Goal: Task Accomplishment & Management: Use online tool/utility

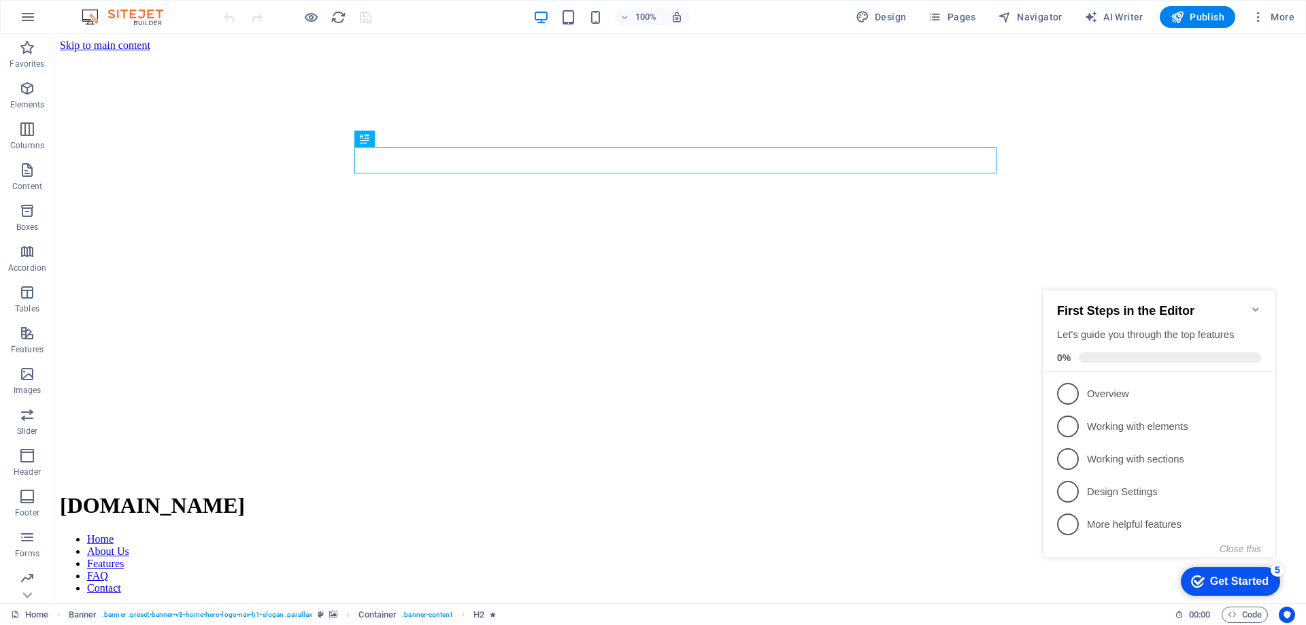
click at [1249, 304] on h2 "First Steps in the Editor" at bounding box center [1159, 311] width 204 height 14
click at [1254, 304] on icon "Minimize checklist" at bounding box center [1255, 309] width 11 height 11
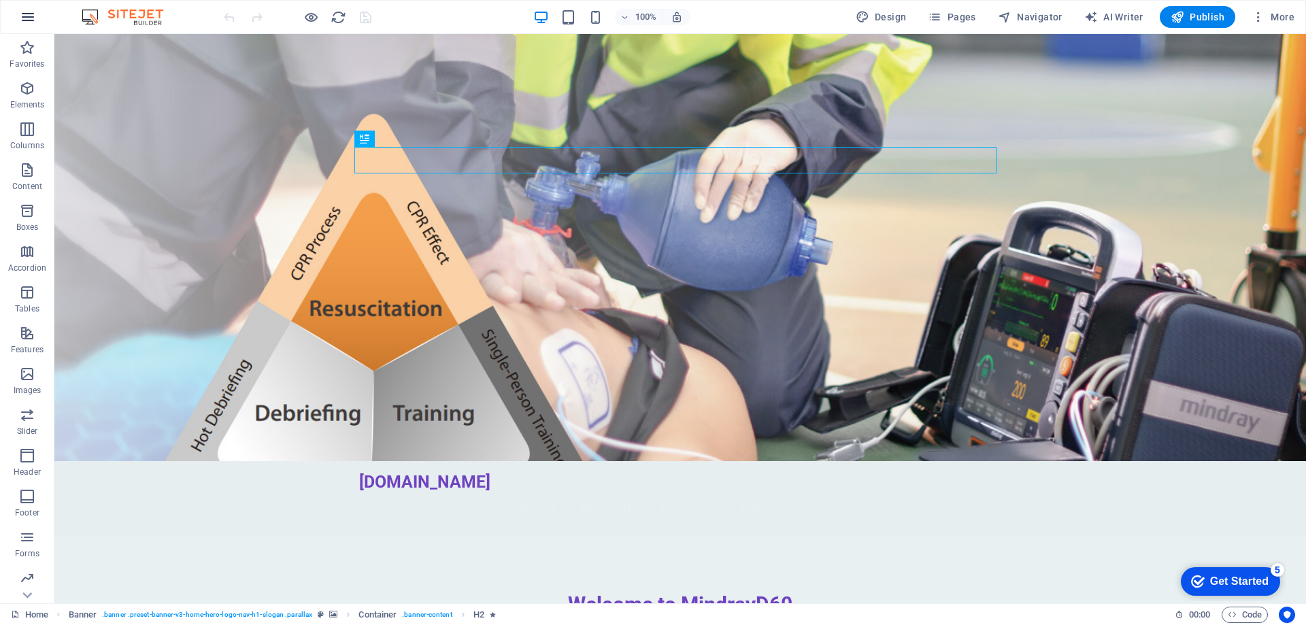
click at [16, 11] on button "button" at bounding box center [28, 17] width 33 height 33
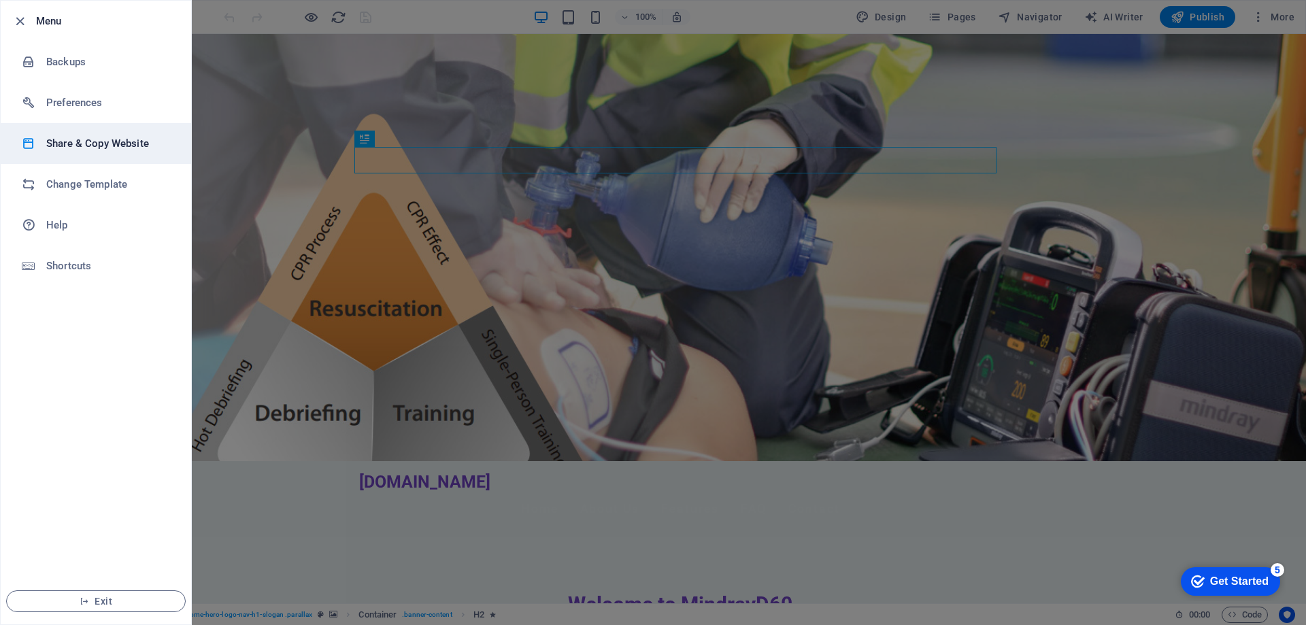
click at [97, 150] on h6 "Share & Copy Website" at bounding box center [109, 143] width 126 height 16
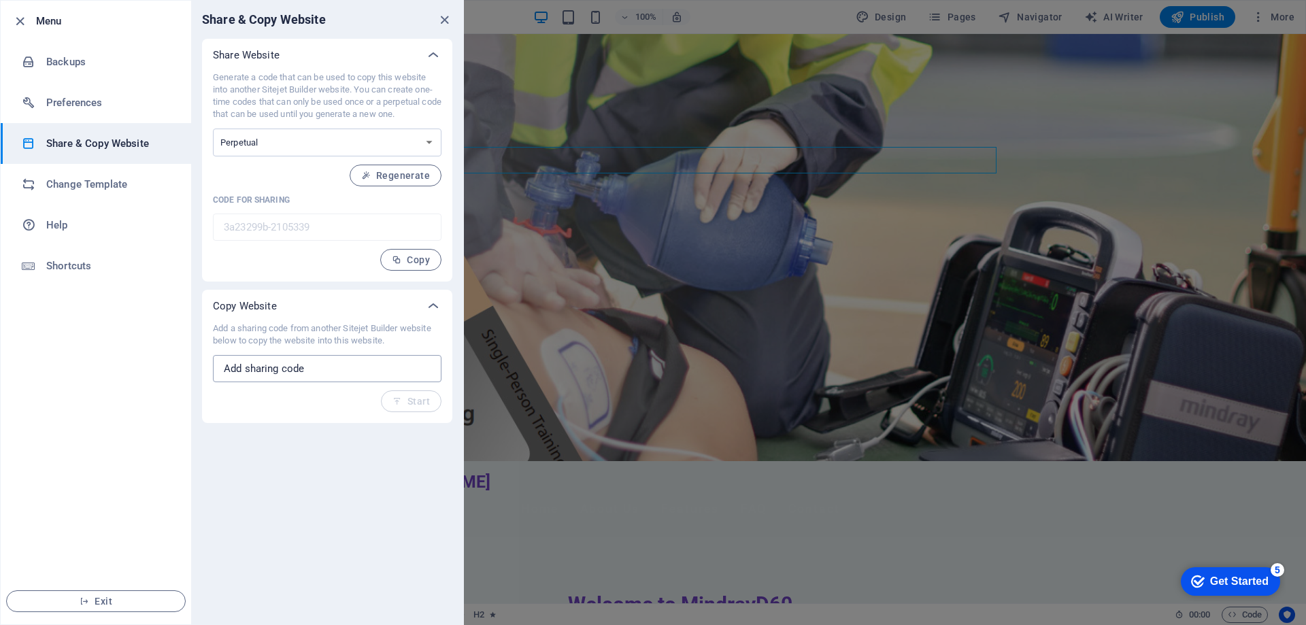
click at [352, 373] on input "text" at bounding box center [327, 368] width 228 height 27
click at [297, 271] on div "Generate a code that can be used to copy this website into another Sitejet Buil…" at bounding box center [327, 176] width 250 height 210
click at [413, 267] on button "Copy" at bounding box center [410, 260] width 61 height 22
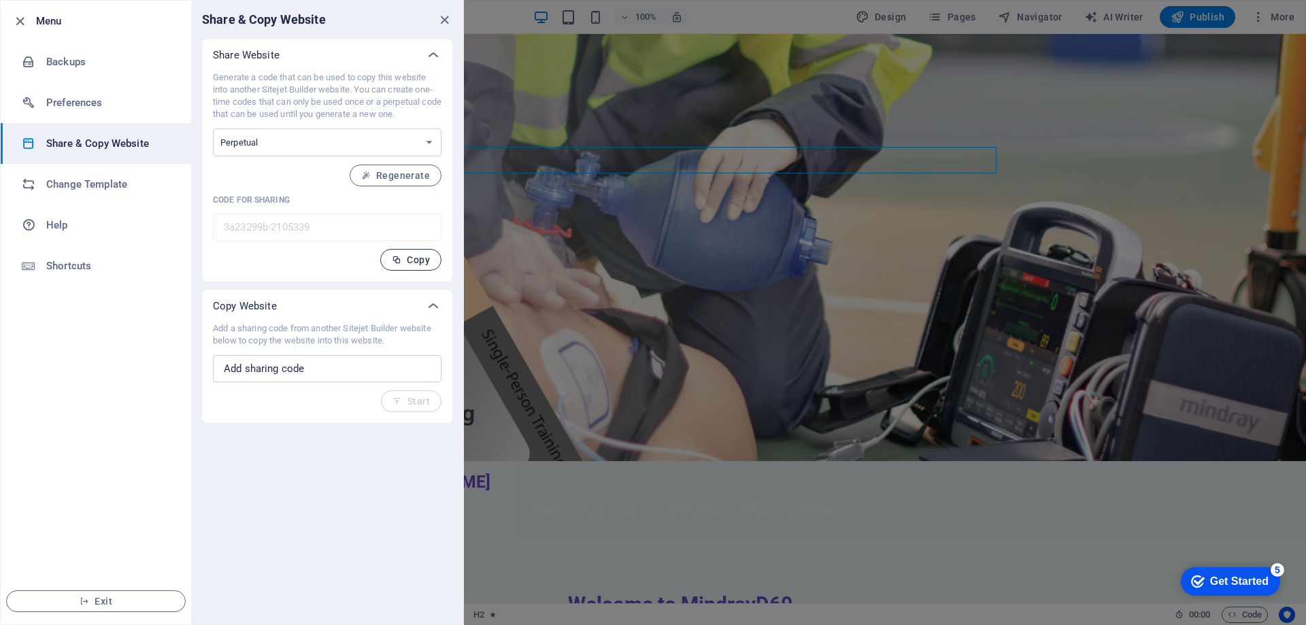
click at [405, 262] on span "Copy" at bounding box center [411, 259] width 38 height 11
click at [13, 16] on icon "button" at bounding box center [20, 22] width 16 height 16
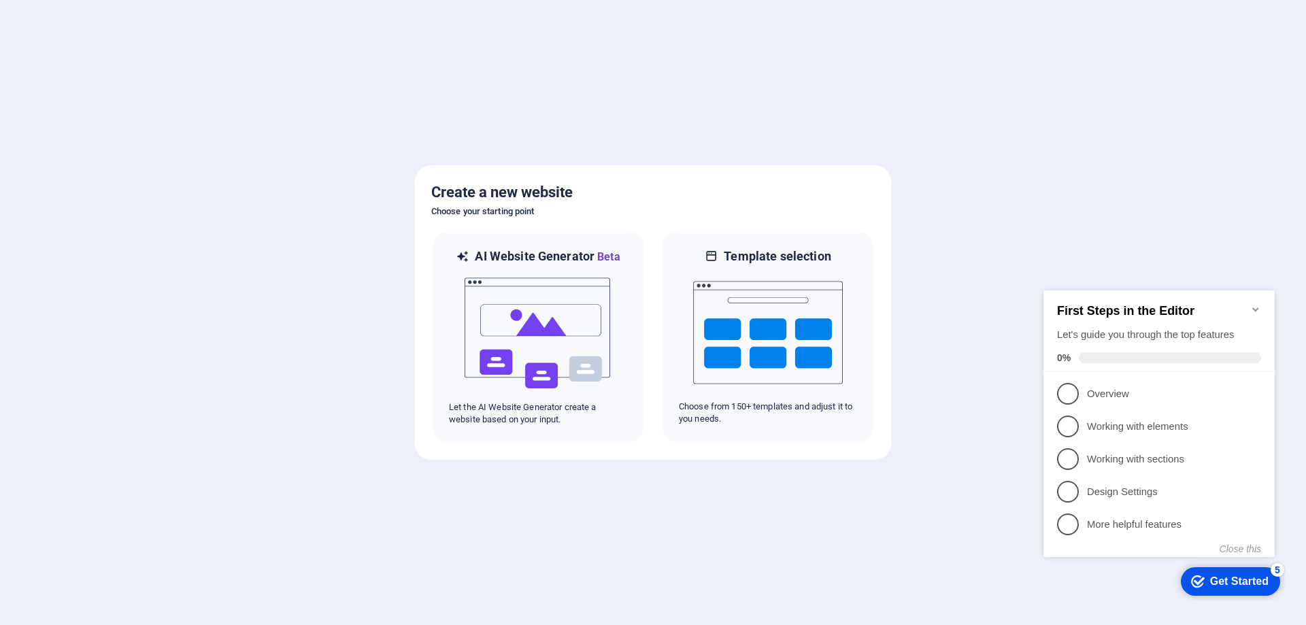
click at [1255, 304] on icon "Minimize checklist" at bounding box center [1255, 309] width 11 height 11
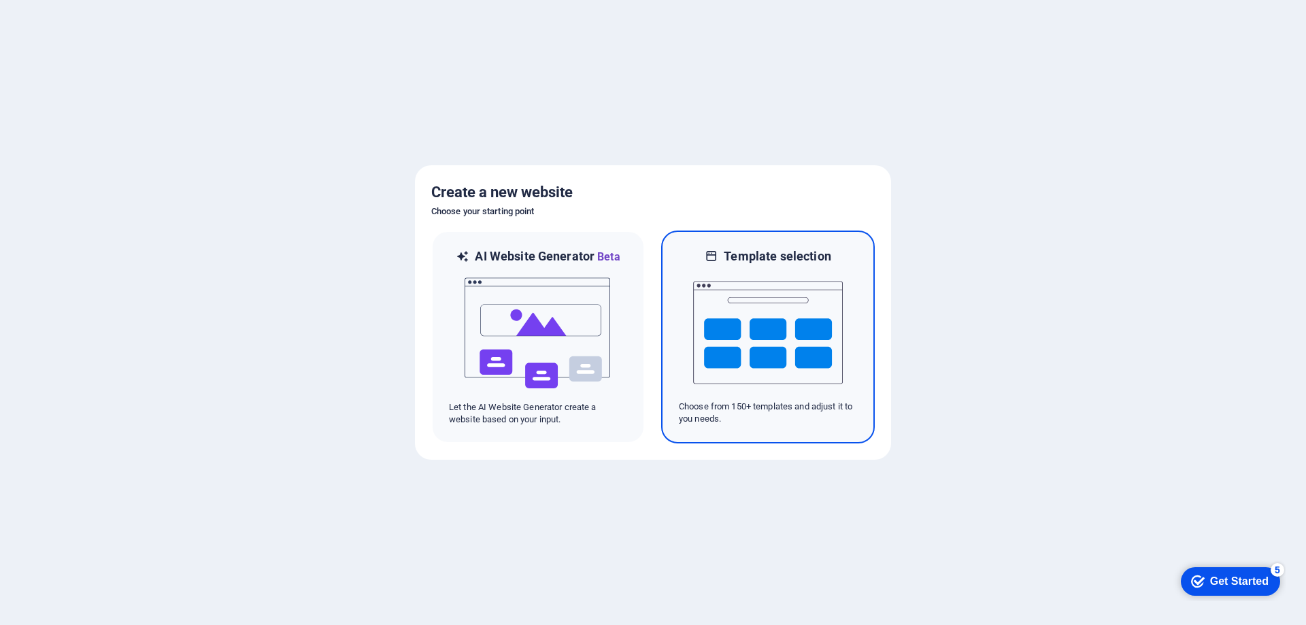
click at [834, 267] on img at bounding box center [768, 333] width 150 height 136
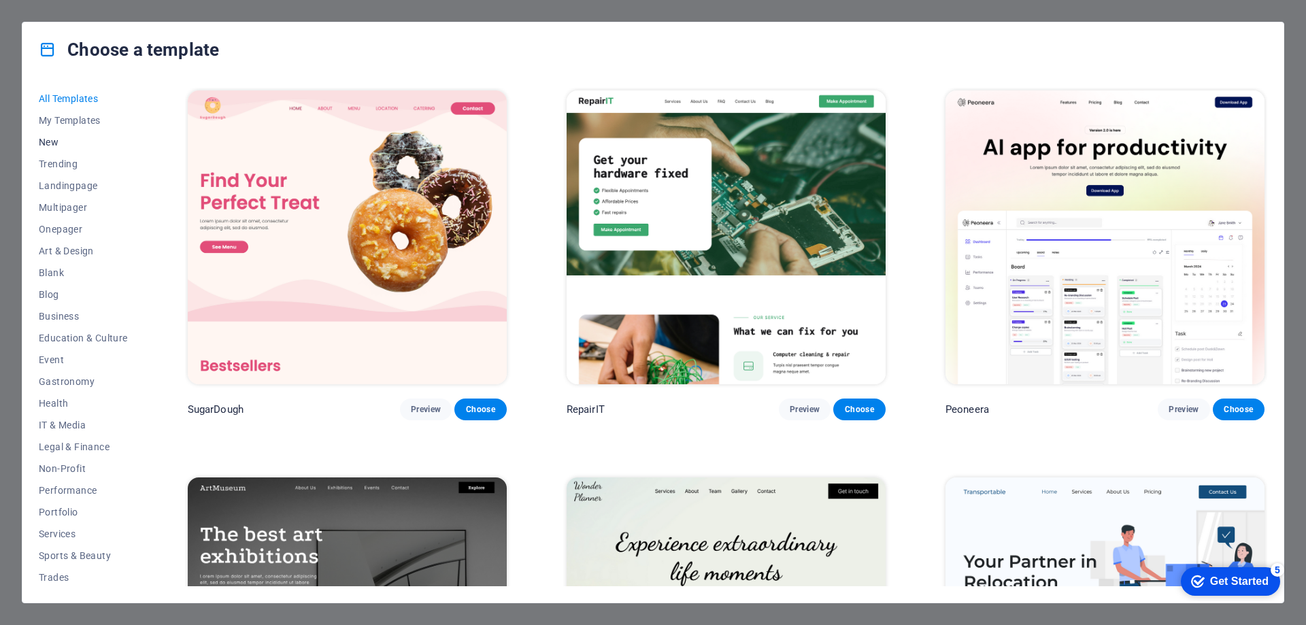
click at [58, 137] on span "New" at bounding box center [83, 142] width 89 height 11
click at [77, 93] on span "All Templates" at bounding box center [83, 98] width 89 height 11
click at [75, 119] on span "My Templates" at bounding box center [83, 120] width 89 height 11
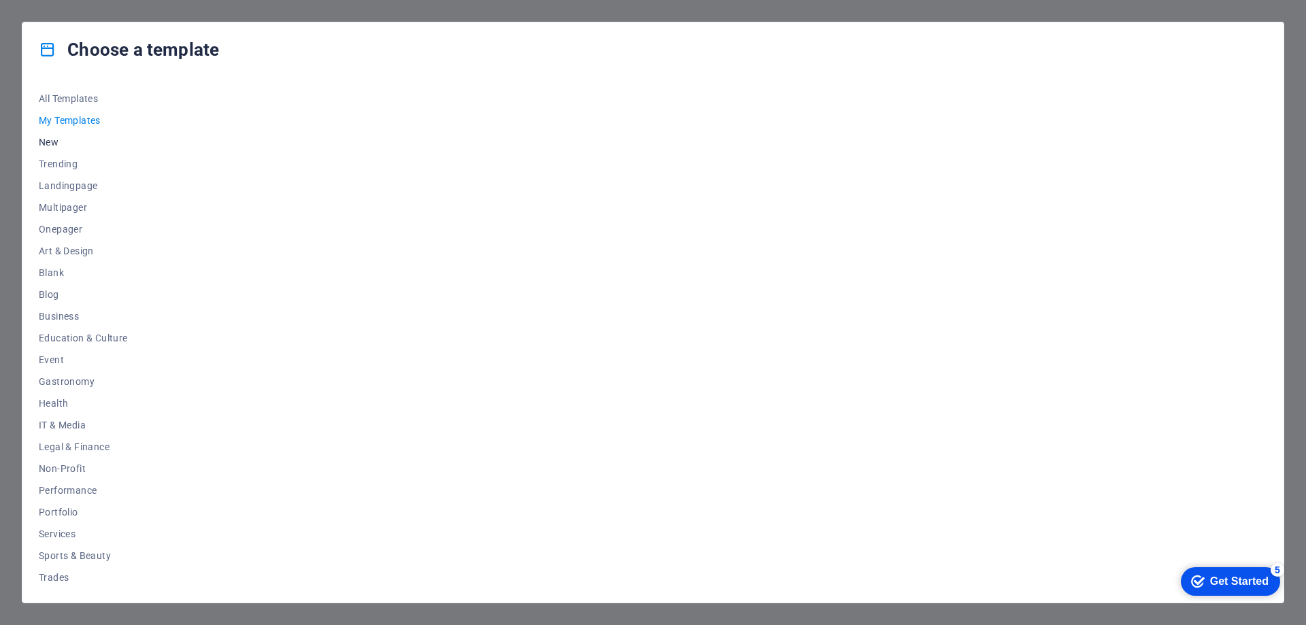
click at [55, 148] on button "New" at bounding box center [83, 142] width 89 height 22
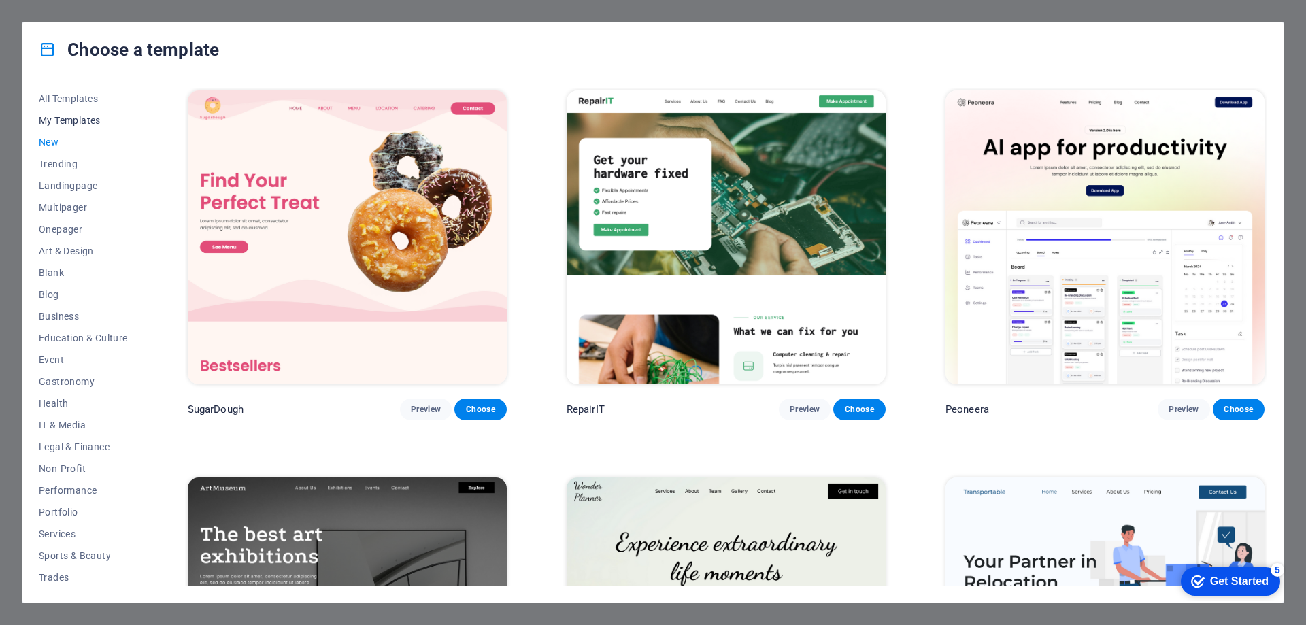
click at [70, 120] on span "My Templates" at bounding box center [83, 120] width 89 height 11
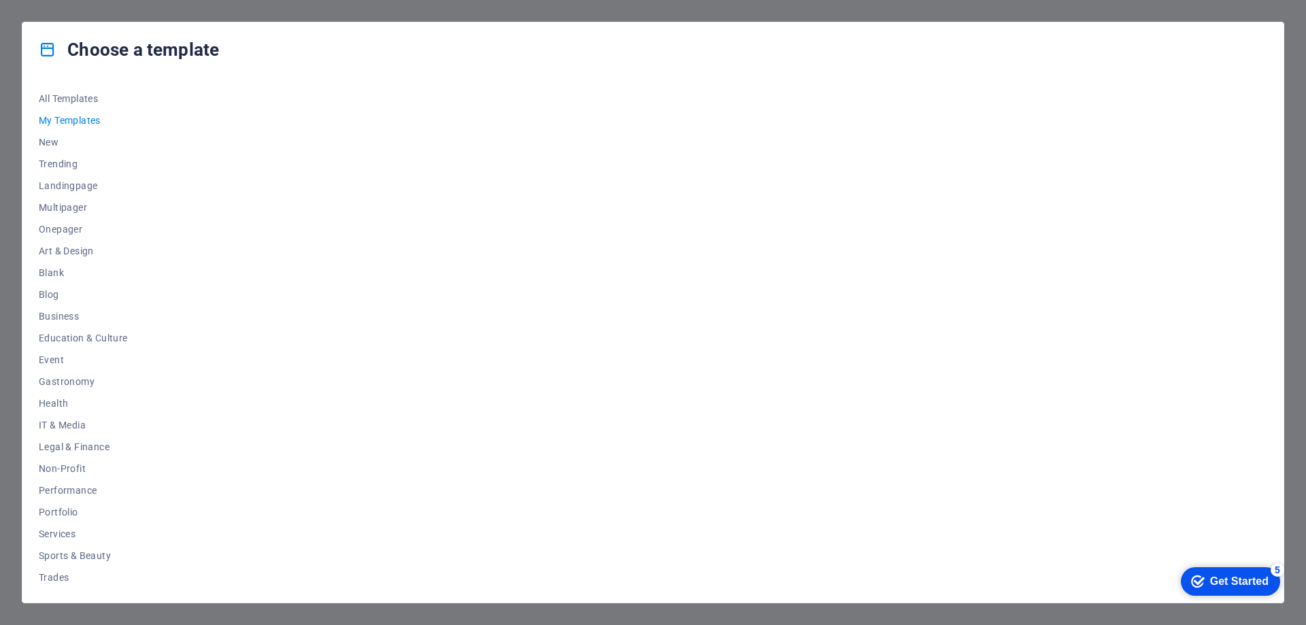
drag, startPoint x: 467, startPoint y: 205, endPoint x: 375, endPoint y: 211, distance: 92.6
click at [375, 211] on div at bounding box center [726, 337] width 1082 height 498
click at [56, 271] on span "Blank" at bounding box center [83, 272] width 89 height 11
click at [48, 141] on span "New" at bounding box center [83, 142] width 89 height 11
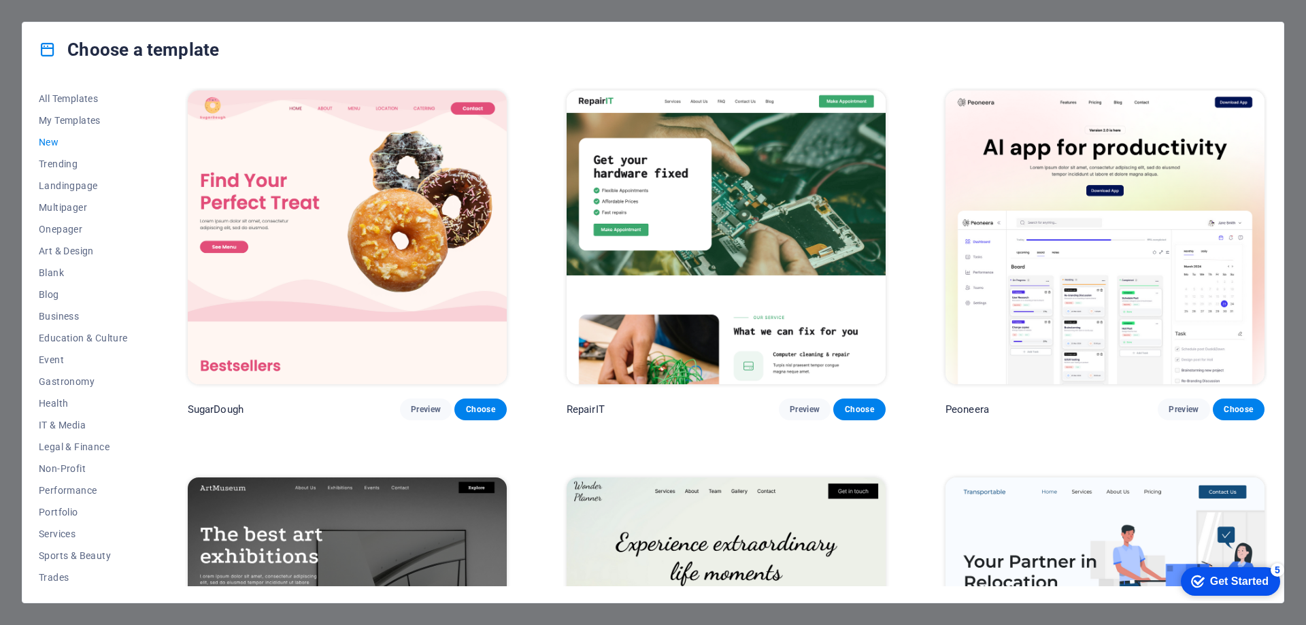
click at [48, 141] on span "New" at bounding box center [83, 142] width 89 height 11
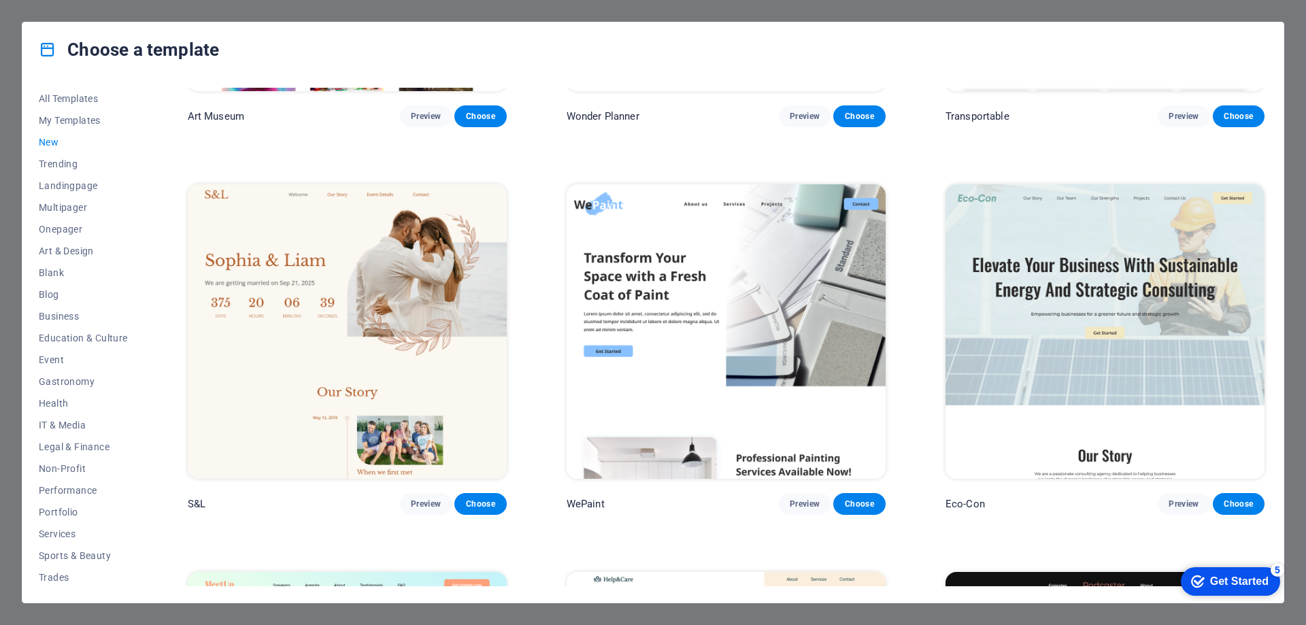
scroll to position [952, 0]
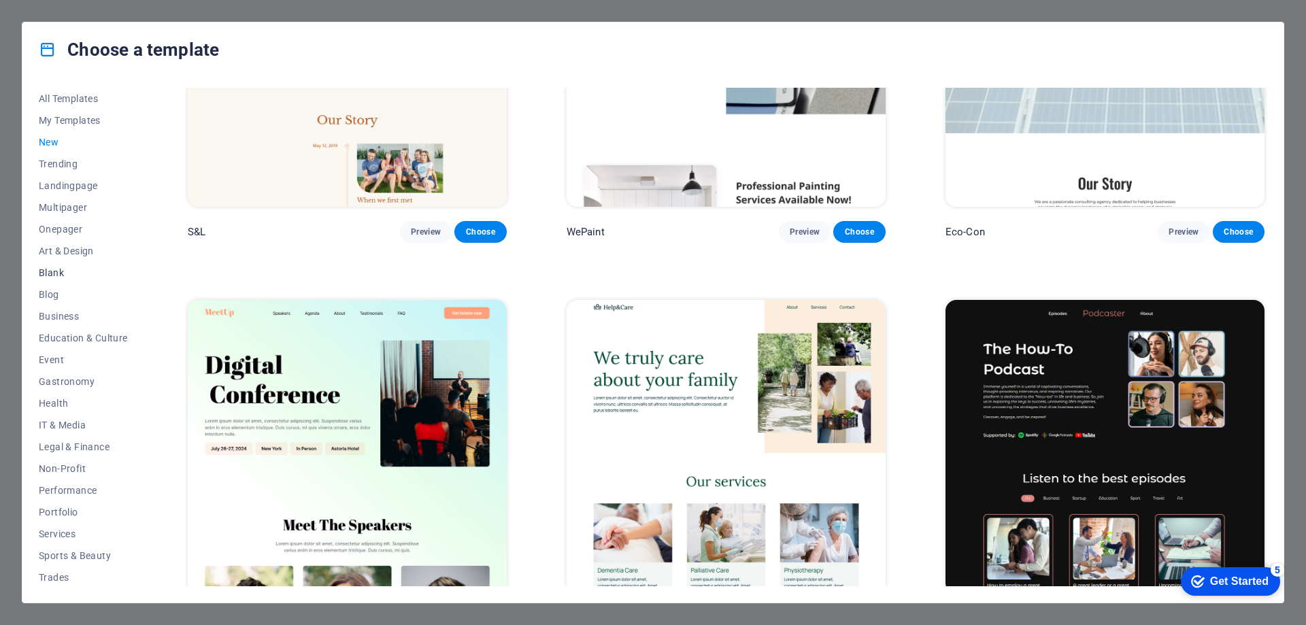
click at [56, 272] on span "Blank" at bounding box center [83, 272] width 89 height 11
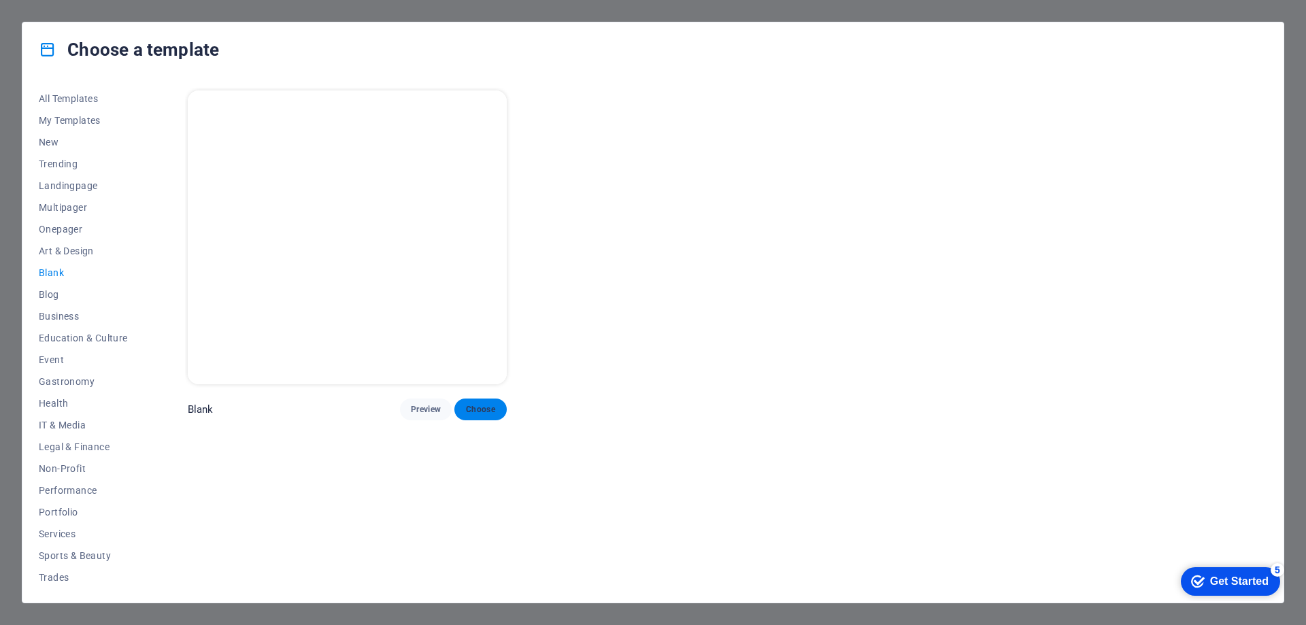
click at [488, 408] on span "Choose" at bounding box center [480, 409] width 30 height 11
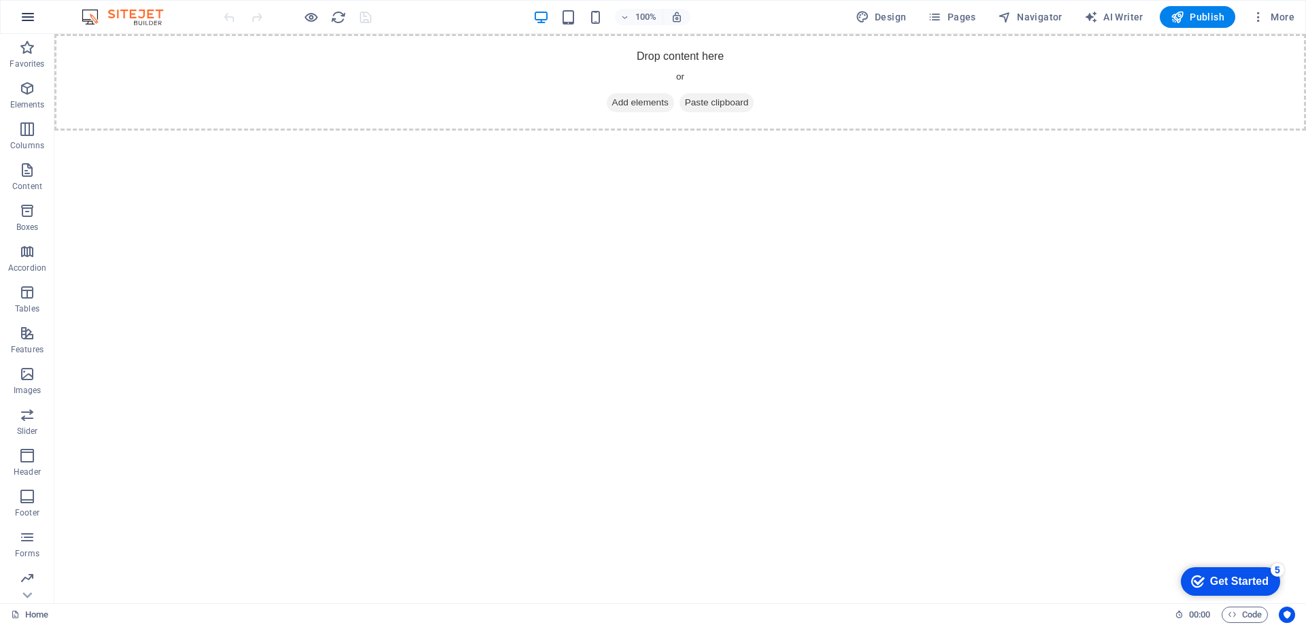
click at [22, 13] on icon "button" at bounding box center [28, 17] width 16 height 16
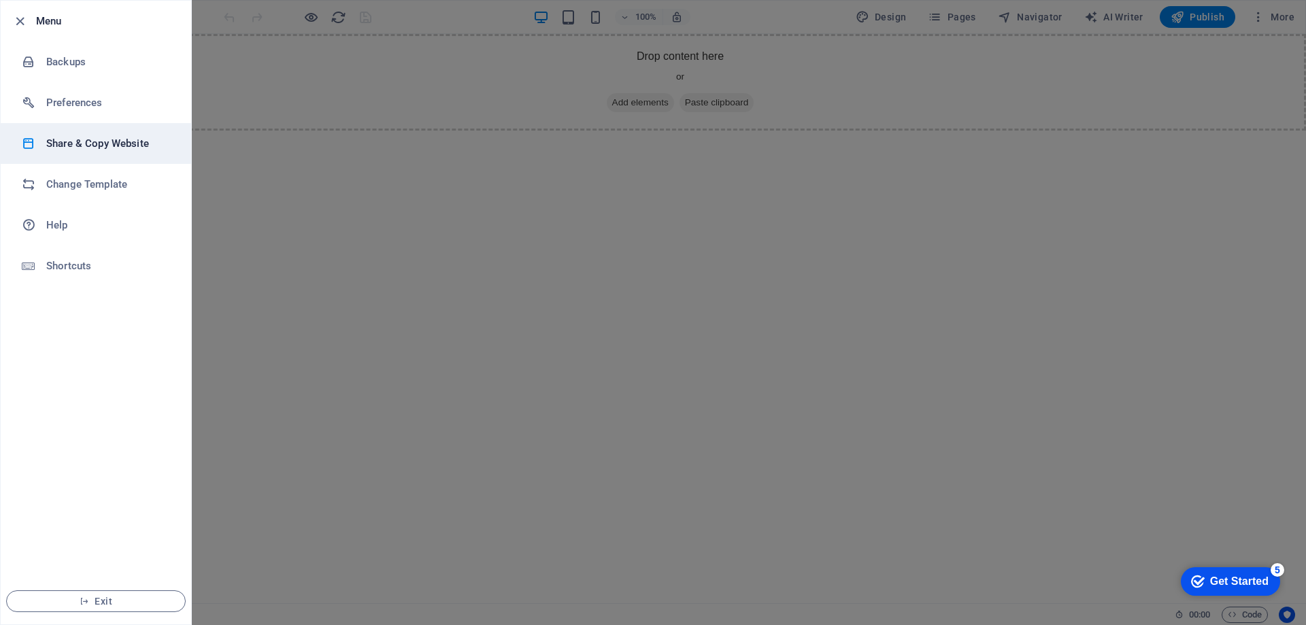
click at [141, 153] on li "Share & Copy Website" at bounding box center [96, 143] width 190 height 41
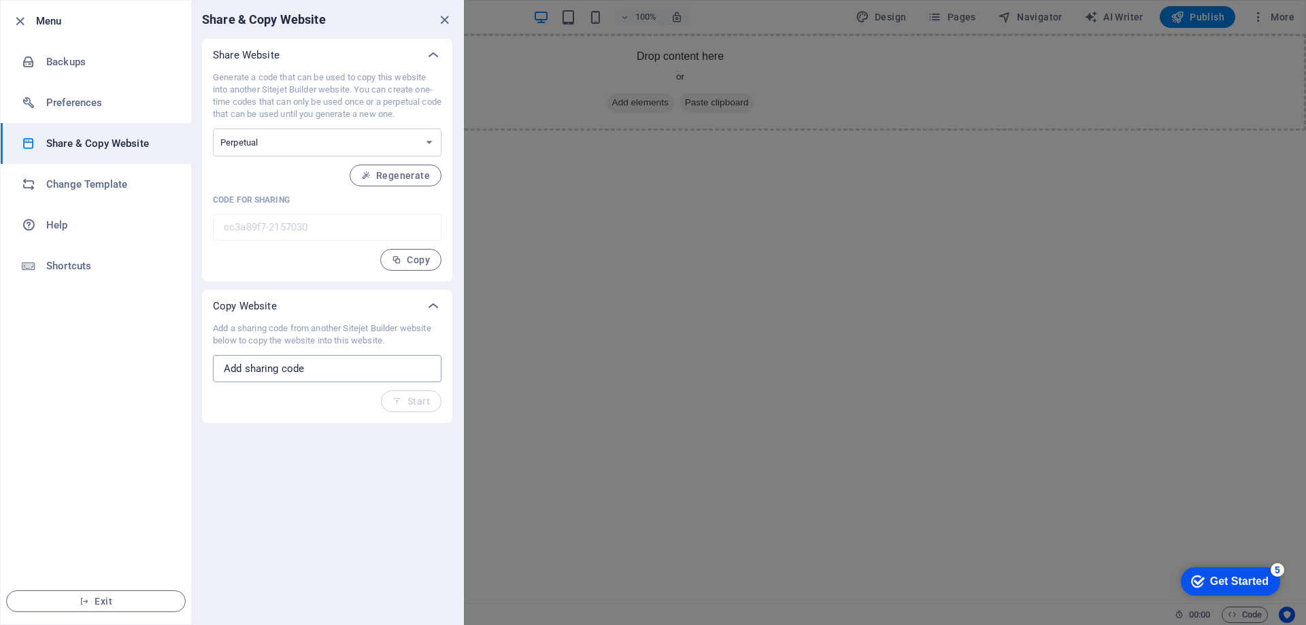
click at [320, 362] on input "text" at bounding box center [327, 368] width 228 height 27
click at [364, 363] on input "text" at bounding box center [327, 368] width 228 height 27
paste input "3a23299b-2105339"
type input "3a23299b-2105339"
click at [415, 403] on span "Start" at bounding box center [410, 401] width 37 height 11
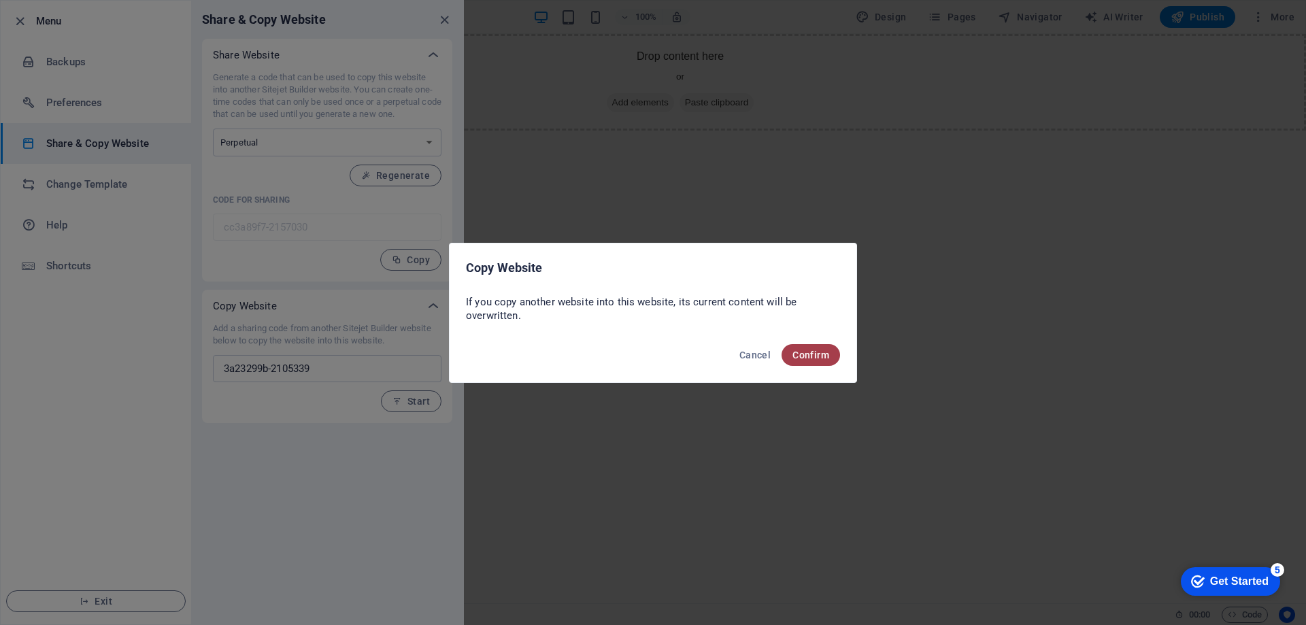
click at [802, 352] on span "Confirm" at bounding box center [810, 355] width 37 height 11
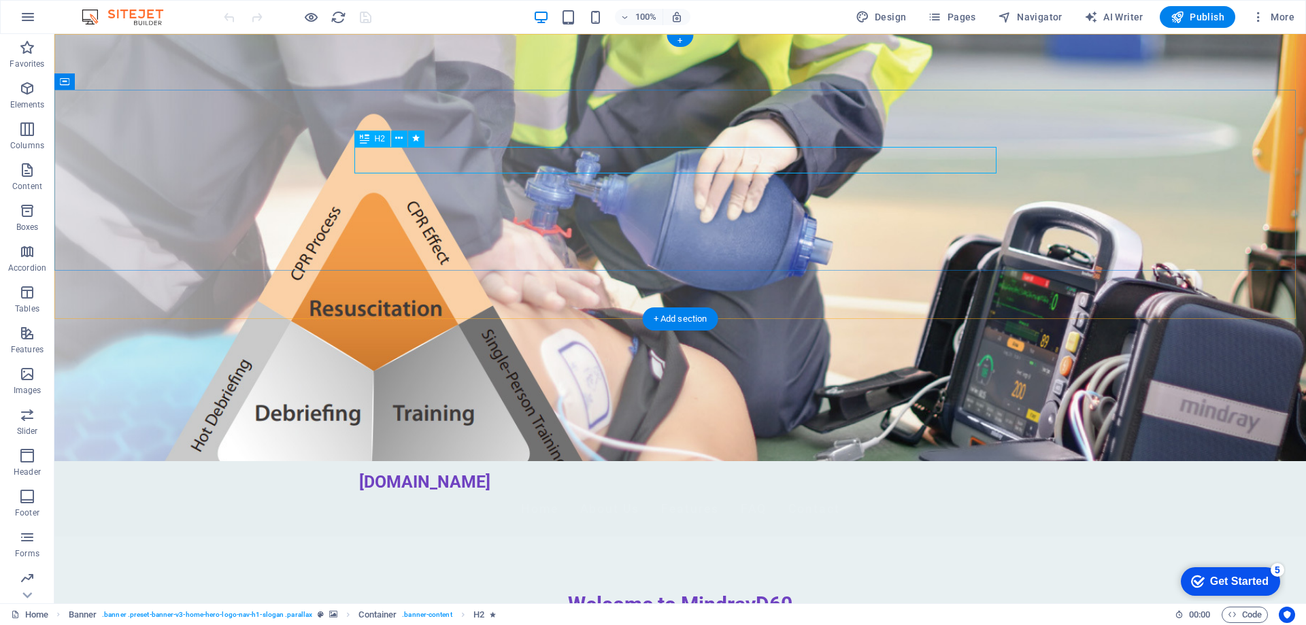
click at [821, 591] on div "Welcome to MindrayD60" at bounding box center [680, 604] width 642 height 27
click at [792, 591] on div "Welcome to MindrayD60" at bounding box center [680, 604] width 642 height 27
click at [783, 591] on div "Welcome to MindrayD60" at bounding box center [680, 604] width 642 height 27
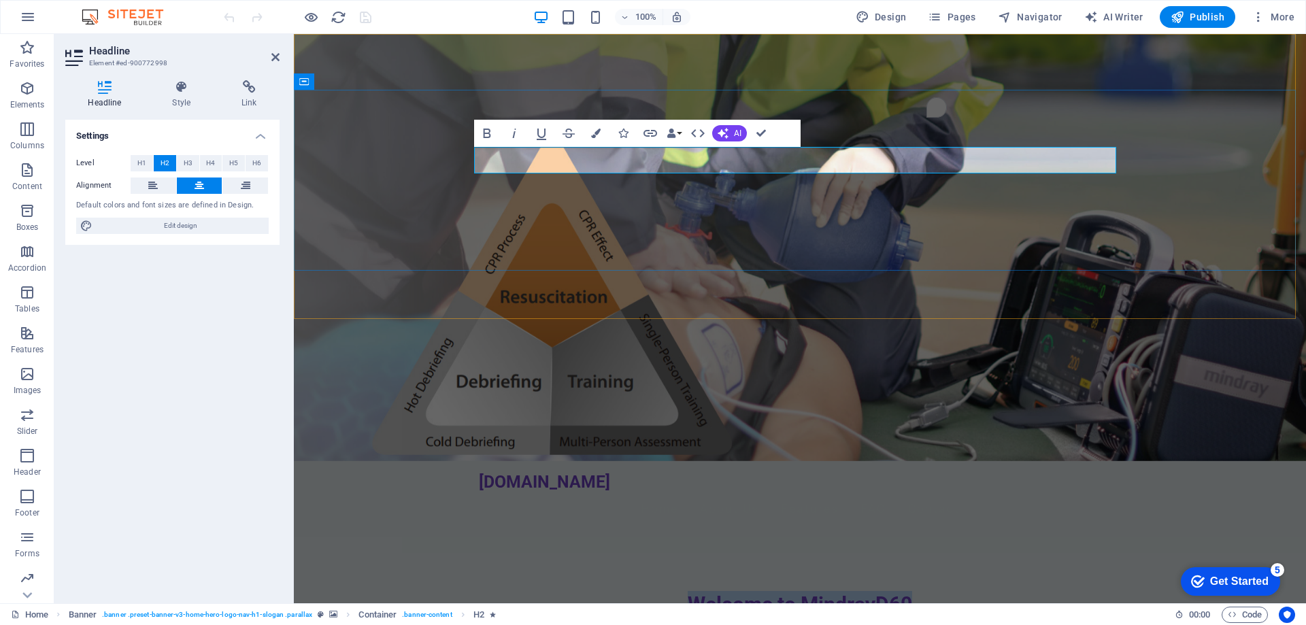
click at [920, 591] on h2 "Welcome to MindrayD60" at bounding box center [800, 604] width 642 height 27
click at [900, 592] on span "Welcome to MindrayD60" at bounding box center [800, 604] width 224 height 24
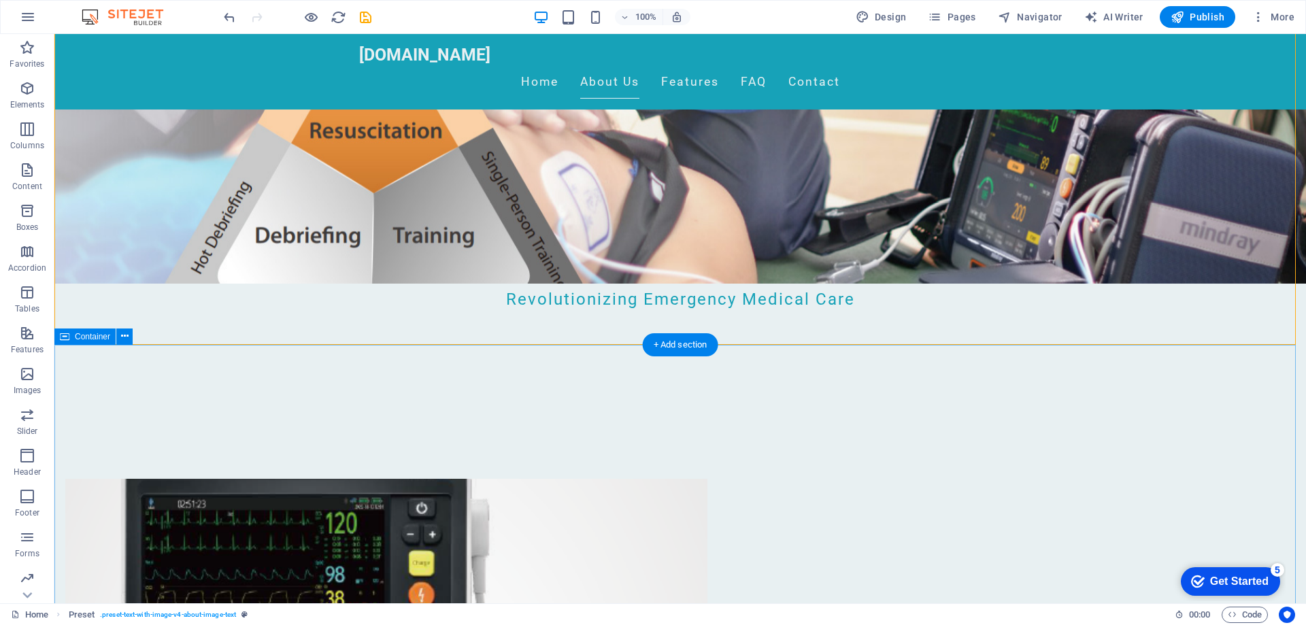
scroll to position [272, 0]
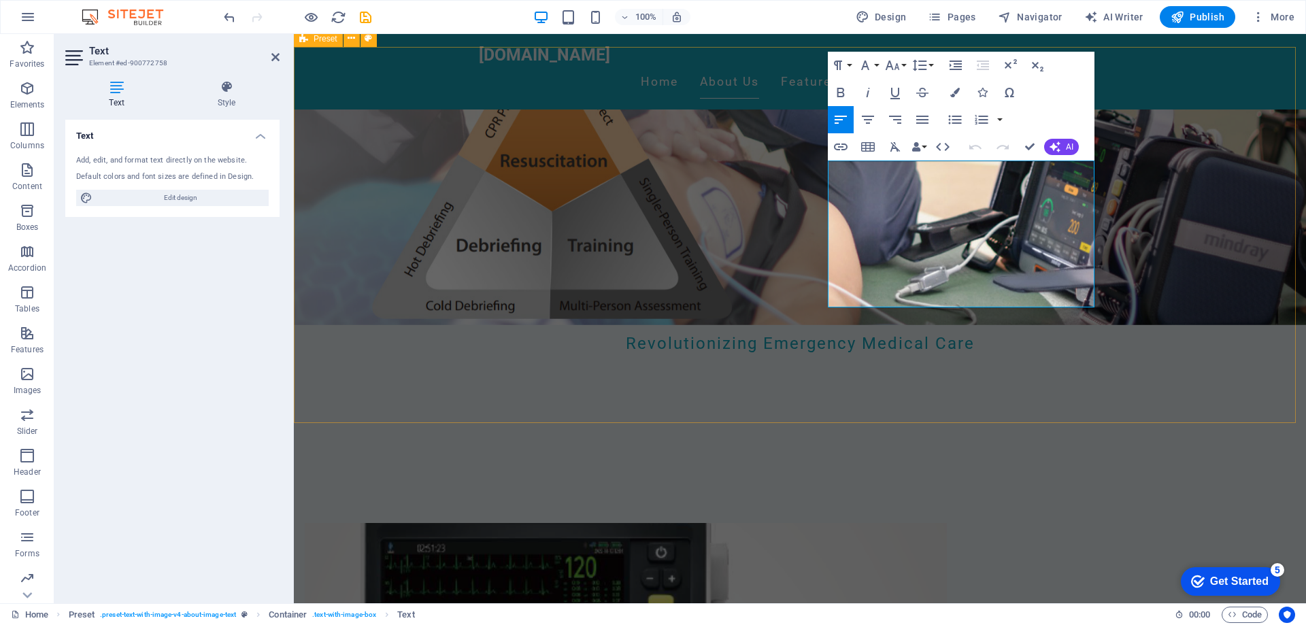
copy p "The Mindray BeneHeart D60 is engineered to meet the rigorous demands of emergen…"
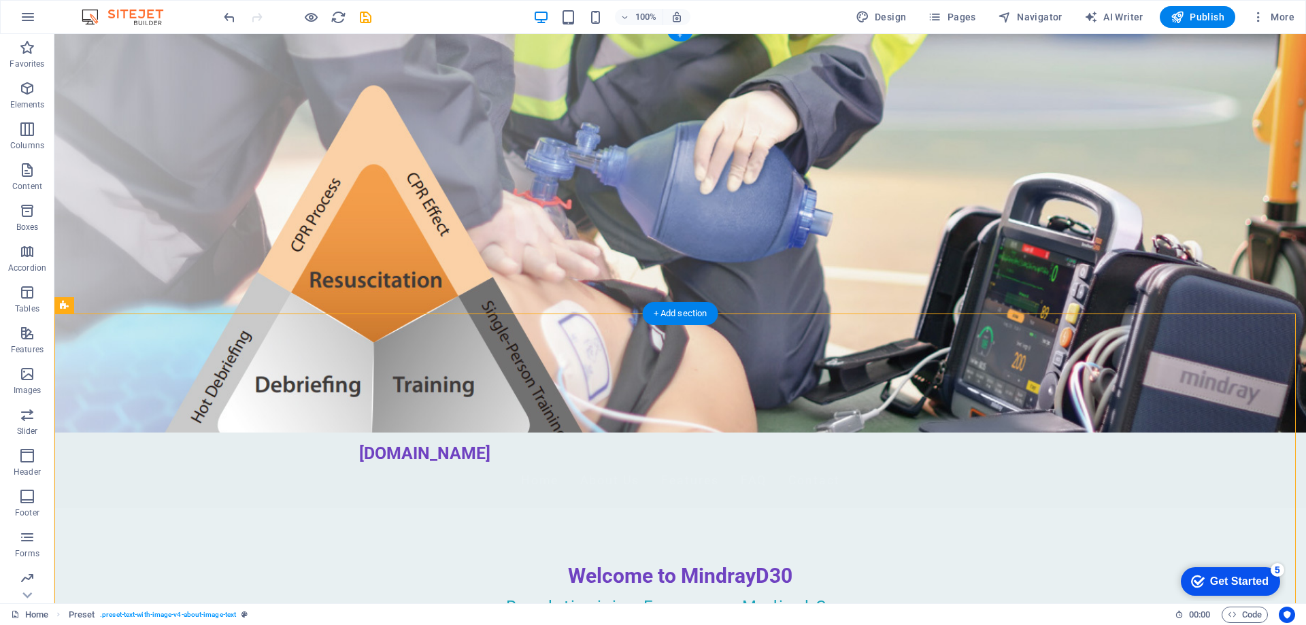
scroll to position [0, 0]
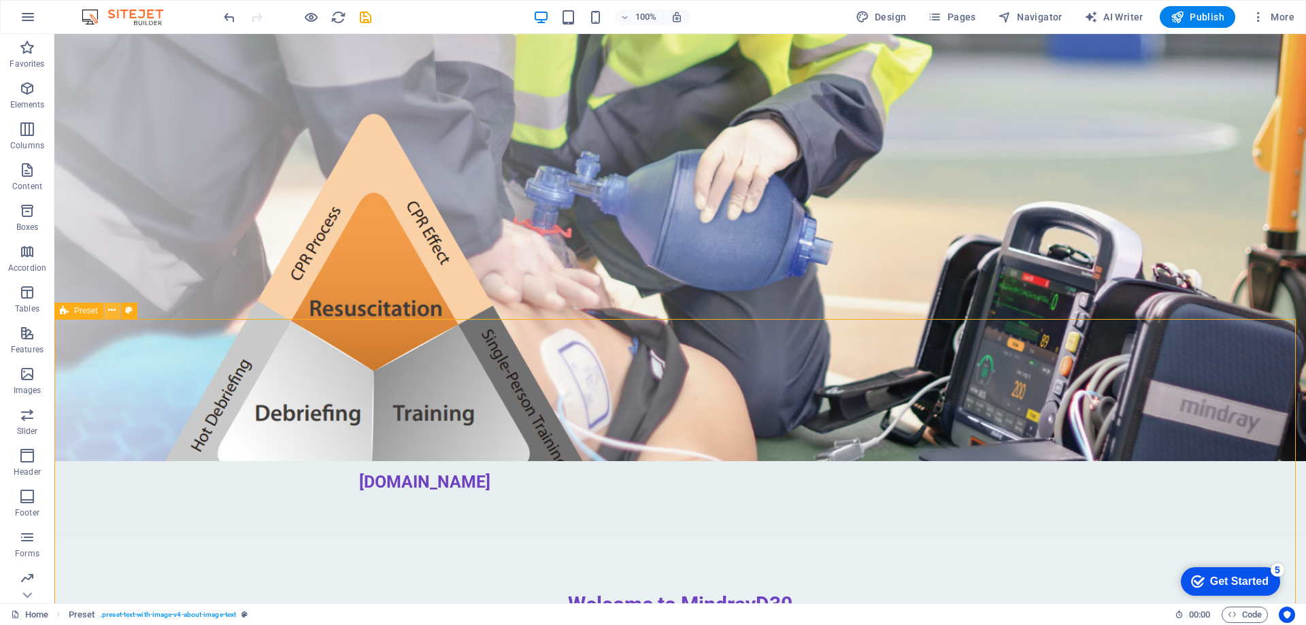
click at [108, 310] on icon at bounding box center [111, 310] width 7 height 14
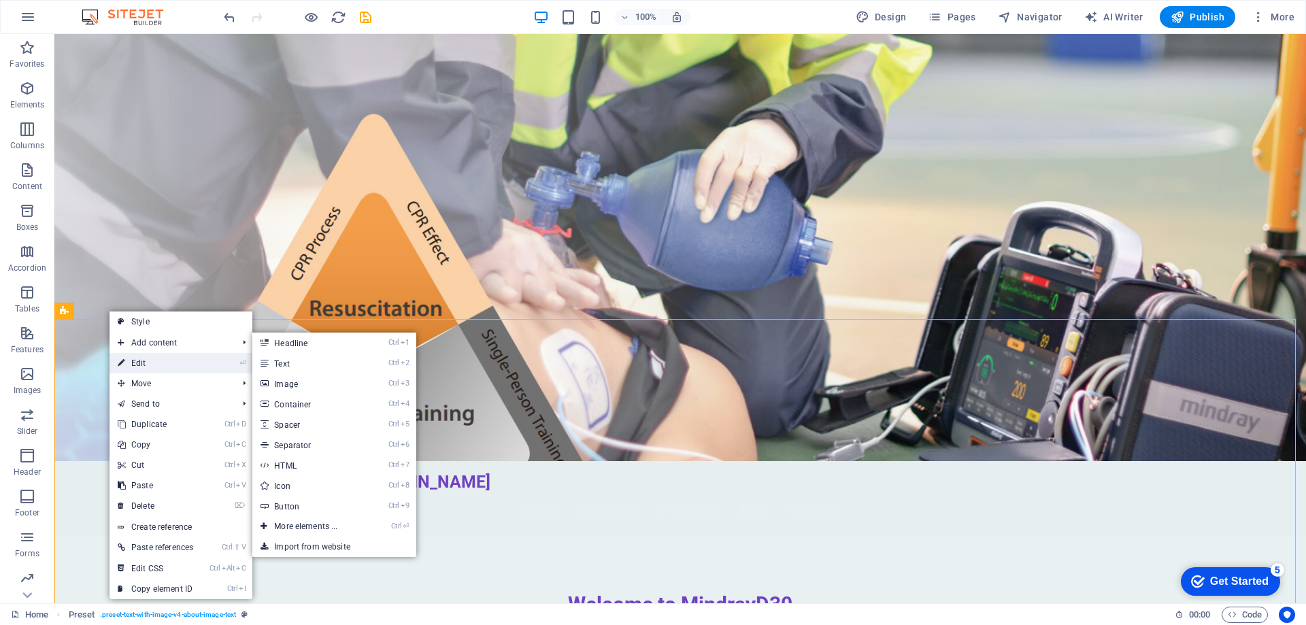
click at [165, 358] on link "⏎ Edit" at bounding box center [155, 363] width 92 height 20
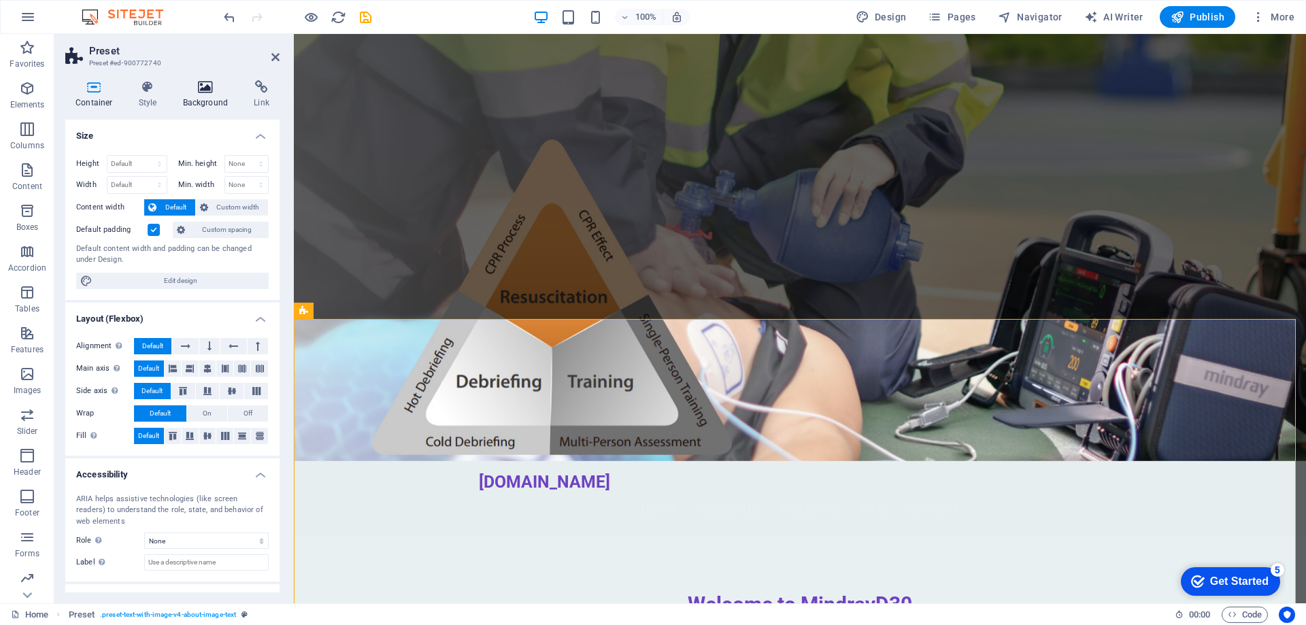
click at [194, 88] on icon at bounding box center [206, 87] width 66 height 14
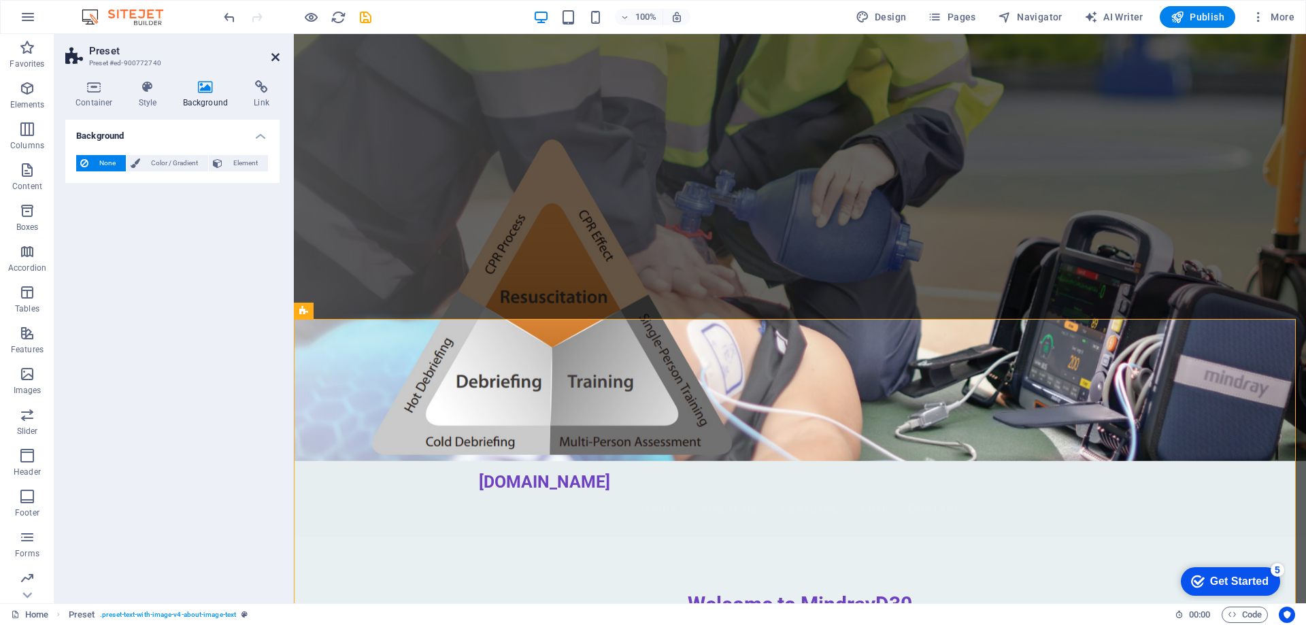
click at [271, 59] on icon at bounding box center [275, 57] width 8 height 11
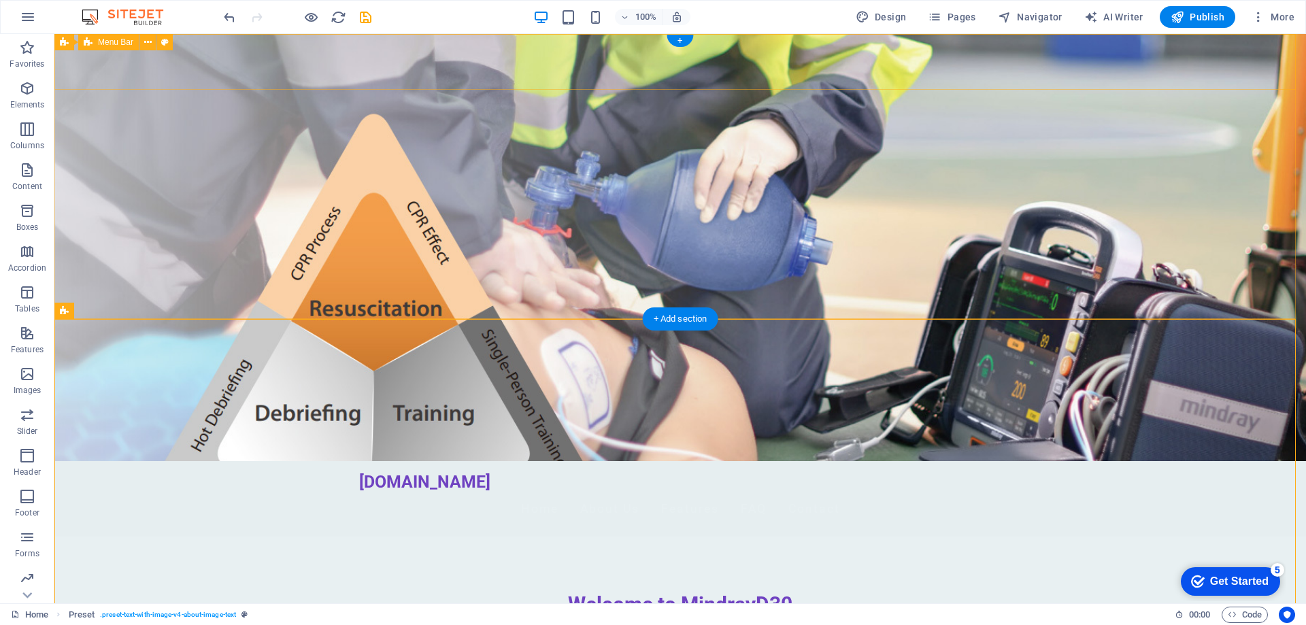
click at [1013, 461] on div "mindrayd30.com.au Home About Us Features FAQ Contact" at bounding box center [679, 498] width 1251 height 75
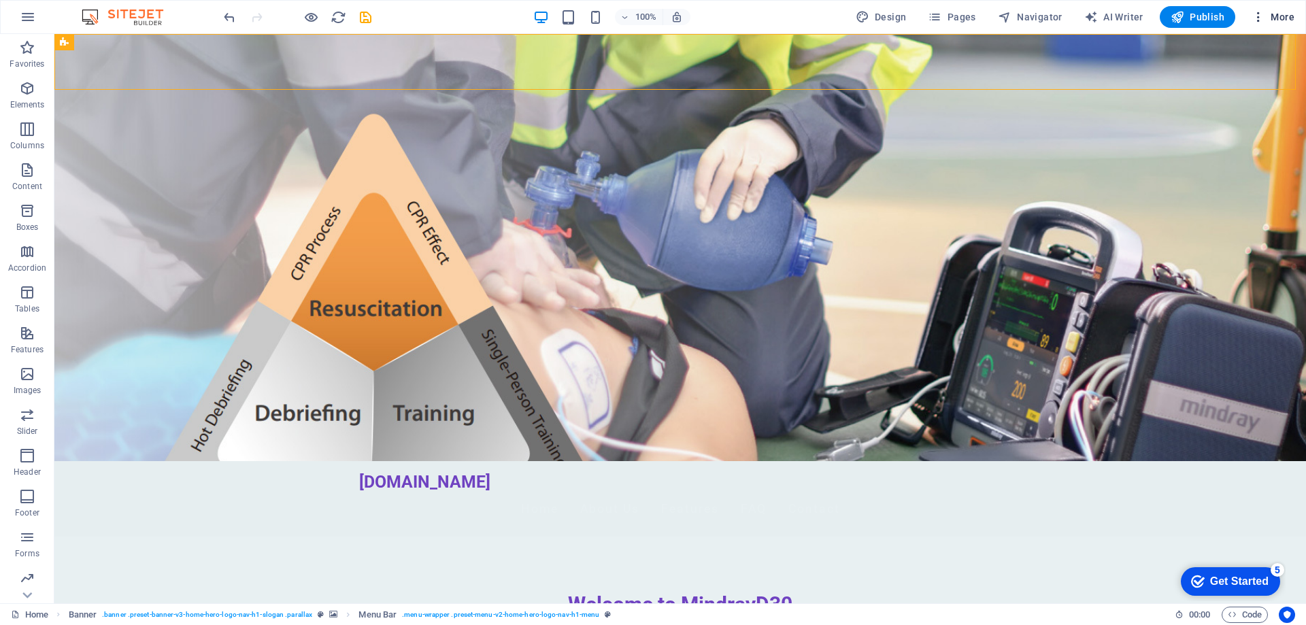
click at [1259, 16] on icon "button" at bounding box center [1258, 17] width 14 height 14
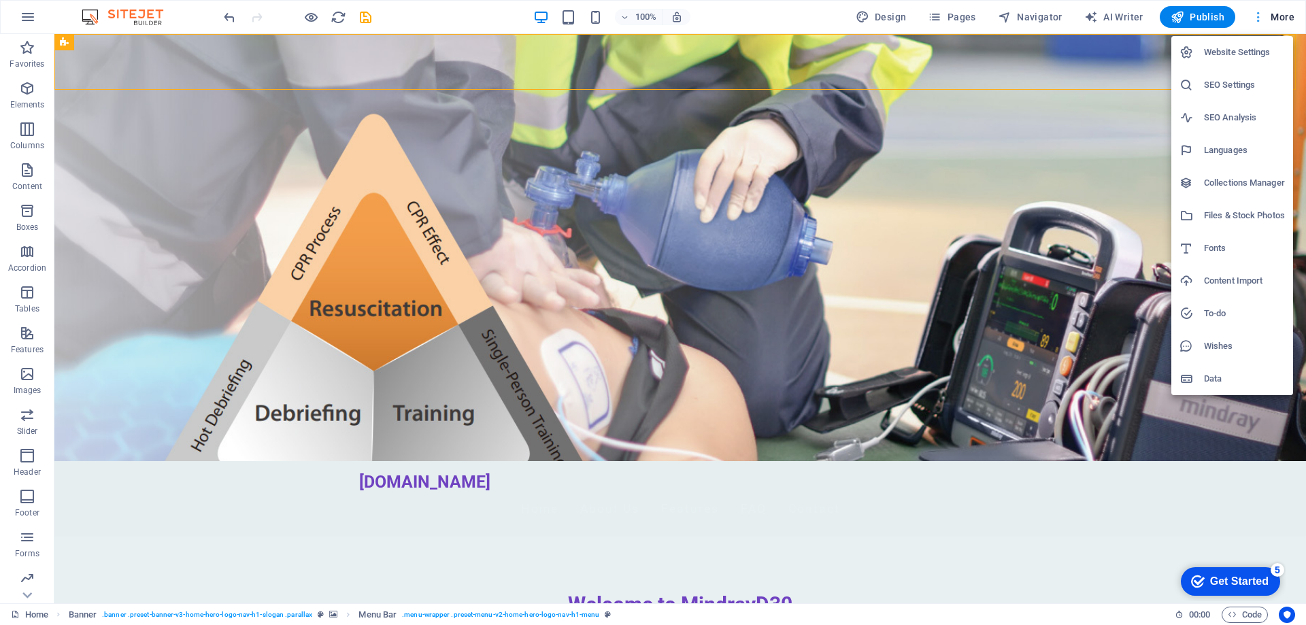
click at [1259, 16] on div at bounding box center [653, 312] width 1306 height 625
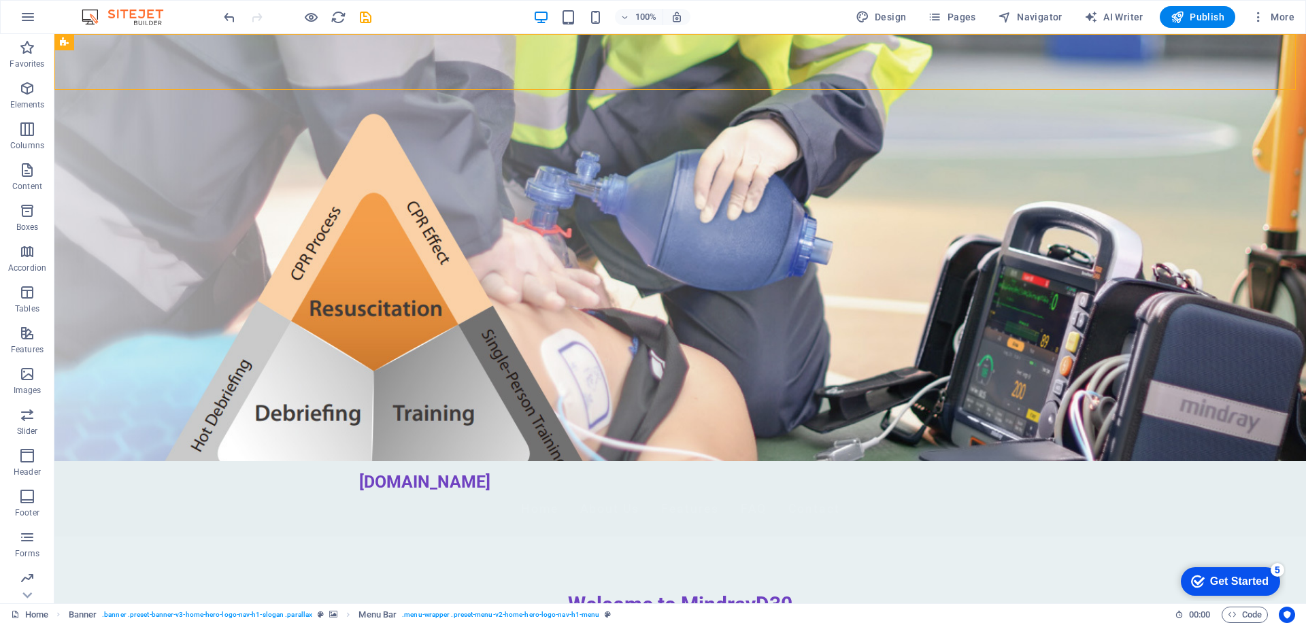
click at [1212, 18] on span "Publish" at bounding box center [1197, 17] width 54 height 14
click at [148, 40] on icon at bounding box center [147, 42] width 7 height 14
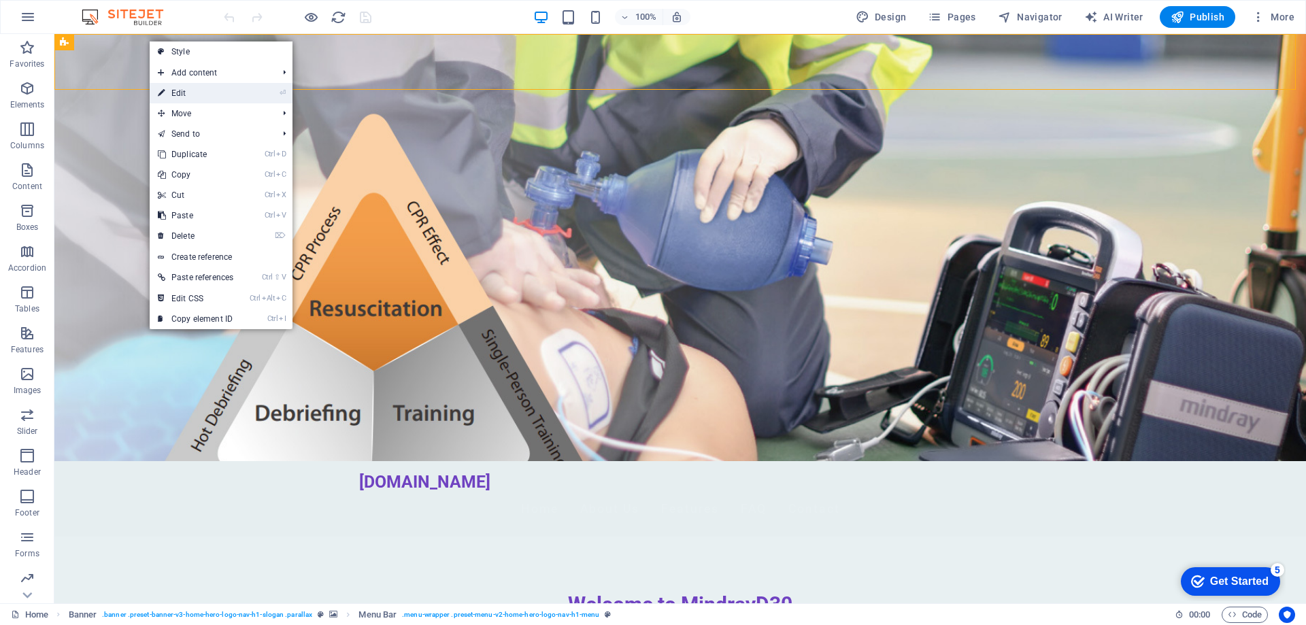
click at [175, 88] on link "⏎ Edit" at bounding box center [196, 93] width 92 height 20
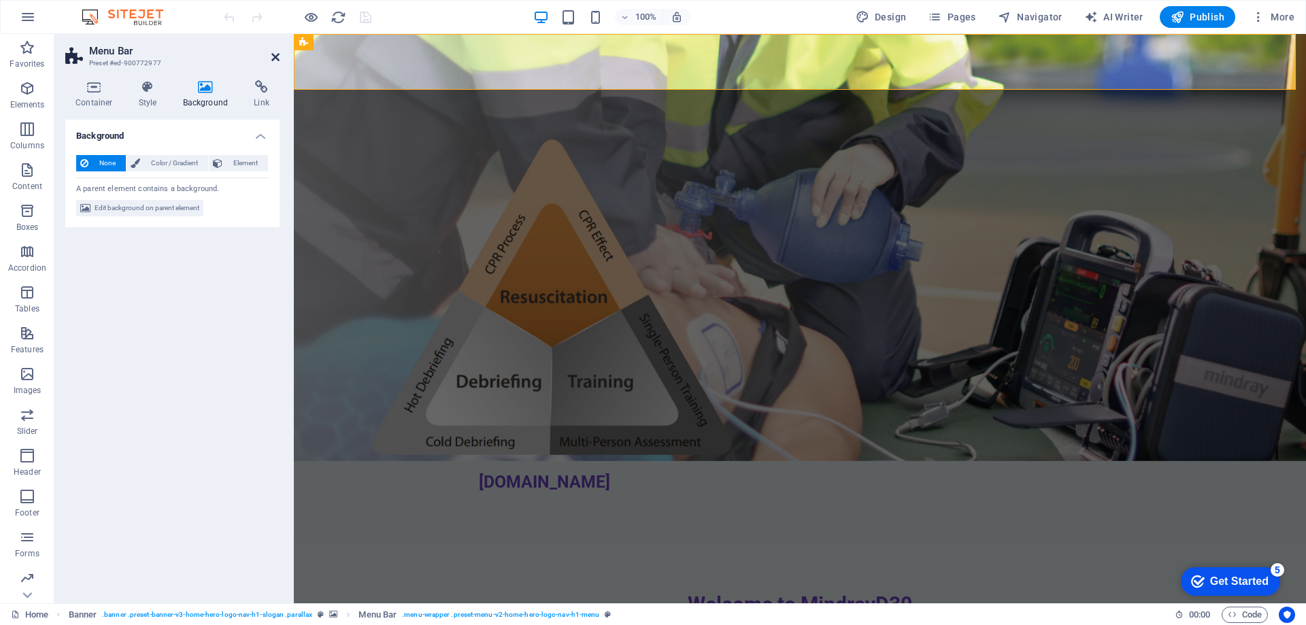
click at [273, 58] on icon at bounding box center [275, 57] width 8 height 11
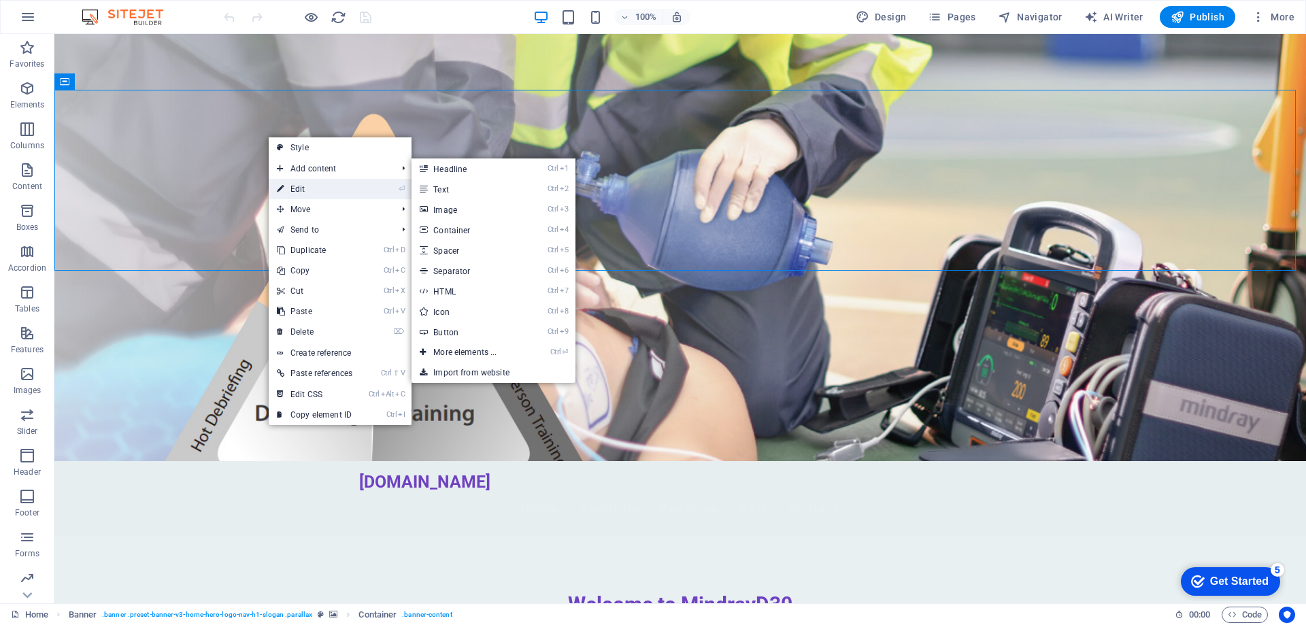
drag, startPoint x: 322, startPoint y: 181, endPoint x: 22, endPoint y: 143, distance: 302.9
click at [322, 181] on link "⏎ Edit" at bounding box center [315, 189] width 92 height 20
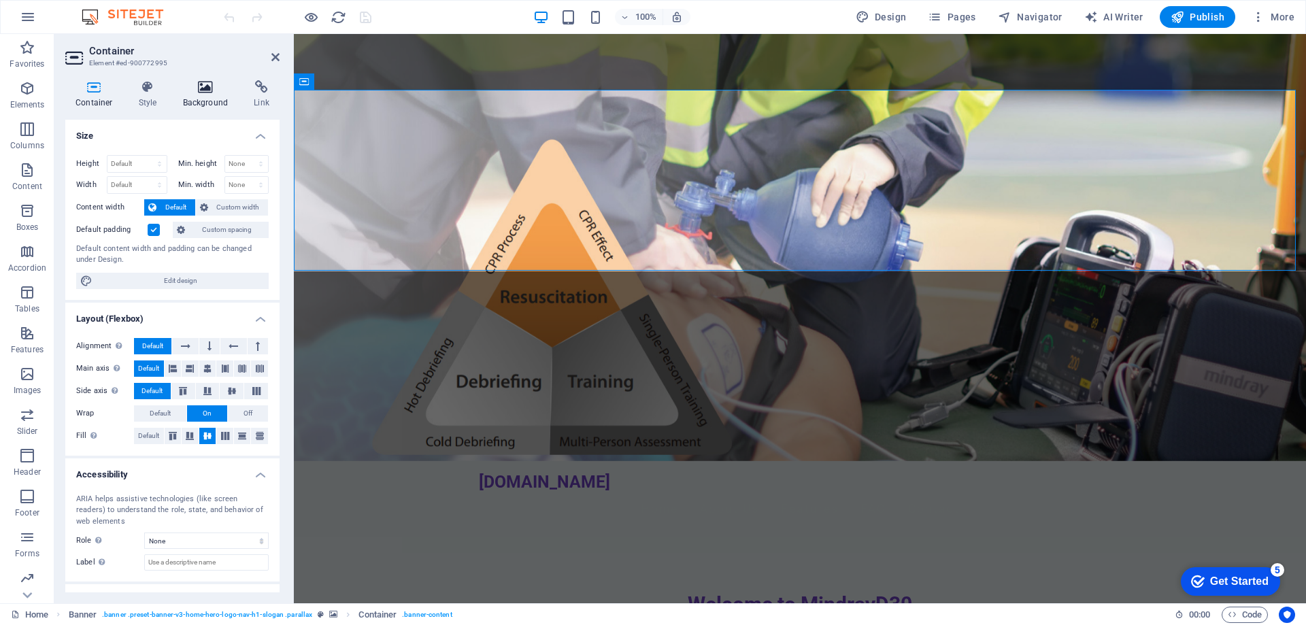
click at [216, 86] on icon at bounding box center [206, 87] width 66 height 14
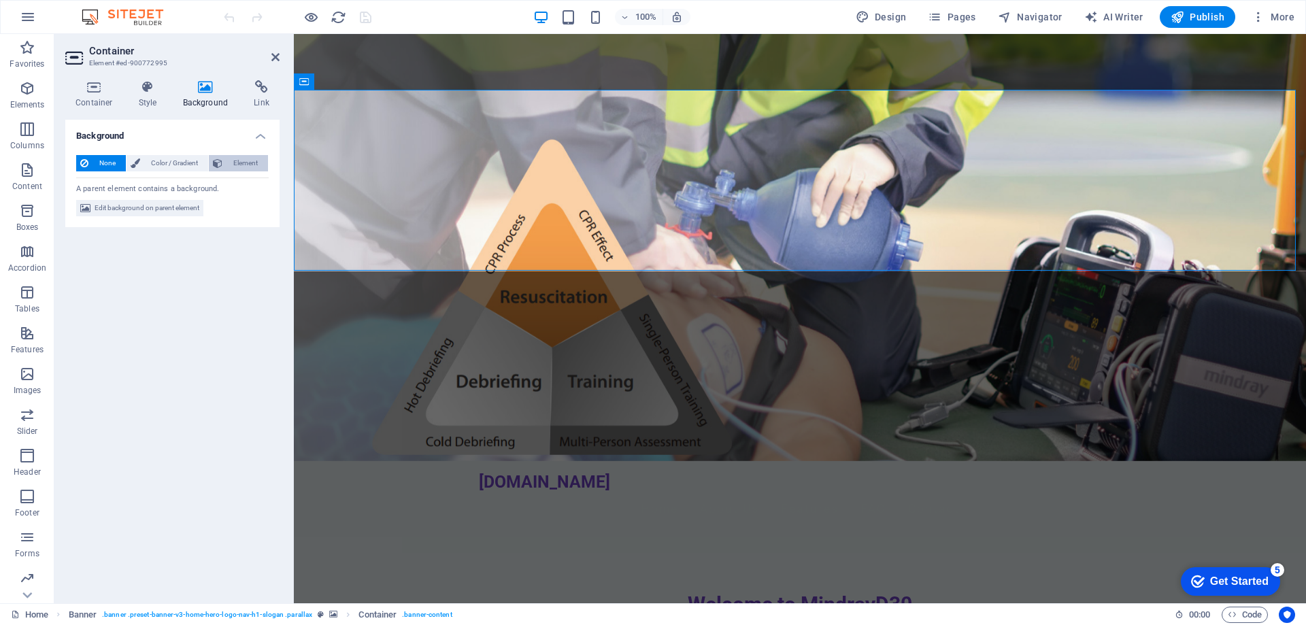
click at [242, 163] on span "Element" at bounding box center [244, 163] width 37 height 16
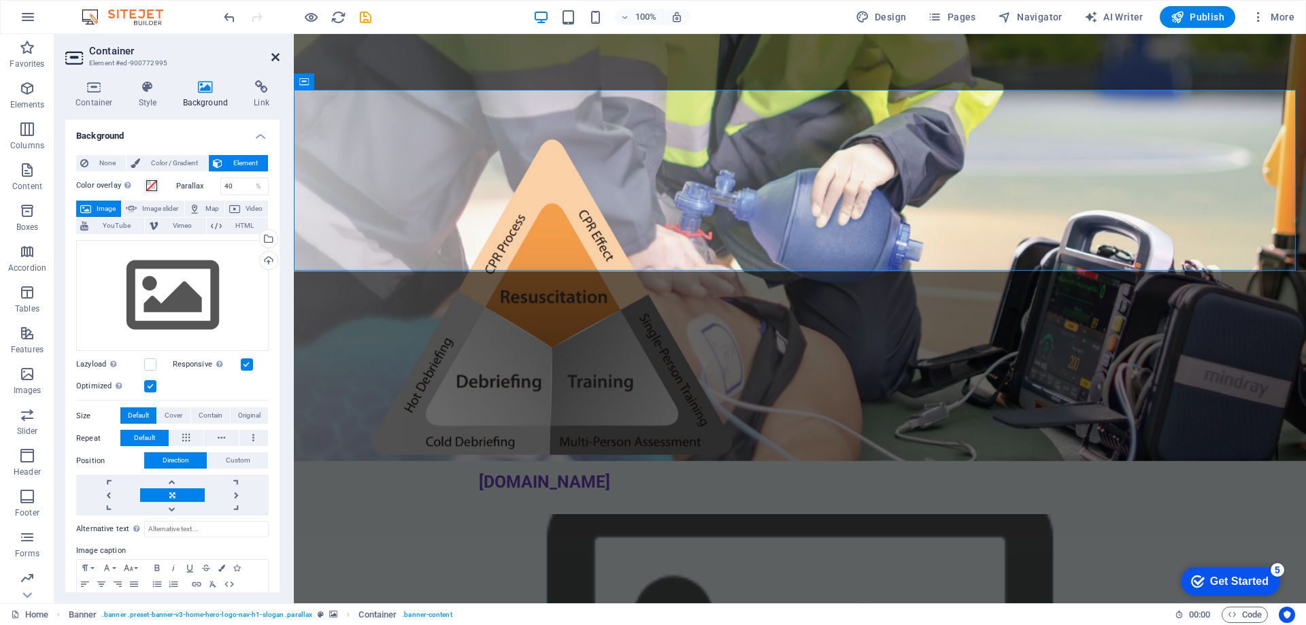
click at [277, 58] on icon at bounding box center [275, 57] width 8 height 11
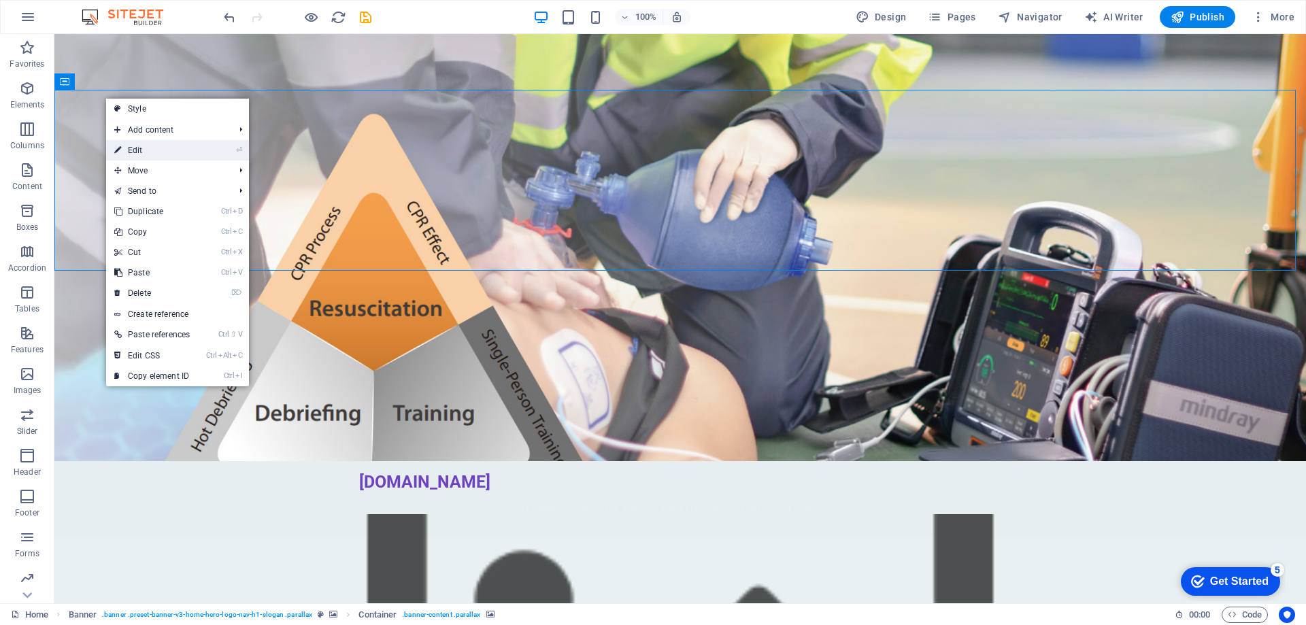
click at [168, 151] on link "⏎ Edit" at bounding box center [152, 150] width 92 height 20
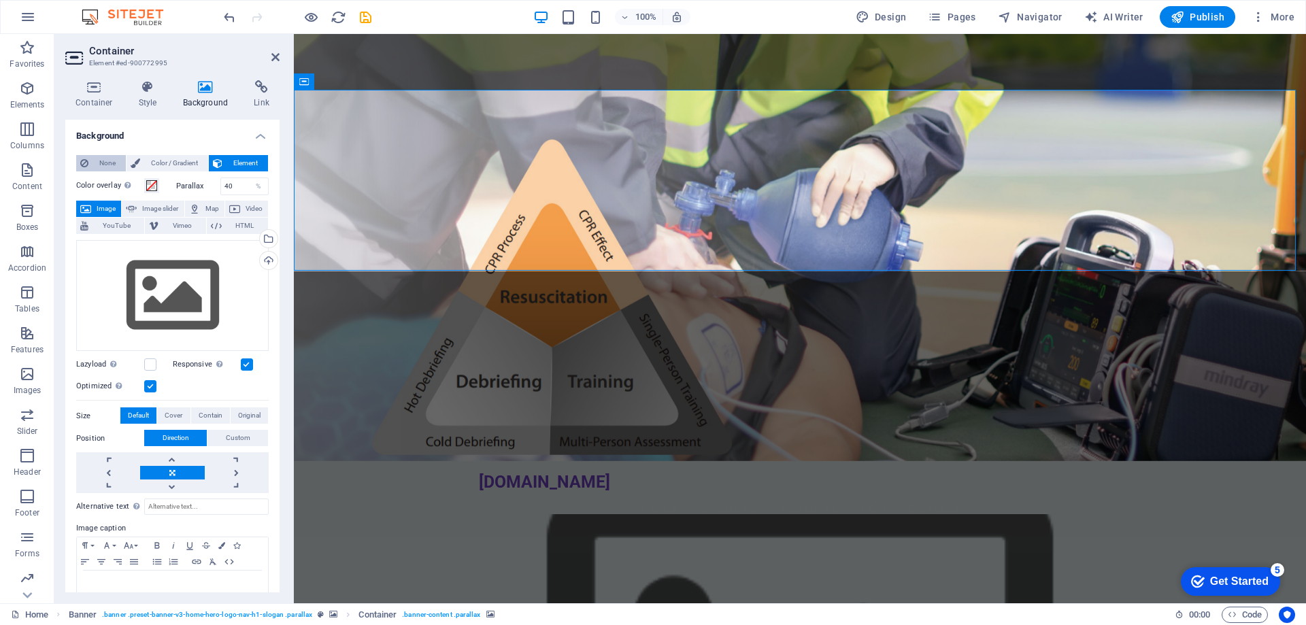
click at [112, 168] on span "None" at bounding box center [106, 163] width 29 height 16
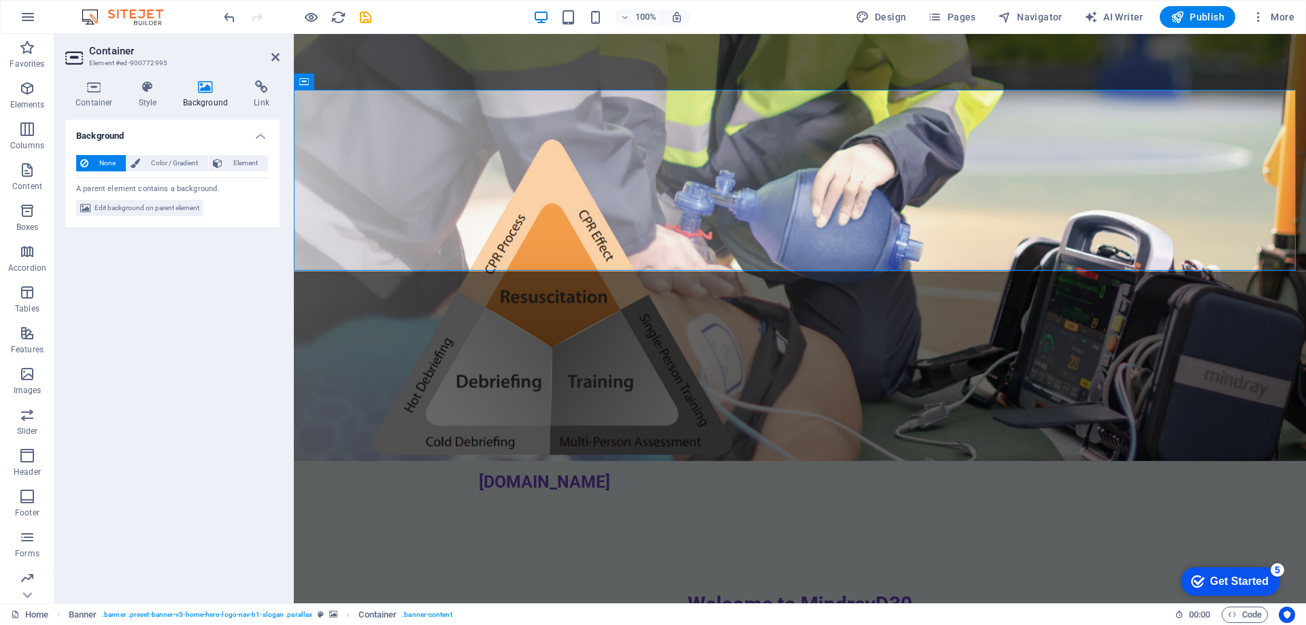
click at [396, 273] on figure at bounding box center [800, 247] width 1012 height 427
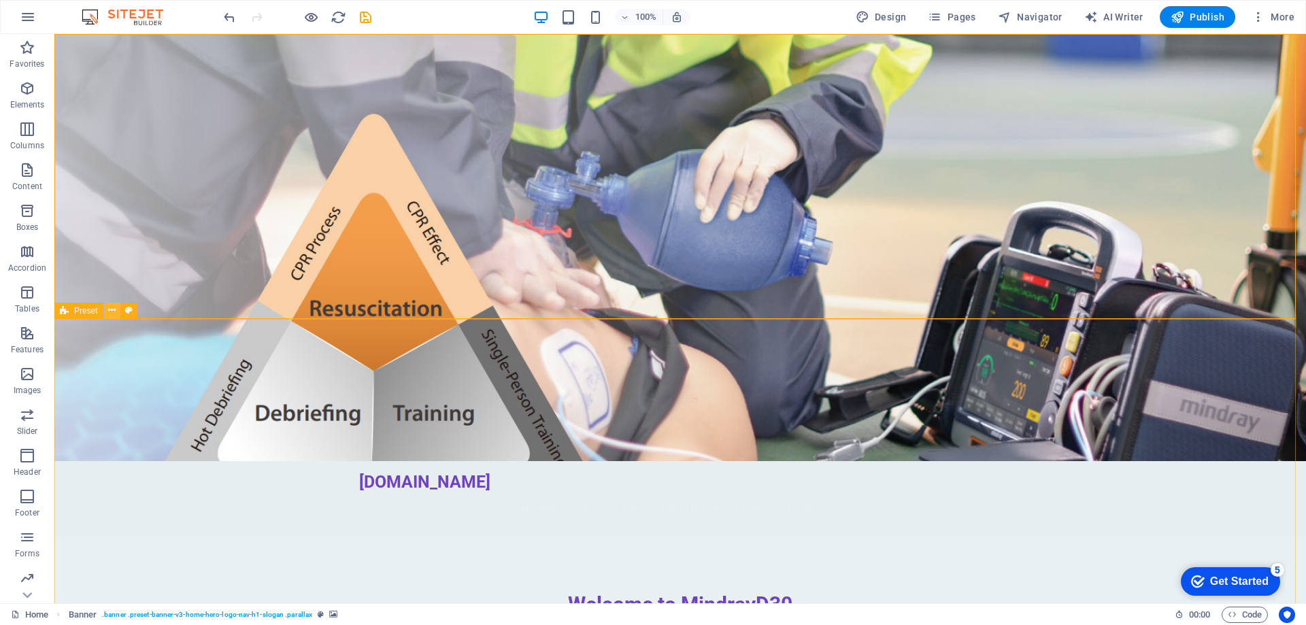
click at [112, 311] on icon at bounding box center [111, 310] width 7 height 14
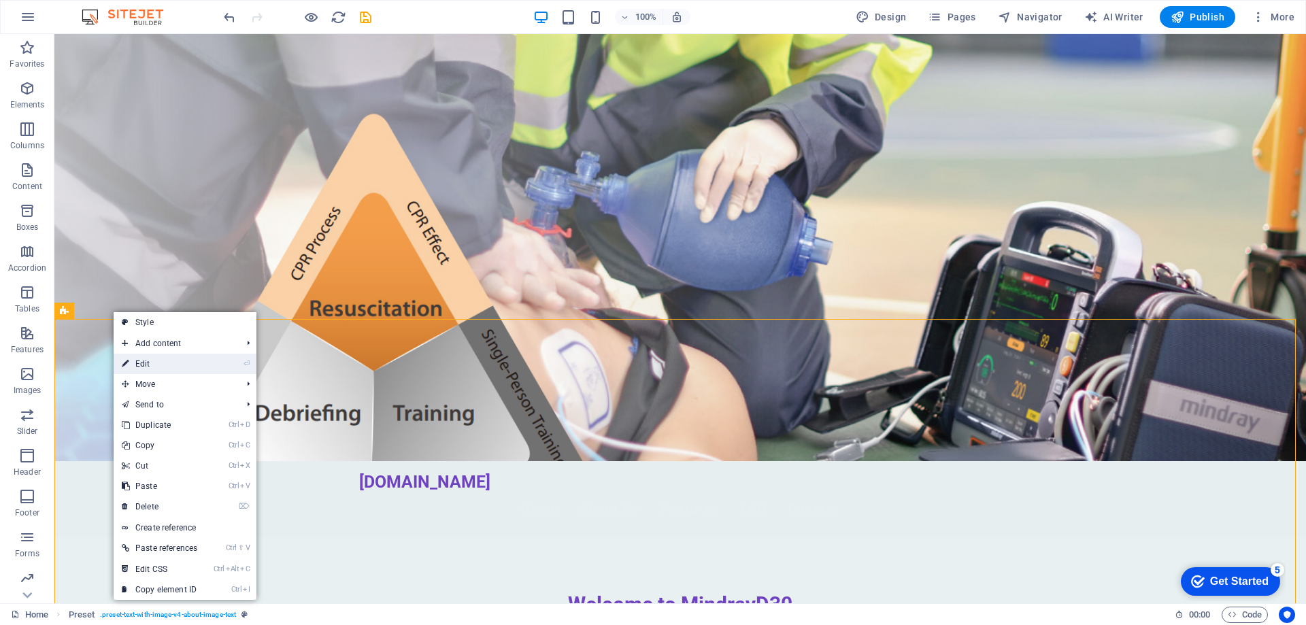
click at [187, 359] on link "⏎ Edit" at bounding box center [160, 364] width 92 height 20
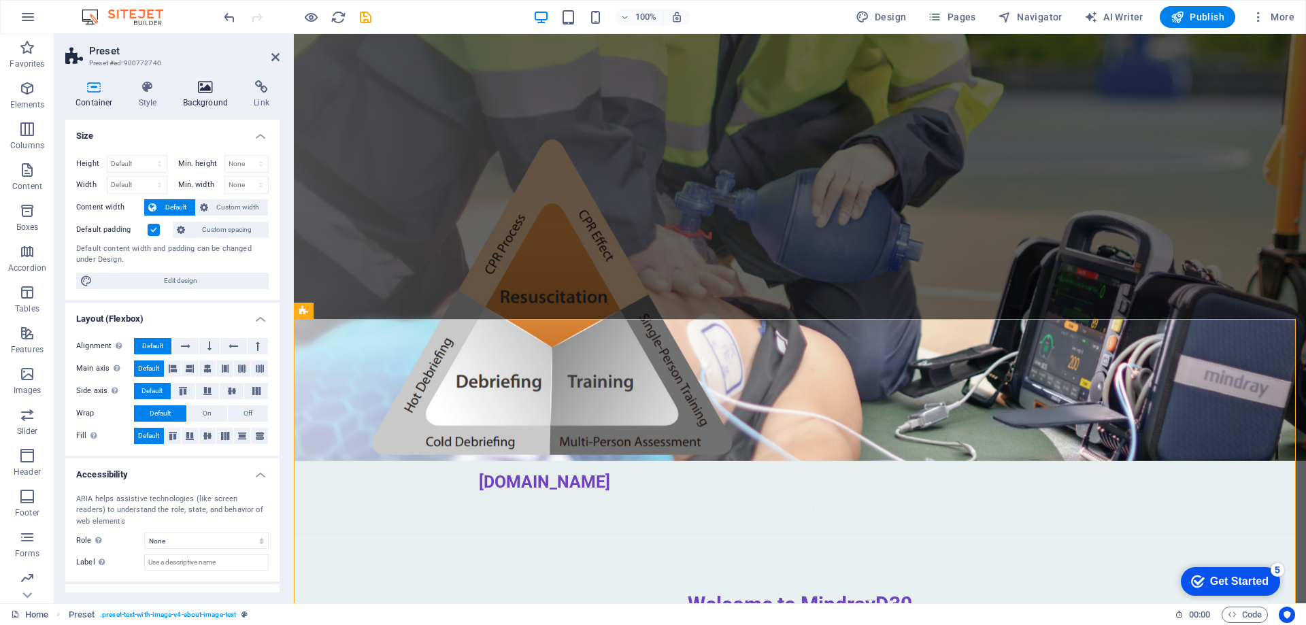
click at [212, 89] on icon at bounding box center [206, 87] width 66 height 14
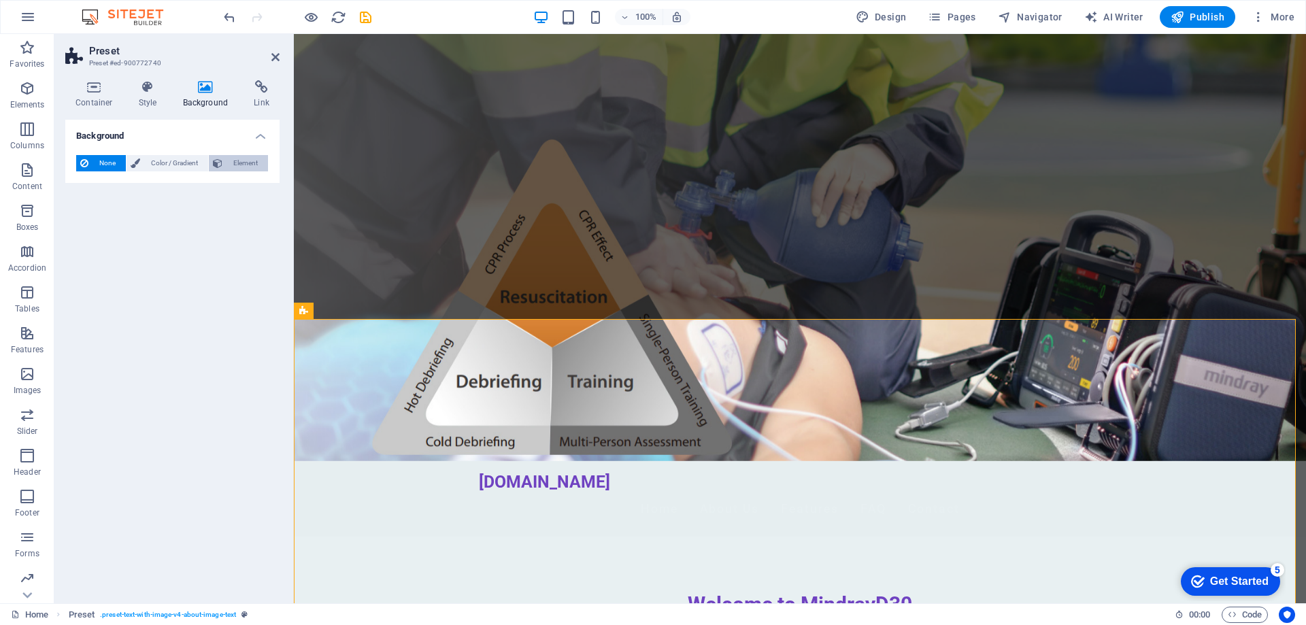
click at [224, 165] on button "Element" at bounding box center [238, 163] width 59 height 16
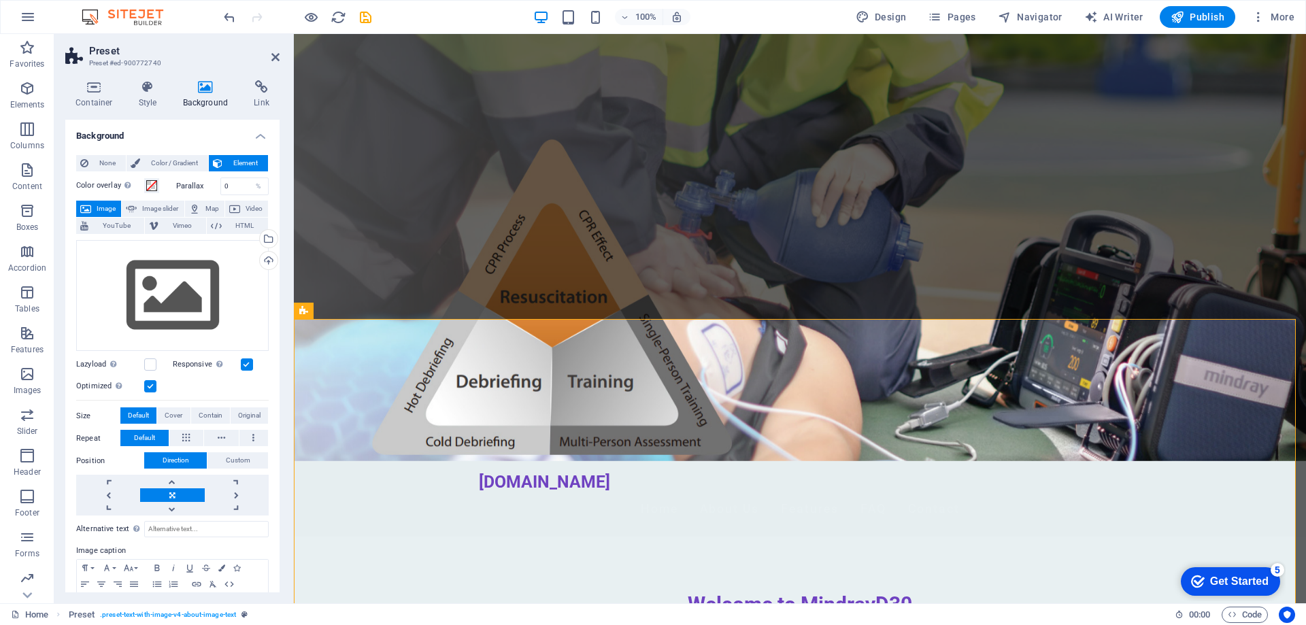
click at [224, 165] on button "Element" at bounding box center [238, 163] width 59 height 16
click at [119, 163] on span "None" at bounding box center [106, 163] width 29 height 16
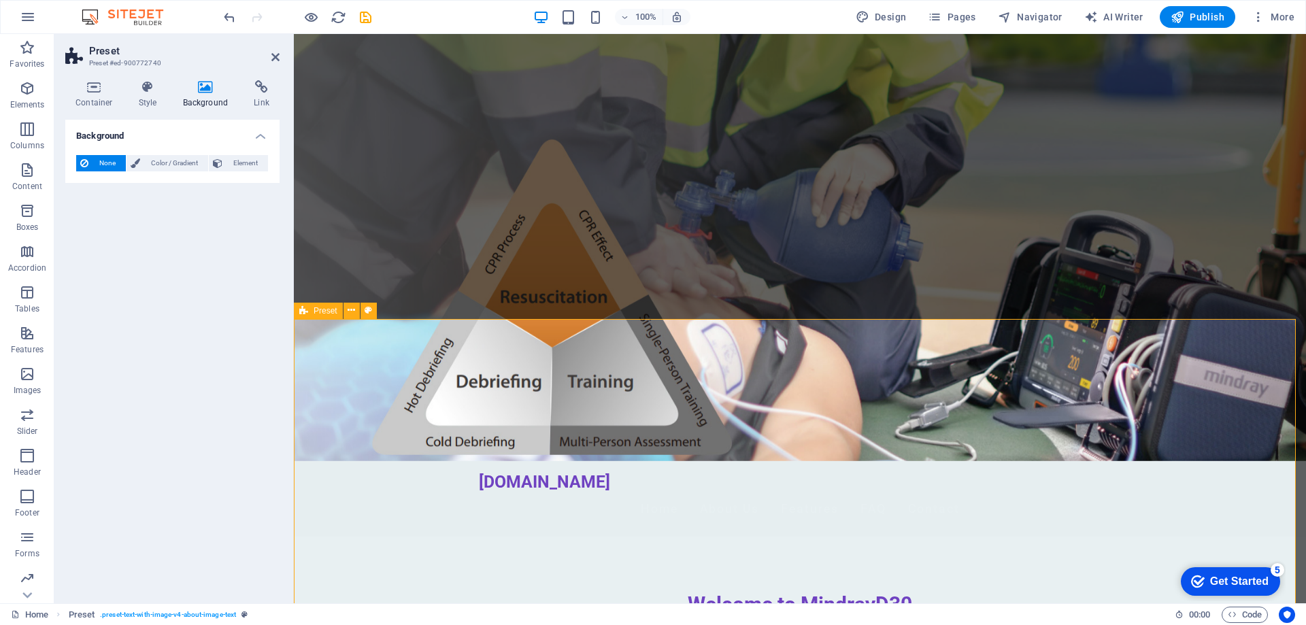
click at [273, 52] on icon at bounding box center [275, 57] width 8 height 11
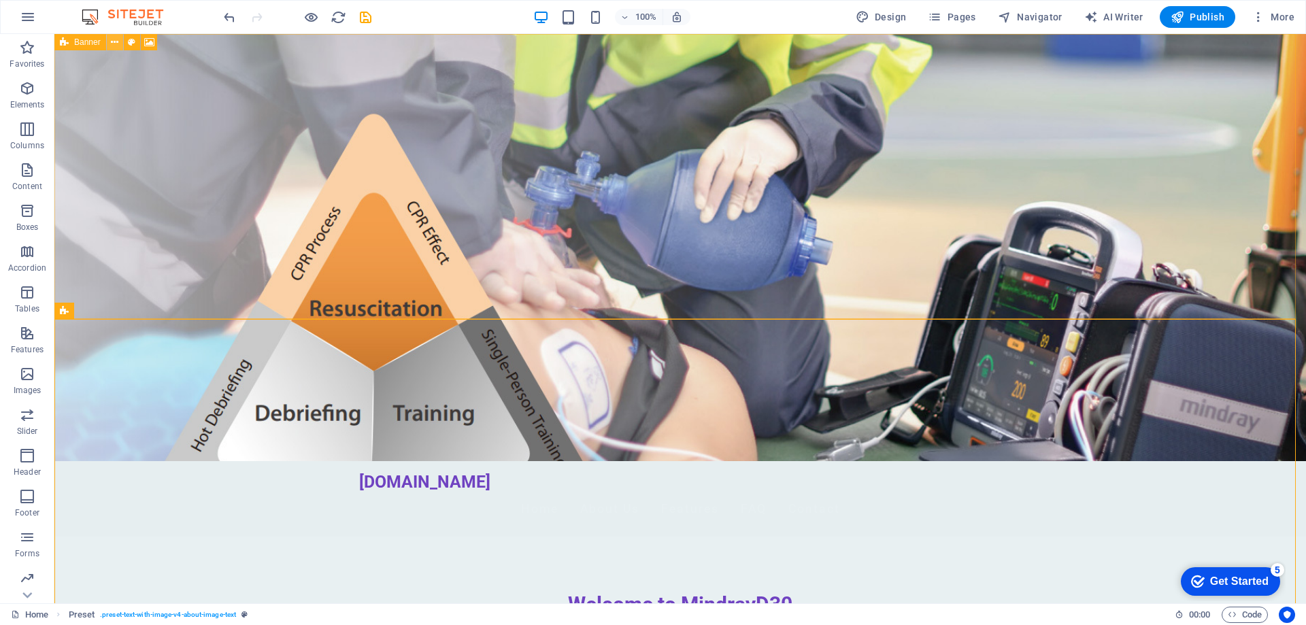
click at [112, 41] on icon at bounding box center [114, 42] width 7 height 14
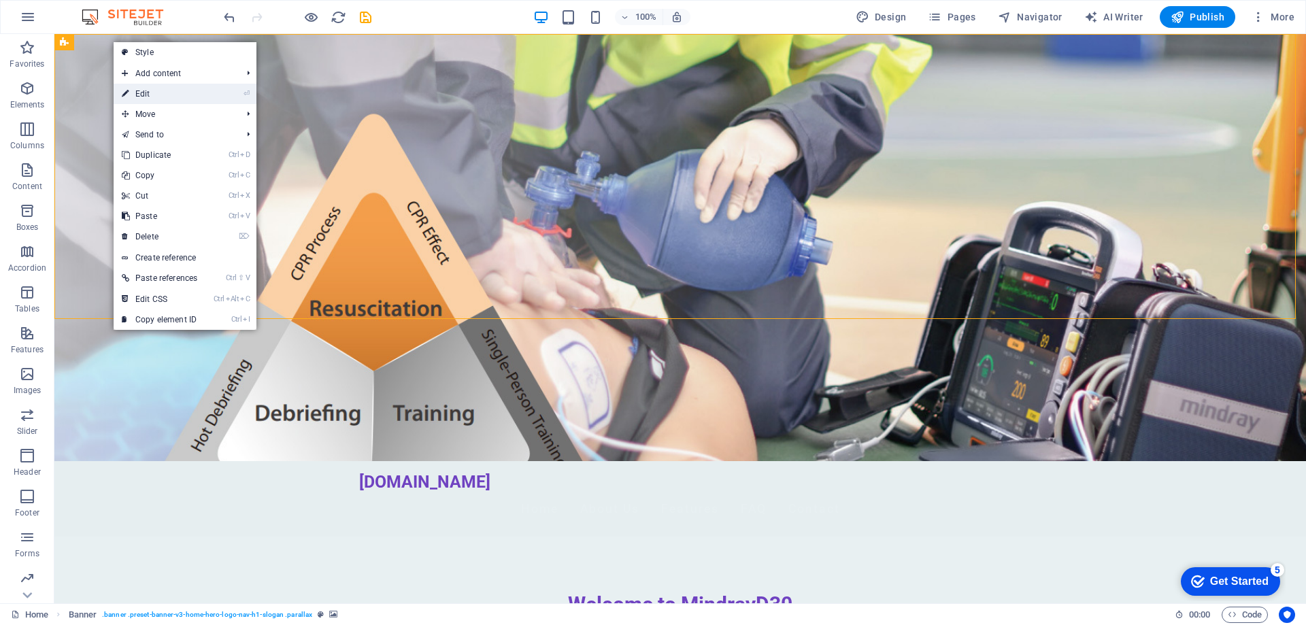
click at [168, 94] on link "⏎ Edit" at bounding box center [160, 94] width 92 height 20
select select "vh"
select select "header"
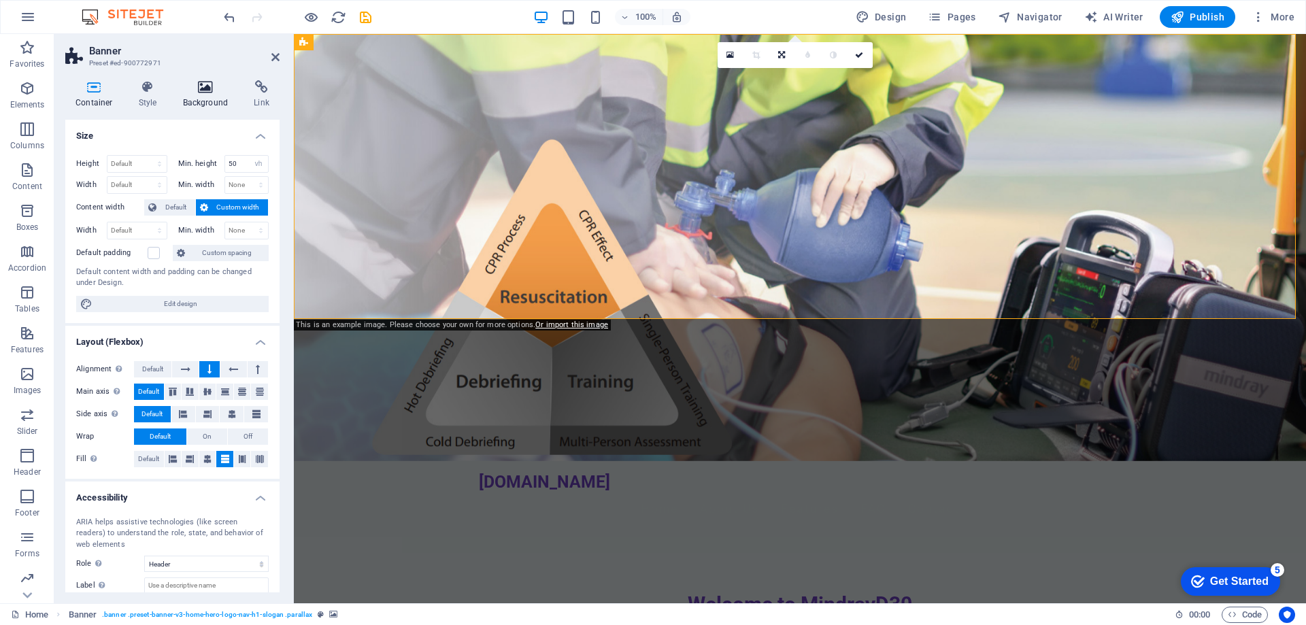
click at [205, 93] on icon at bounding box center [206, 87] width 66 height 14
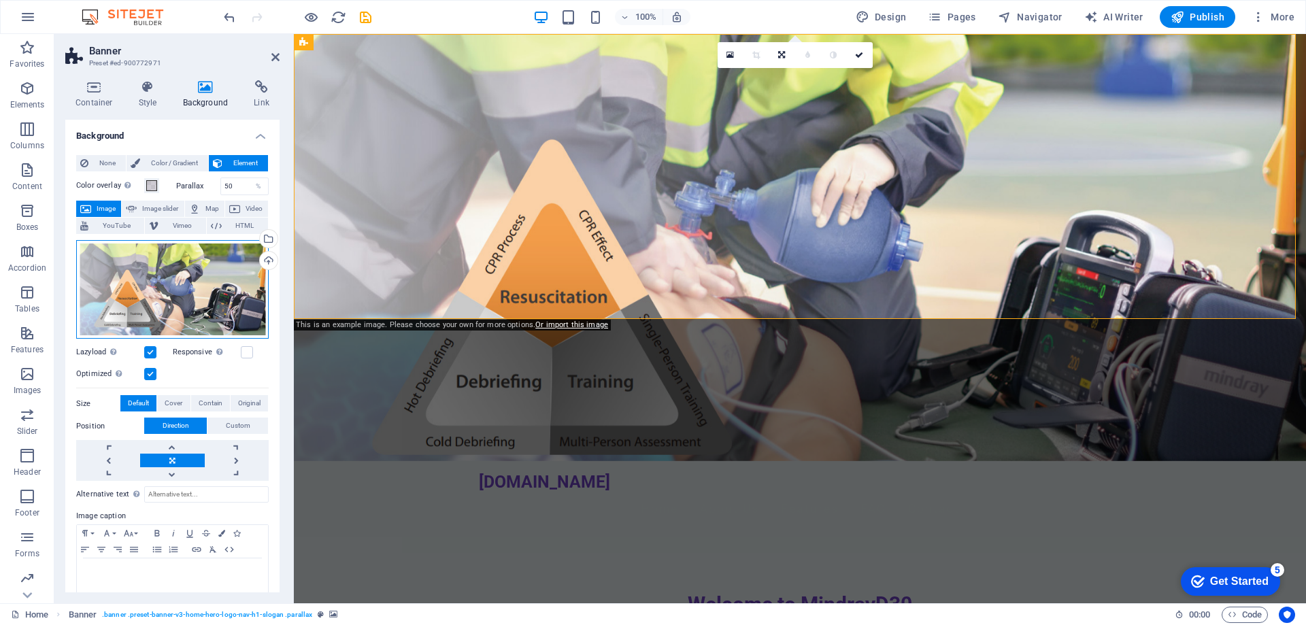
click at [184, 295] on div "Drag files here, click to choose files or select files from Files or our free s…" at bounding box center [172, 289] width 192 height 99
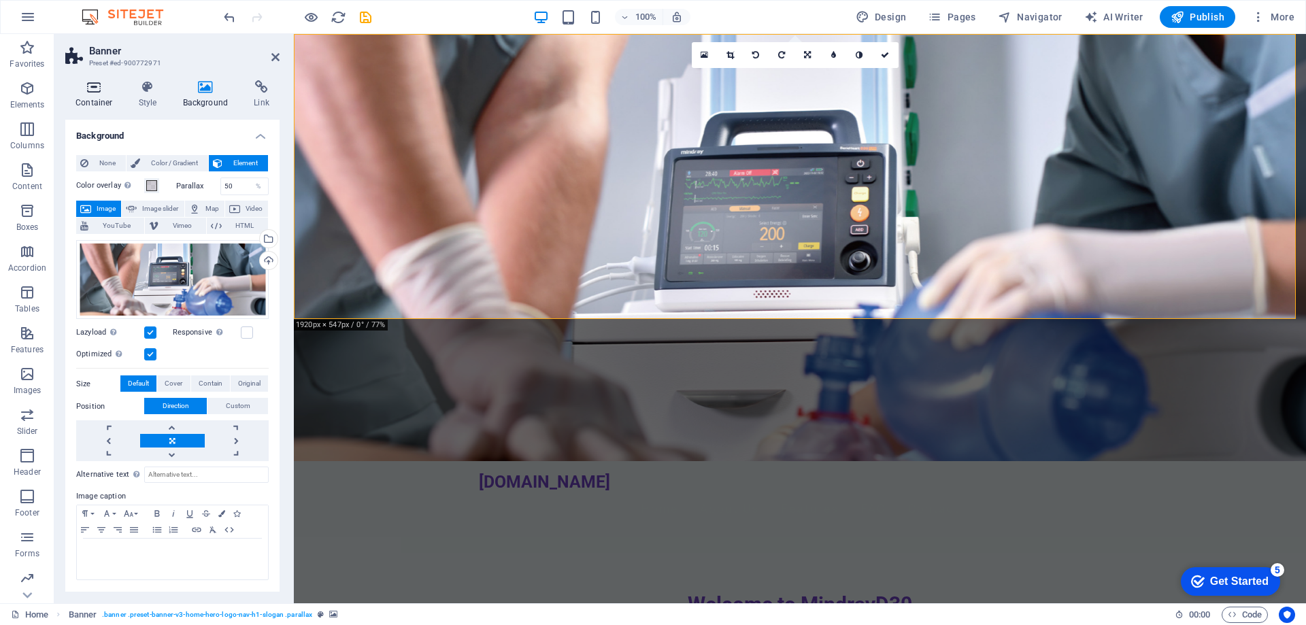
click at [89, 92] on icon at bounding box center [94, 87] width 58 height 14
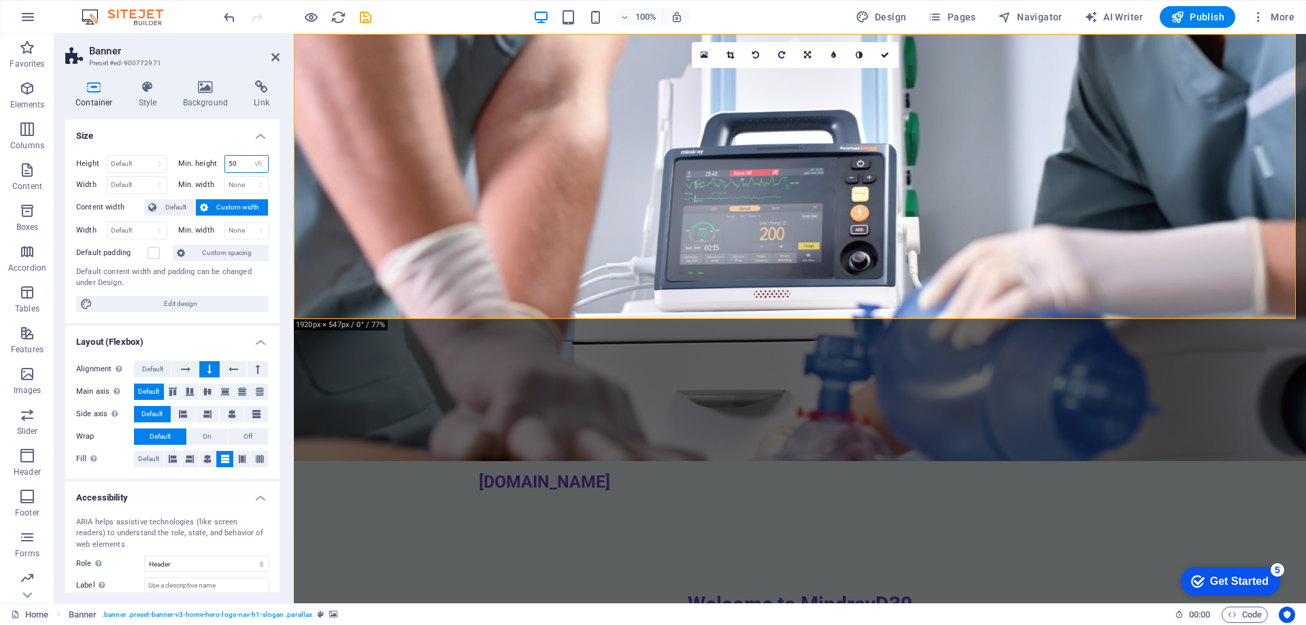
drag, startPoint x: 244, startPoint y: 163, endPoint x: 214, endPoint y: 167, distance: 30.1
click at [214, 167] on div "Min. height 50 None px rem % vh vw" at bounding box center [223, 164] width 91 height 18
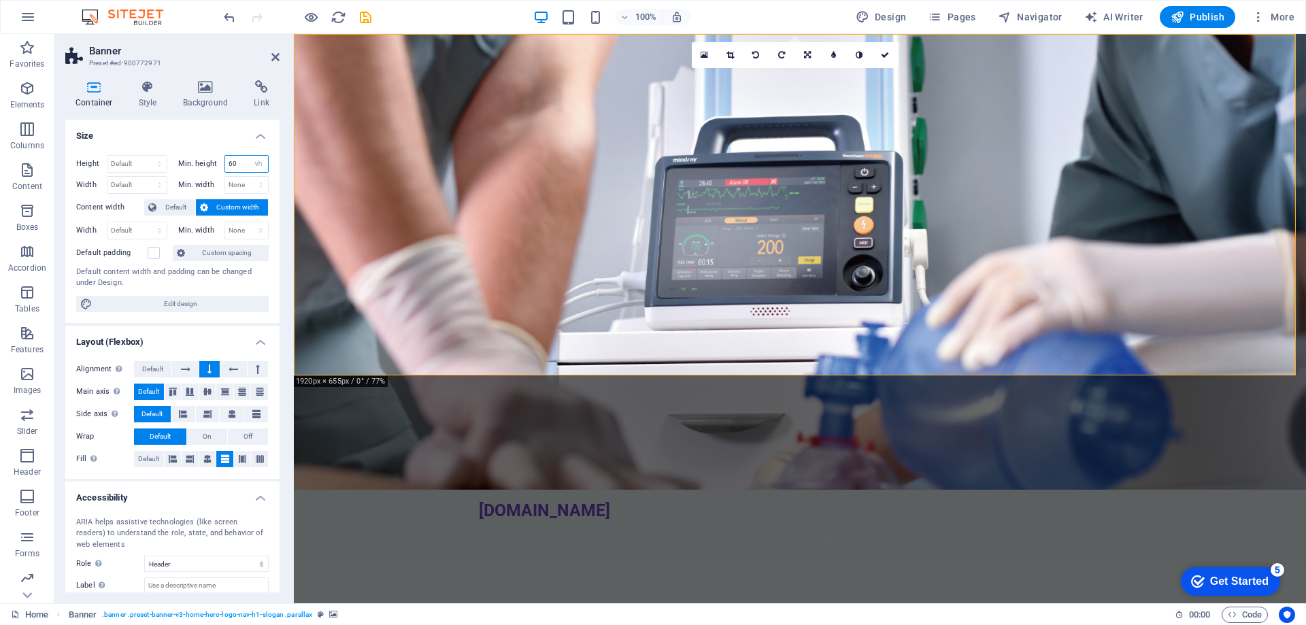
type input "60"
click at [368, 11] on icon "save" at bounding box center [366, 18] width 16 height 16
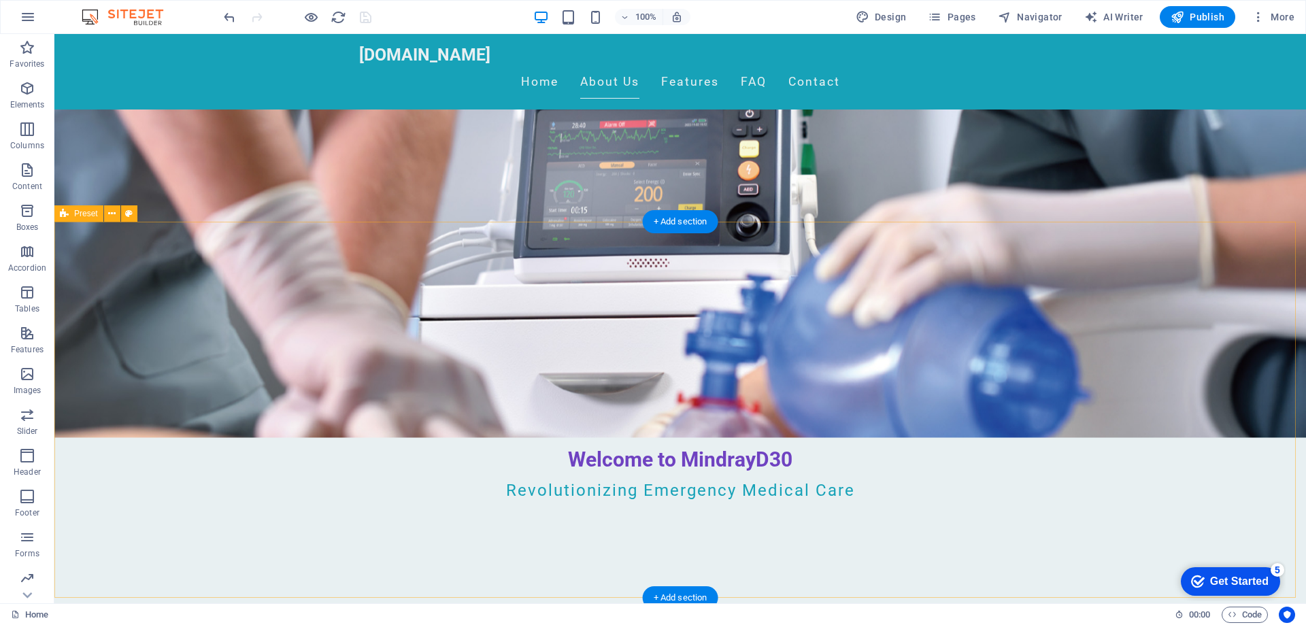
scroll to position [204, 0]
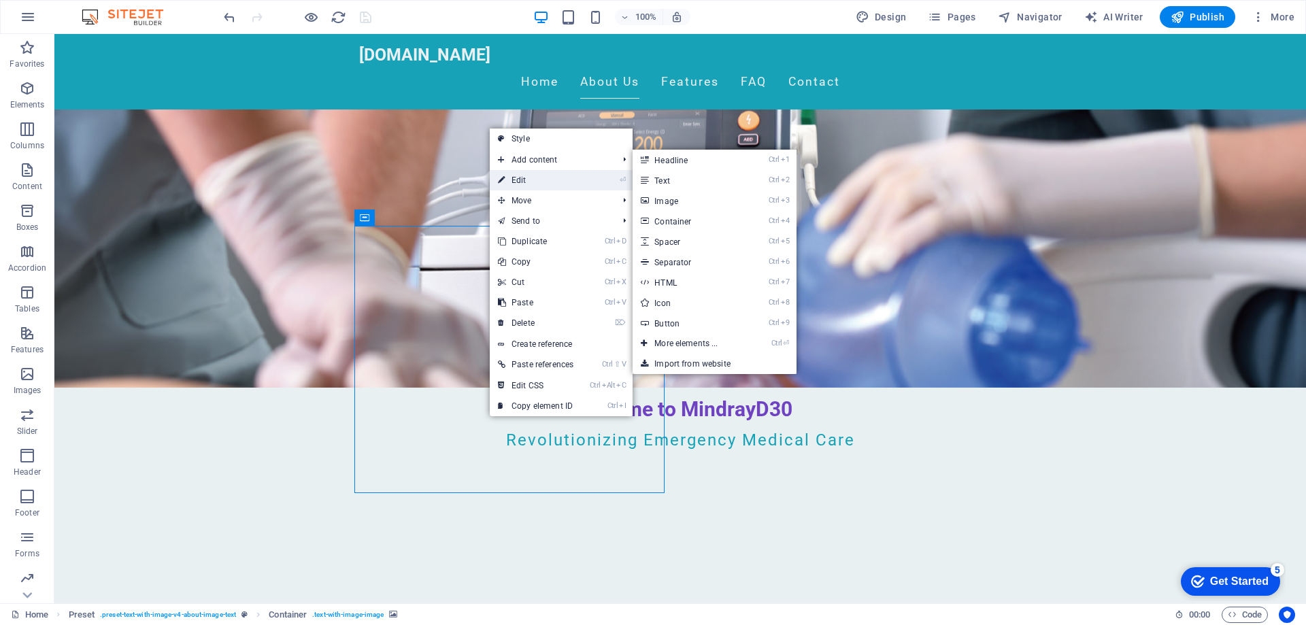
drag, startPoint x: 521, startPoint y: 182, endPoint x: 63, endPoint y: 163, distance: 458.8
click at [521, 182] on link "⏎ Edit" at bounding box center [536, 180] width 92 height 20
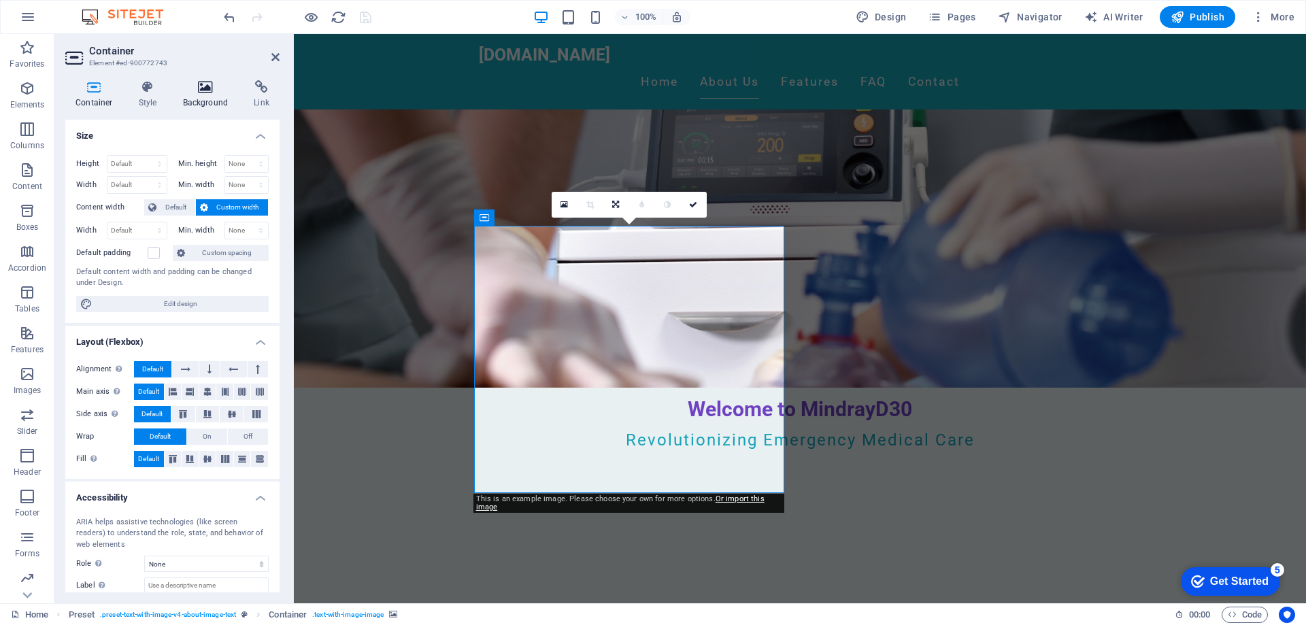
click at [215, 90] on icon at bounding box center [206, 87] width 66 height 14
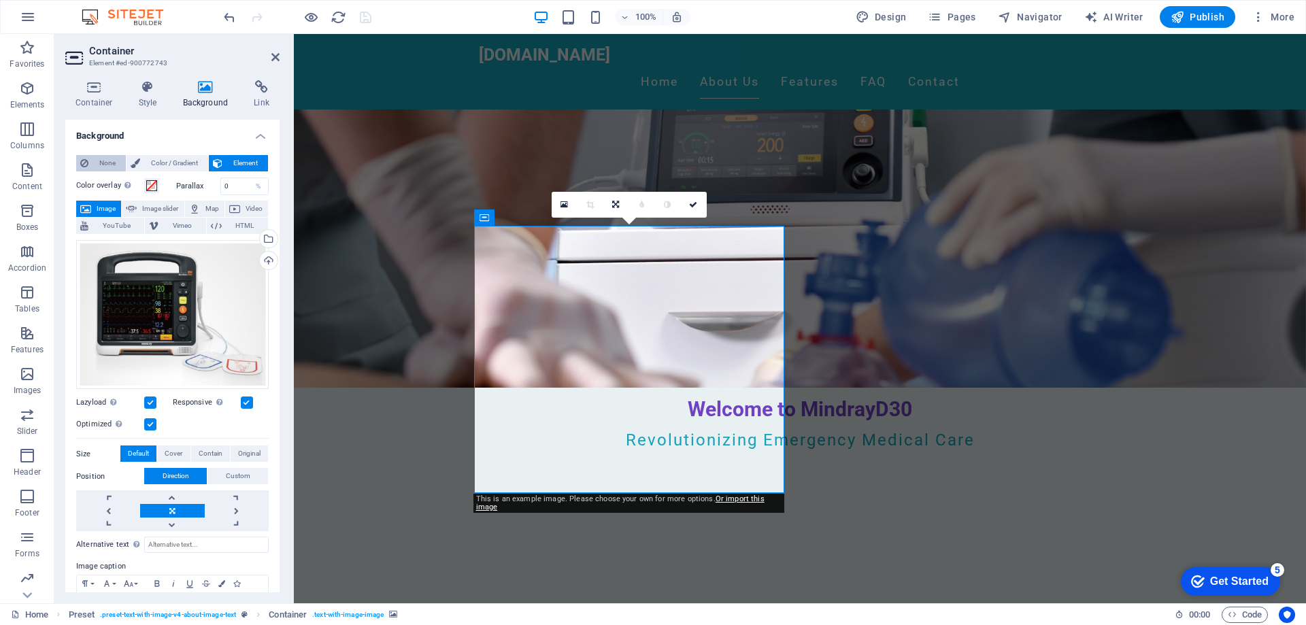
click at [105, 169] on span "None" at bounding box center [106, 163] width 29 height 16
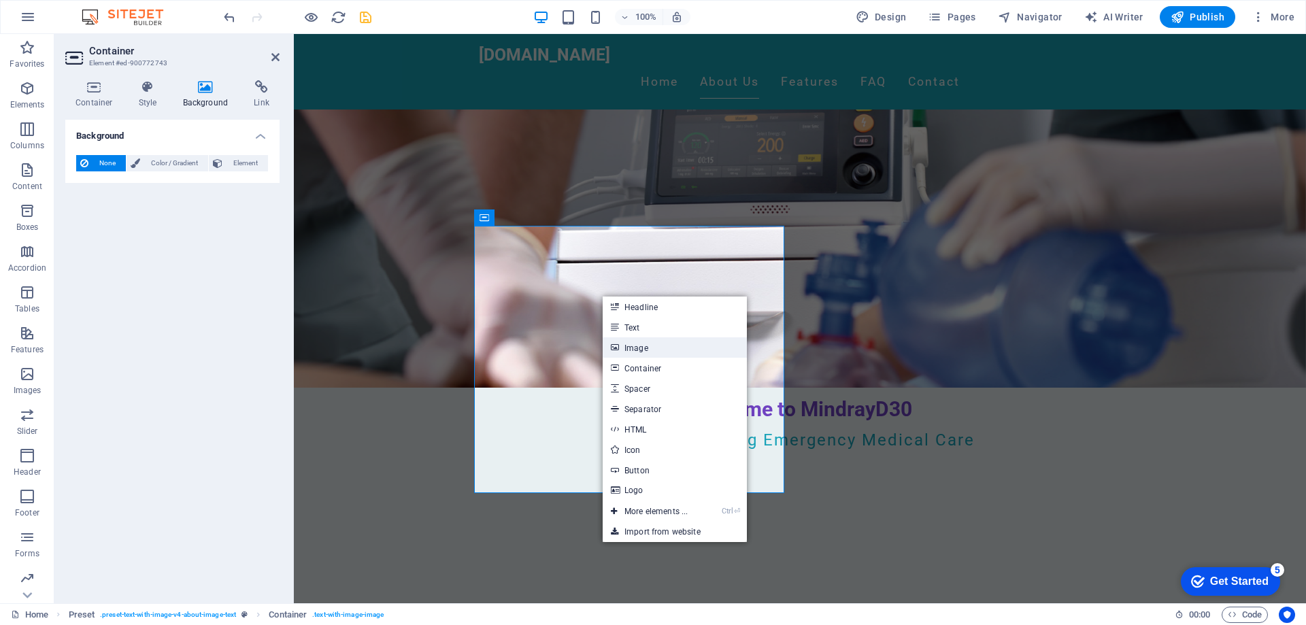
click at [699, 352] on link "Image" at bounding box center [675, 347] width 144 height 20
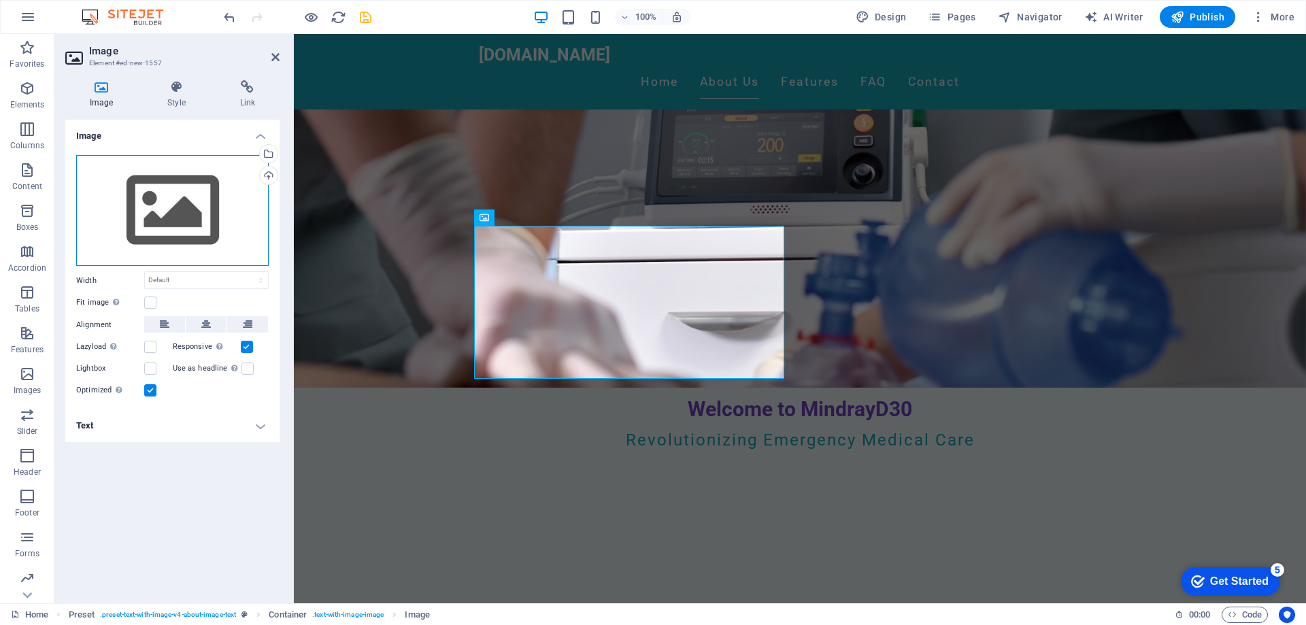
click at [205, 208] on div "Drag files here, click to choose files or select files from Files or our free s…" at bounding box center [172, 211] width 192 height 112
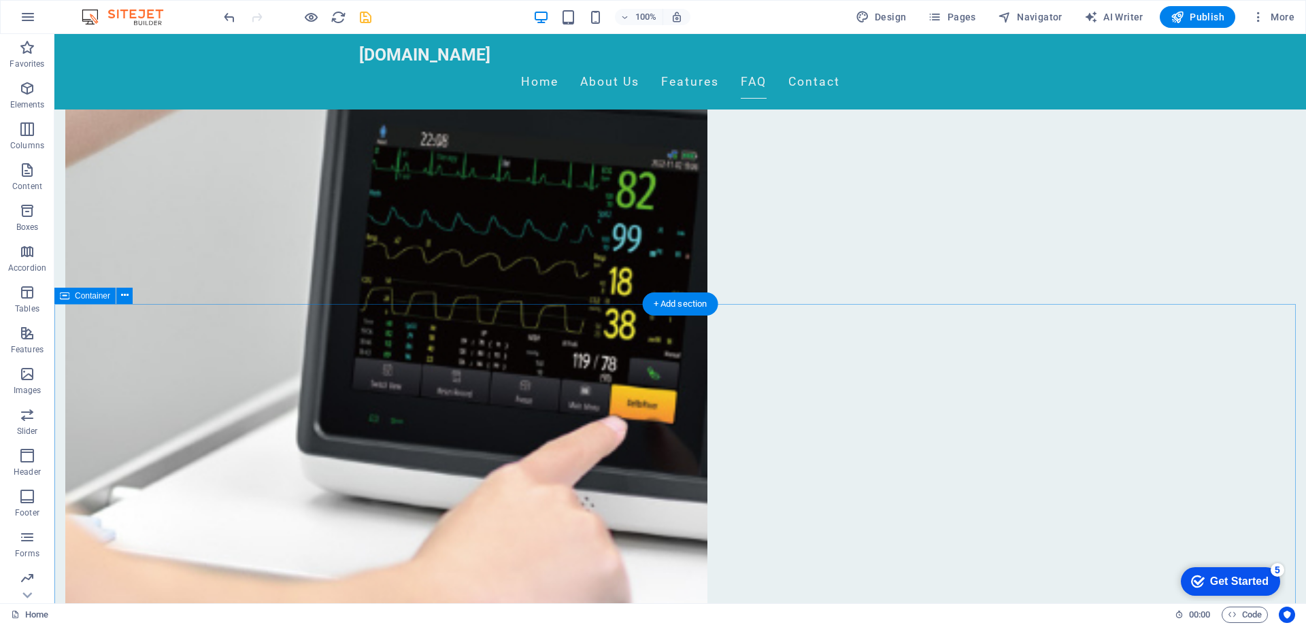
scroll to position [1088, 0]
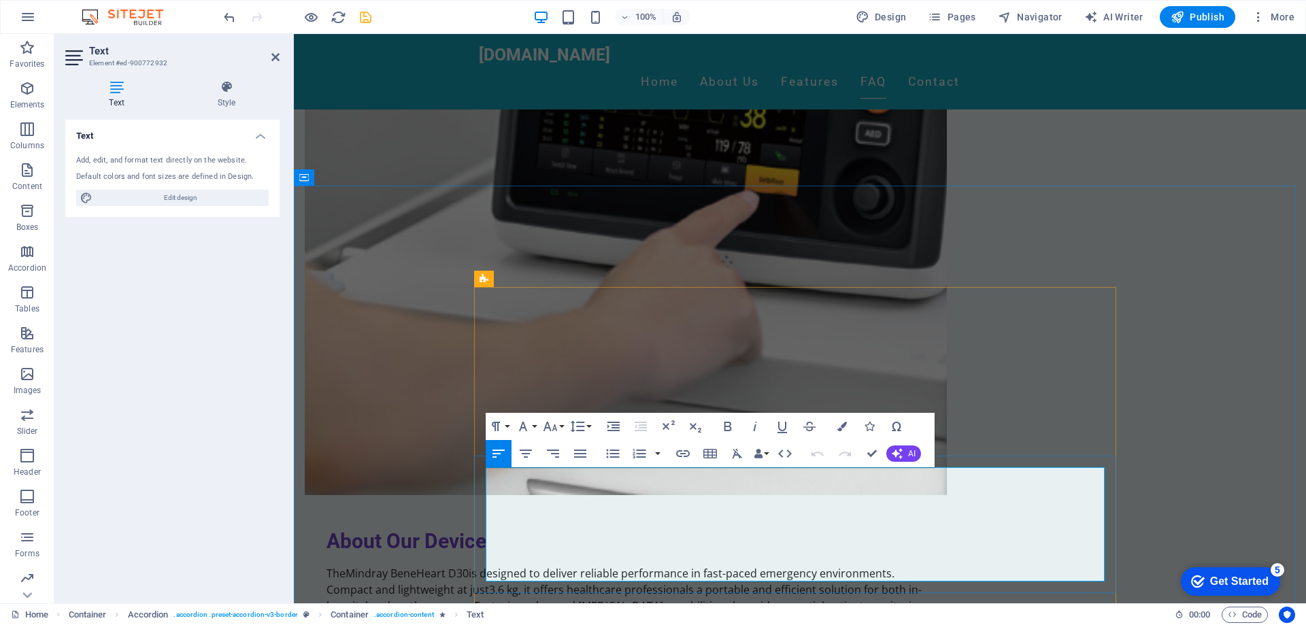
copy p "Yes, the Mindray D60 is a versatile defibrillator and multi-system monitor desi…"
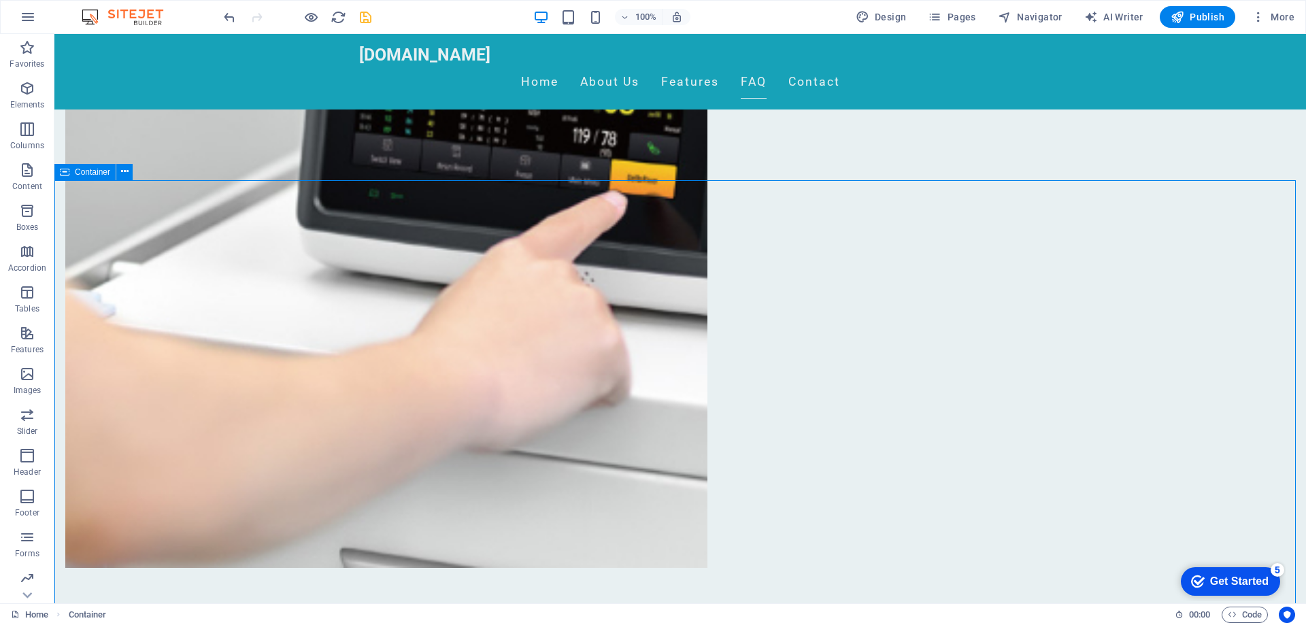
scroll to position [1360, 0]
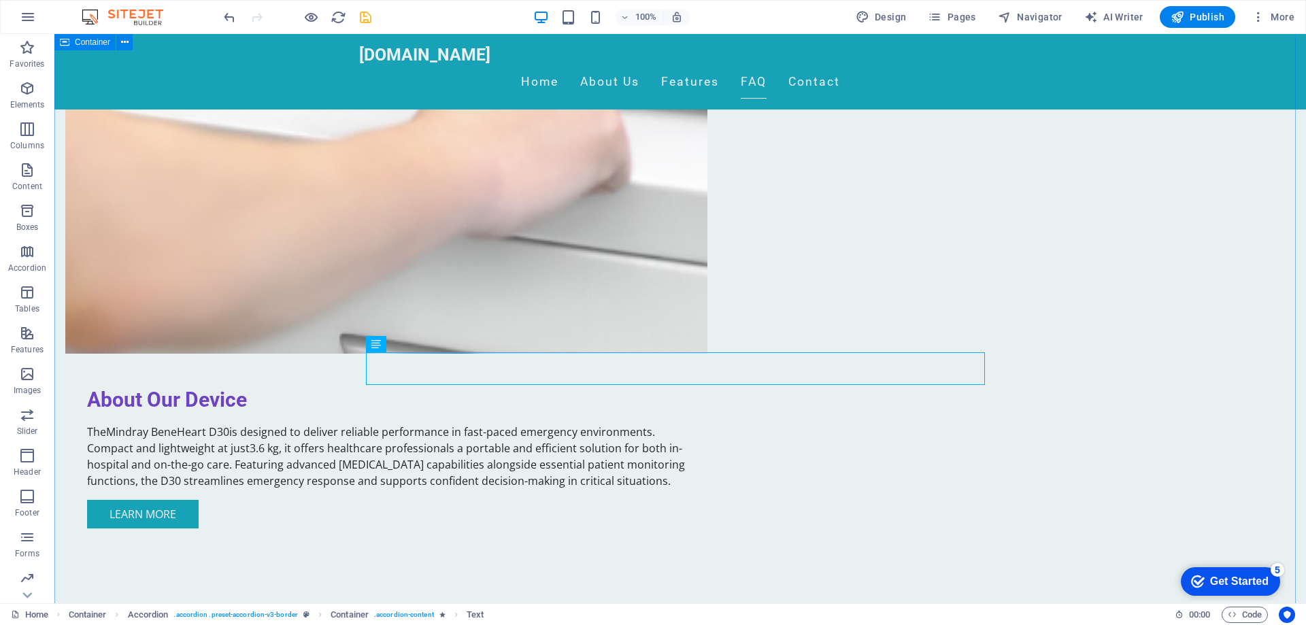
scroll to position [1428, 0]
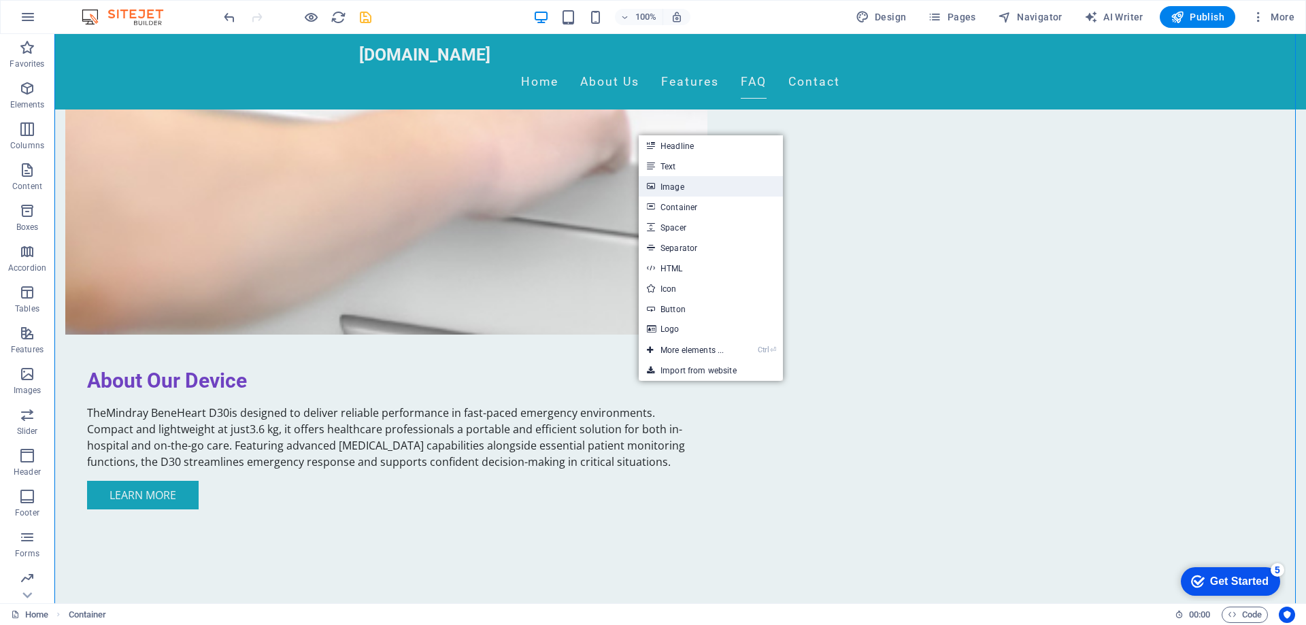
click at [703, 190] on link "Image" at bounding box center [711, 186] width 144 height 20
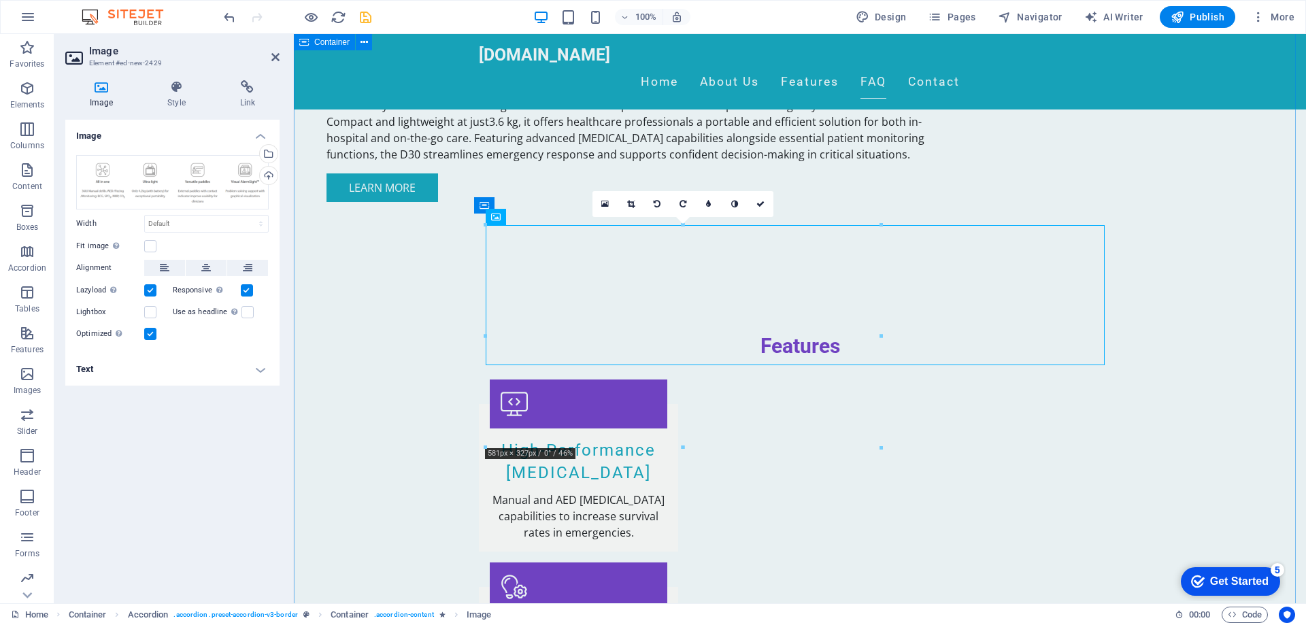
scroll to position [1564, 0]
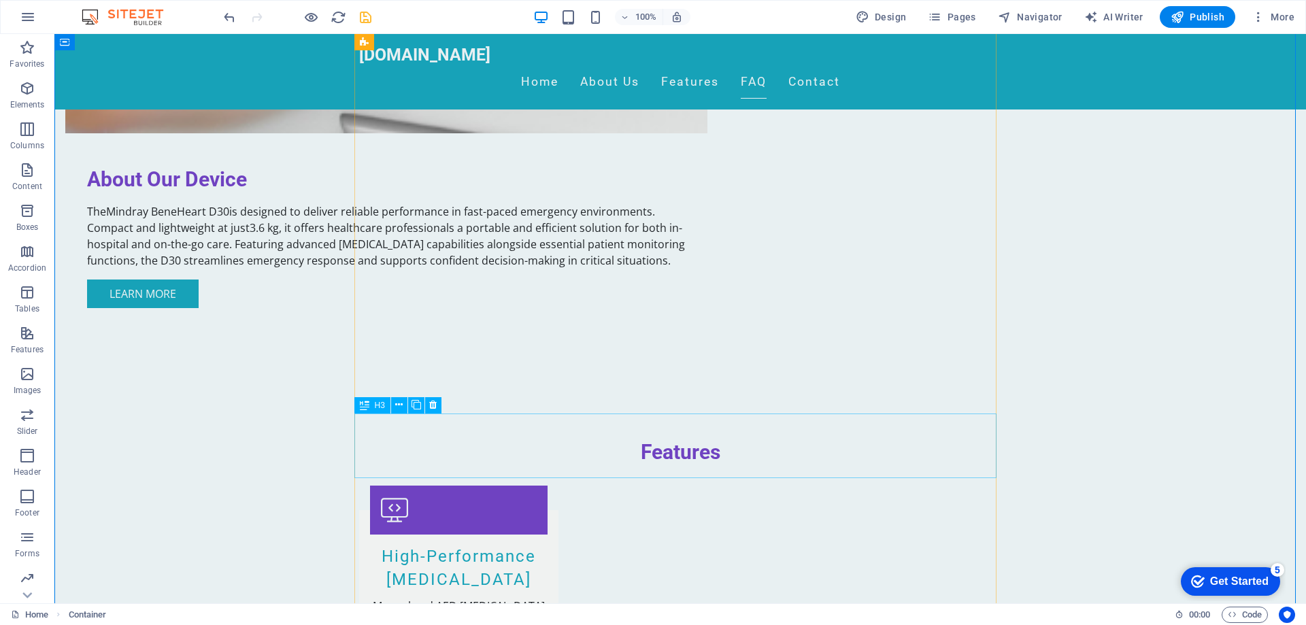
scroll to position [1632, 0]
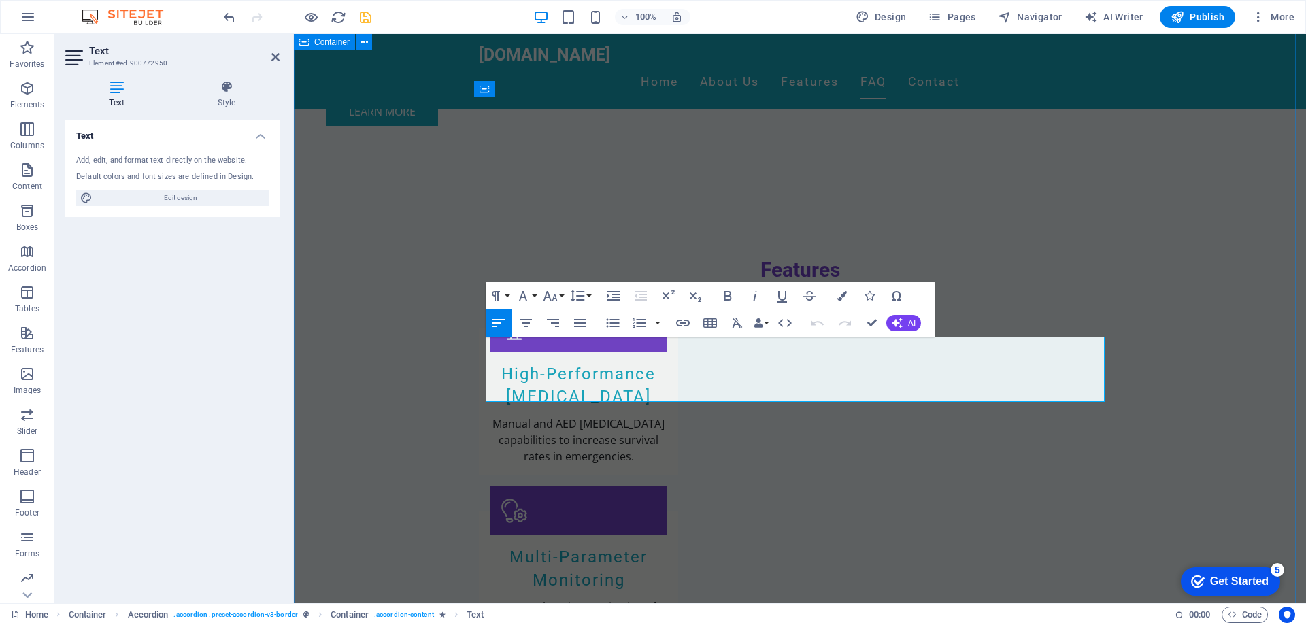
copy p "The Mindray D60 uses an advanced biphasic defibrillation technology and can del…"
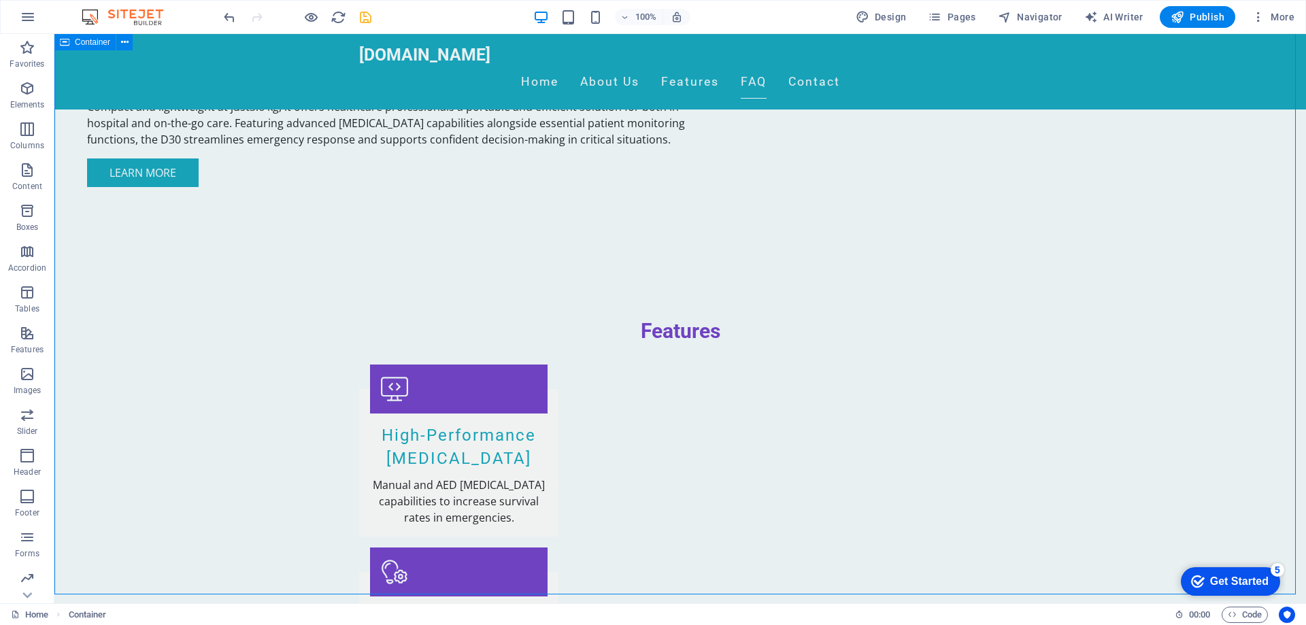
scroll to position [1768, 0]
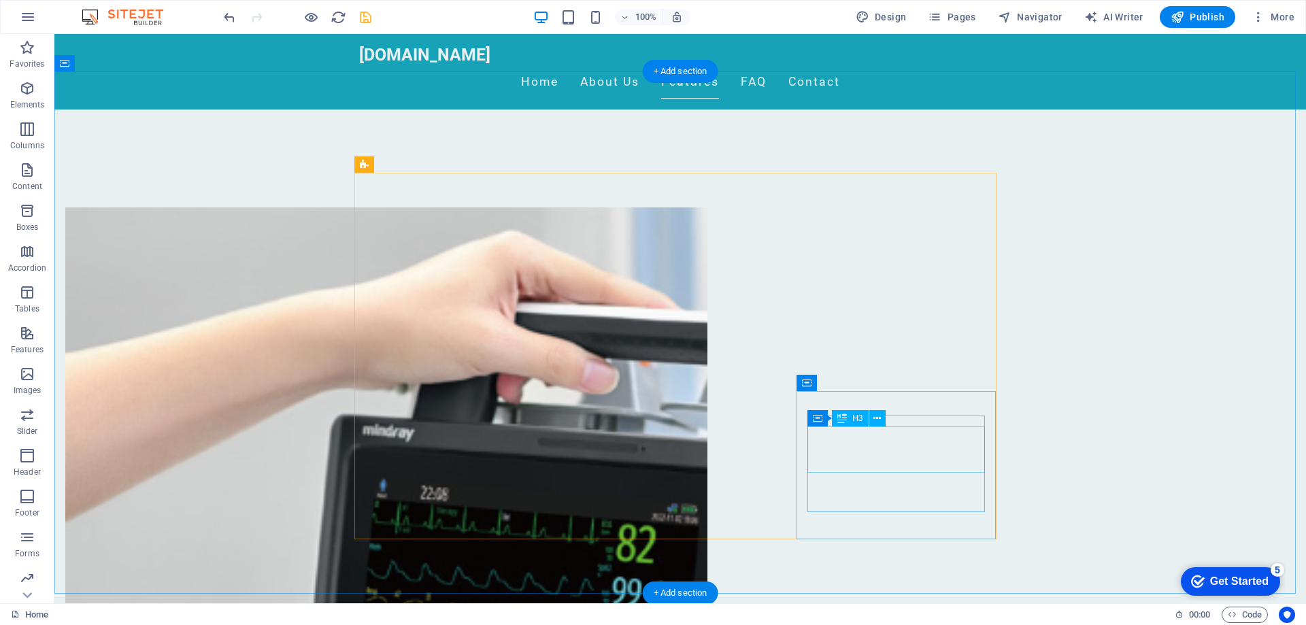
scroll to position [680, 0]
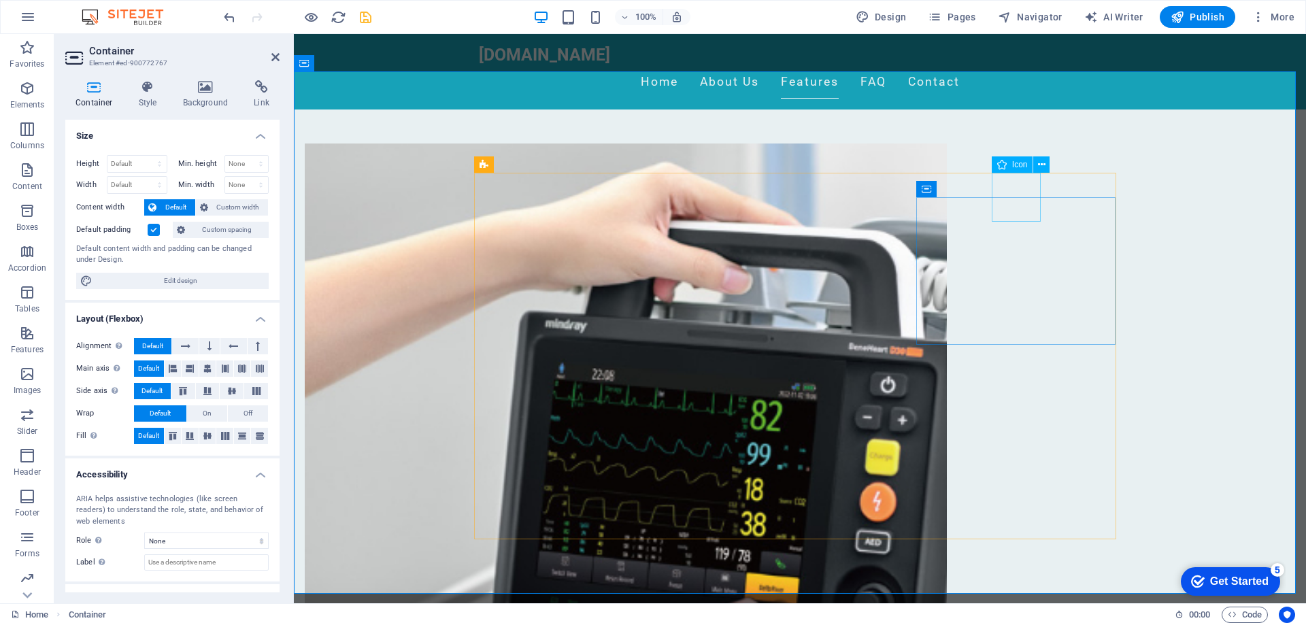
click at [1038, 167] on icon at bounding box center [1041, 165] width 7 height 14
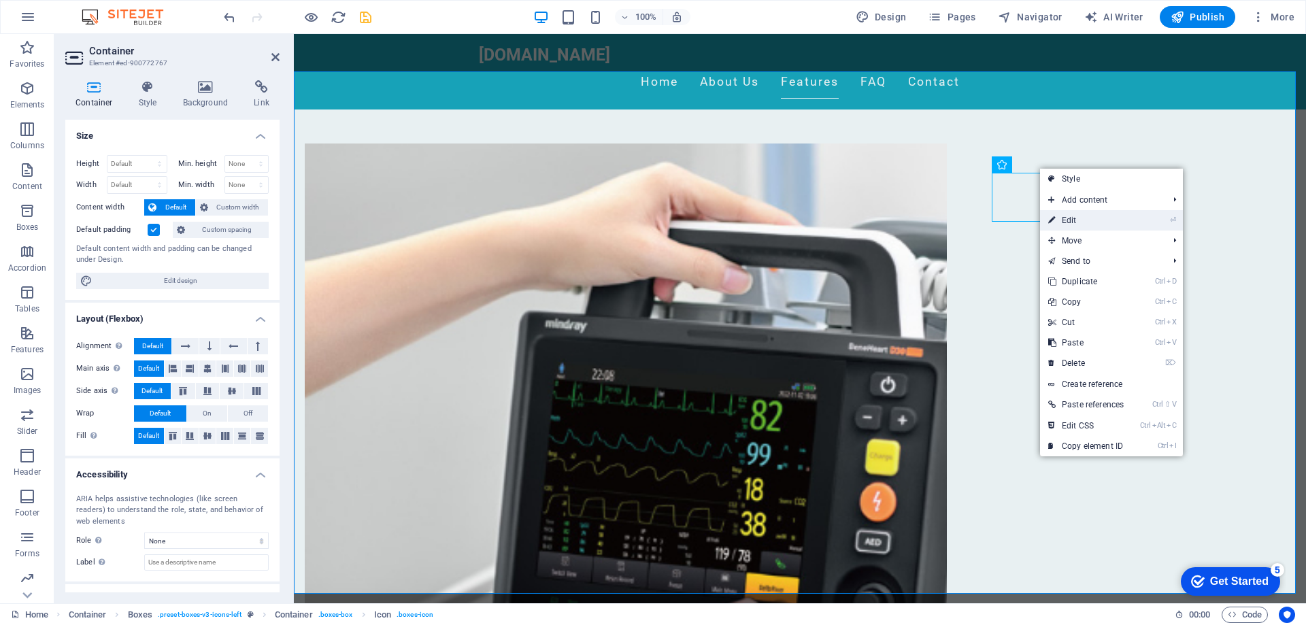
click at [1068, 215] on link "⏎ Edit" at bounding box center [1086, 220] width 92 height 20
select select "xMidYMid"
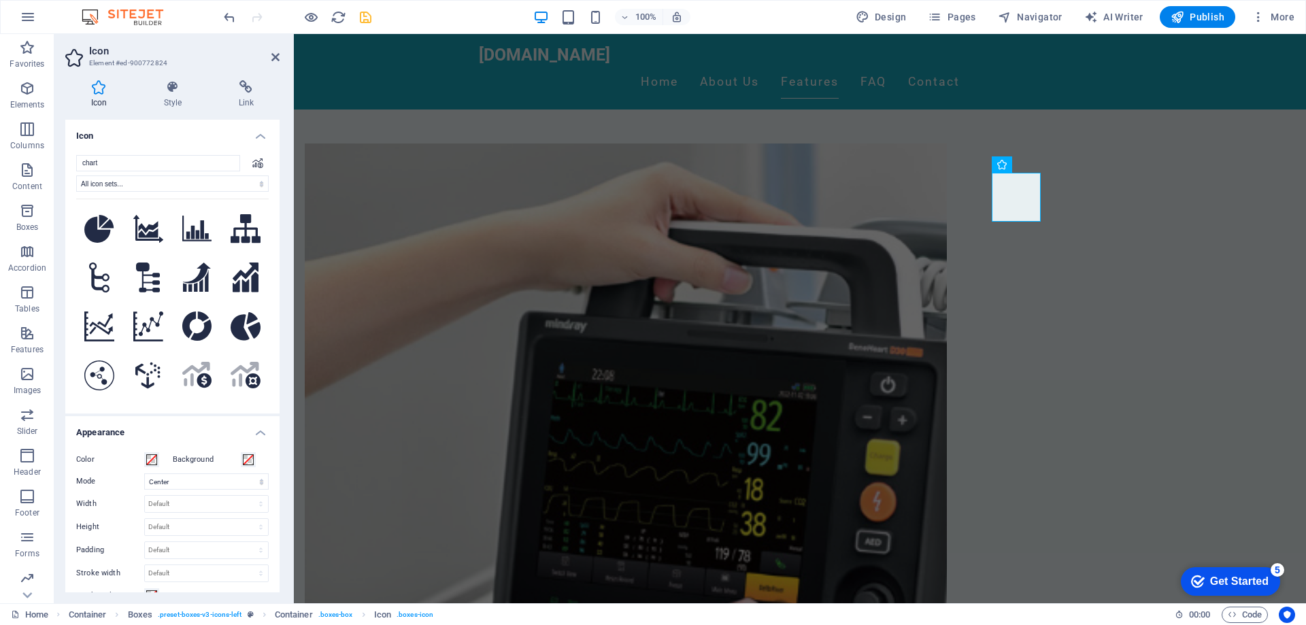
click at [131, 165] on input "chart" at bounding box center [158, 163] width 164 height 16
drag, startPoint x: 151, startPoint y: 165, endPoint x: 20, endPoint y: 161, distance: 130.6
click at [20, 161] on section "Favorites Elements Columns Content Boxes Accordion Tables Features Images Slide…" at bounding box center [653, 318] width 1306 height 569
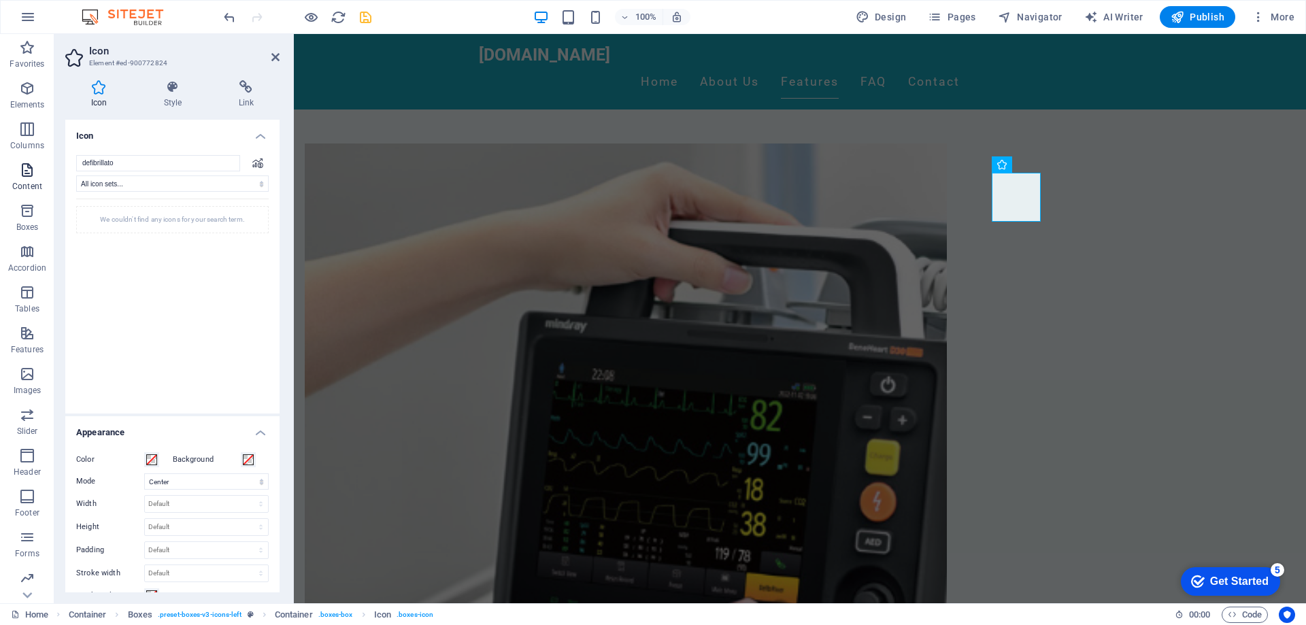
type input "defibrillator"
type input "d"
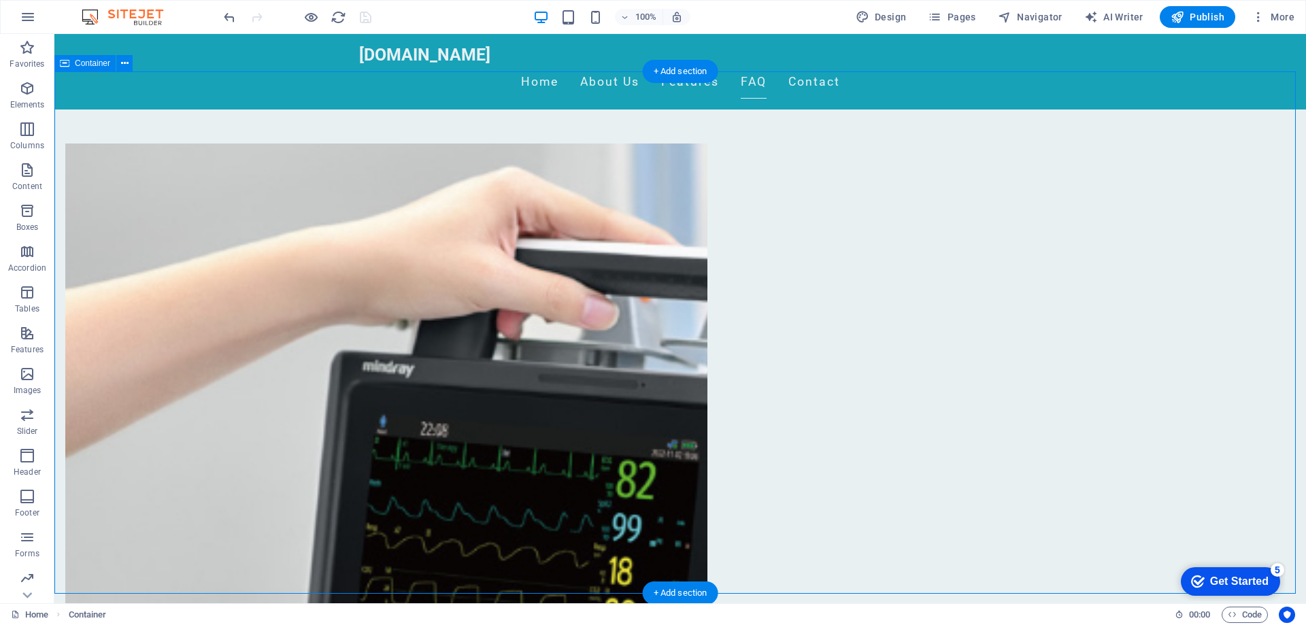
scroll to position [1980, 0]
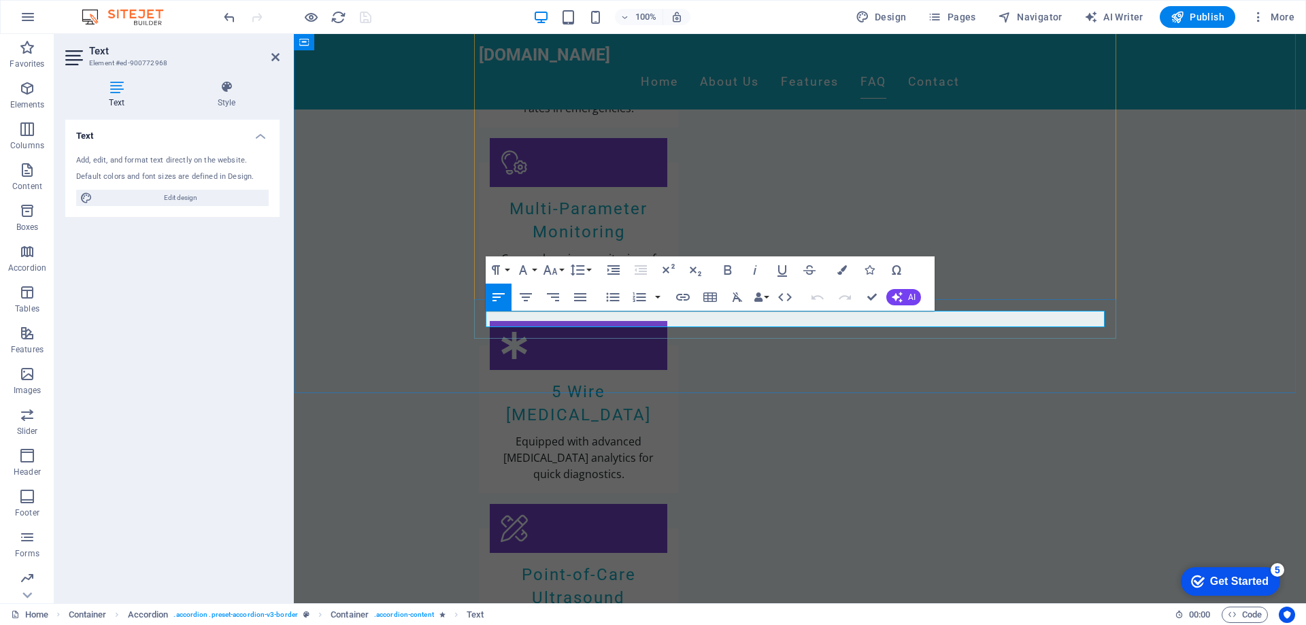
click link "[EMAIL_ADDRESS][DOMAIN_NAME]"
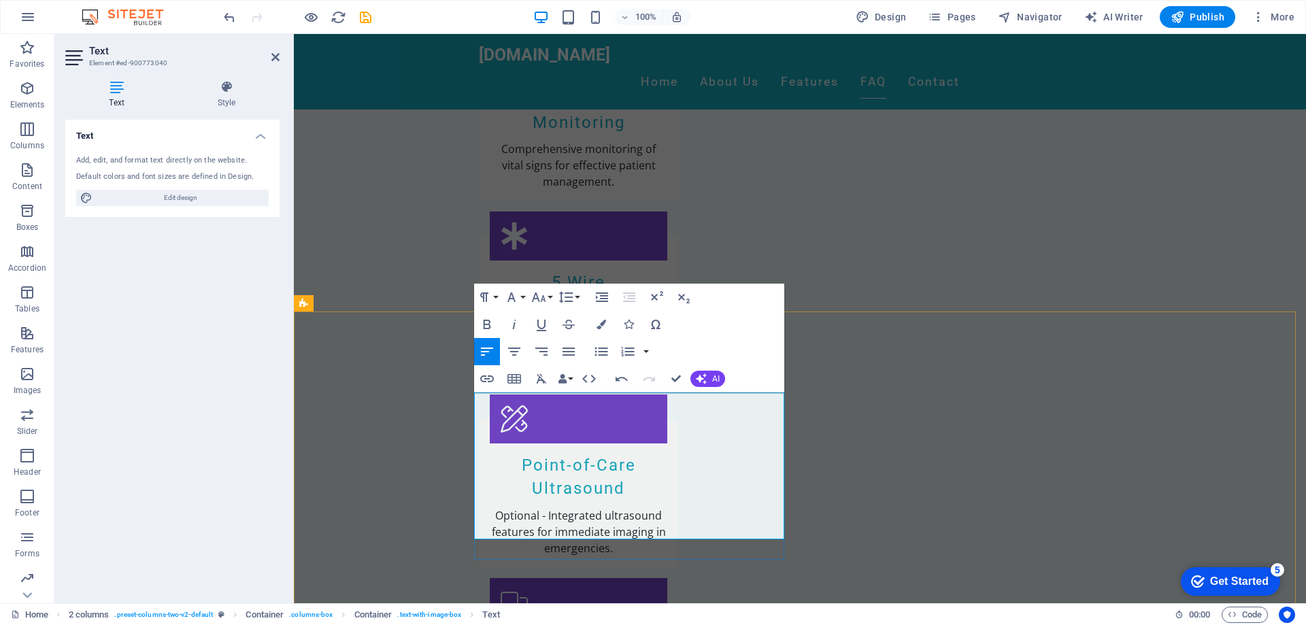
scroll to position [2116, 0]
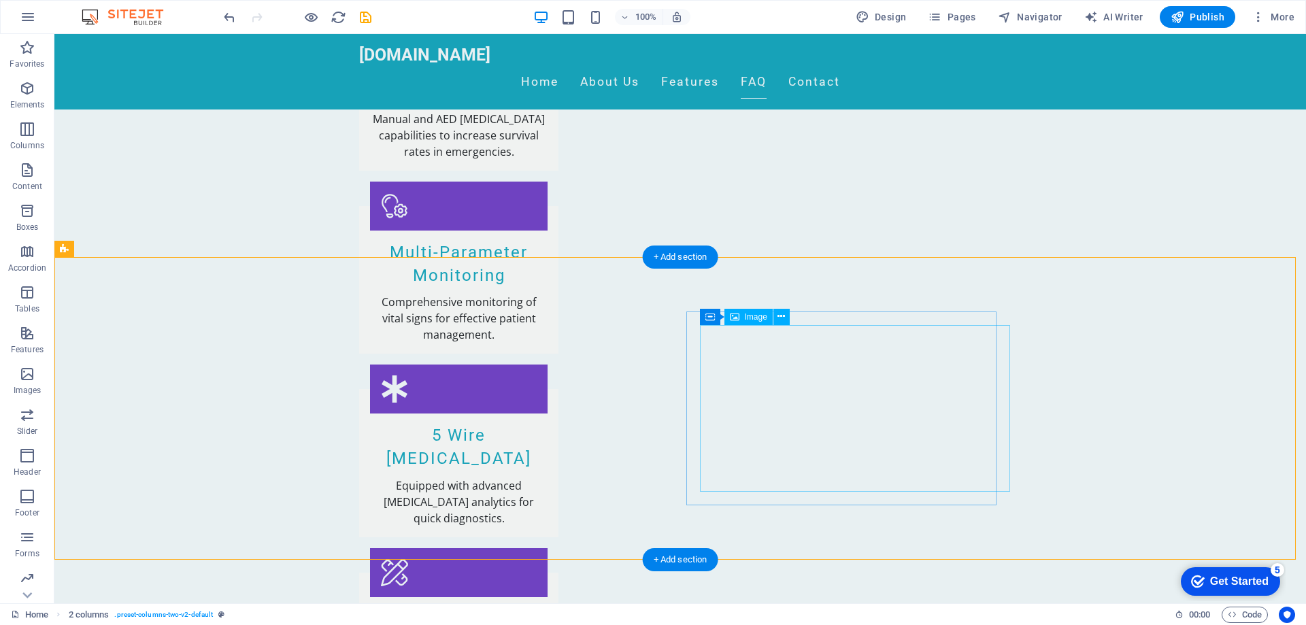
click at [779, 319] on icon at bounding box center [780, 316] width 7 height 14
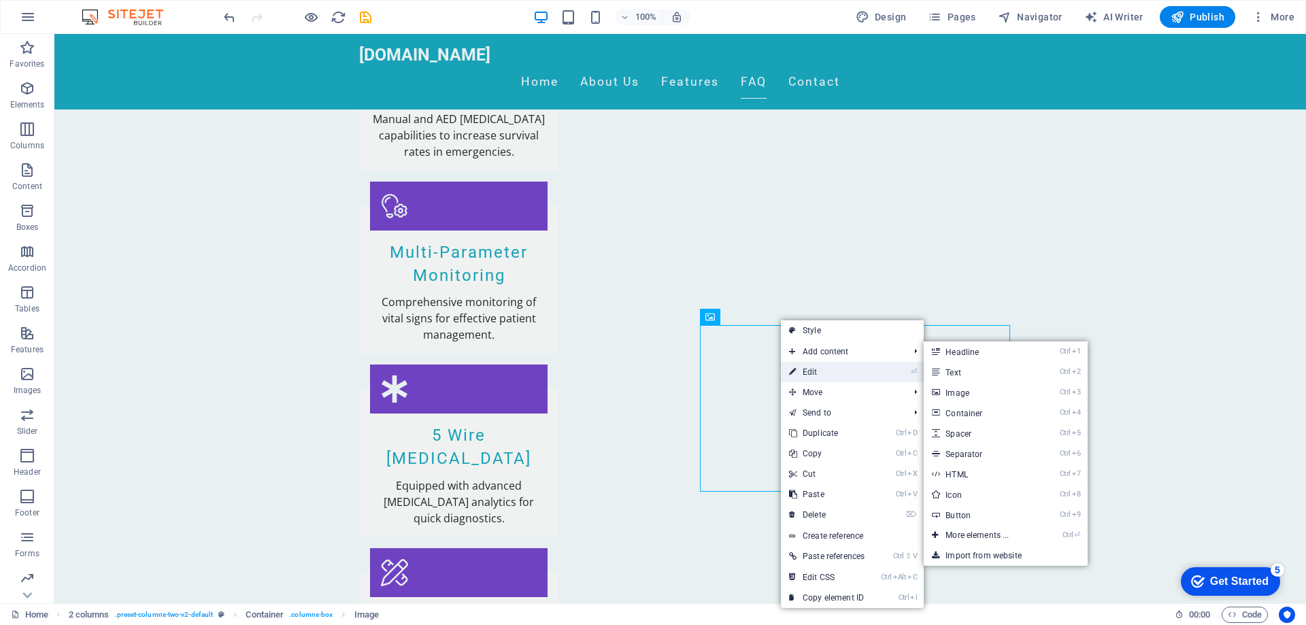
click at [821, 362] on link "⏎ Edit" at bounding box center [827, 372] width 92 height 20
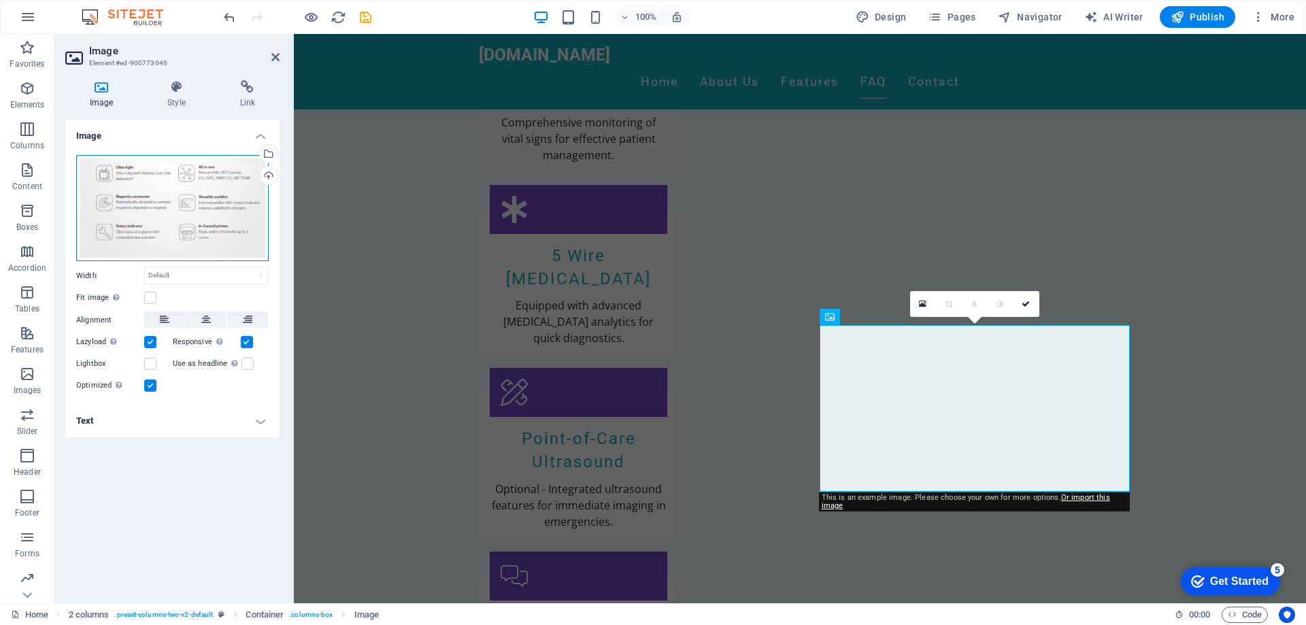
click at [199, 180] on div "Drag files here, click to choose files or select files from Files or our free s…" at bounding box center [172, 208] width 192 height 107
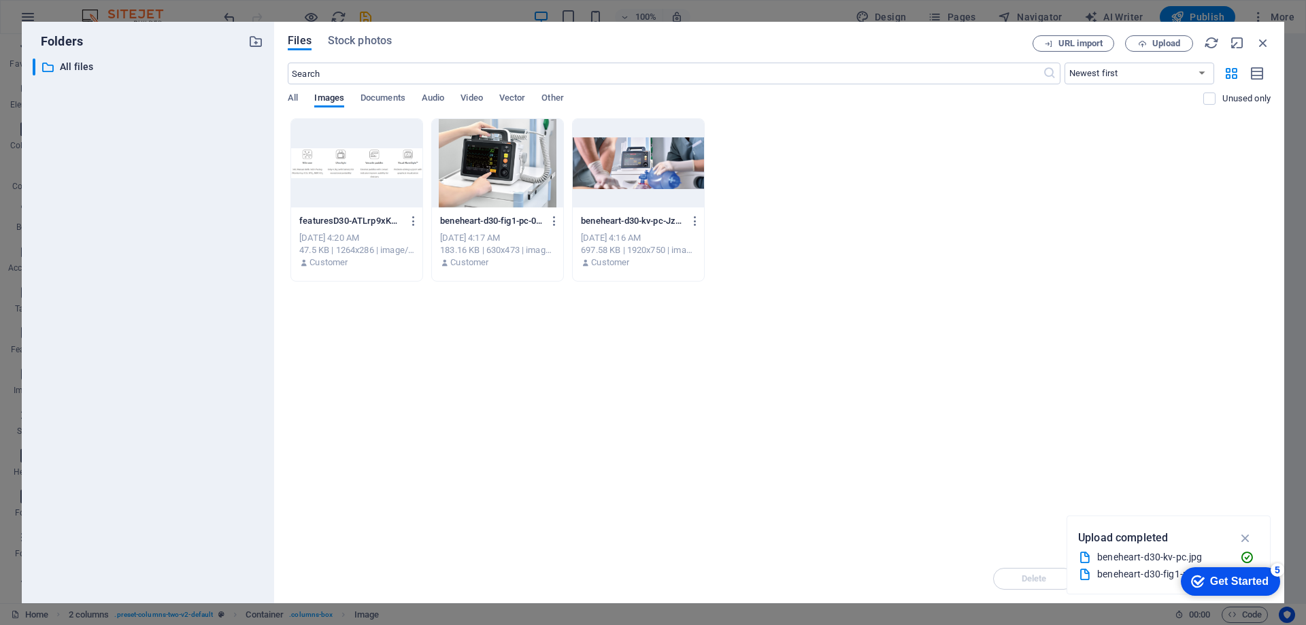
click at [347, 183] on div at bounding box center [356, 163] width 131 height 88
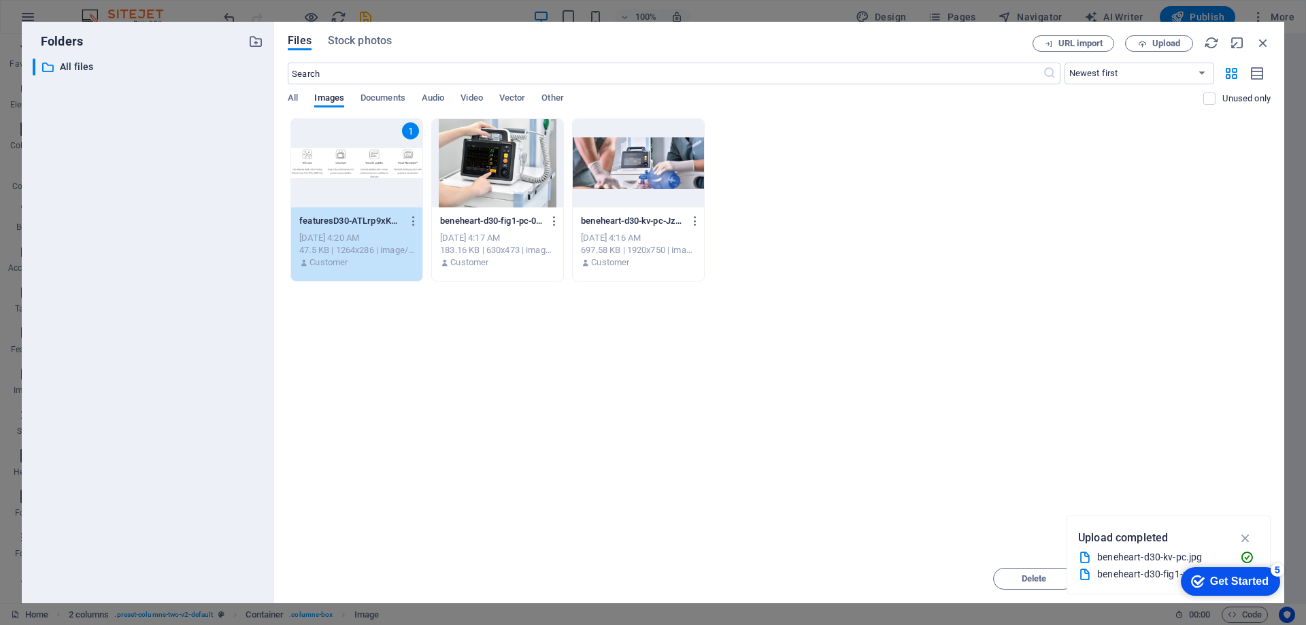
click at [406, 191] on div "1" at bounding box center [356, 163] width 131 height 88
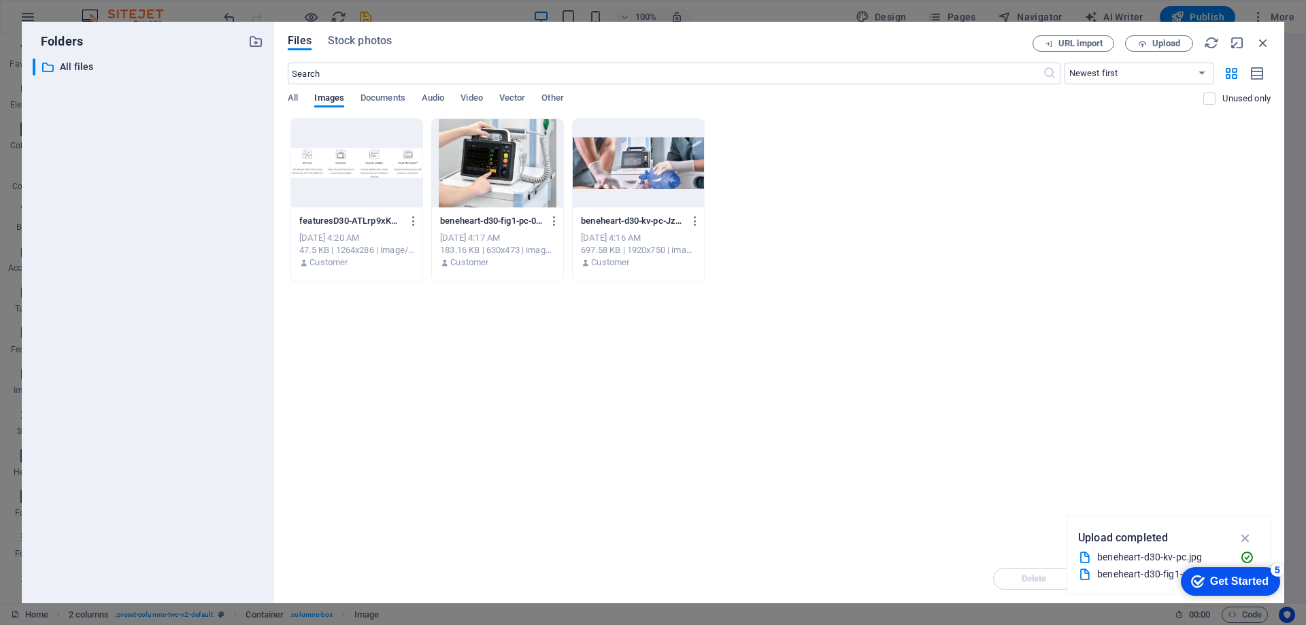
drag, startPoint x: 406, startPoint y: 191, endPoint x: 541, endPoint y: 299, distance: 172.8
click at [406, 191] on div at bounding box center [356, 163] width 131 height 88
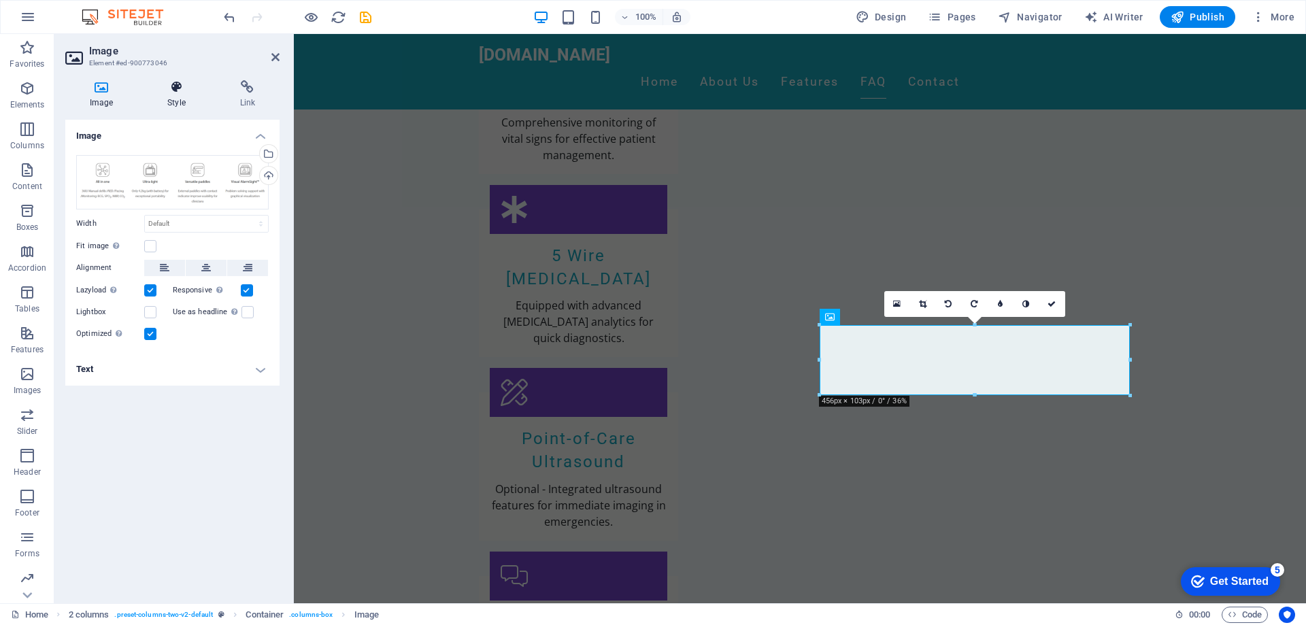
click at [182, 103] on h4 "Style" at bounding box center [179, 94] width 72 height 29
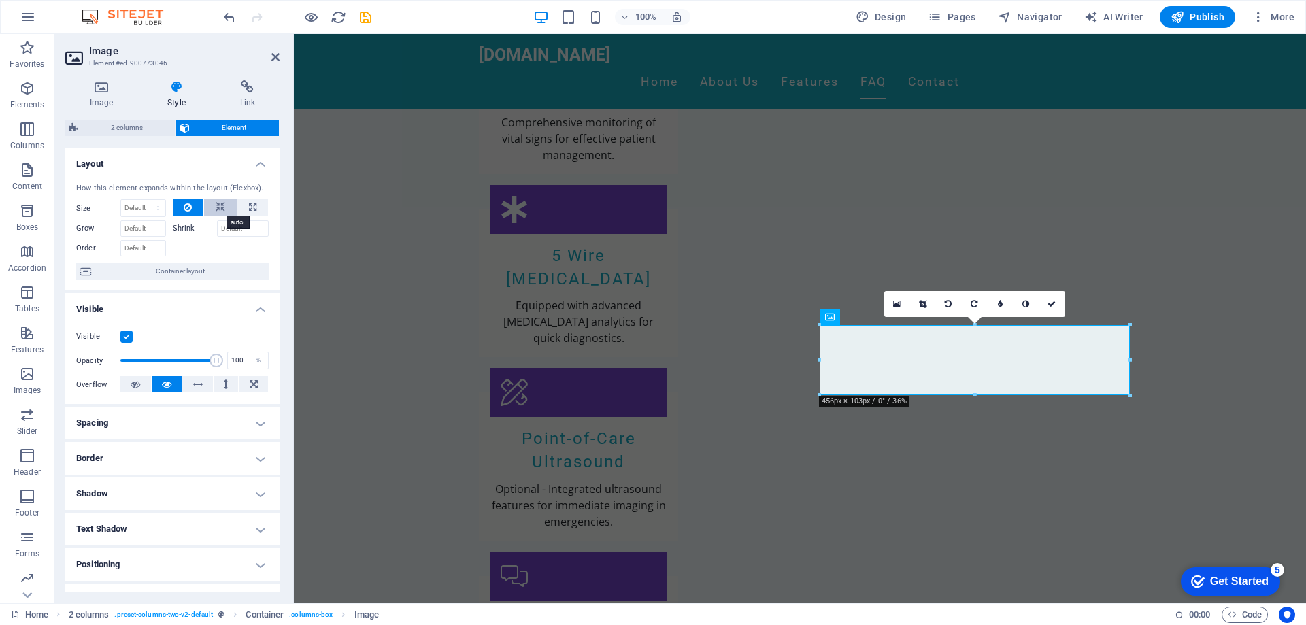
click at [216, 207] on icon at bounding box center [221, 207] width 10 height 16
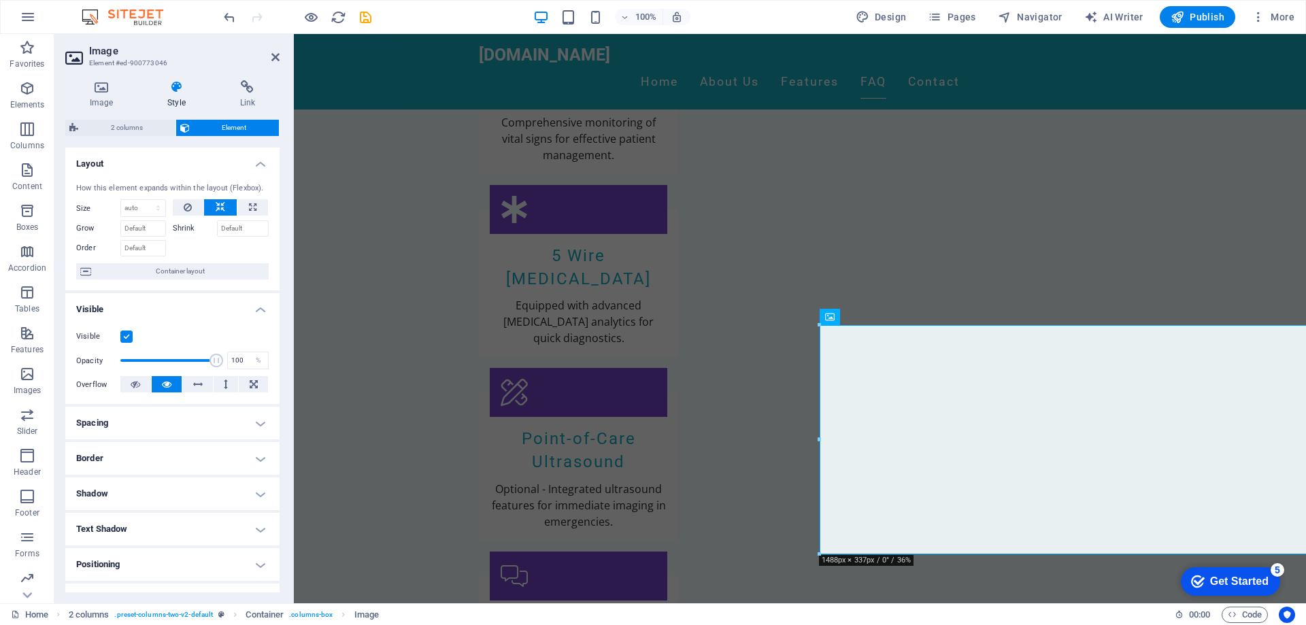
click at [216, 207] on icon at bounding box center [221, 207] width 10 height 16
click at [188, 213] on icon at bounding box center [188, 207] width 8 height 16
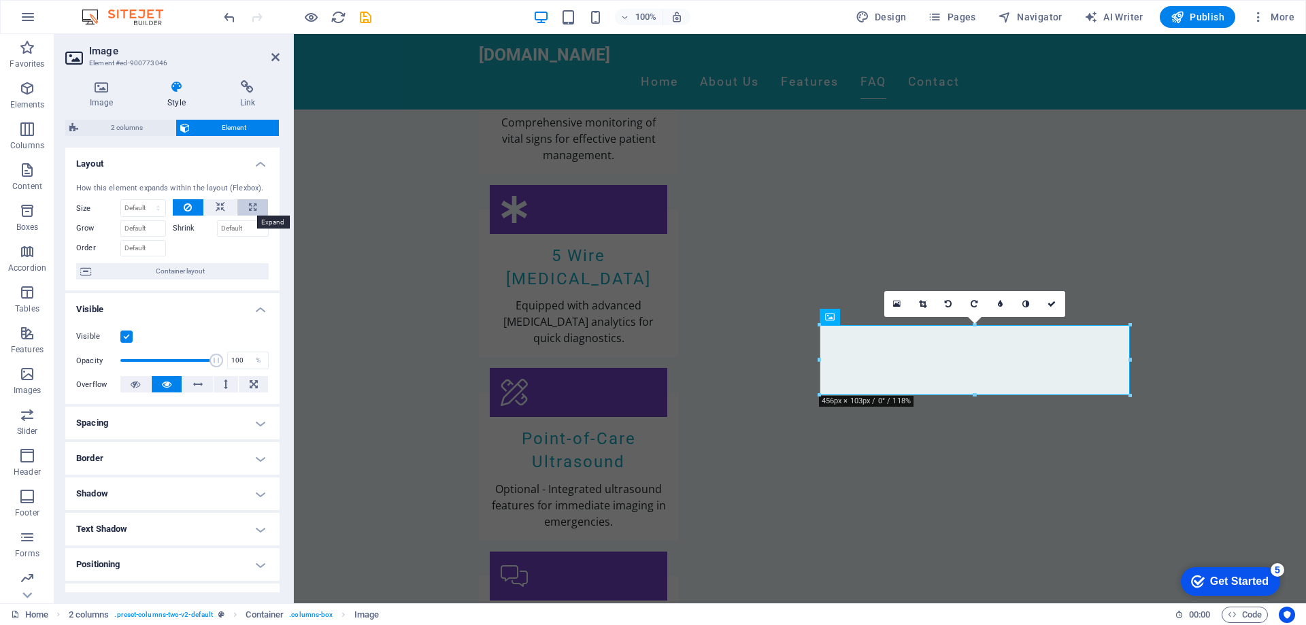
click at [243, 207] on button at bounding box center [252, 207] width 31 height 16
type input "100"
select select "%"
click at [243, 207] on button at bounding box center [252, 207] width 31 height 16
click at [188, 210] on icon at bounding box center [188, 207] width 8 height 16
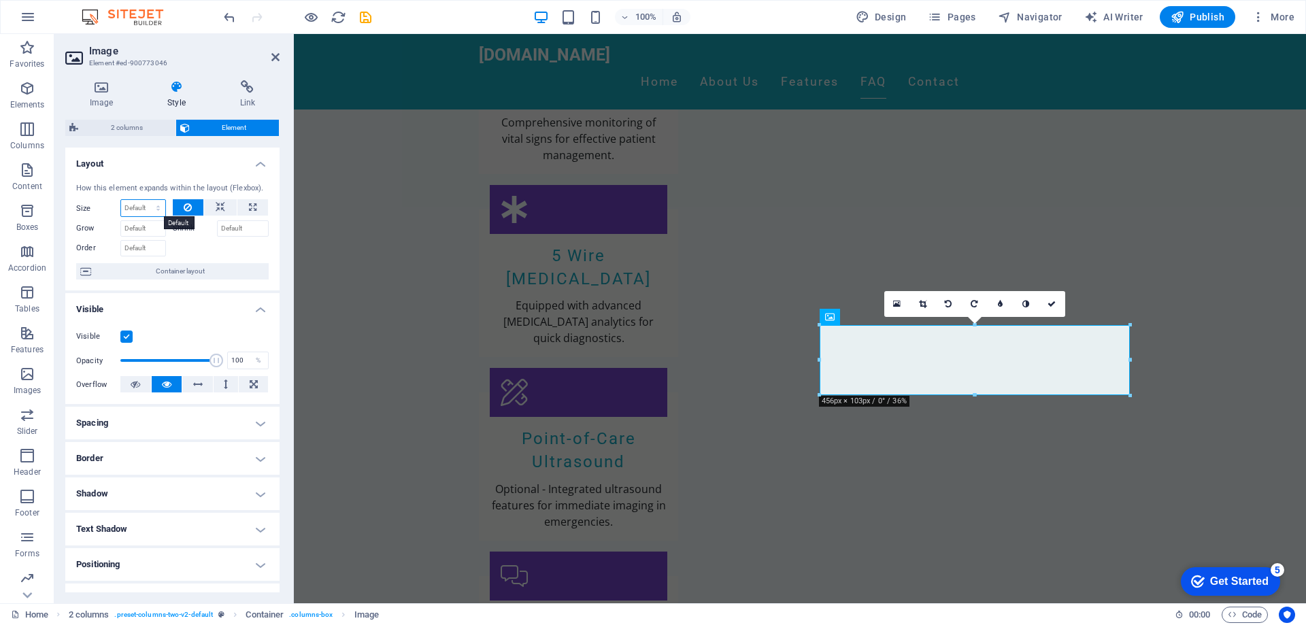
click at [155, 207] on select "Default auto px % 1/1 1/2 1/3 1/4 1/5 1/6 1/7 1/8 1/9 1/10" at bounding box center [143, 208] width 44 height 16
select select "1/4"
click at [144, 200] on select "Default auto px % 1/1 1/2 1/3 1/4 1/5 1/6 1/7 1/8 1/9 1/10" at bounding box center [143, 208] width 44 height 16
type input "25"
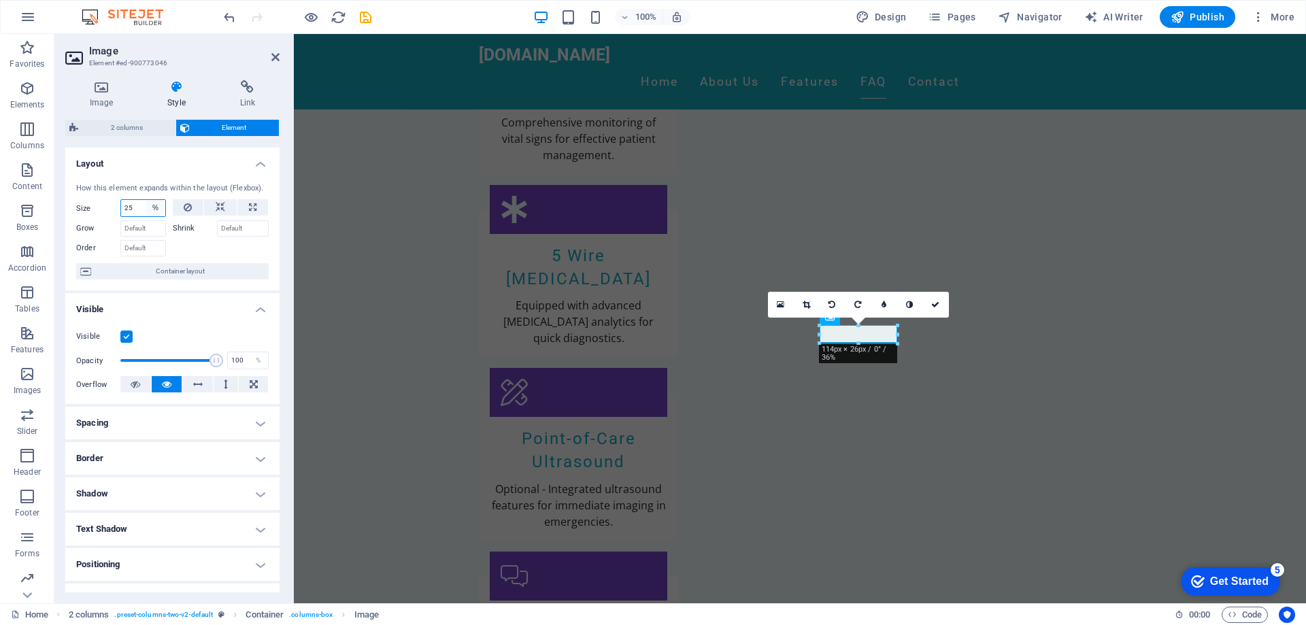
click at [152, 208] on select "Default auto px % 1/1 1/2 1/3 1/4 1/5 1/6 1/7 1/8 1/9 1/10" at bounding box center [155, 208] width 19 height 16
select select "1/10"
click at [146, 200] on select "Default auto px % 1/1 1/2 1/3 1/4 1/5 1/6 1/7 1/8 1/9 1/10" at bounding box center [155, 208] width 19 height 16
type input "10"
click at [152, 203] on select "Default auto px % 1/1 1/2 1/3 1/4 1/5 1/6 1/7 1/8 1/9 1/10" at bounding box center [155, 208] width 19 height 16
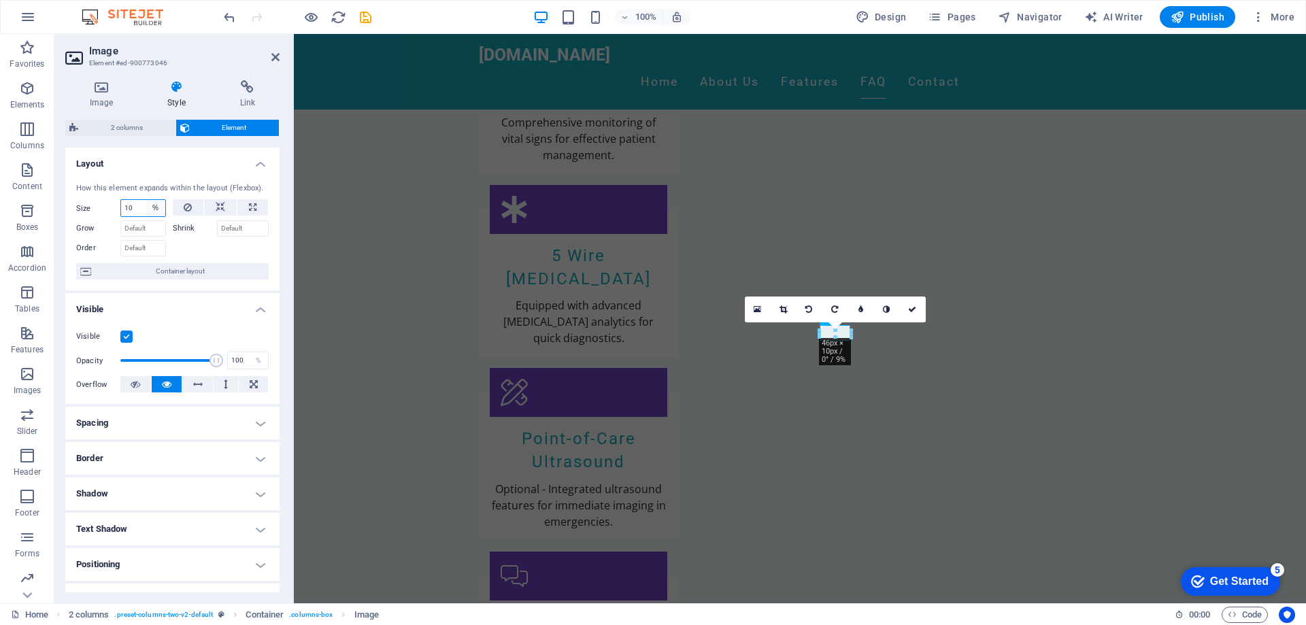
select select "1/1"
click at [146, 200] on select "Default auto px % 1/1 1/2 1/3 1/4 1/5 1/6 1/7 1/8 1/9 1/10" at bounding box center [155, 208] width 19 height 16
type input "100"
select select "%"
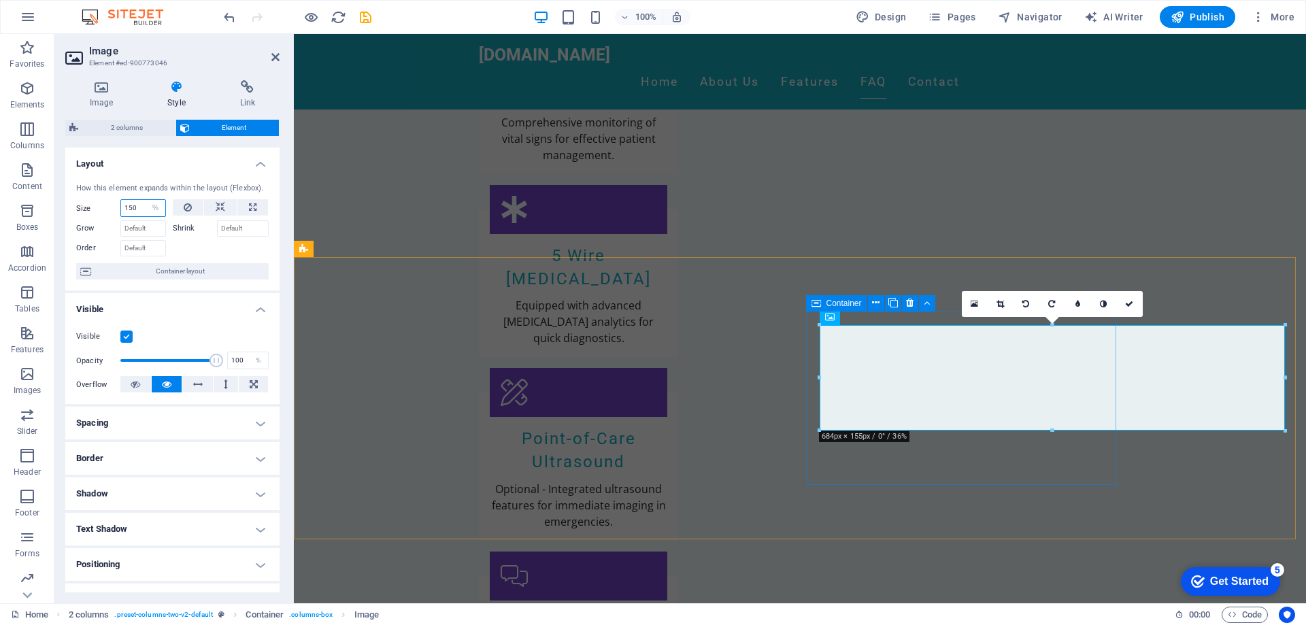
type input "150"
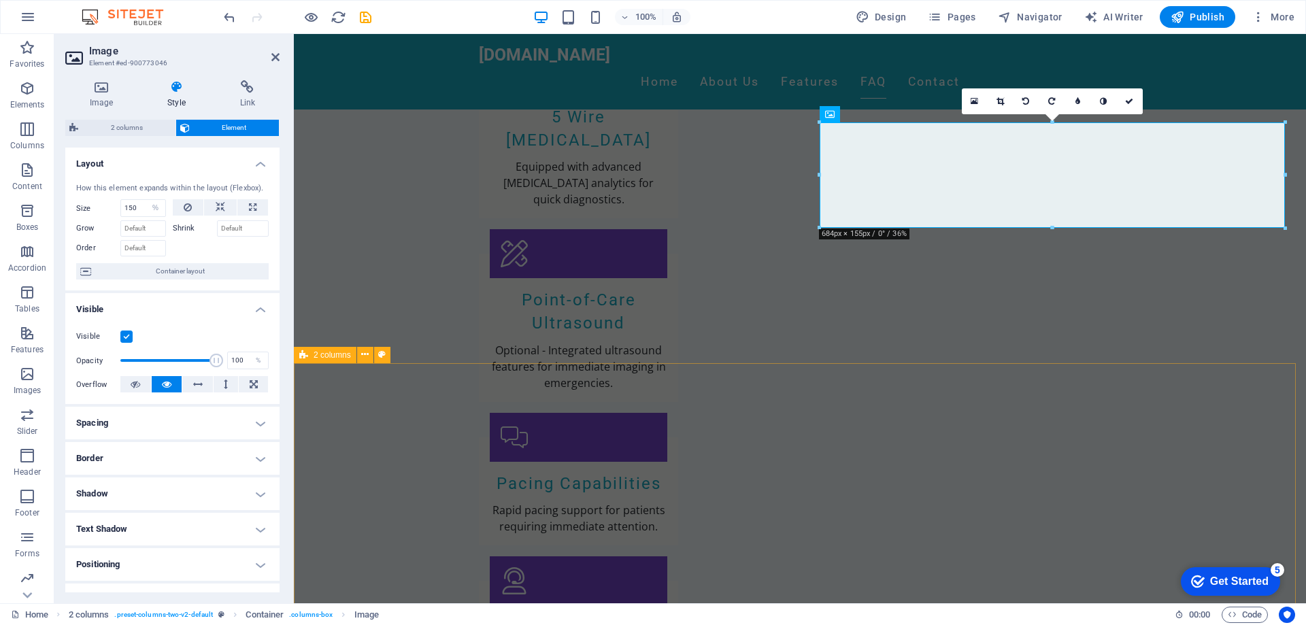
scroll to position [2184, 0]
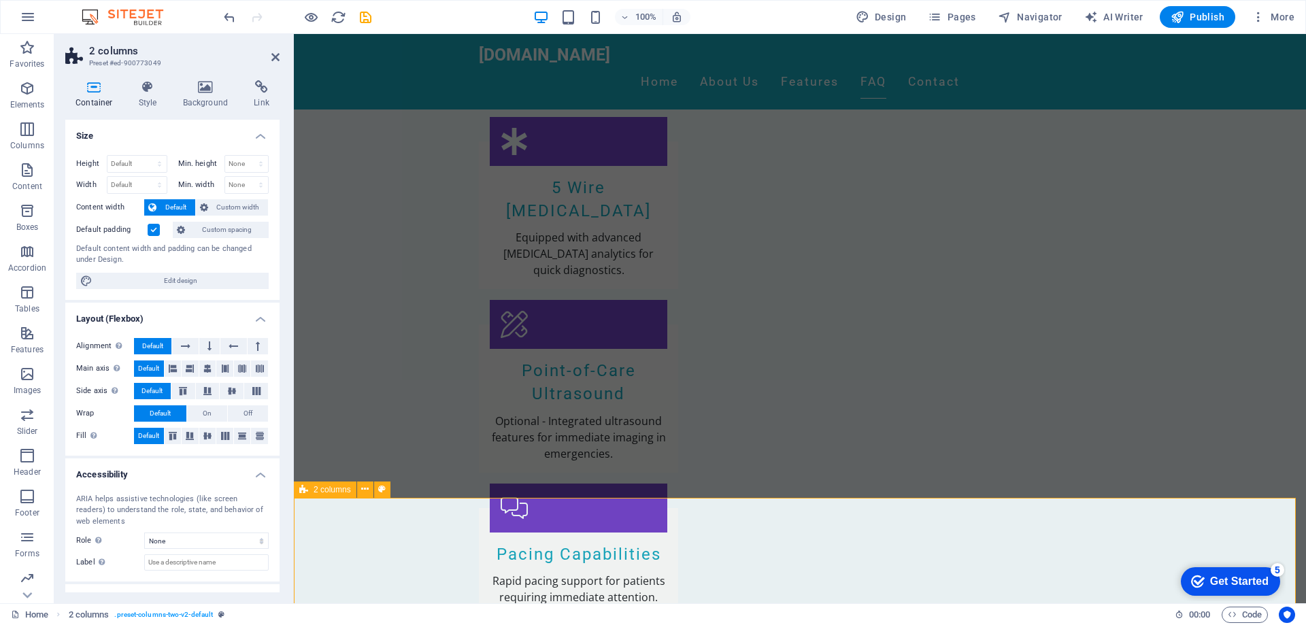
click at [364, 16] on icon "save" at bounding box center [366, 18] width 16 height 16
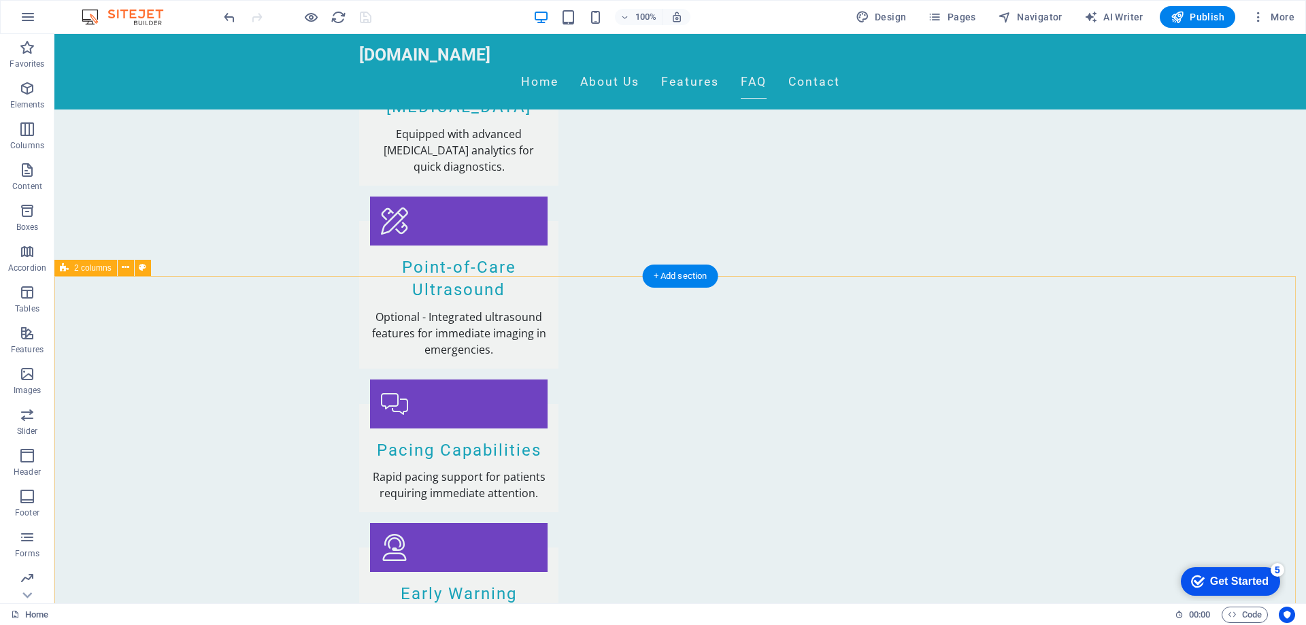
scroll to position [2660, 0]
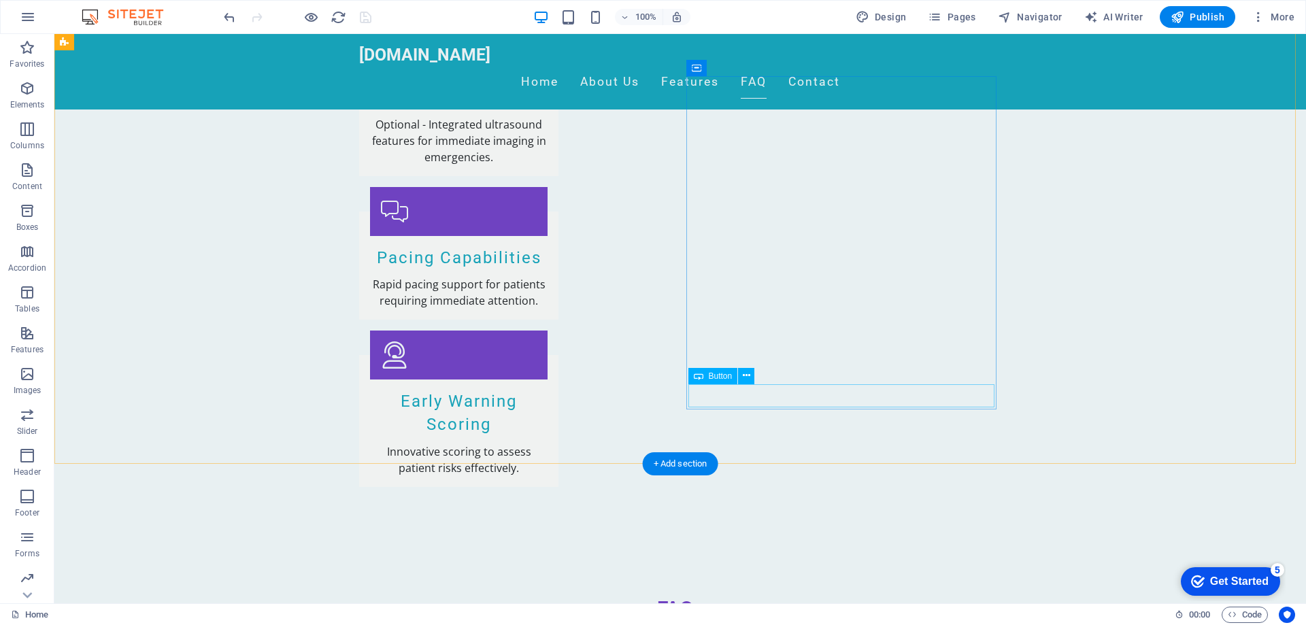
click at [737, 375] on div "Button" at bounding box center [713, 376] width 50 height 16
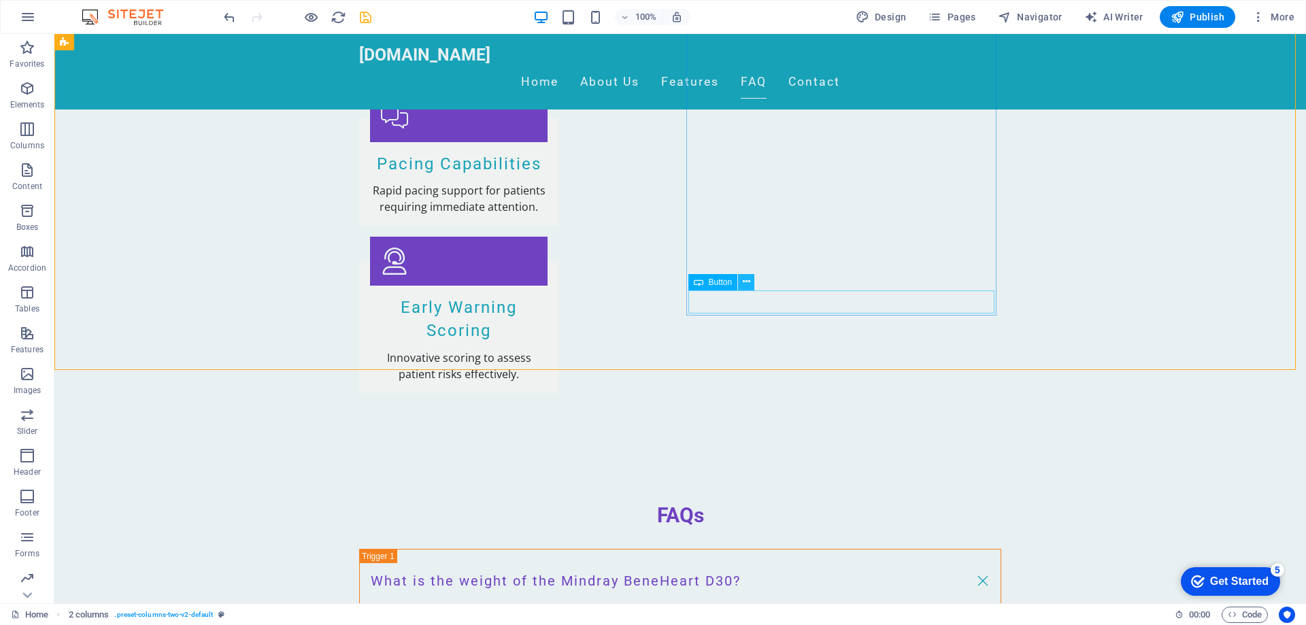
click at [745, 282] on icon at bounding box center [746, 282] width 7 height 14
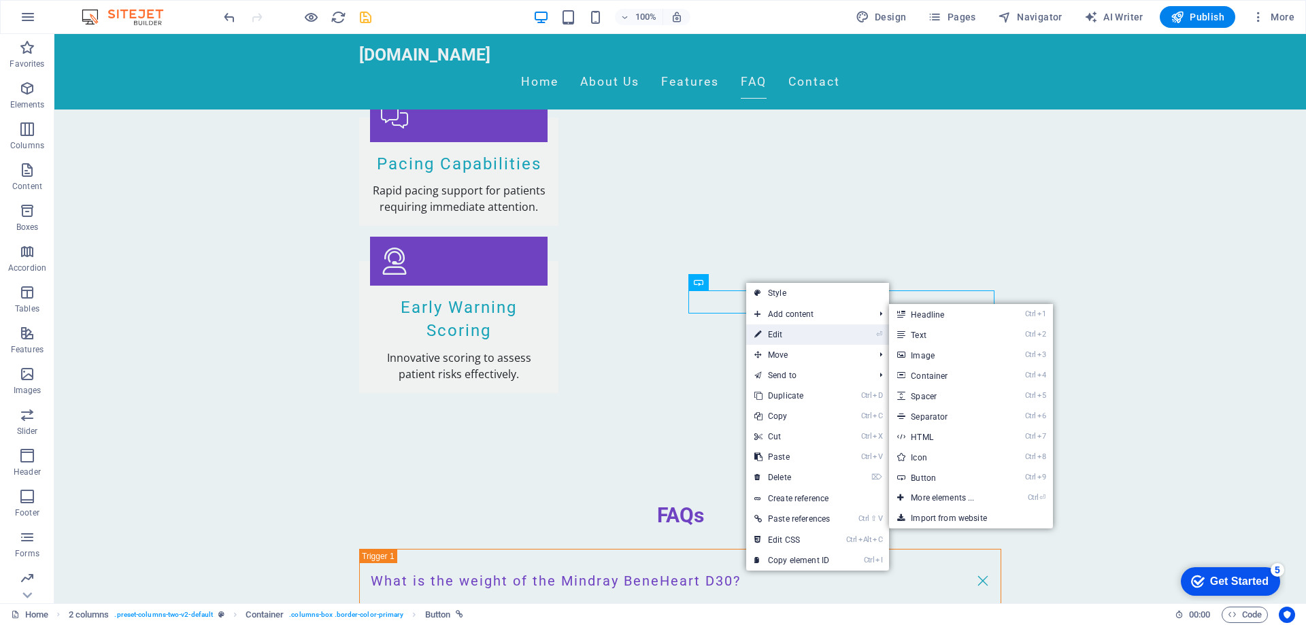
drag, startPoint x: 779, startPoint y: 331, endPoint x: 84, endPoint y: 289, distance: 696.3
click at [779, 331] on link "⏎ Edit" at bounding box center [792, 334] width 92 height 20
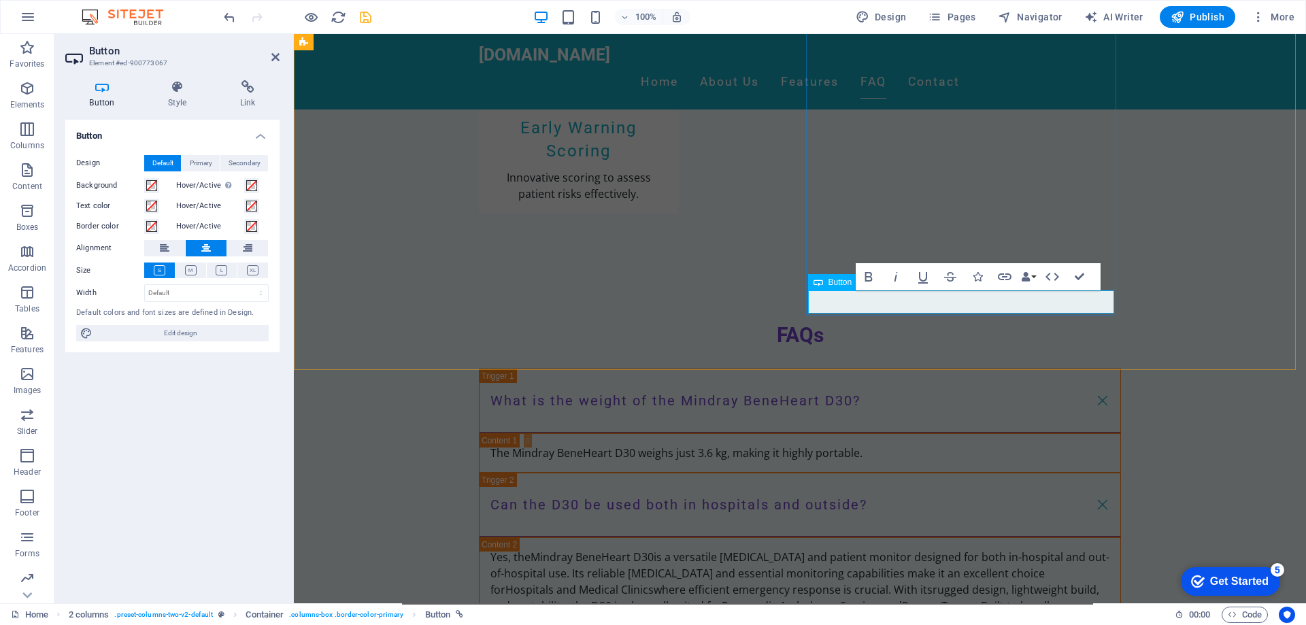
click at [236, 92] on icon at bounding box center [248, 87] width 64 height 14
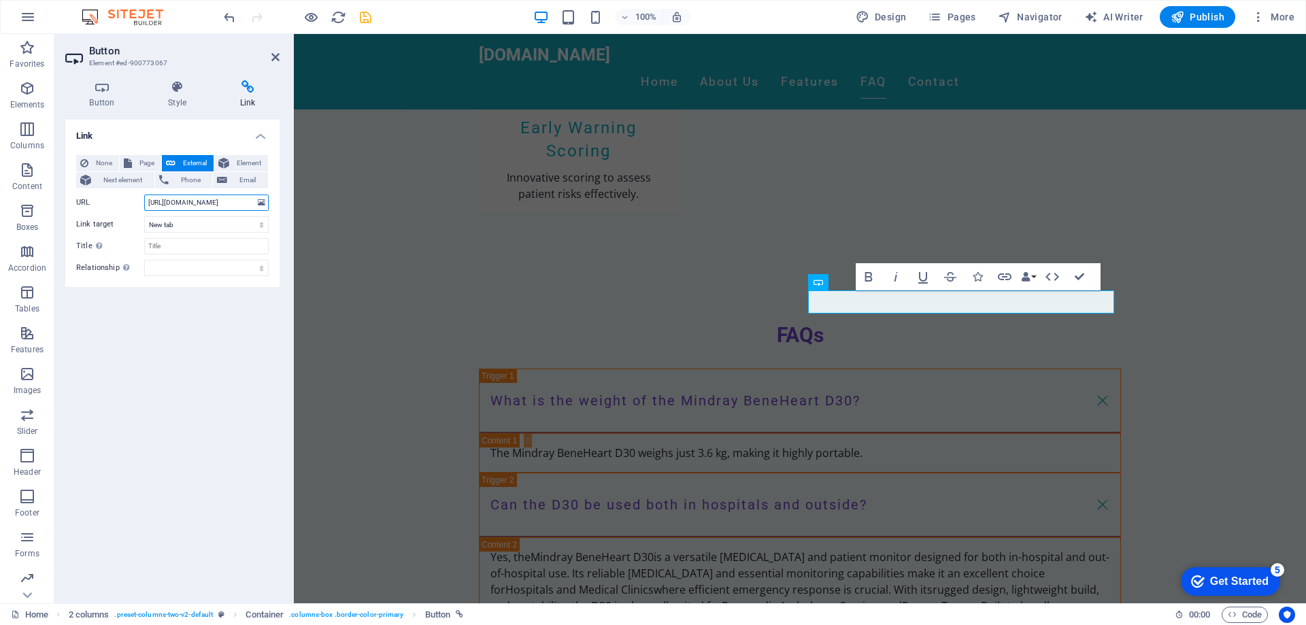
click at [199, 203] on input "https://mindrayD30.com.au/" at bounding box center [206, 202] width 124 height 16
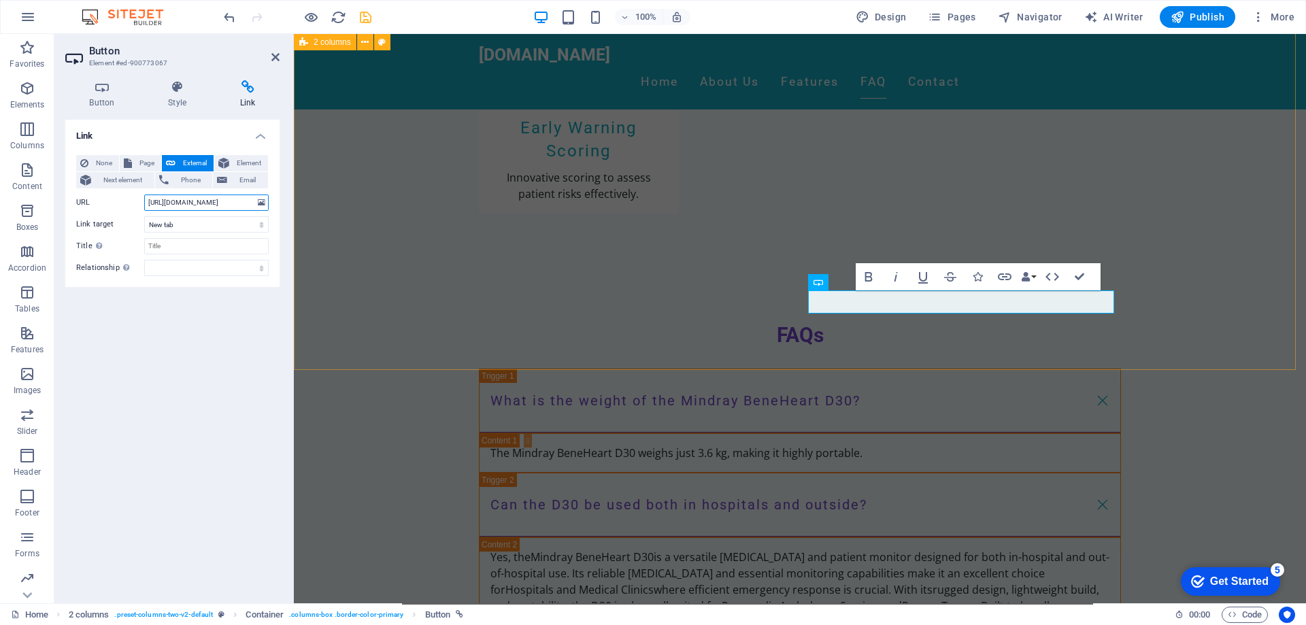
type input "[URL][DOMAIN_NAME]"
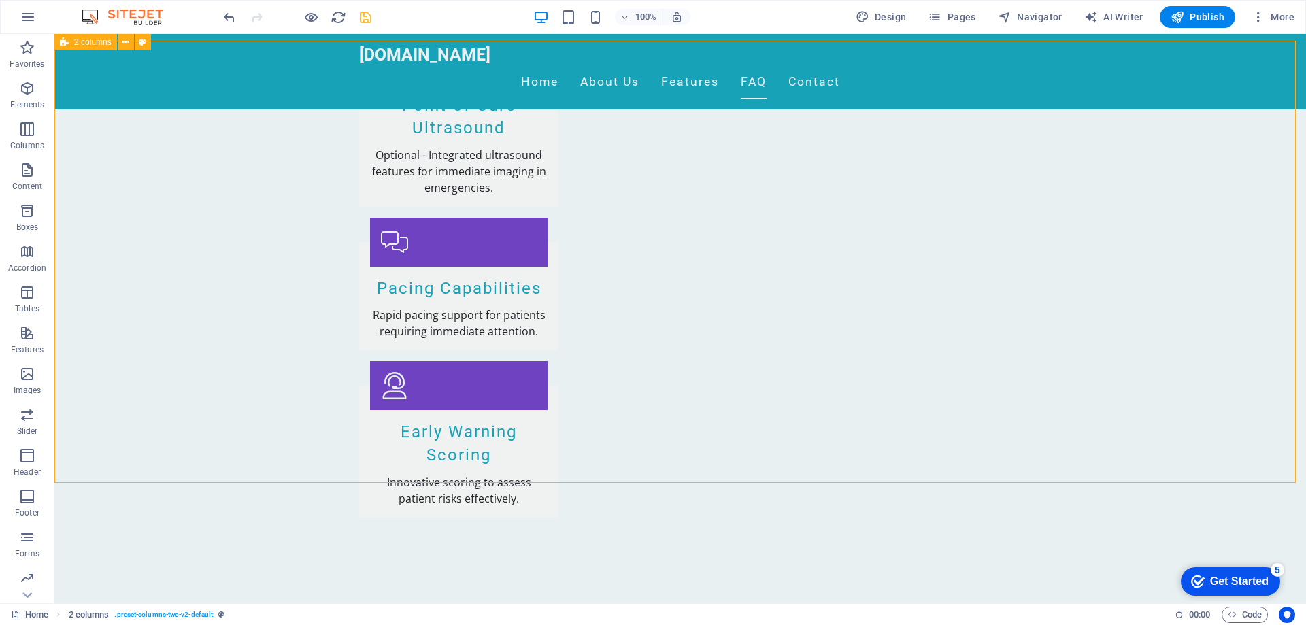
scroll to position [2618, 0]
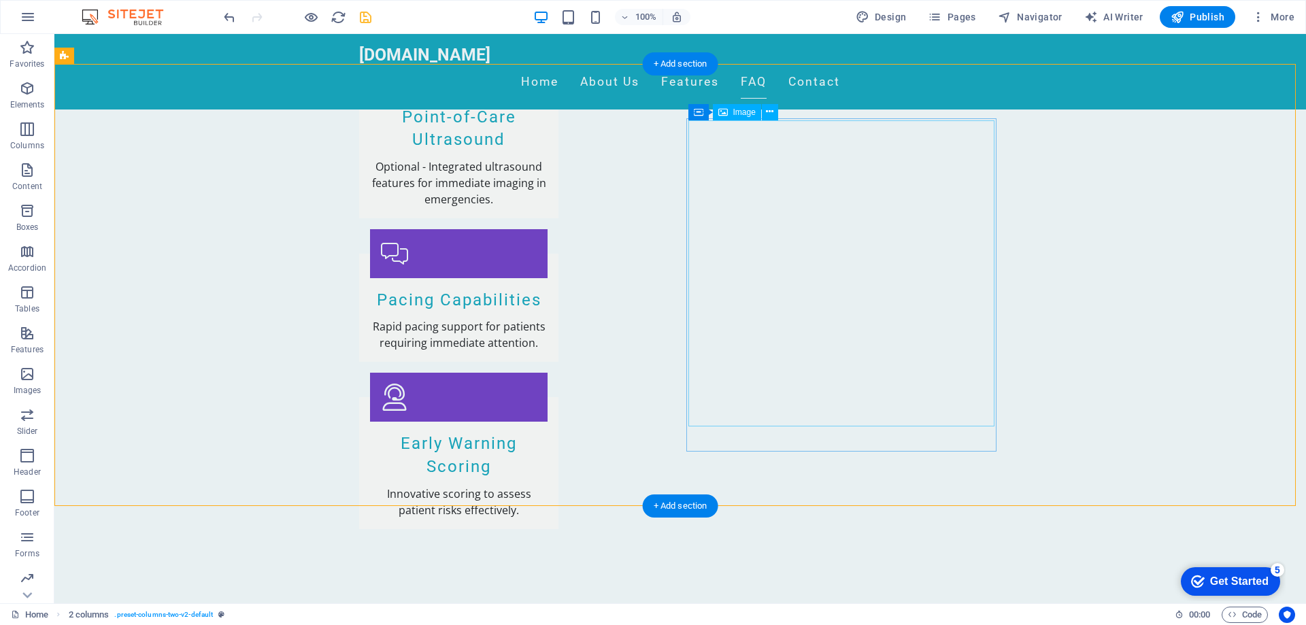
click at [739, 110] on span "Image" at bounding box center [744, 112] width 22 height 8
click at [771, 112] on icon at bounding box center [769, 112] width 7 height 14
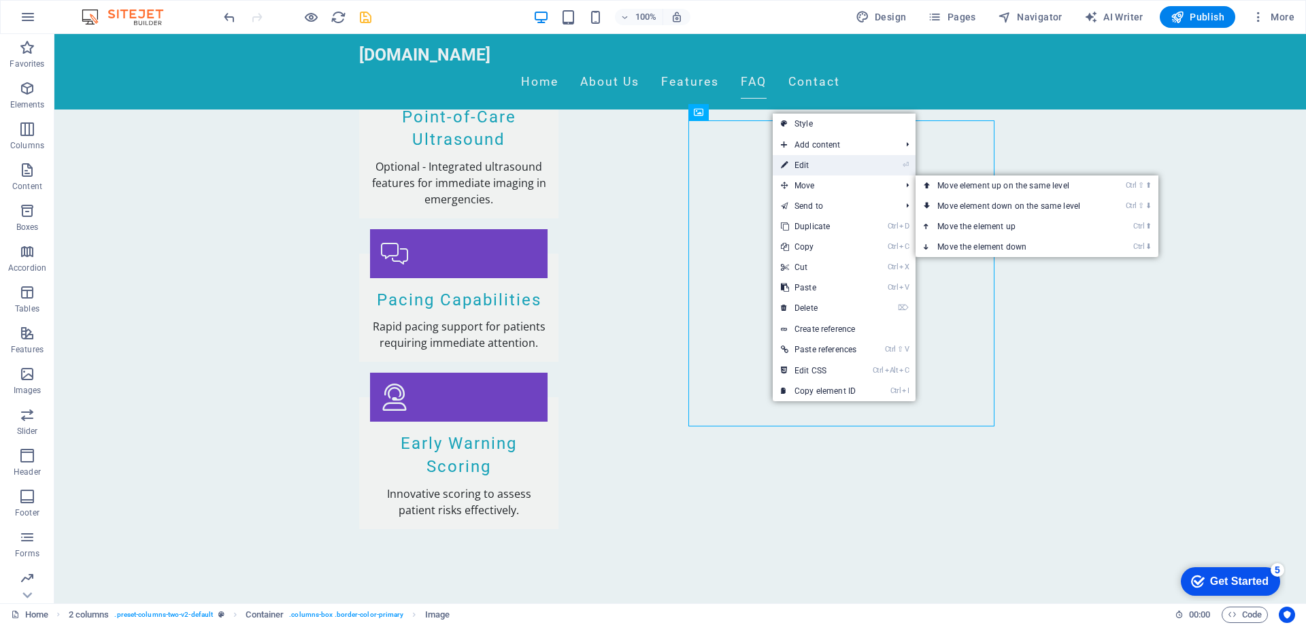
click at [819, 160] on link "⏎ Edit" at bounding box center [819, 165] width 92 height 20
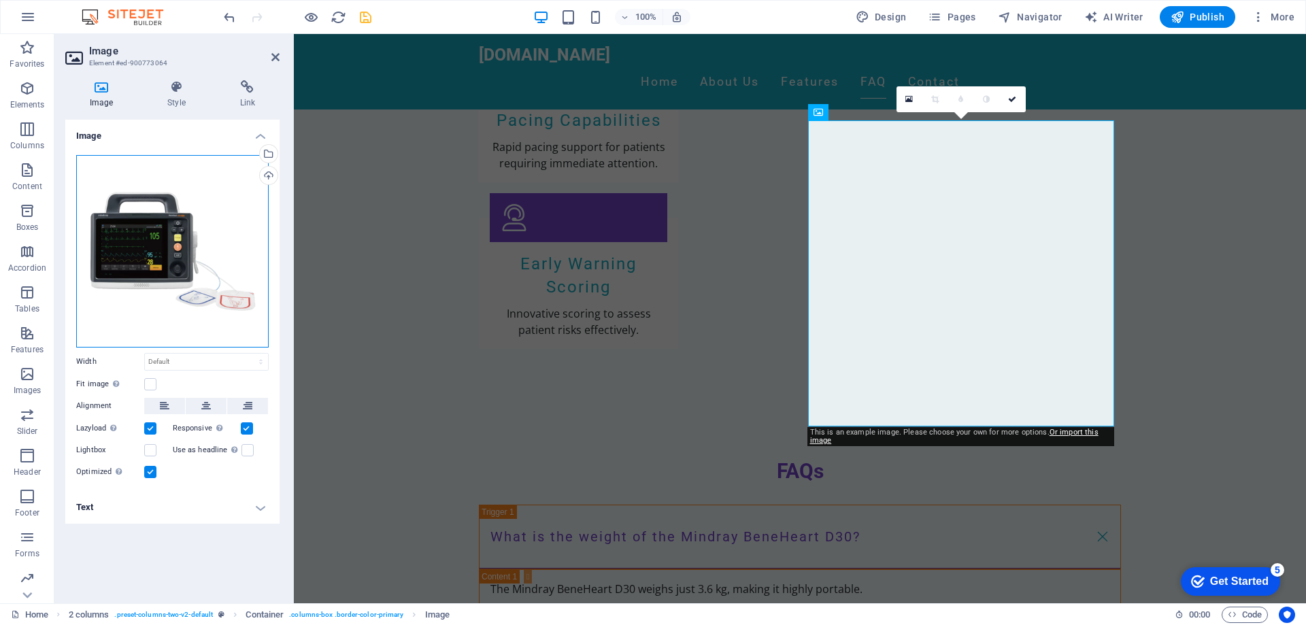
click at [154, 226] on div "Drag files here, click to choose files or select files from Files or our free s…" at bounding box center [172, 251] width 192 height 192
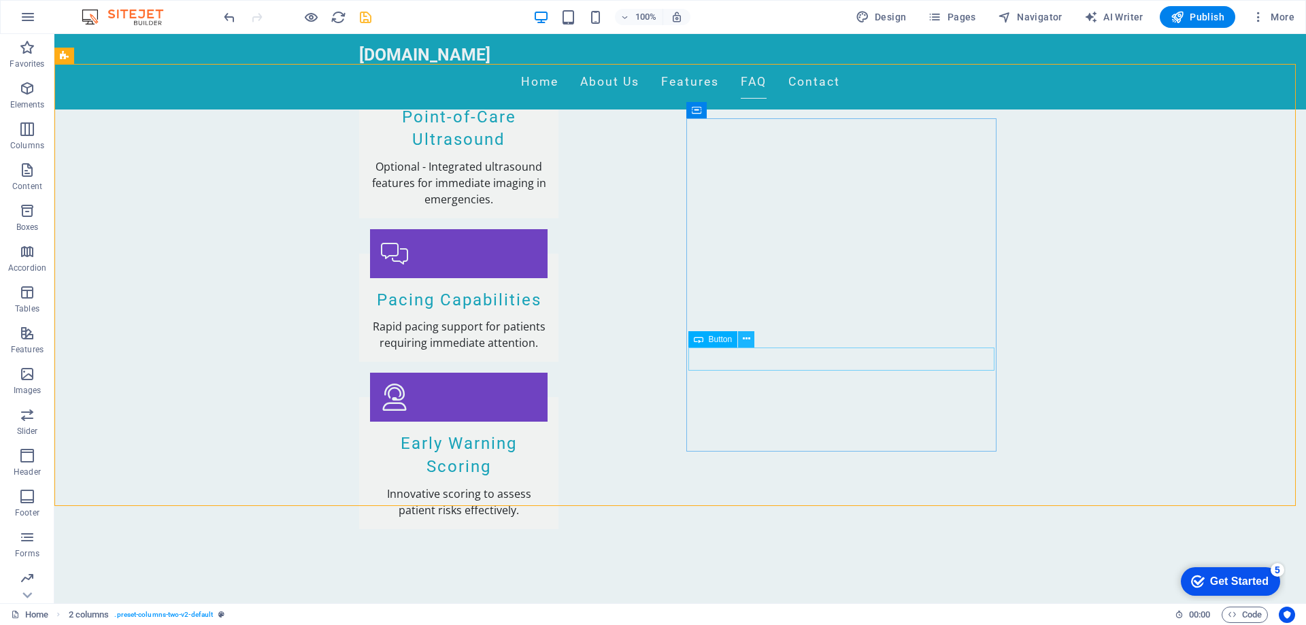
click at [745, 331] on button at bounding box center [746, 339] width 16 height 16
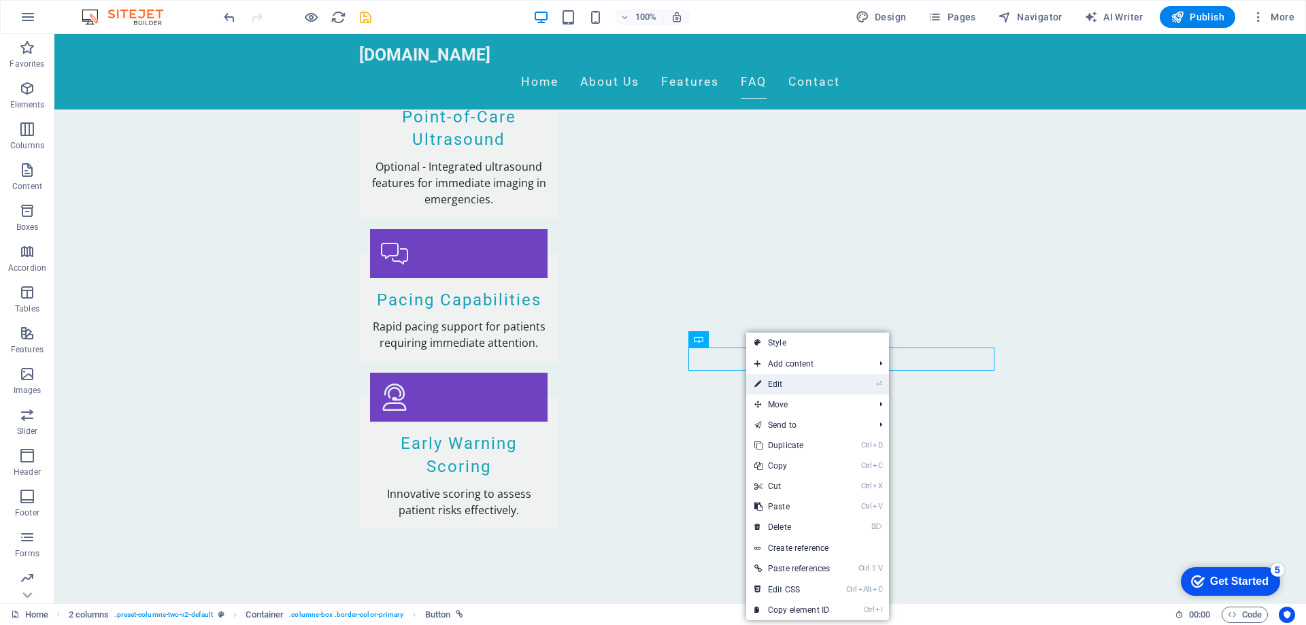
drag, startPoint x: 798, startPoint y: 385, endPoint x: 307, endPoint y: 327, distance: 493.7
click at [798, 385] on link "⏎ Edit" at bounding box center [792, 384] width 92 height 20
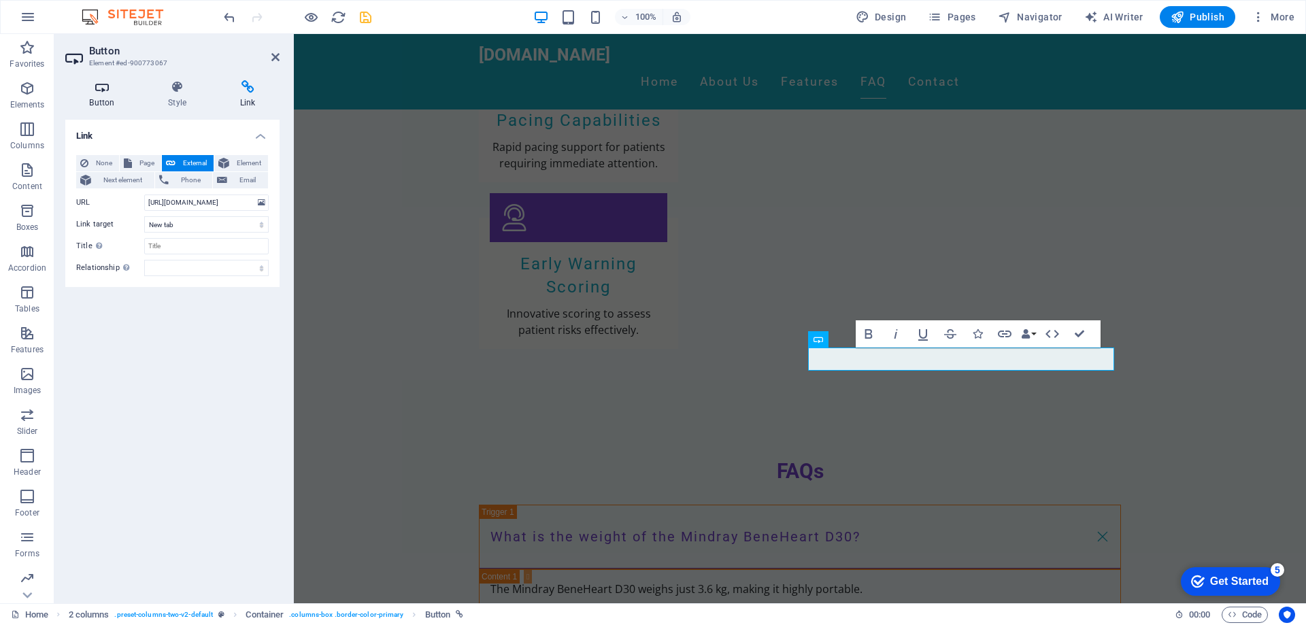
click at [97, 89] on icon at bounding box center [101, 87] width 73 height 14
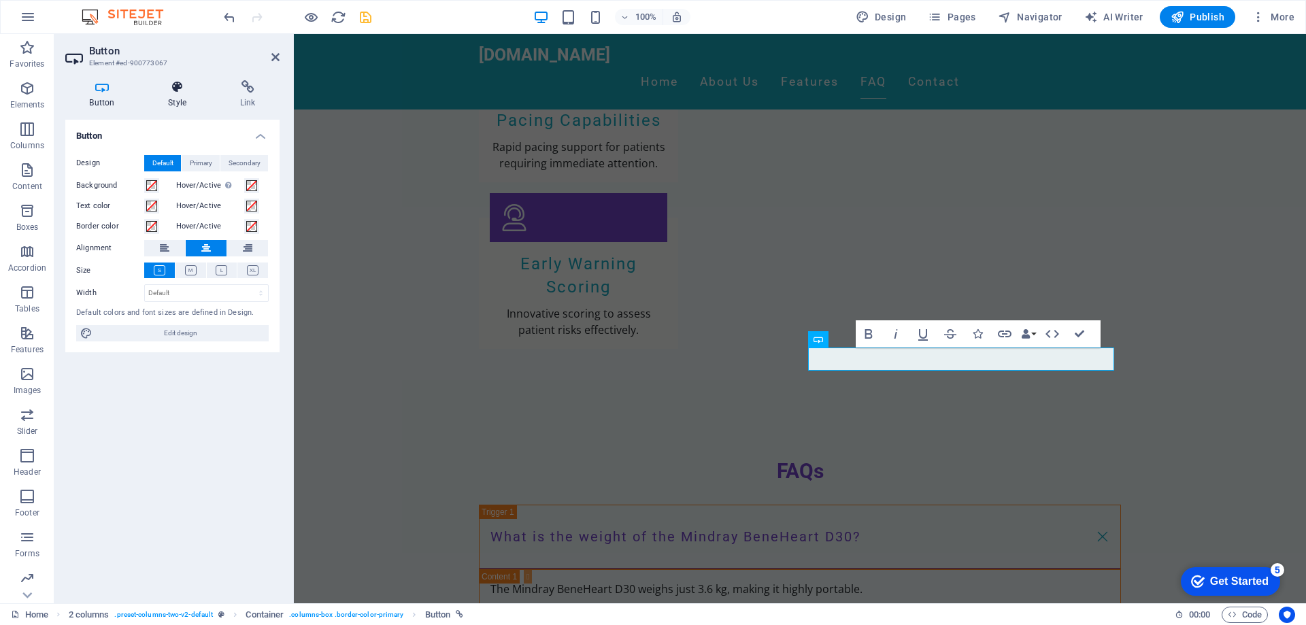
click at [194, 100] on h4 "Style" at bounding box center [180, 94] width 72 height 29
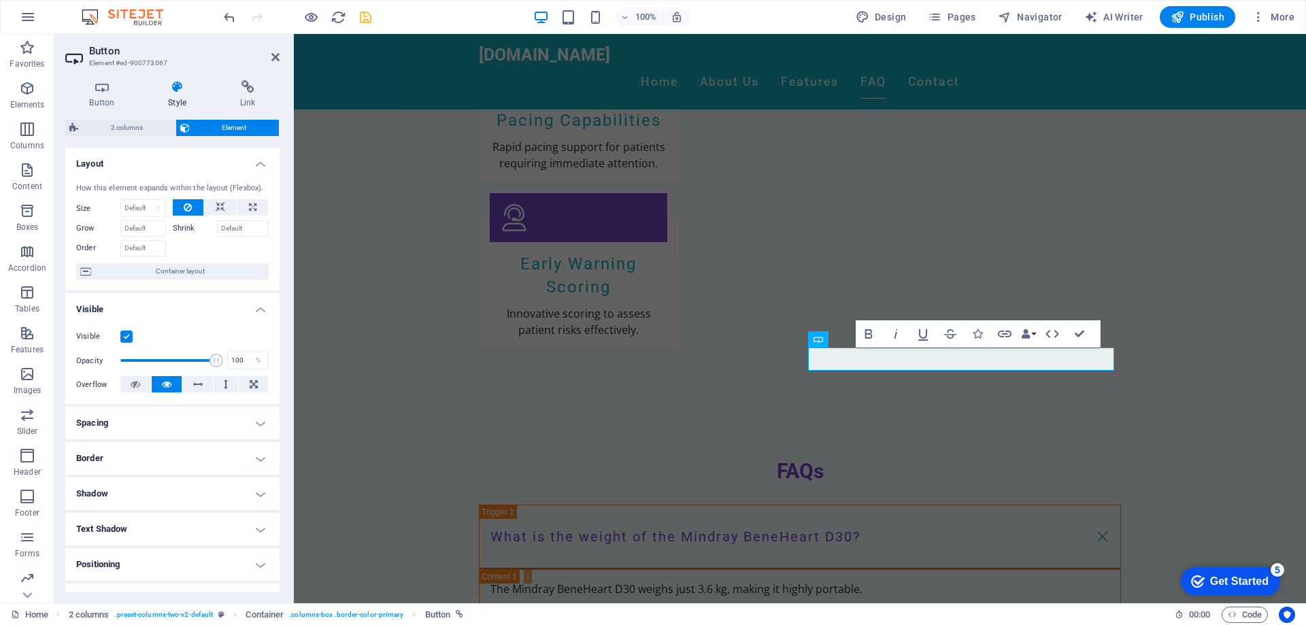
click at [235, 418] on h4 "Spacing" at bounding box center [172, 423] width 214 height 33
click at [230, 450] on span "Custom" at bounding box center [241, 450] width 47 height 16
click at [173, 471] on select "auto px % rem vw vh" at bounding box center [171, 474] width 57 height 16
select select "px"
click at [180, 466] on select "auto px % rem vw vh" at bounding box center [171, 474] width 57 height 16
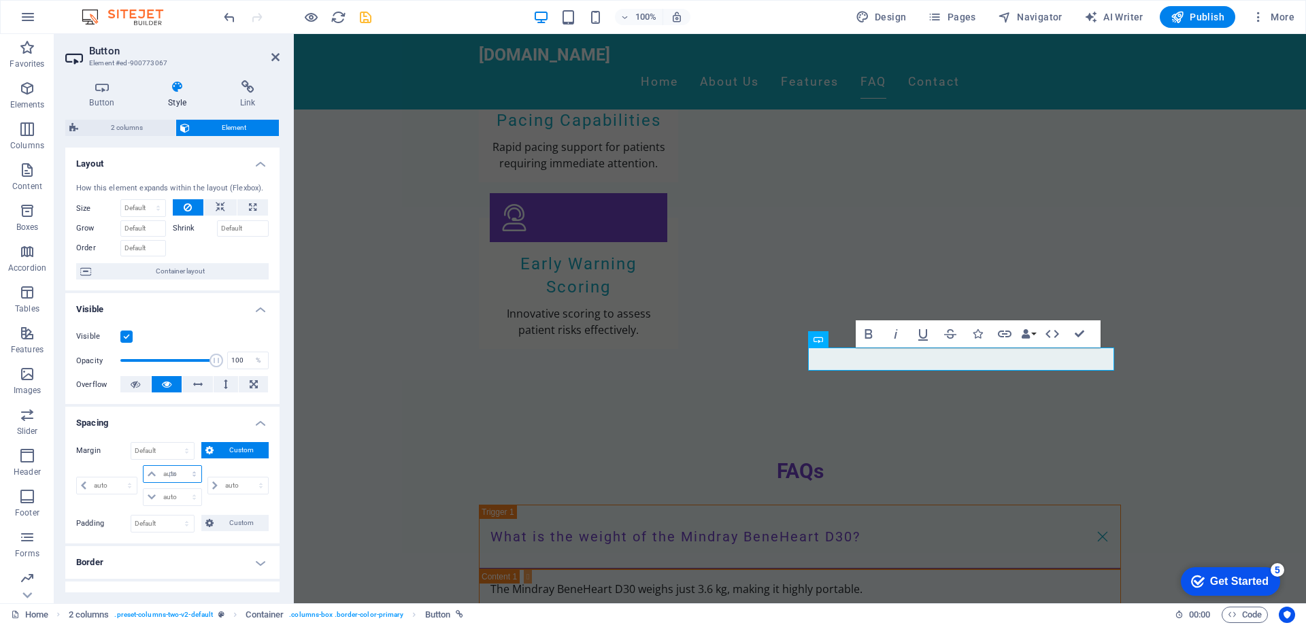
type input "0"
select select "px"
type input "0"
select select "px"
type input "0"
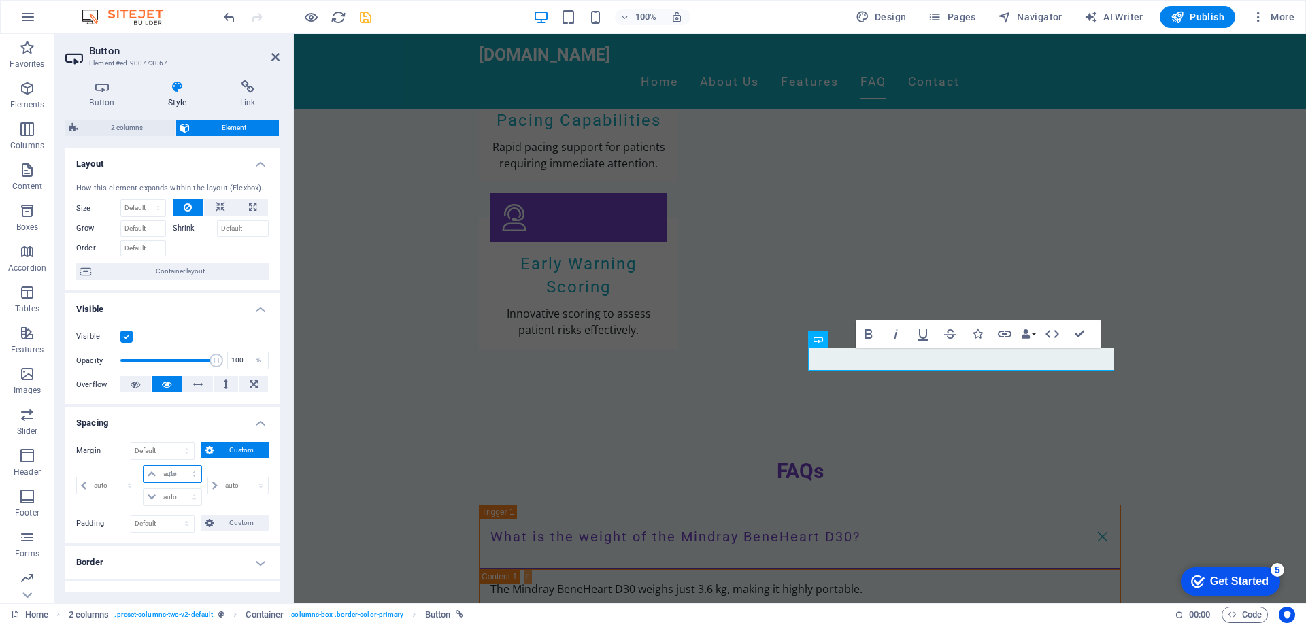
type input "0"
select select "px"
type input "0"
select select "px"
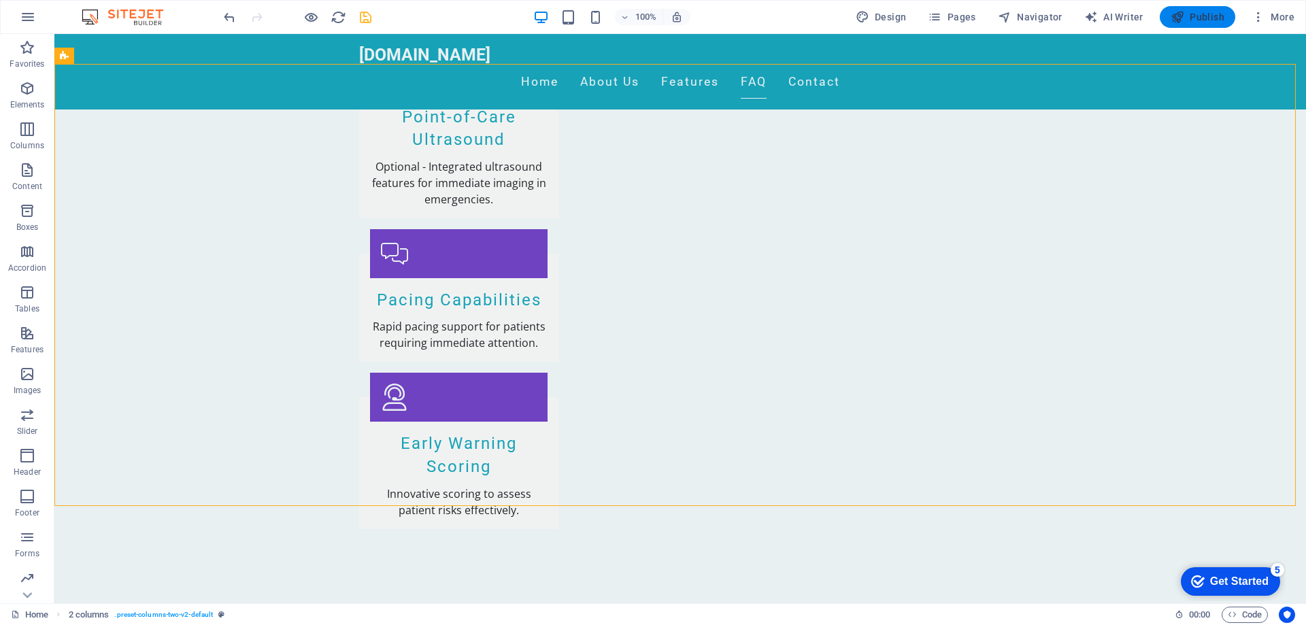
click at [1206, 15] on span "Publish" at bounding box center [1197, 17] width 54 height 14
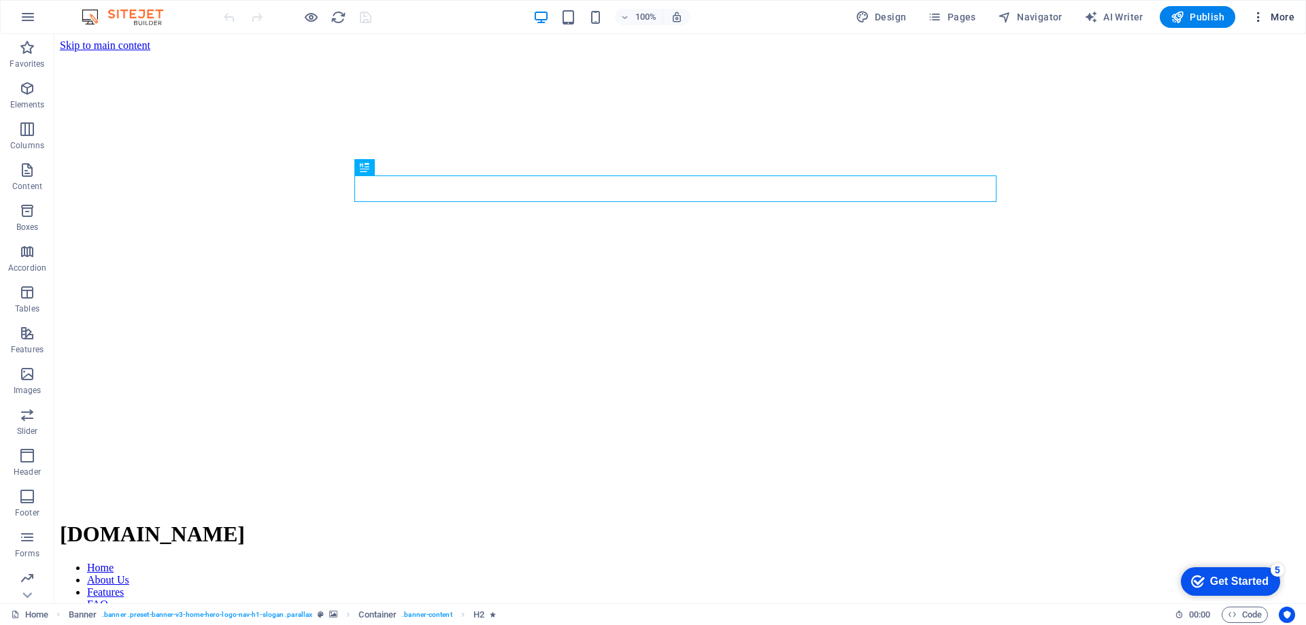
click at [1274, 18] on span "More" at bounding box center [1272, 17] width 43 height 14
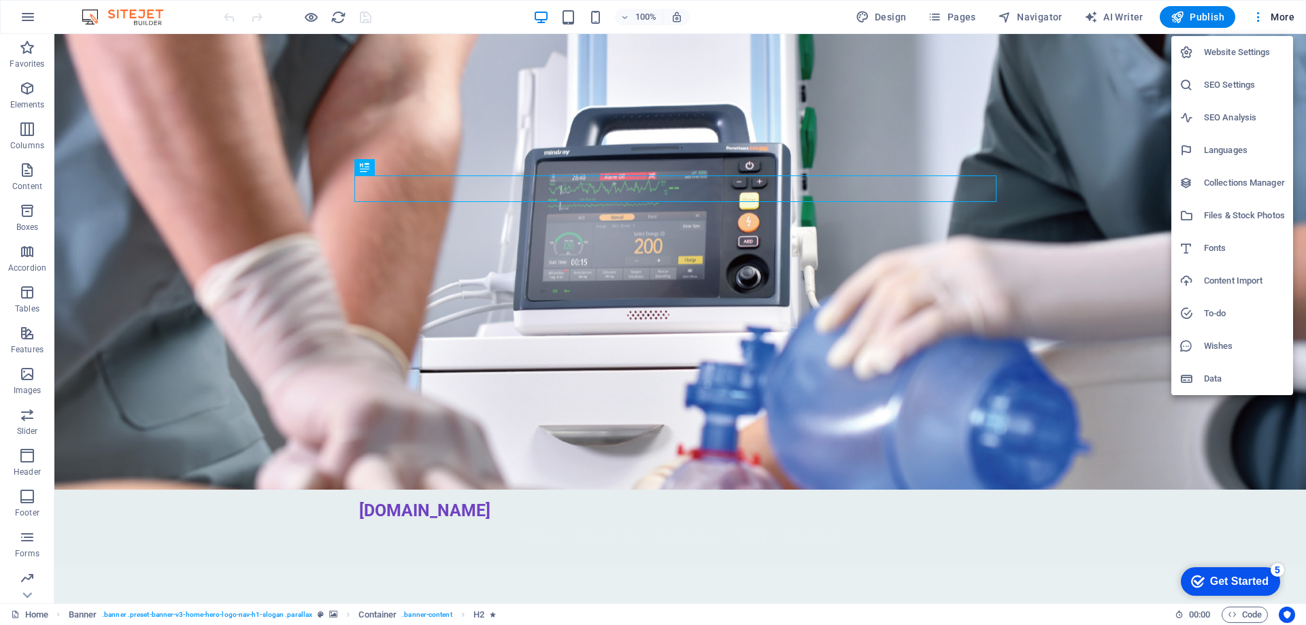
click at [1242, 61] on li "Website Settings" at bounding box center [1232, 52] width 122 height 33
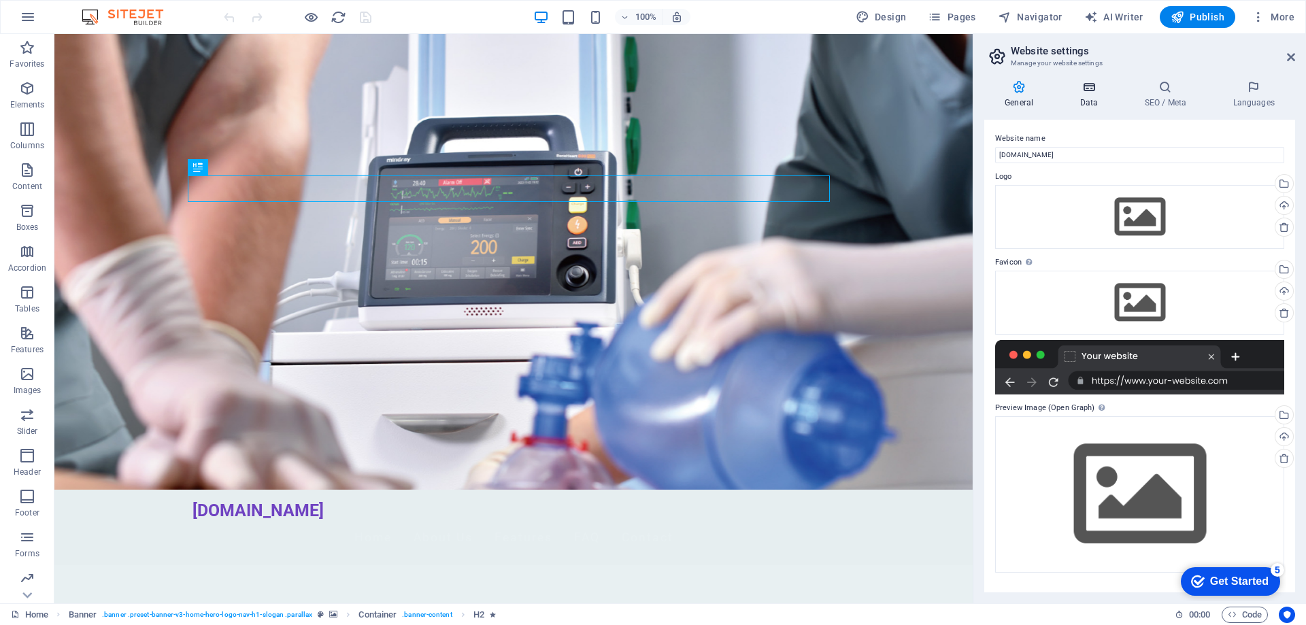
click at [1089, 97] on h4 "Data" at bounding box center [1091, 94] width 65 height 29
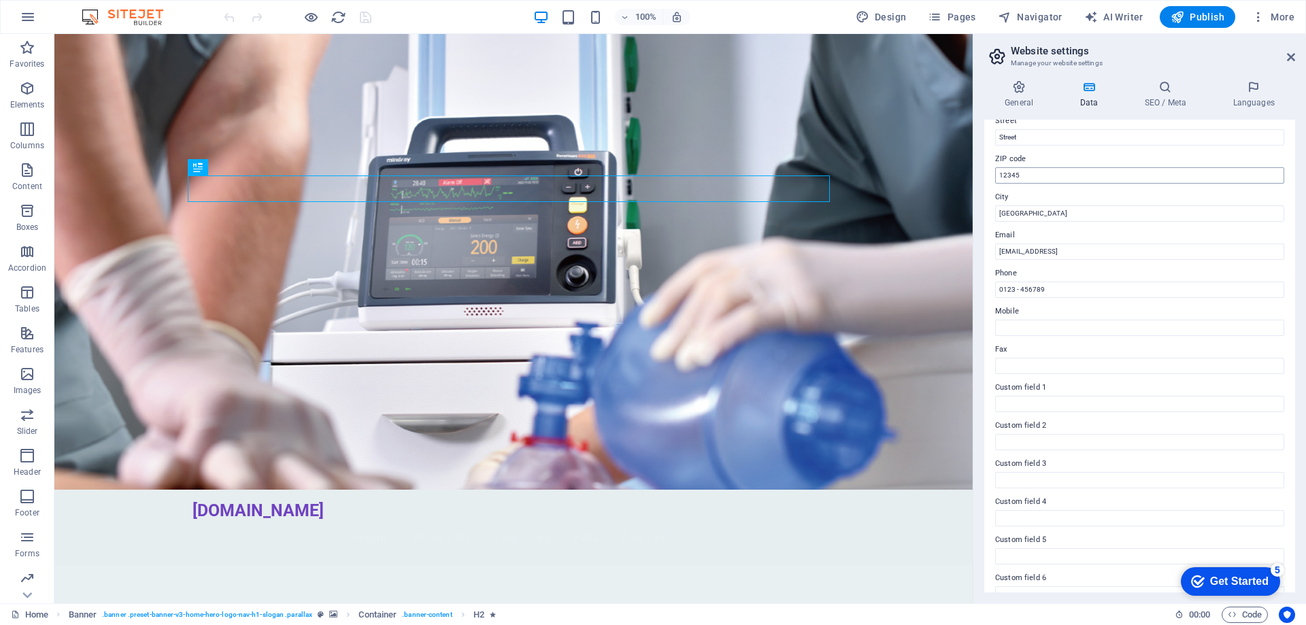
scroll to position [181, 0]
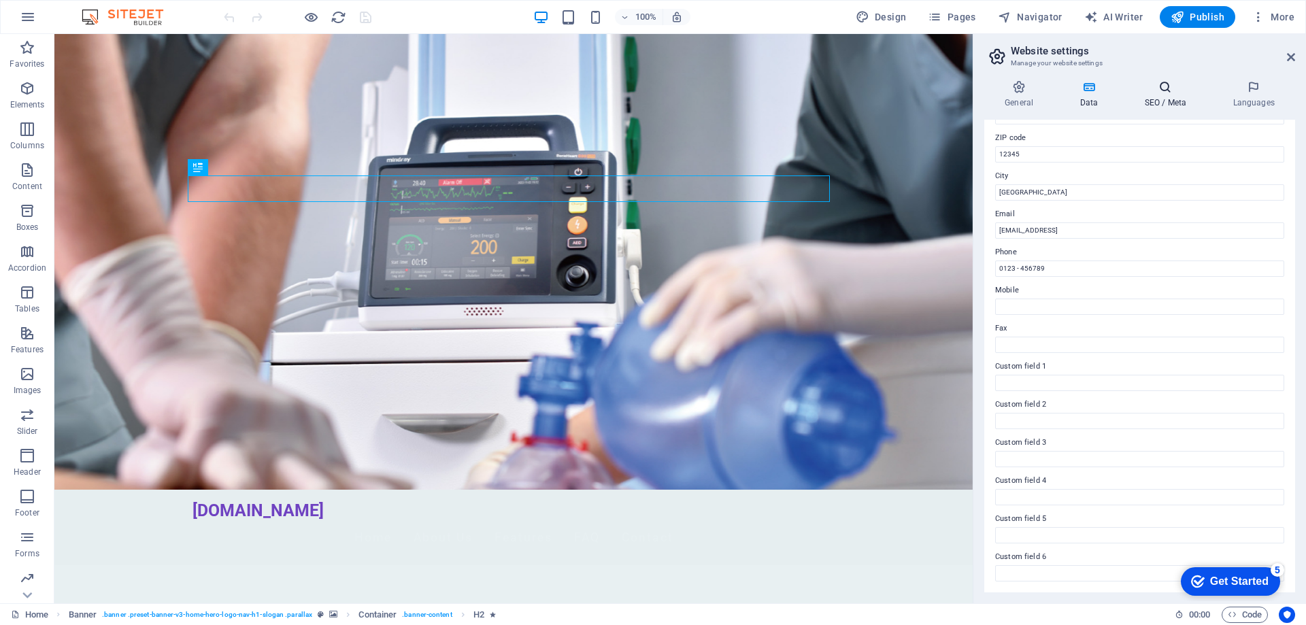
click at [1151, 95] on h4 "SEO / Meta" at bounding box center [1167, 94] width 88 height 29
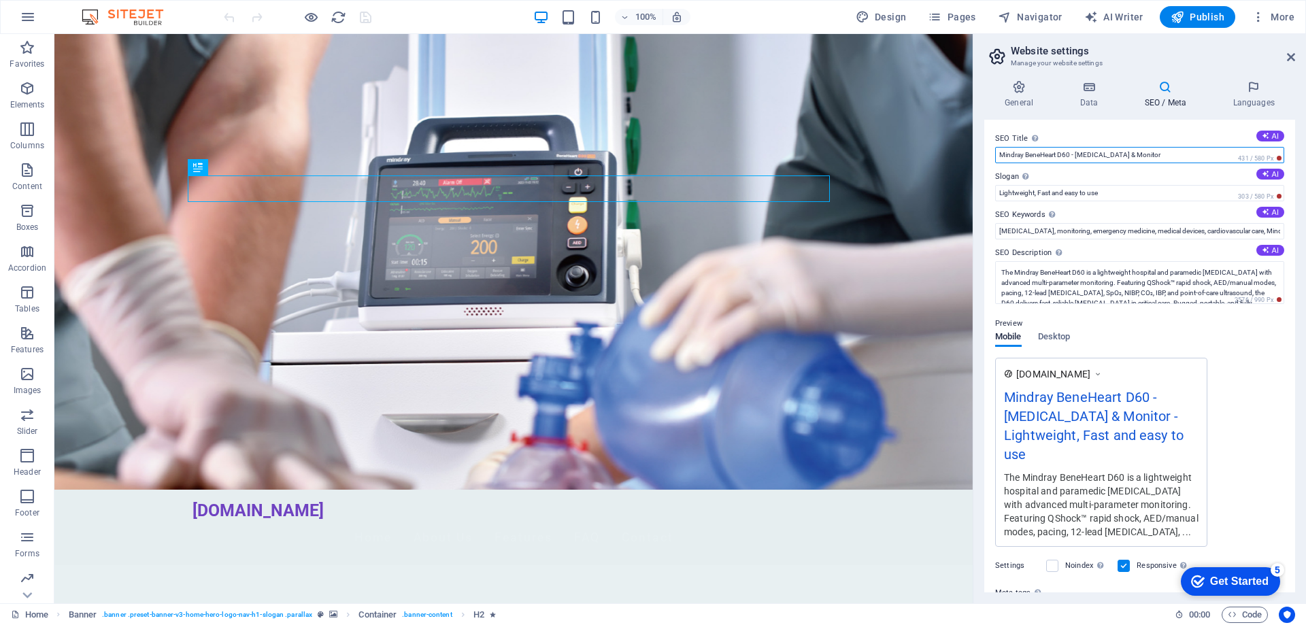
click at [1066, 153] on input "Mindray BeneHeart D60 - [MEDICAL_DATA] & Monitor" at bounding box center [1139, 155] width 289 height 16
click at [1067, 156] on input "Mindray BeneHeart D60 - [MEDICAL_DATA] & Monitor" at bounding box center [1139, 155] width 289 height 16
type input "Mindray BeneHeart D30 - [MEDICAL_DATA] & Monitor"
click at [1129, 278] on textarea "The Mindray BeneHeart D60 is a lightweight hospital and paramedic [MEDICAL_DATA…" at bounding box center [1139, 282] width 289 height 43
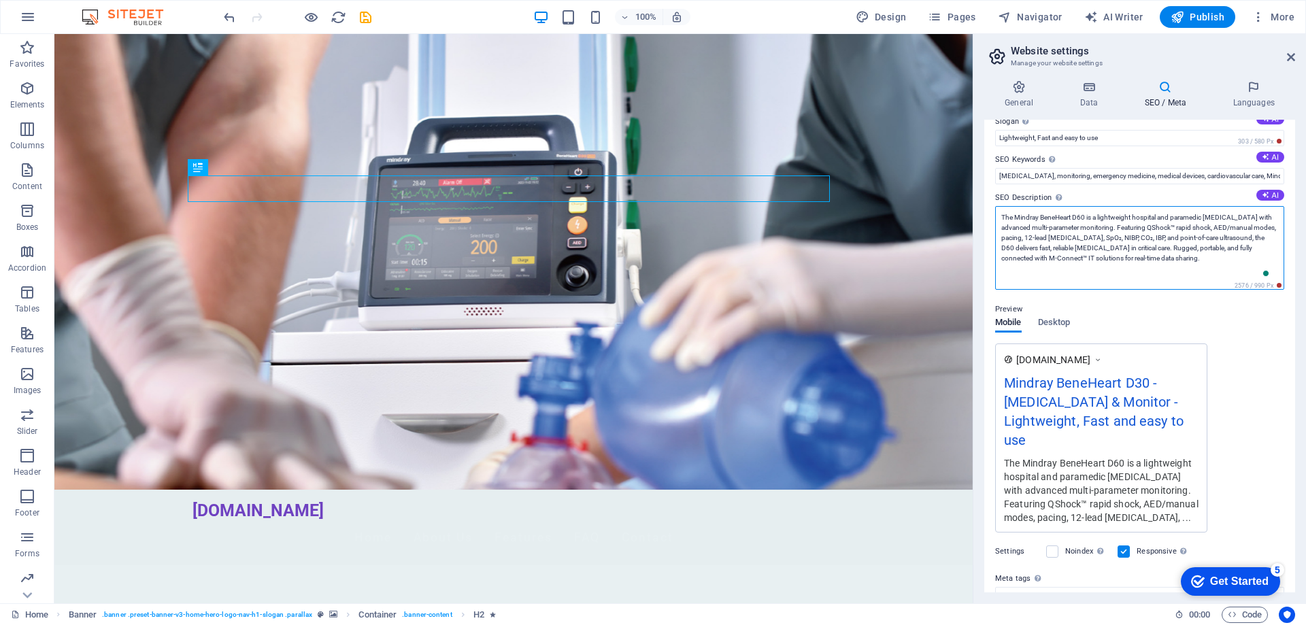
scroll to position [68, 0]
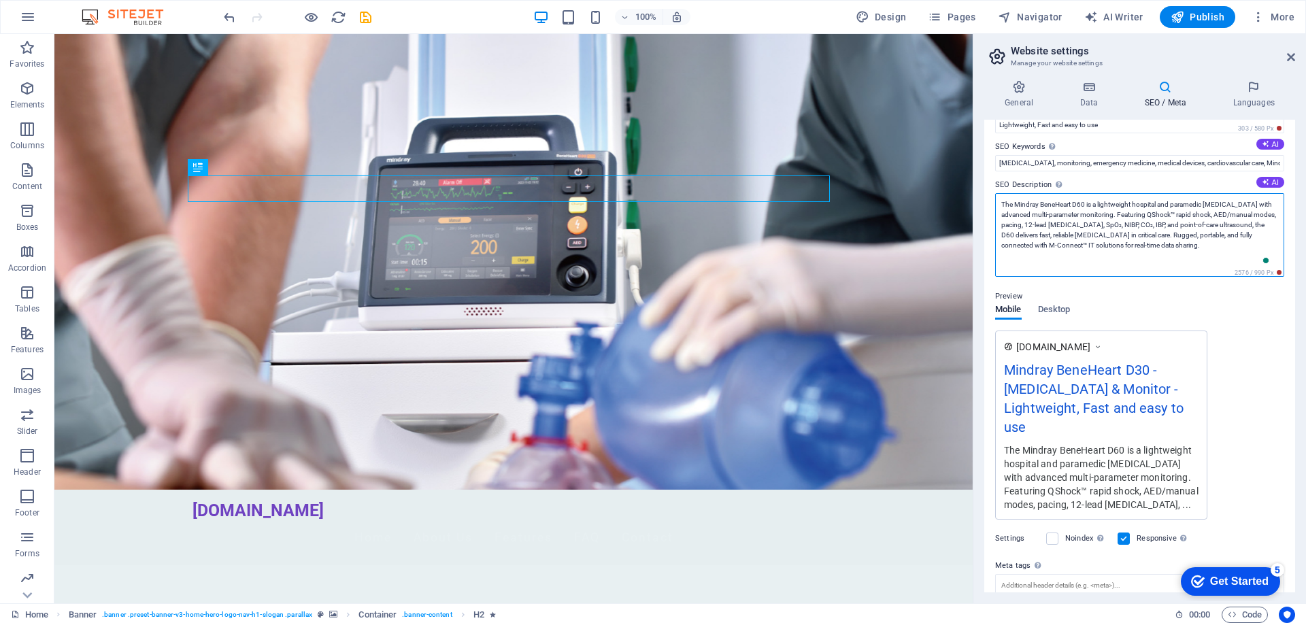
drag, startPoint x: 1242, startPoint y: 289, endPoint x: 966, endPoint y: 190, distance: 292.5
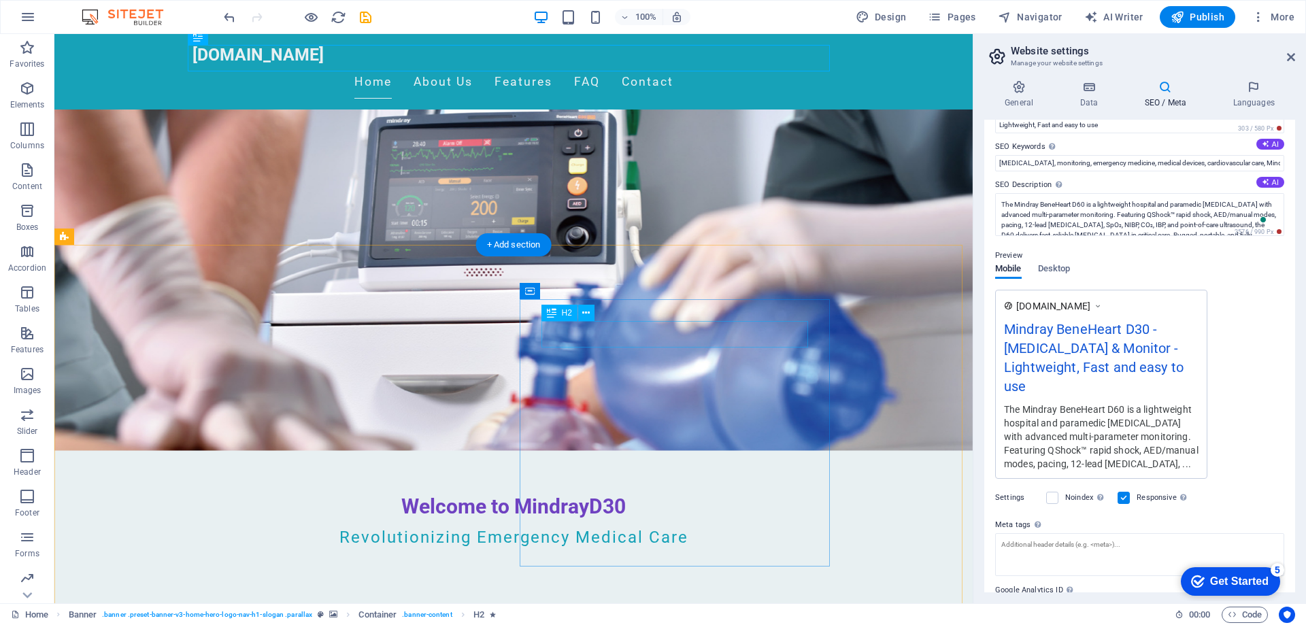
scroll to position [136, 0]
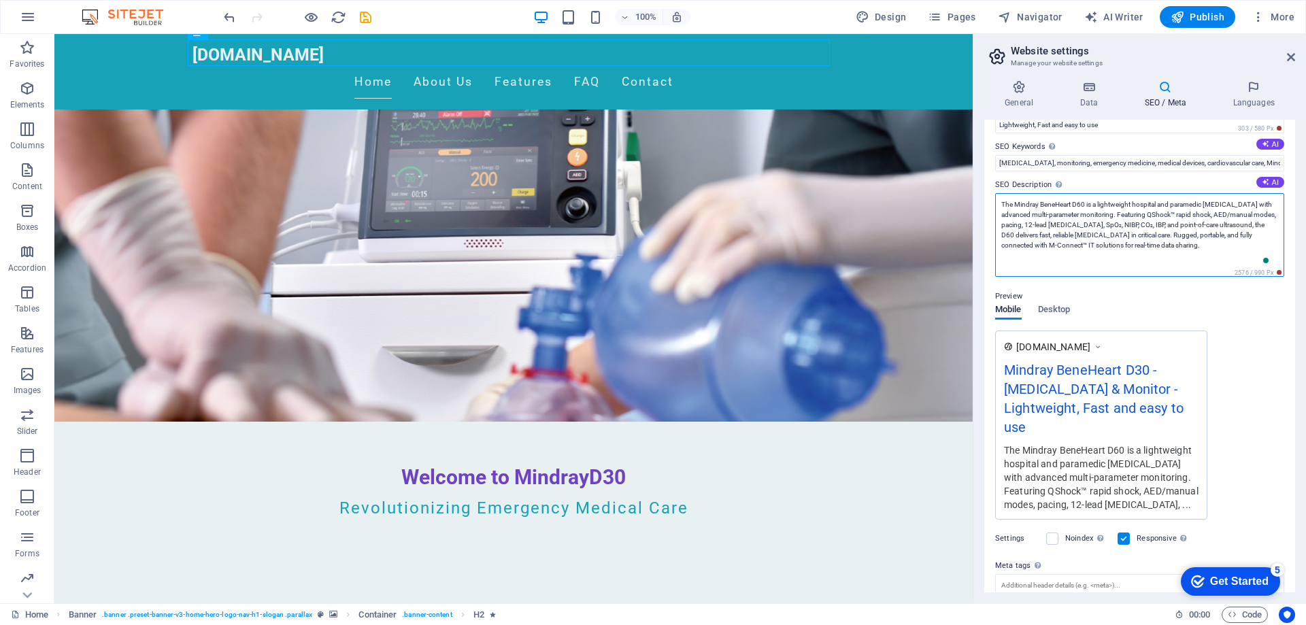
click at [1136, 220] on textarea "The Mindray BeneHeart D60 is a lightweight hospital and paramedic [MEDICAL_DATA…" at bounding box center [1139, 235] width 289 height 84
paste textarea "30 is a compact and lightweight [MEDICAL_DATA] designed for hospital and pre-ho…"
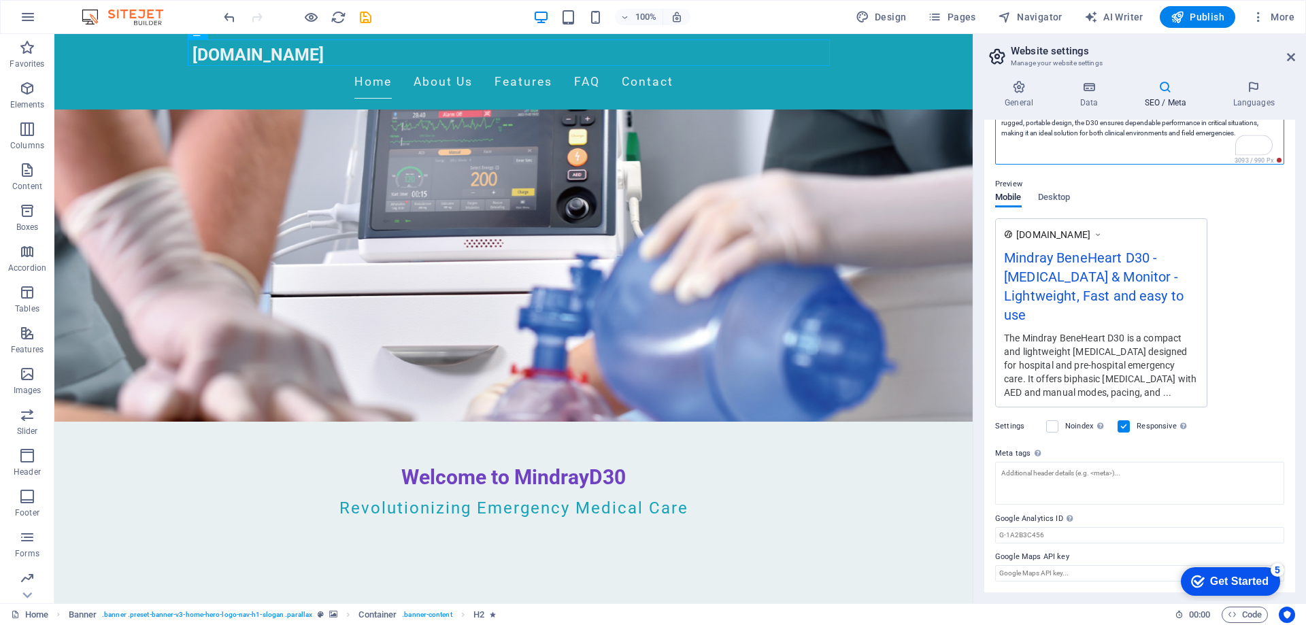
scroll to position [0, 0]
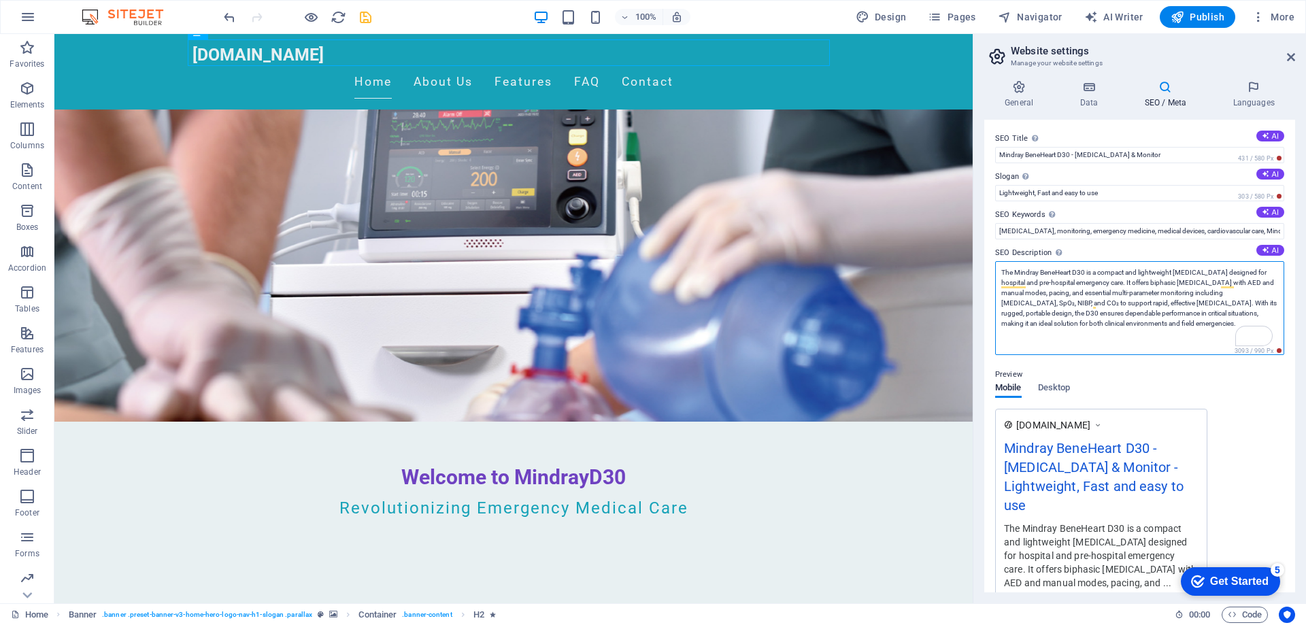
type textarea "The Mindray BeneHeart D30 is a compact and lightweight [MEDICAL_DATA] designed …"
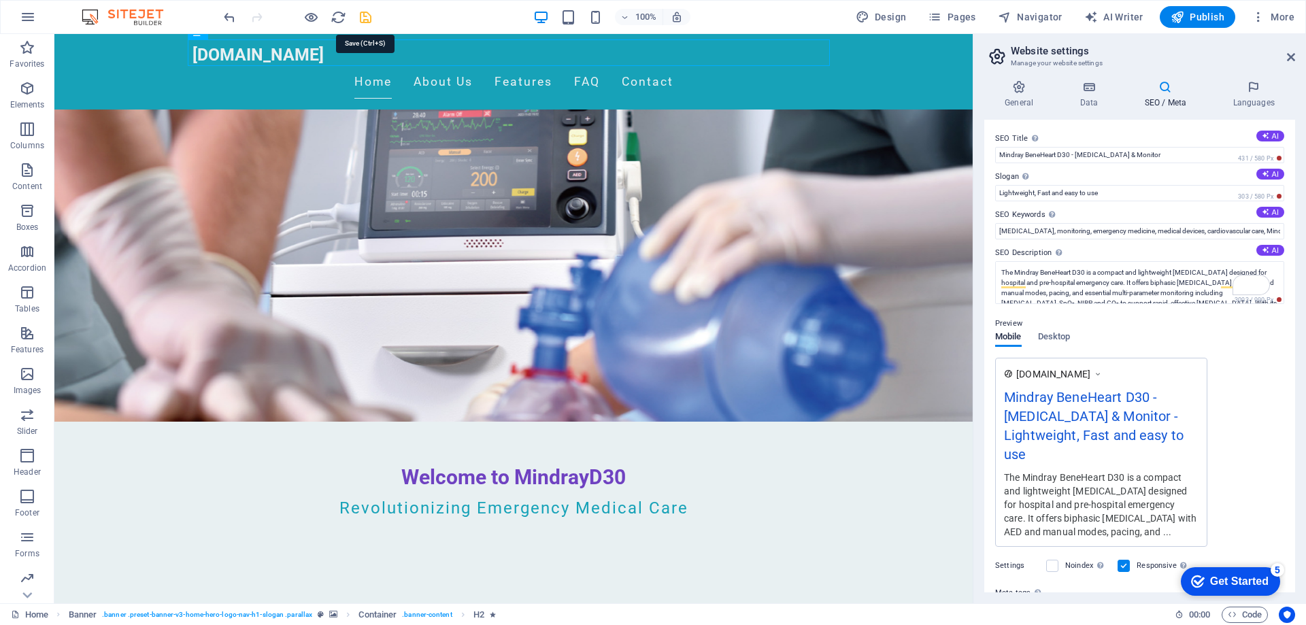
click at [369, 19] on icon "save" at bounding box center [366, 18] width 16 height 16
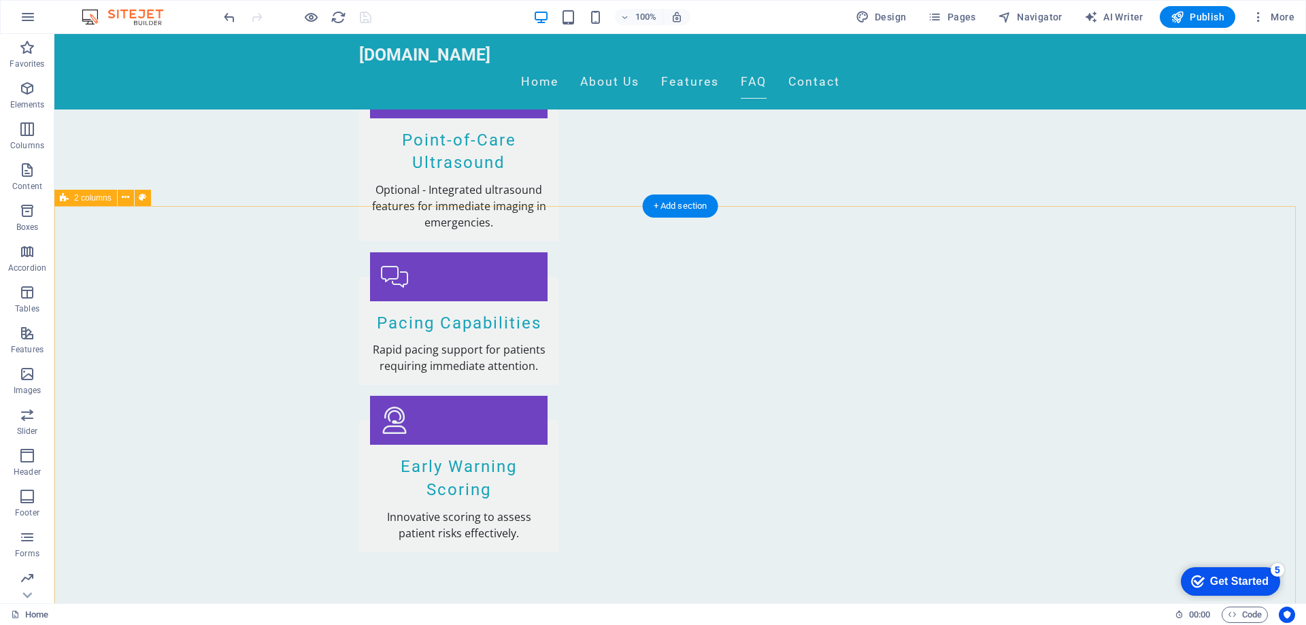
scroll to position [2720, 0]
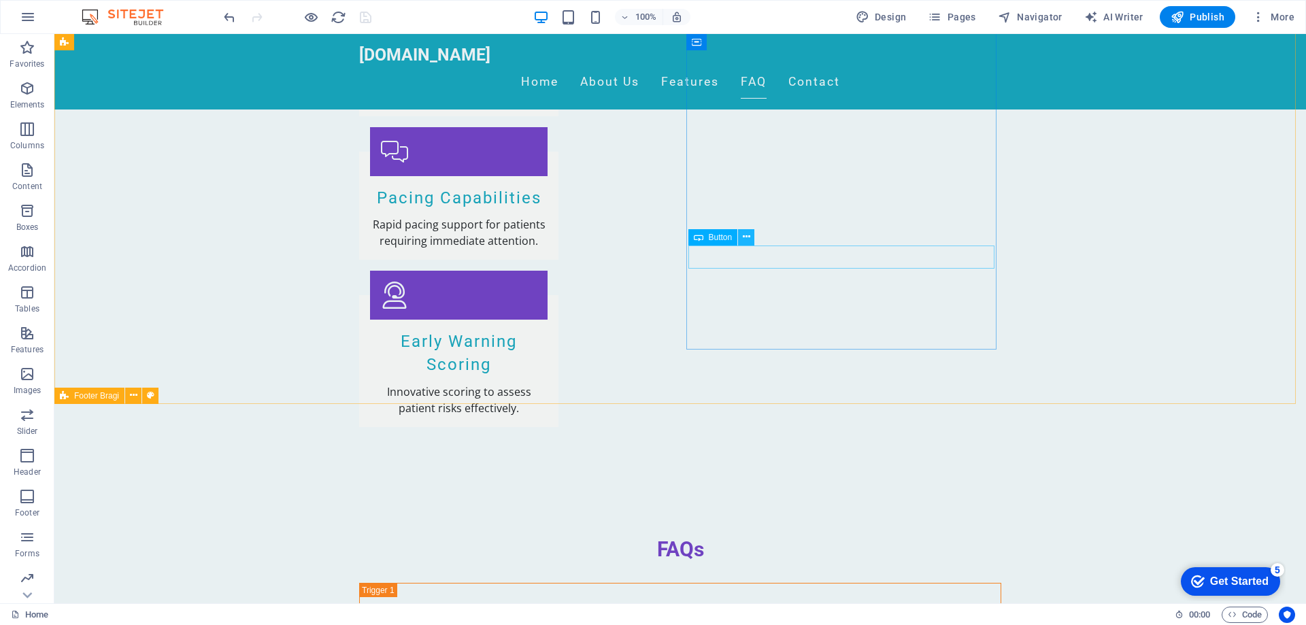
click at [745, 235] on icon at bounding box center [746, 237] width 7 height 14
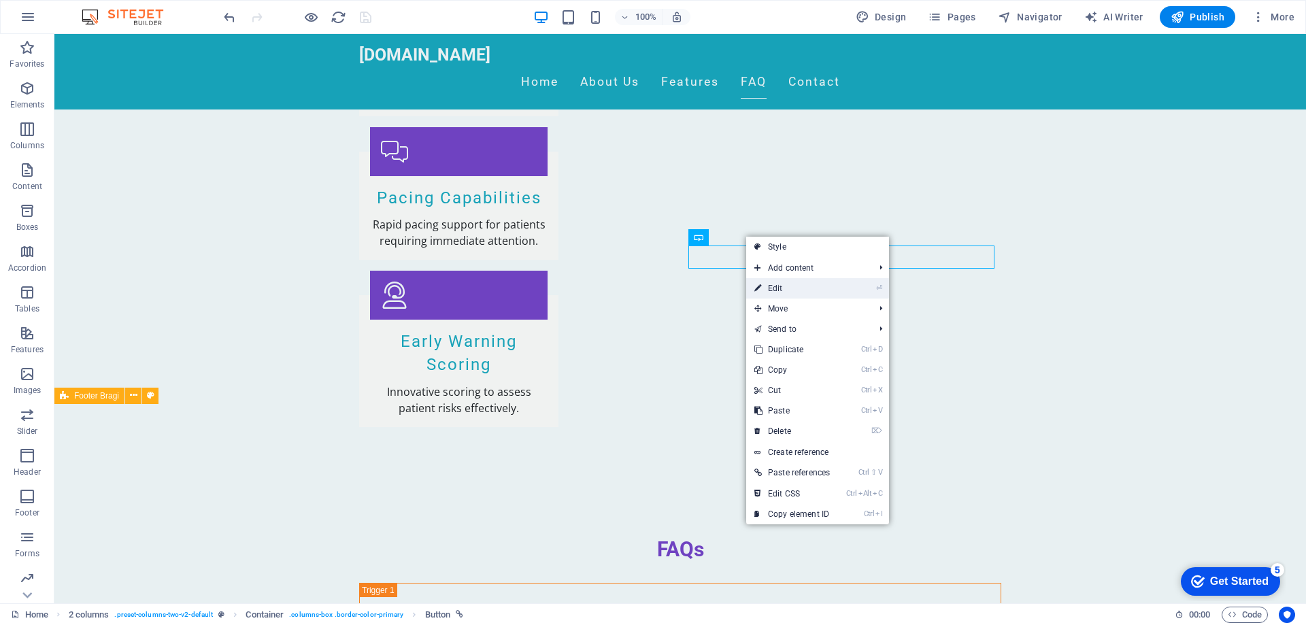
click at [780, 283] on link "⏎ Edit" at bounding box center [792, 288] width 92 height 20
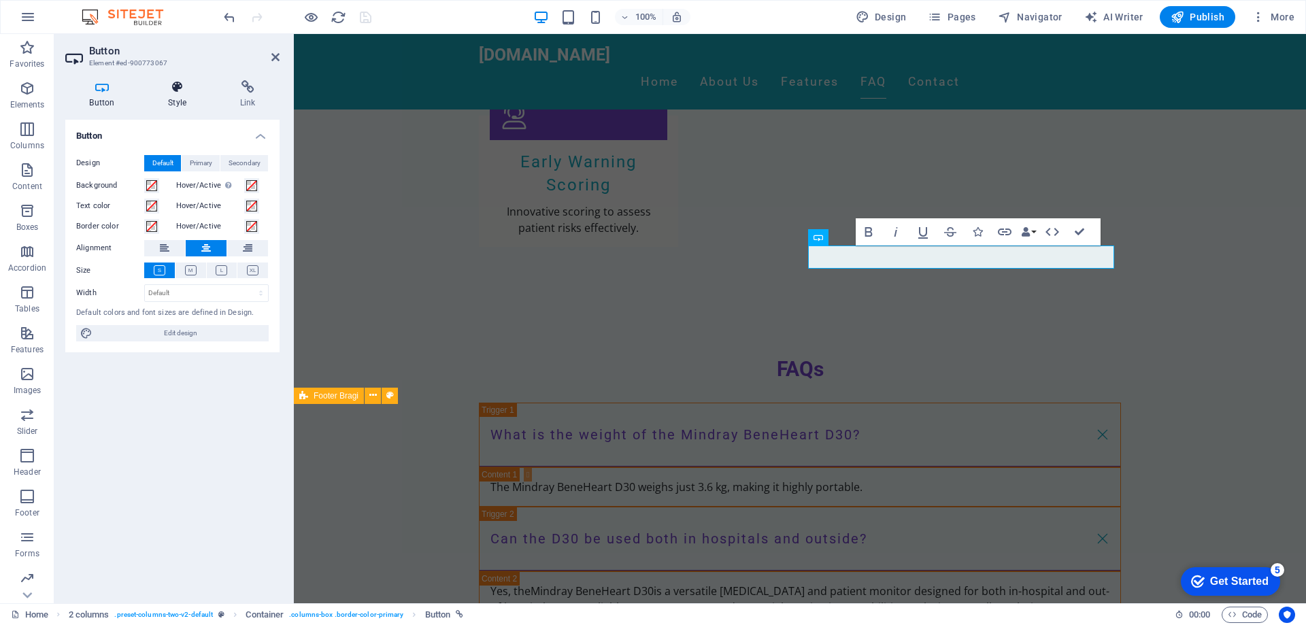
click at [180, 94] on h4 "Style" at bounding box center [180, 94] width 72 height 29
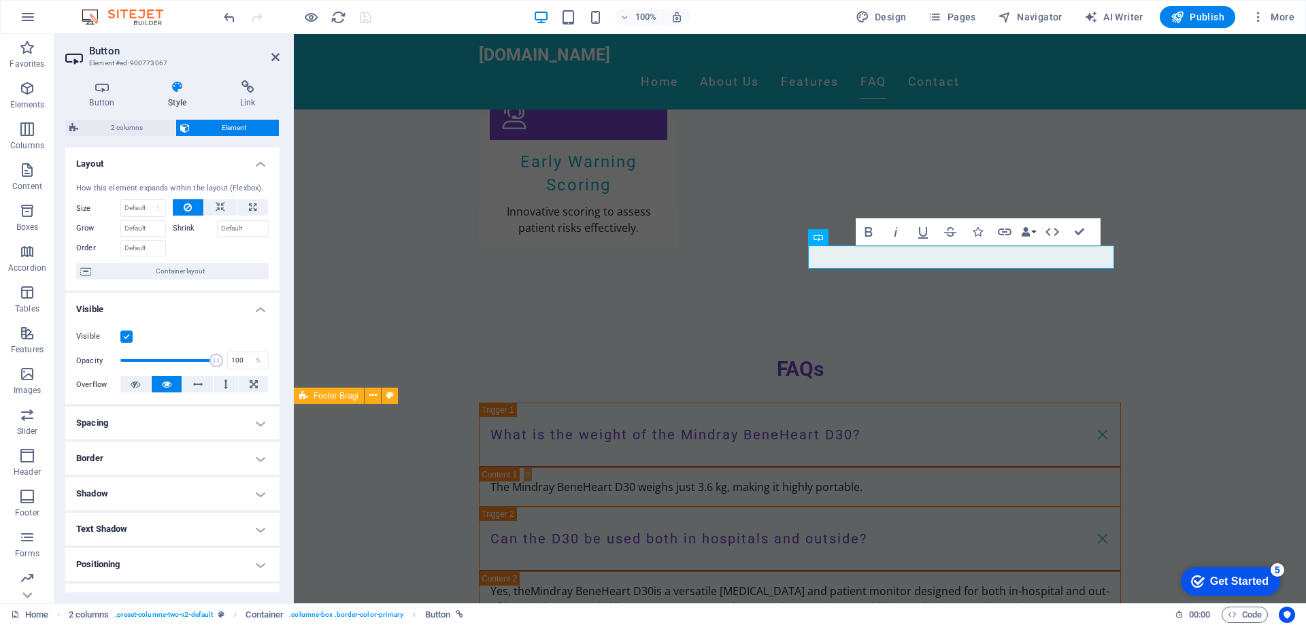
click at [165, 422] on h4 "Spacing" at bounding box center [172, 423] width 214 height 33
click at [249, 448] on span "Custom" at bounding box center [241, 450] width 47 height 16
drag, startPoint x: 165, startPoint y: 472, endPoint x: 177, endPoint y: 470, distance: 13.1
click at [177, 470] on input "0" at bounding box center [180, 474] width 41 height 16
type input "80"
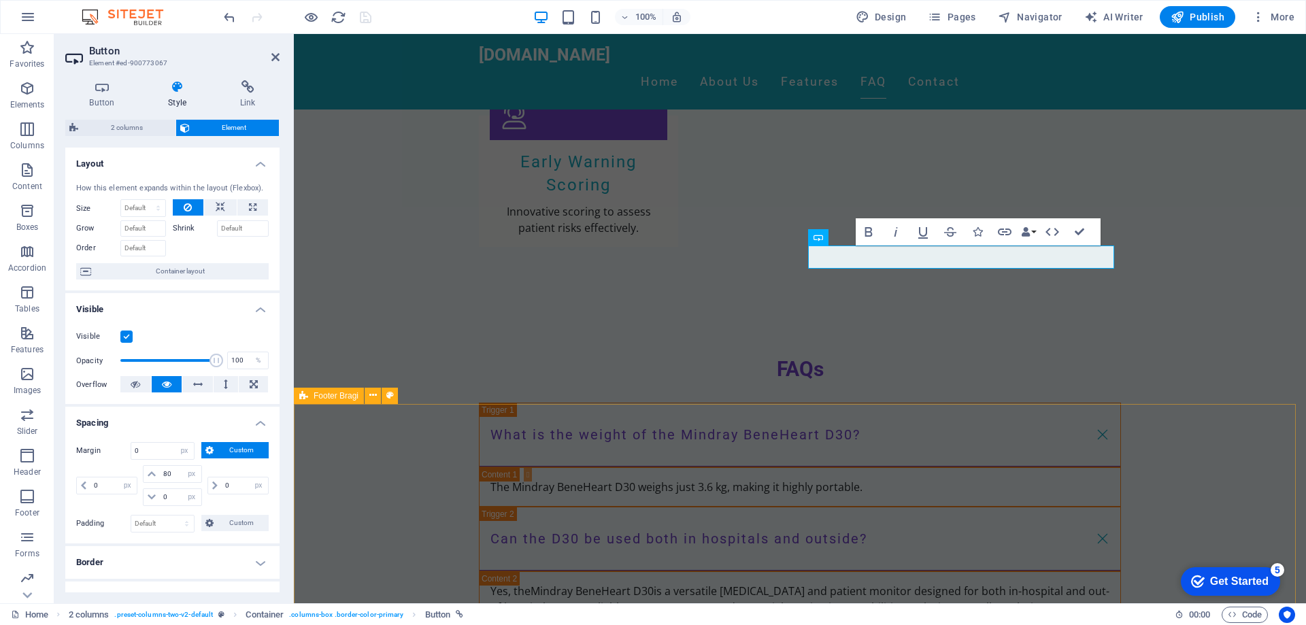
select select "DISABLED_OPTION_VALUE"
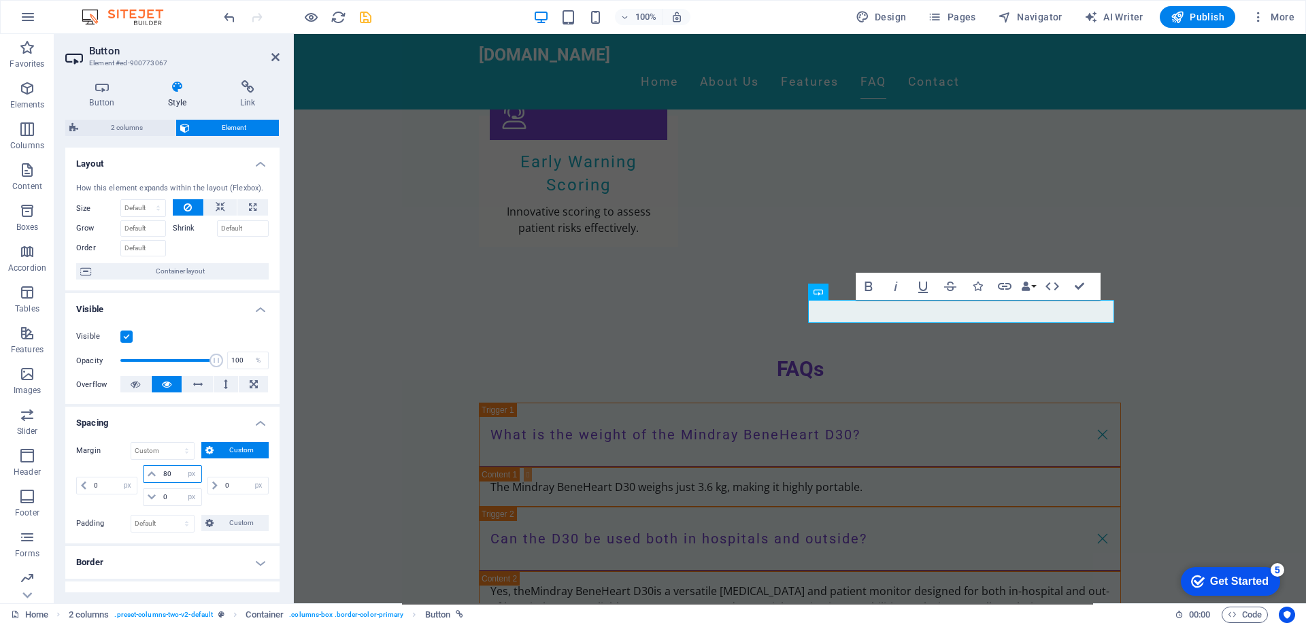
drag, startPoint x: 171, startPoint y: 471, endPoint x: 158, endPoint y: 475, distance: 12.9
click at [158, 475] on div "80 auto px % rem vw vh" at bounding box center [172, 474] width 58 height 18
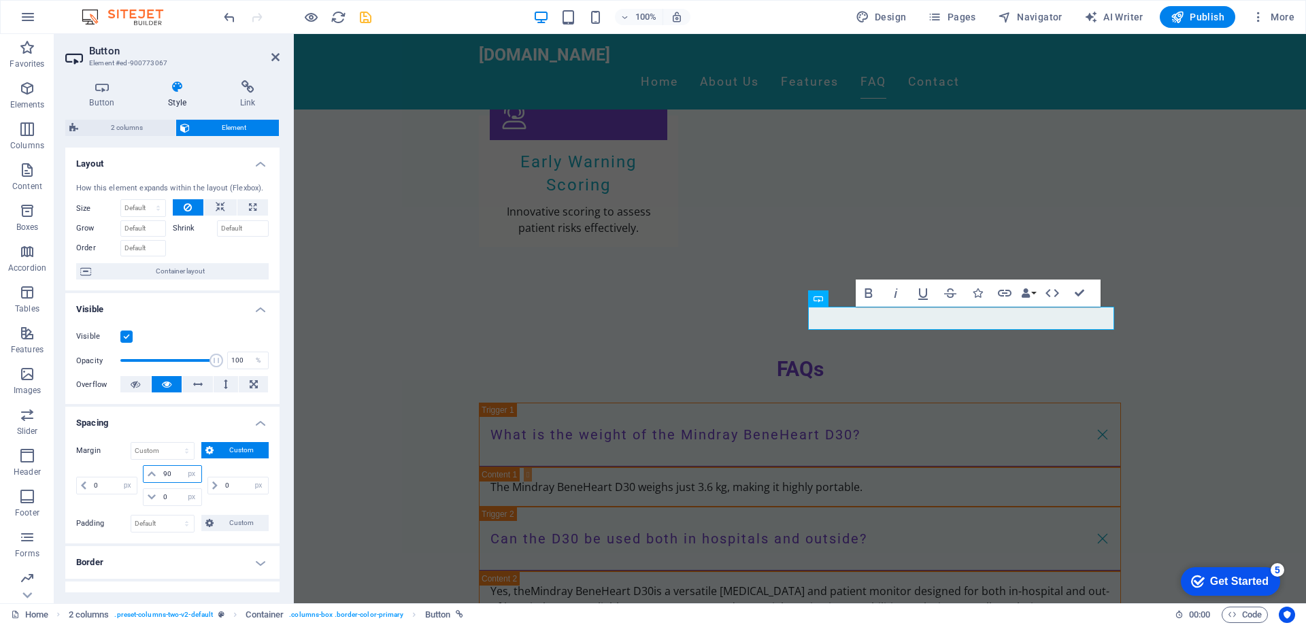
click at [166, 473] on input "90" at bounding box center [180, 474] width 41 height 16
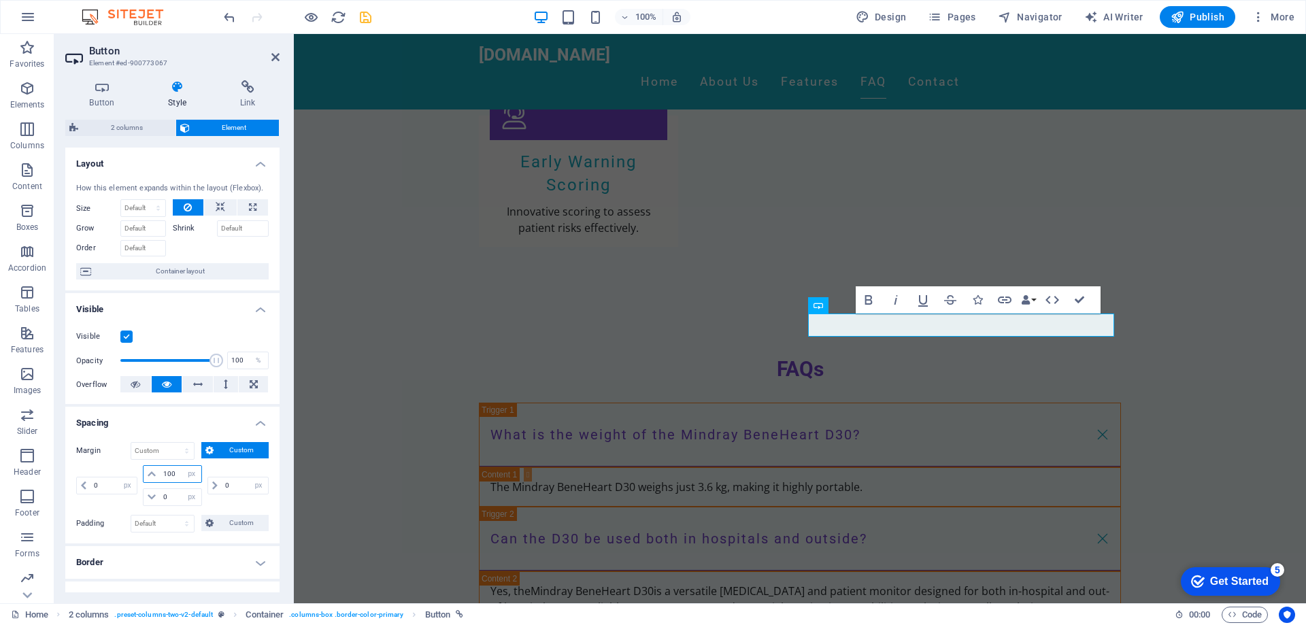
click at [166, 473] on input "100" at bounding box center [180, 474] width 41 height 16
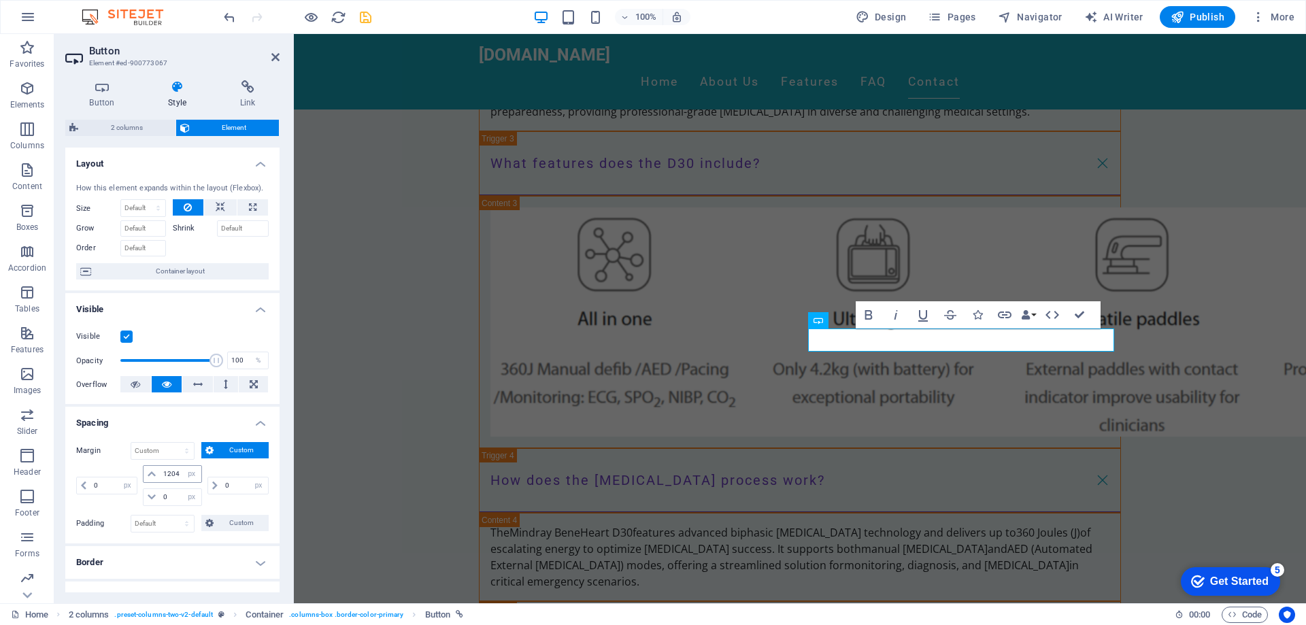
scroll to position [3477, 0]
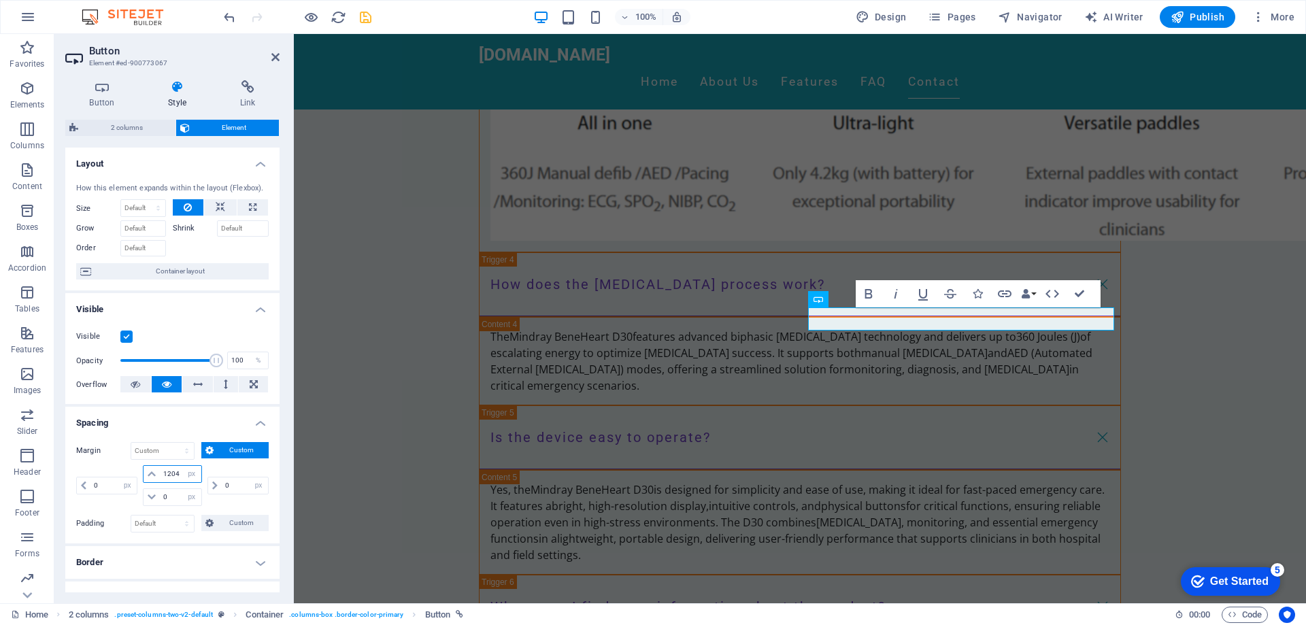
click at [174, 472] on input "1204" at bounding box center [180, 474] width 41 height 16
type input "120"
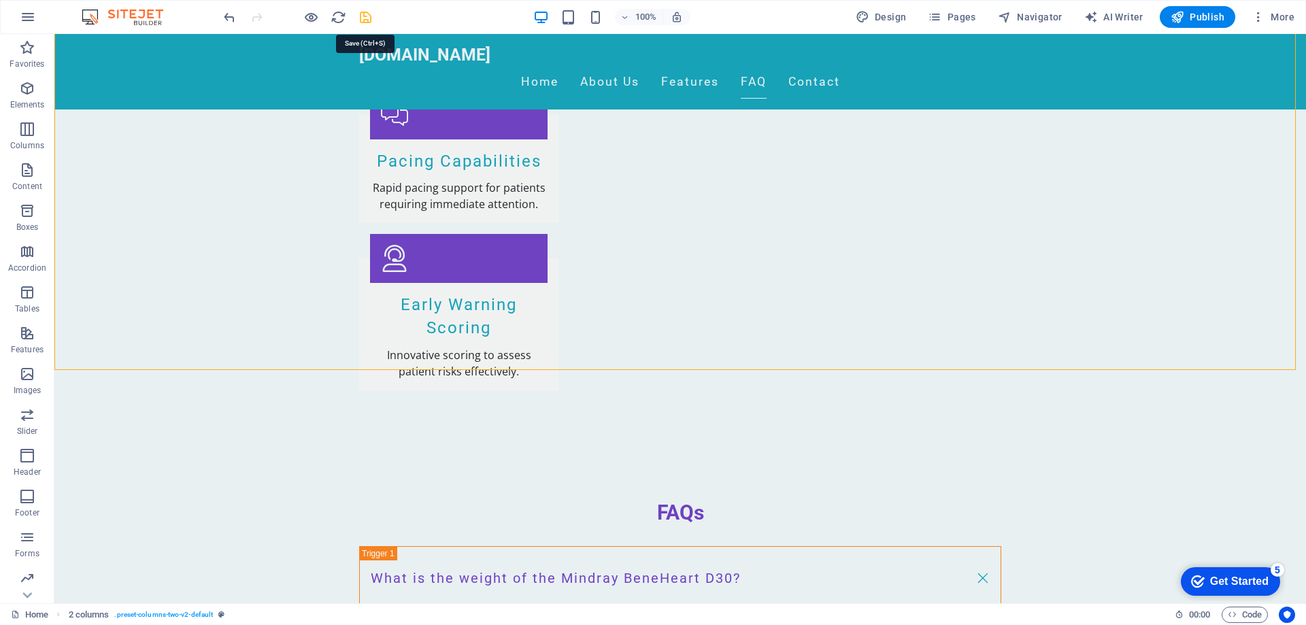
click at [371, 16] on icon "save" at bounding box center [366, 18] width 16 height 16
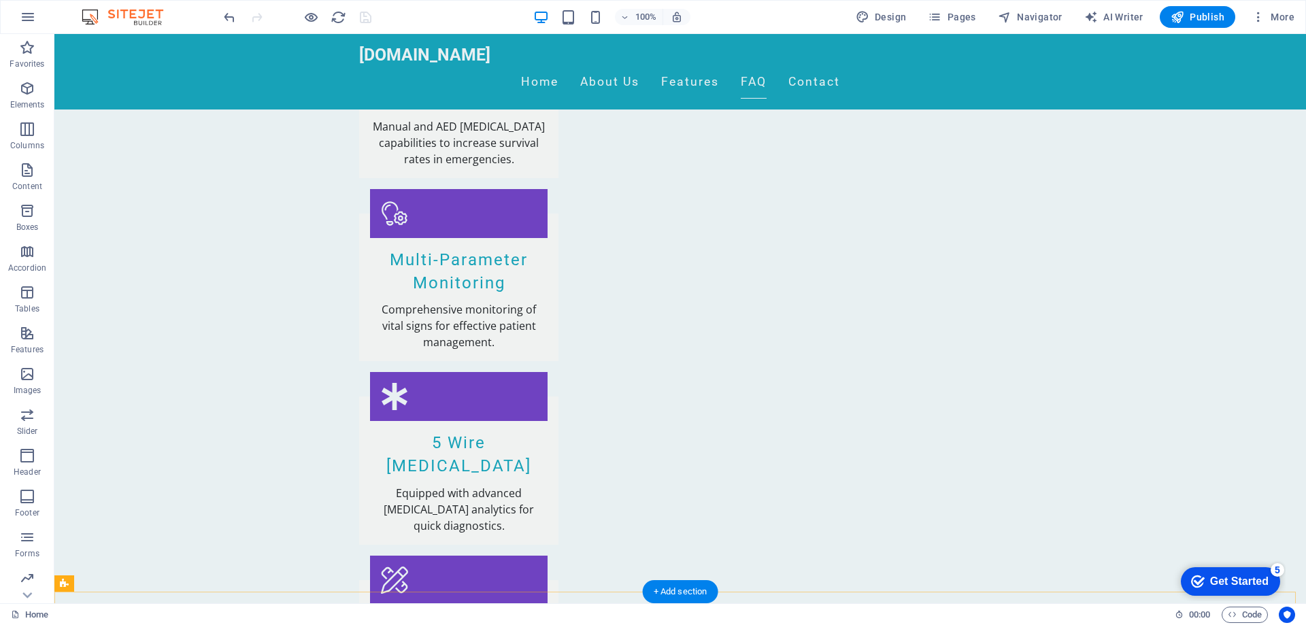
scroll to position [2077, 0]
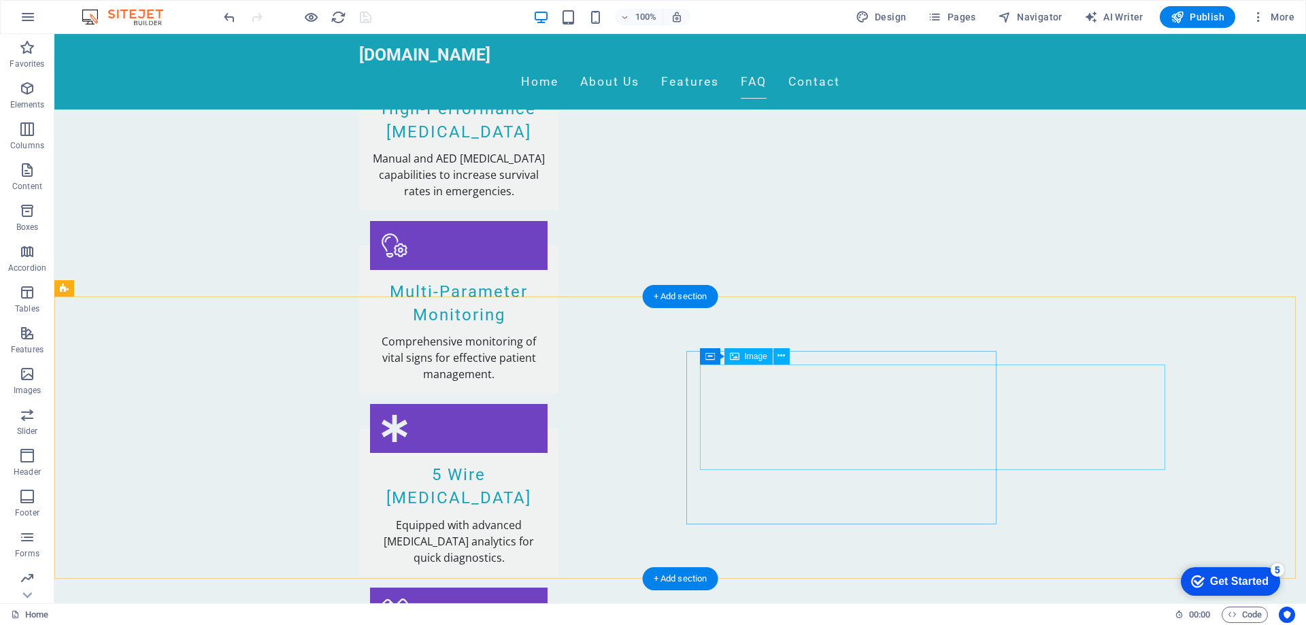
click at [776, 363] on button at bounding box center [781, 356] width 16 height 16
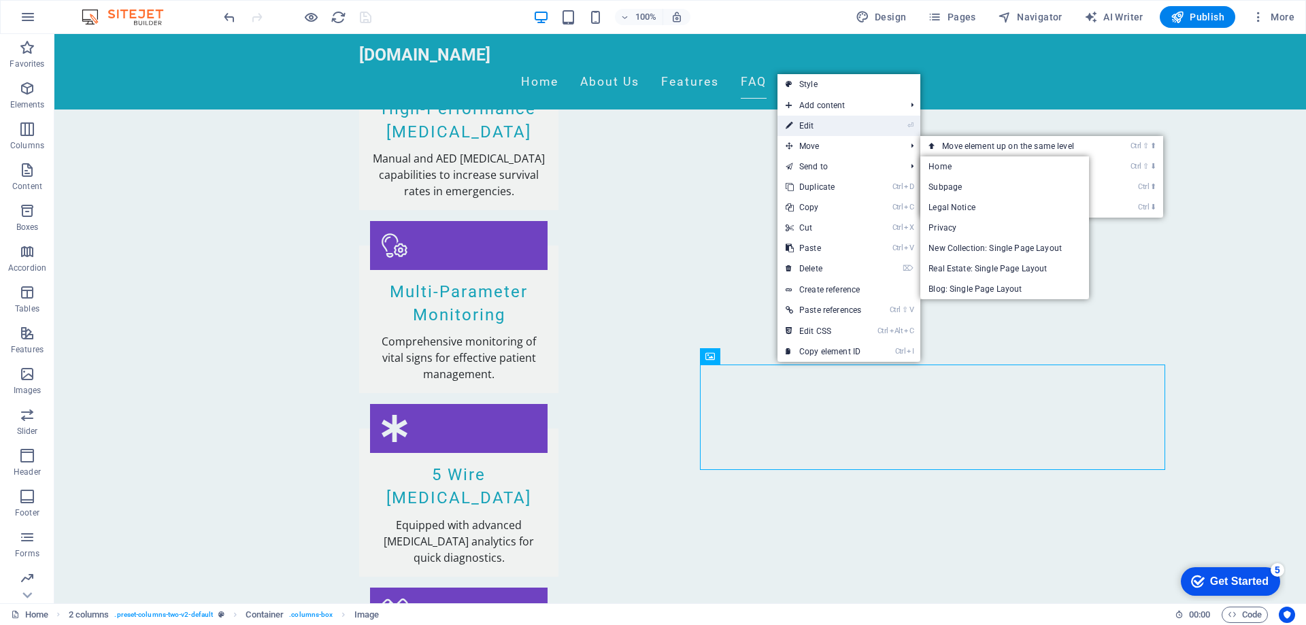
click at [823, 126] on link "⏎ Edit" at bounding box center [823, 126] width 92 height 20
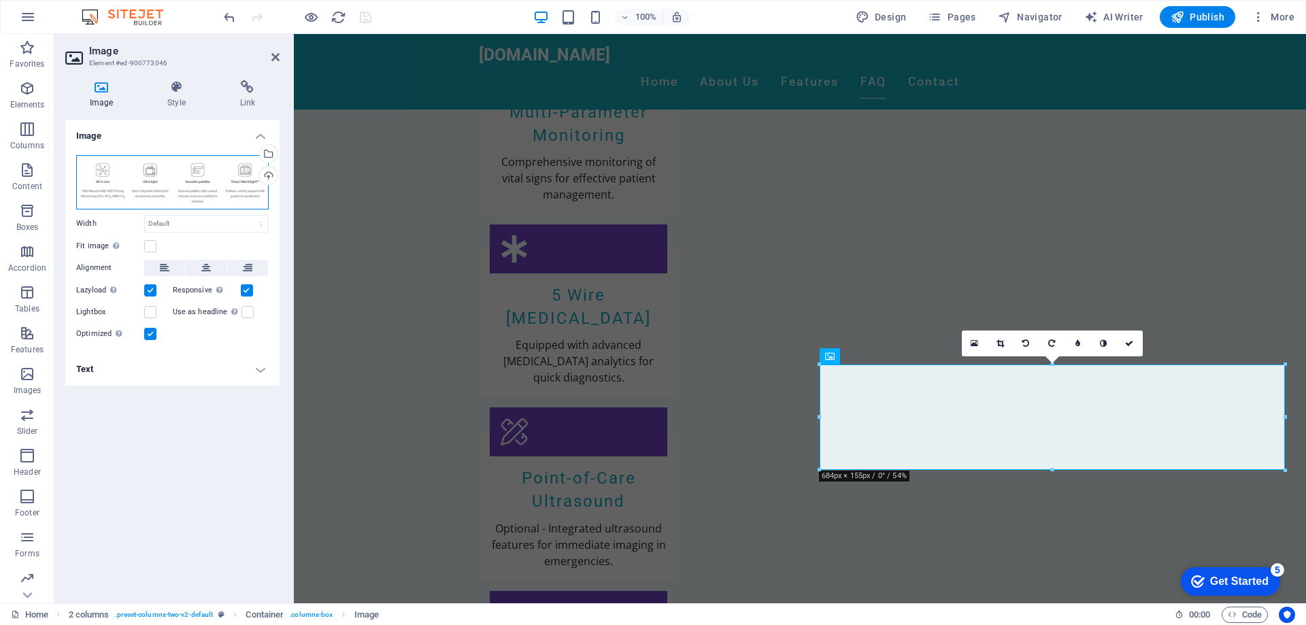
click at [154, 185] on div "Drag files here, click to choose files or select files from Files or our free s…" at bounding box center [172, 182] width 192 height 54
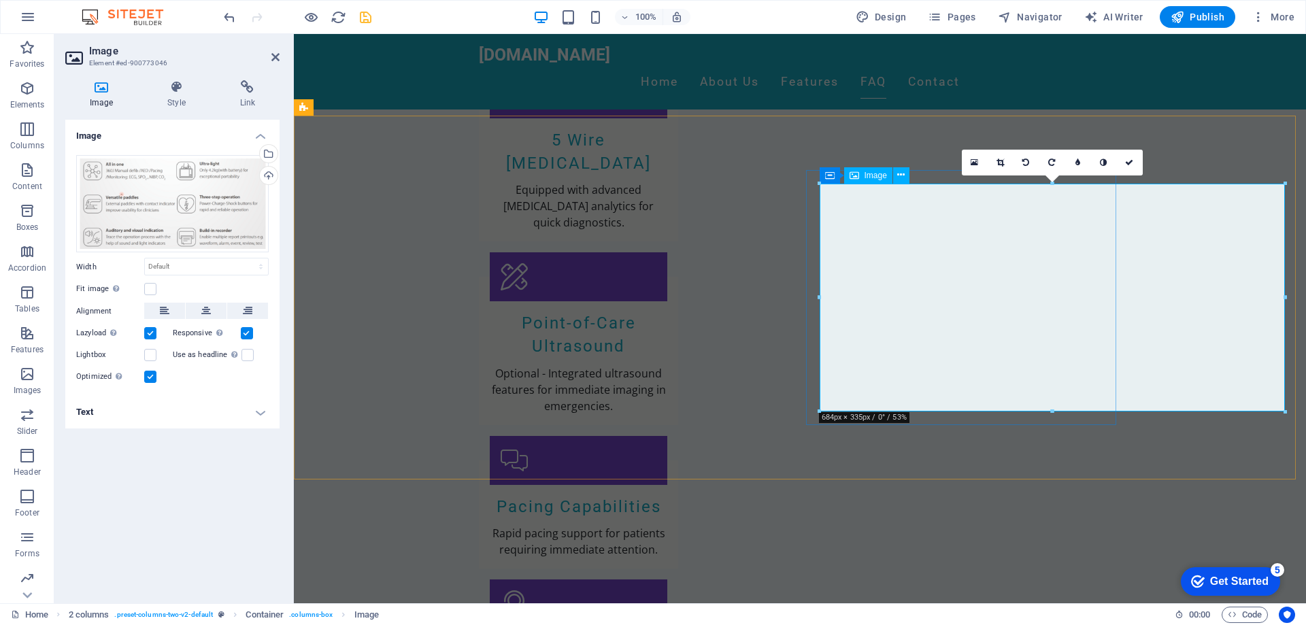
scroll to position [2281, 0]
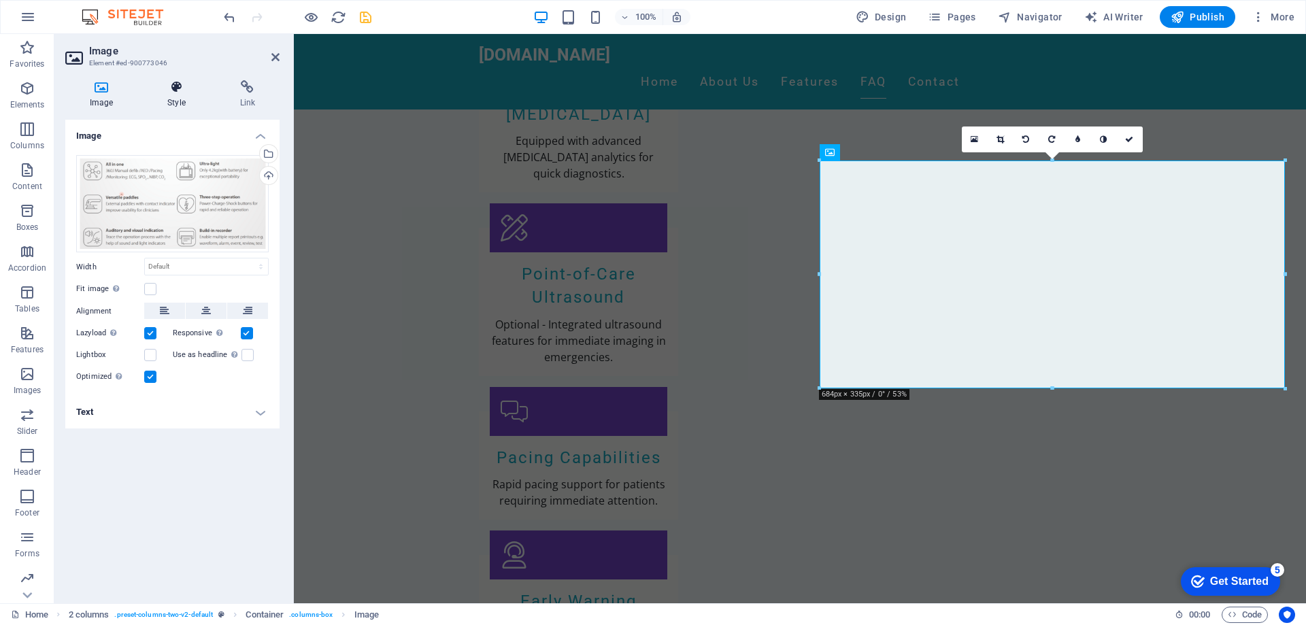
click at [173, 84] on icon at bounding box center [176, 87] width 67 height 14
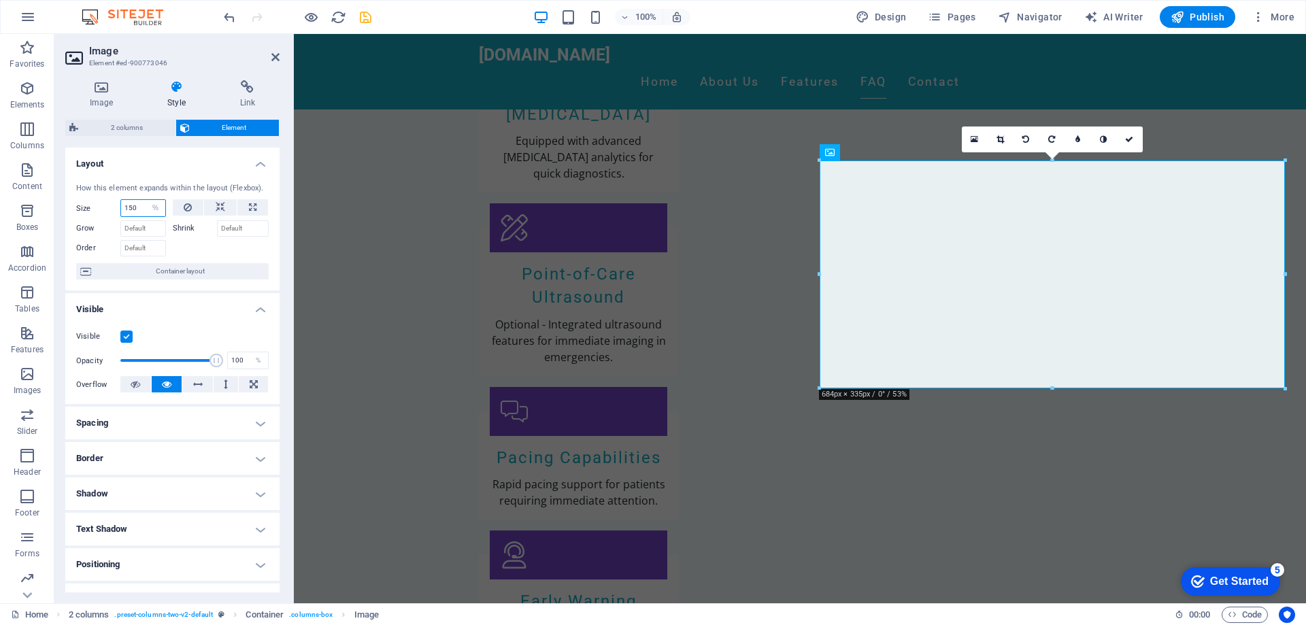
drag, startPoint x: 145, startPoint y: 205, endPoint x: 119, endPoint y: 205, distance: 25.8
click at [119, 205] on div "Size 150 Default auto px % 1/1 1/2 1/3 1/4 1/5 1/6 1/7 1/8 1/9 1/10" at bounding box center [121, 208] width 90 height 18
drag, startPoint x: 141, startPoint y: 209, endPoint x: 99, endPoint y: 207, distance: 41.5
click at [99, 207] on div "Size 150 Default auto px % 1/1 1/2 1/3 1/4 1/5 1/6 1/7 1/8 1/9 1/10" at bounding box center [121, 208] width 90 height 18
type input "100"
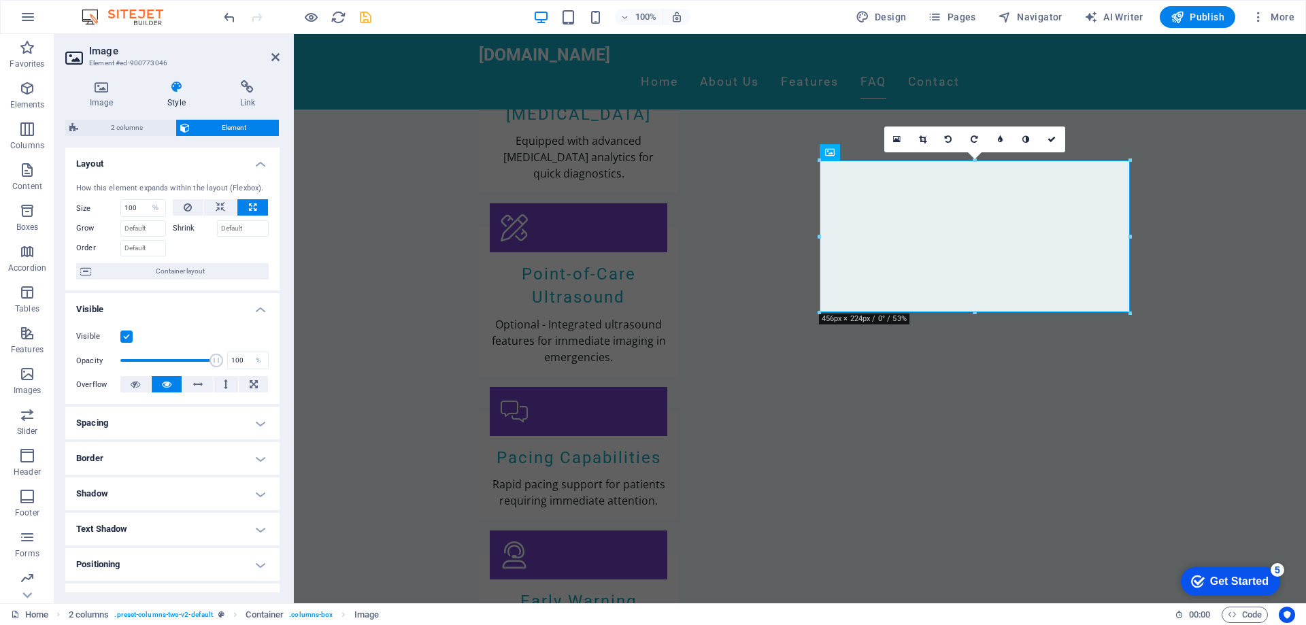
click at [377, 19] on div "100% Design Pages Navigator AI Writer Publish More" at bounding box center [760, 17] width 1079 height 22
click at [371, 19] on icon "save" at bounding box center [366, 18] width 16 height 16
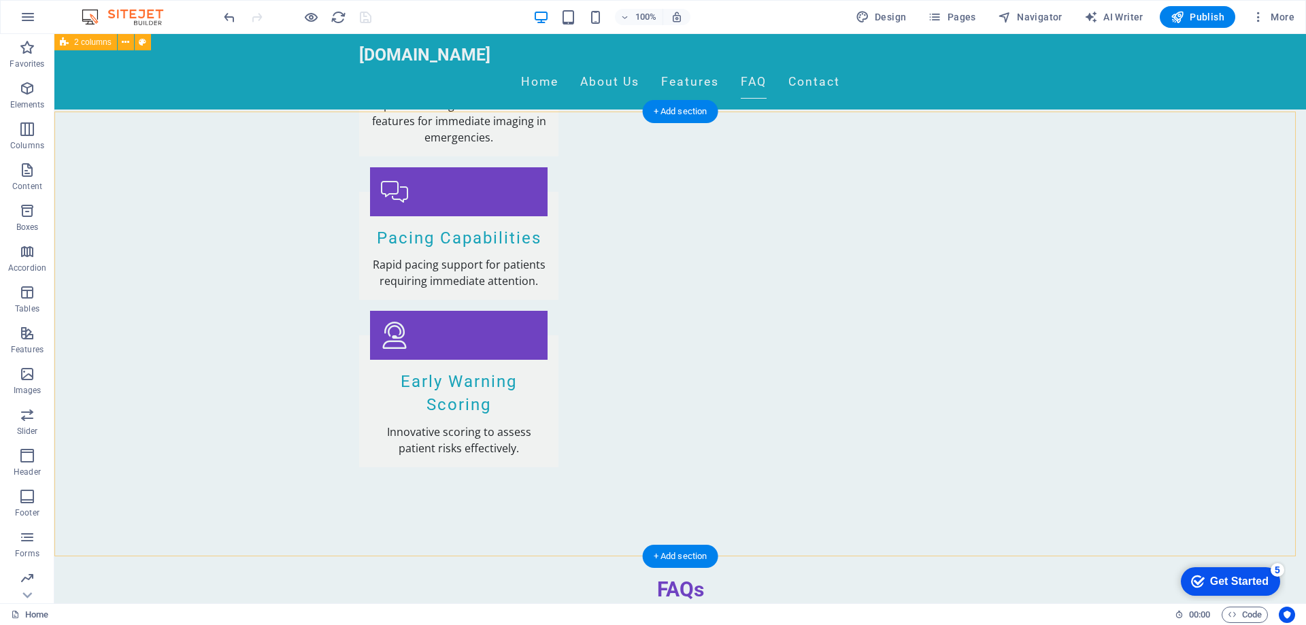
scroll to position [2558, 0]
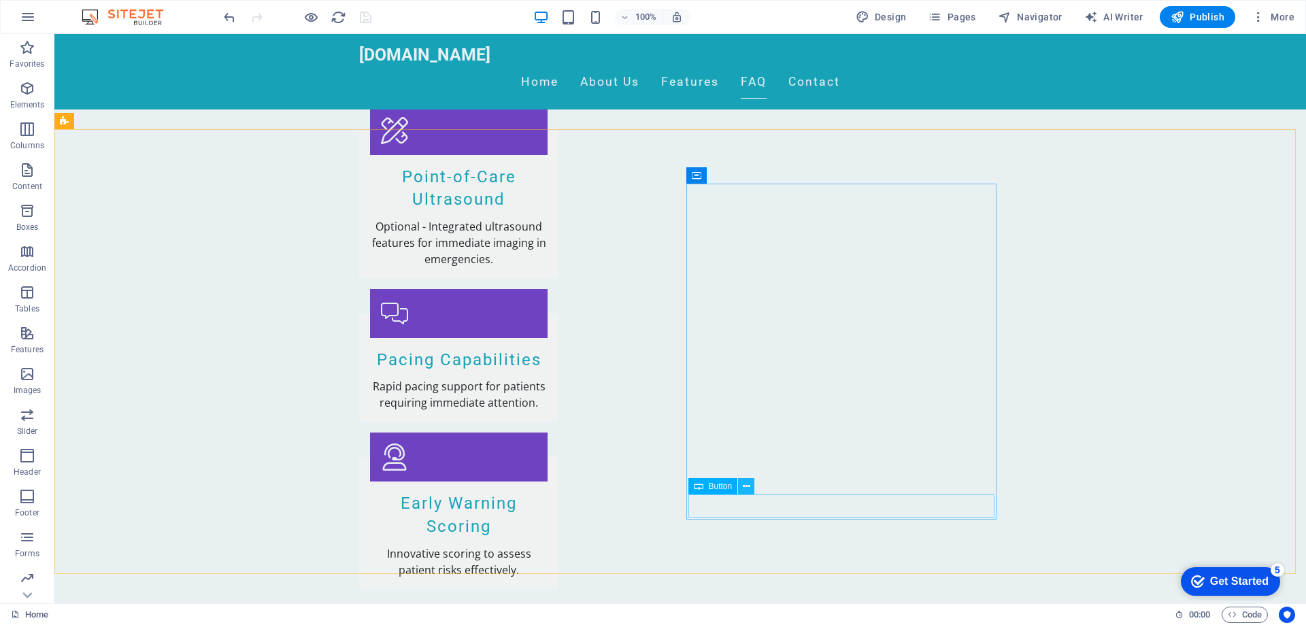
click at [750, 491] on button at bounding box center [746, 486] width 16 height 16
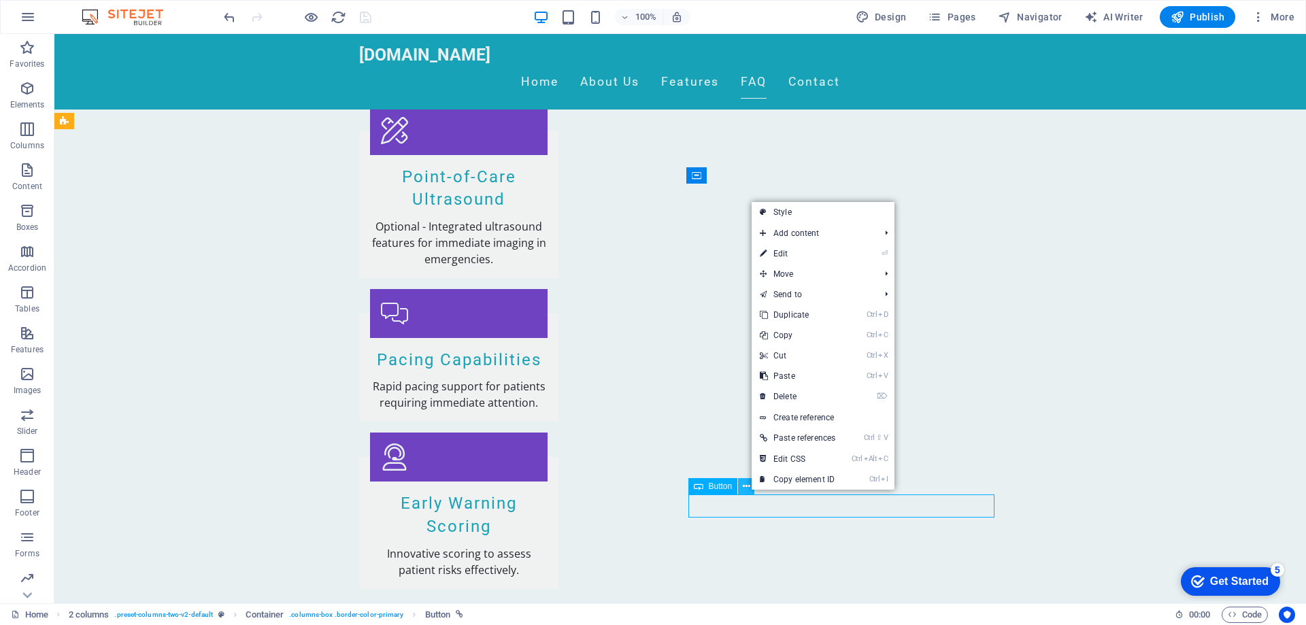
click at [750, 491] on button at bounding box center [746, 486] width 16 height 16
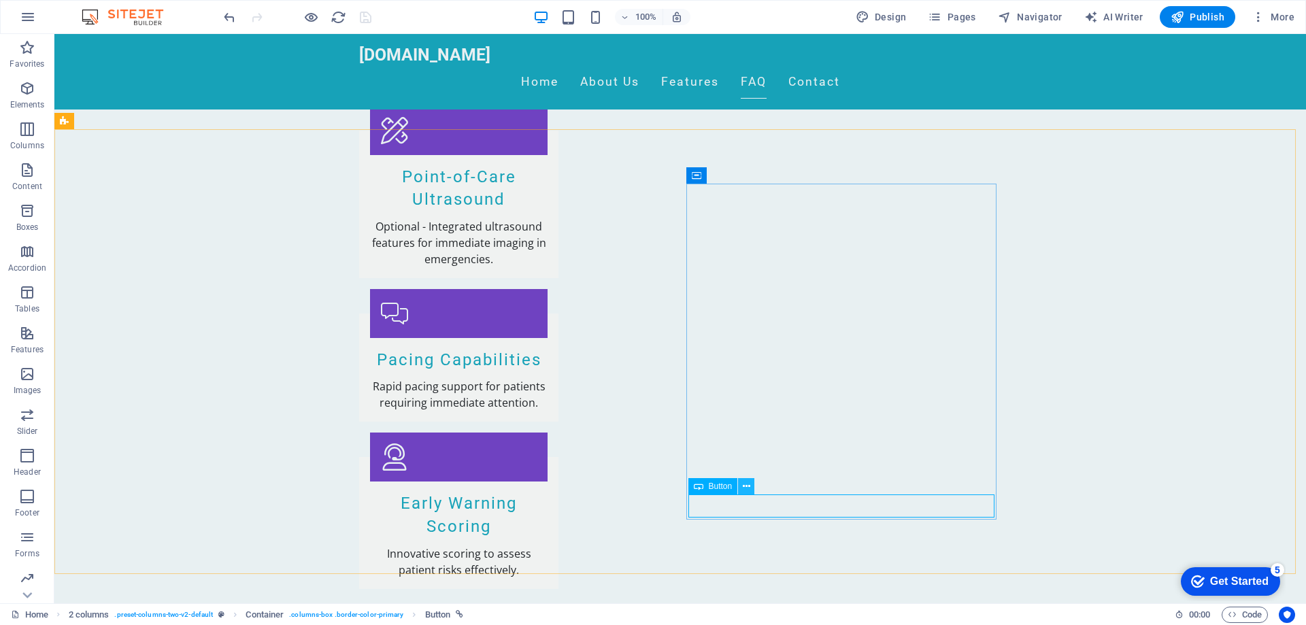
click at [747, 488] on icon at bounding box center [746, 486] width 7 height 14
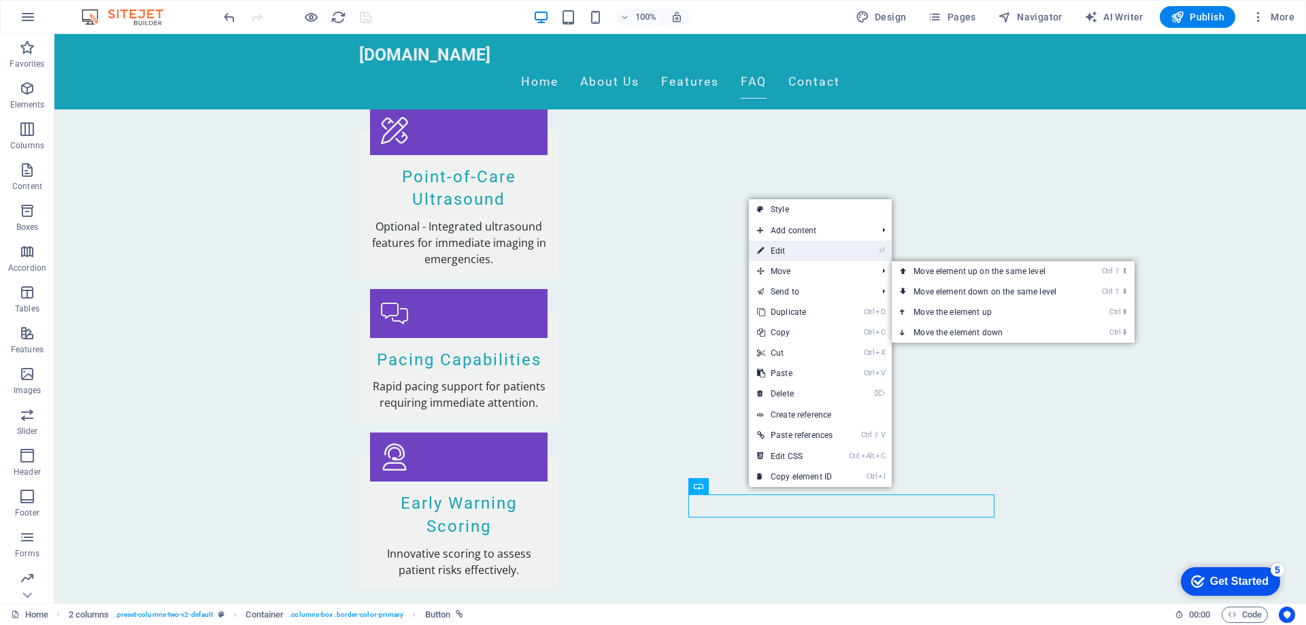
click at [802, 254] on link "⏎ Edit" at bounding box center [795, 251] width 92 height 20
select select "px"
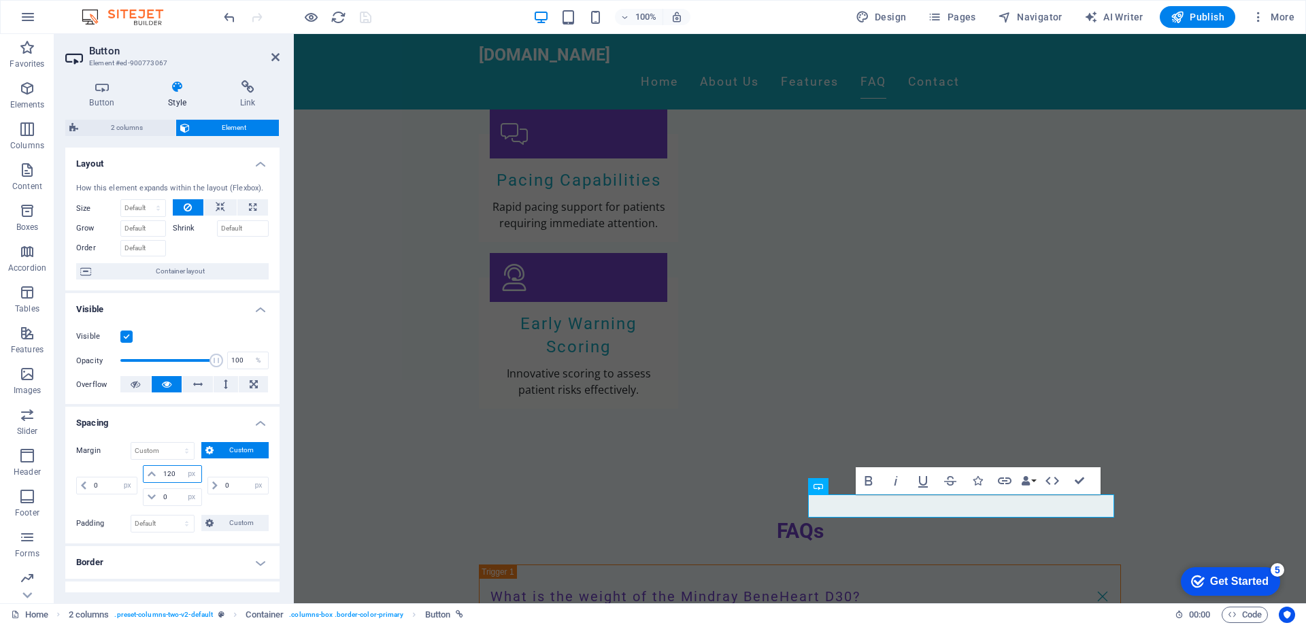
drag, startPoint x: 171, startPoint y: 472, endPoint x: 105, endPoint y: 469, distance: 66.7
click at [105, 469] on div "0 auto px % rem vw vh 120 auto px % rem vw vh 0 auto px % rem vw vh 0 auto px %…" at bounding box center [172, 485] width 192 height 41
type input "0"
select select "px"
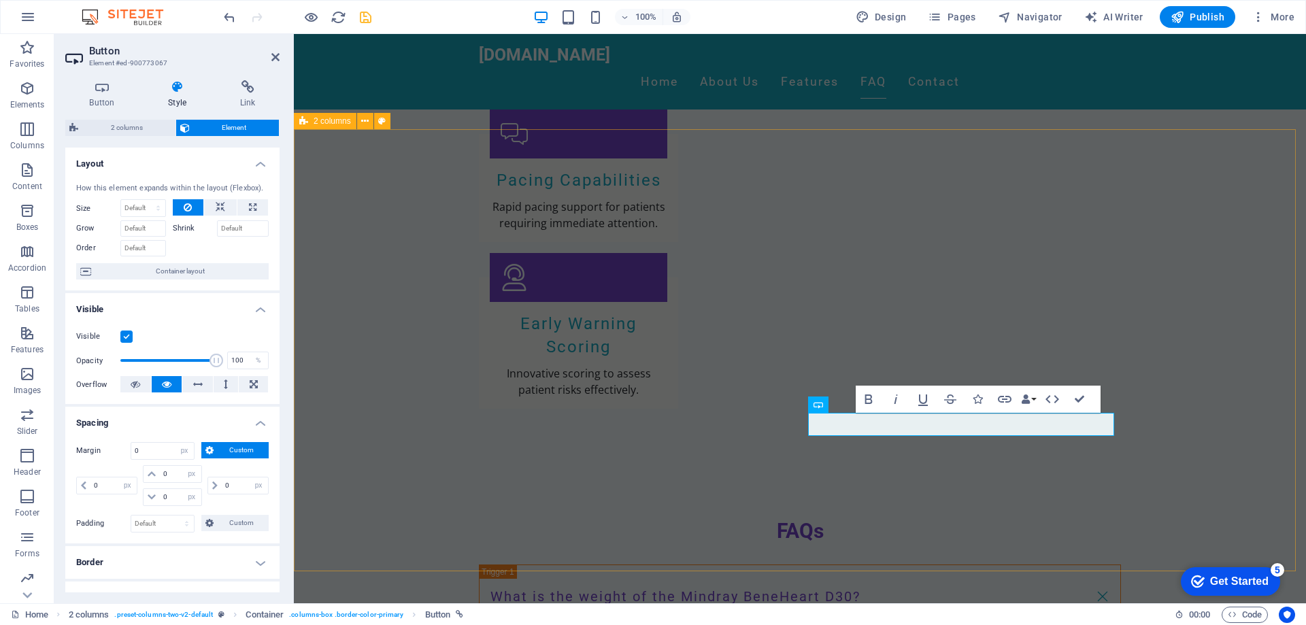
drag, startPoint x: 1208, startPoint y: 398, endPoint x: 1198, endPoint y: 391, distance: 12.3
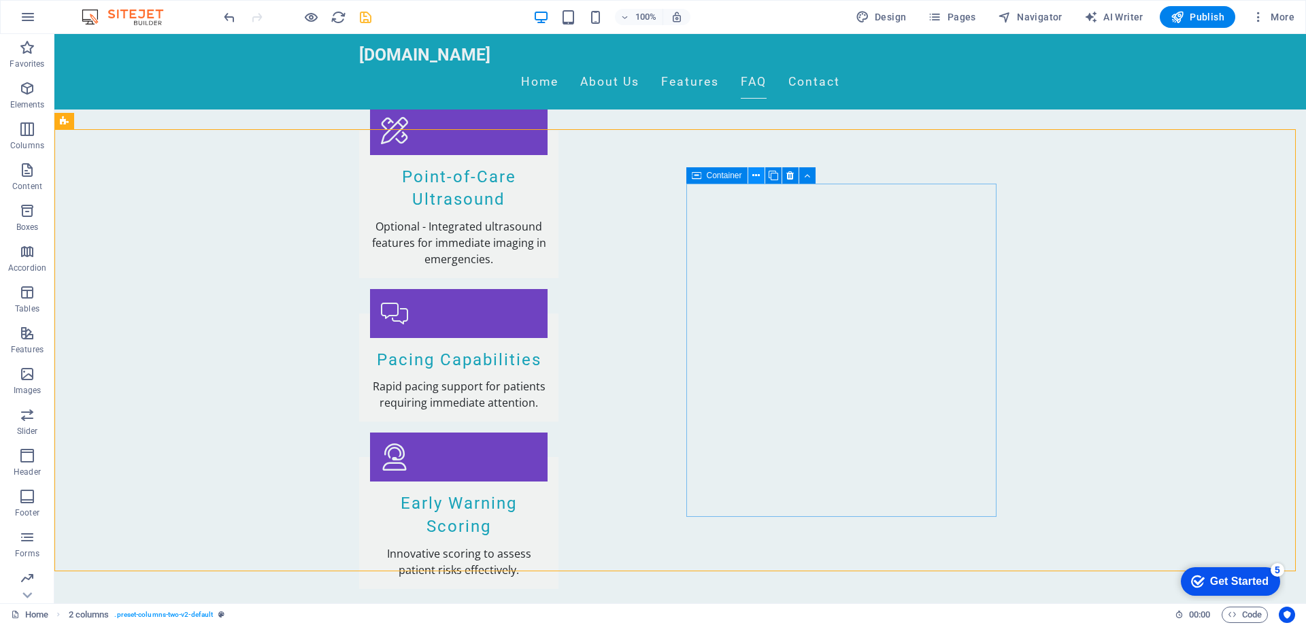
click at [757, 173] on icon at bounding box center [755, 176] width 7 height 14
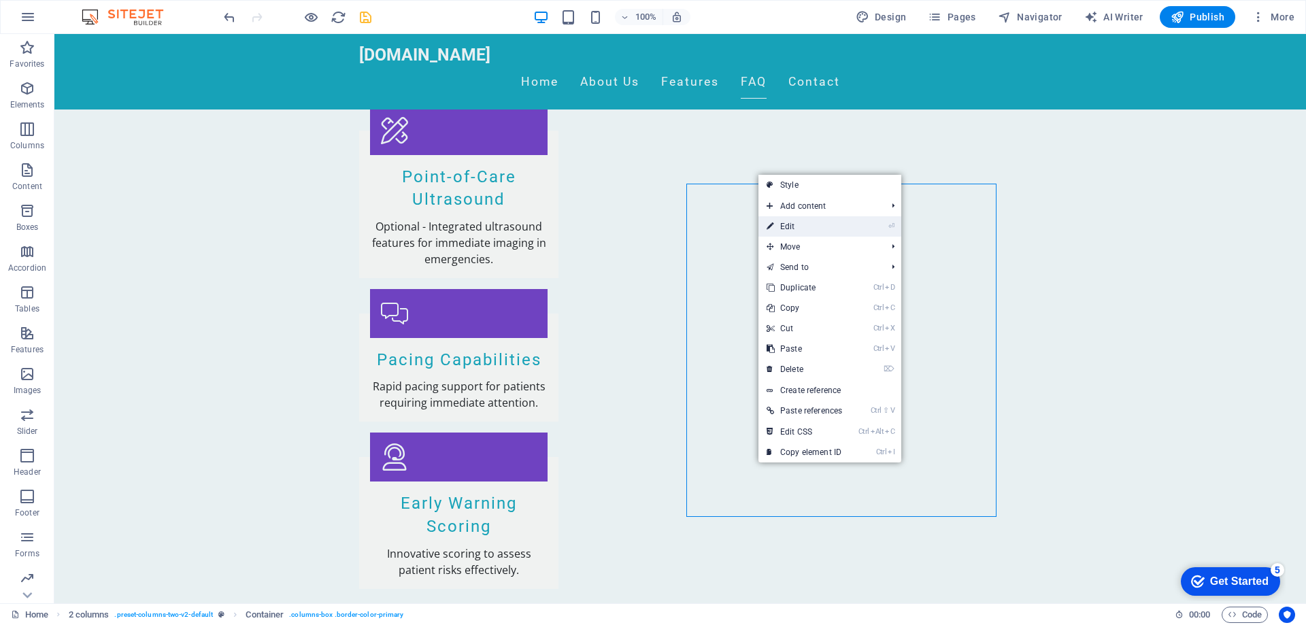
click at [826, 222] on link "⏎ Edit" at bounding box center [804, 226] width 92 height 20
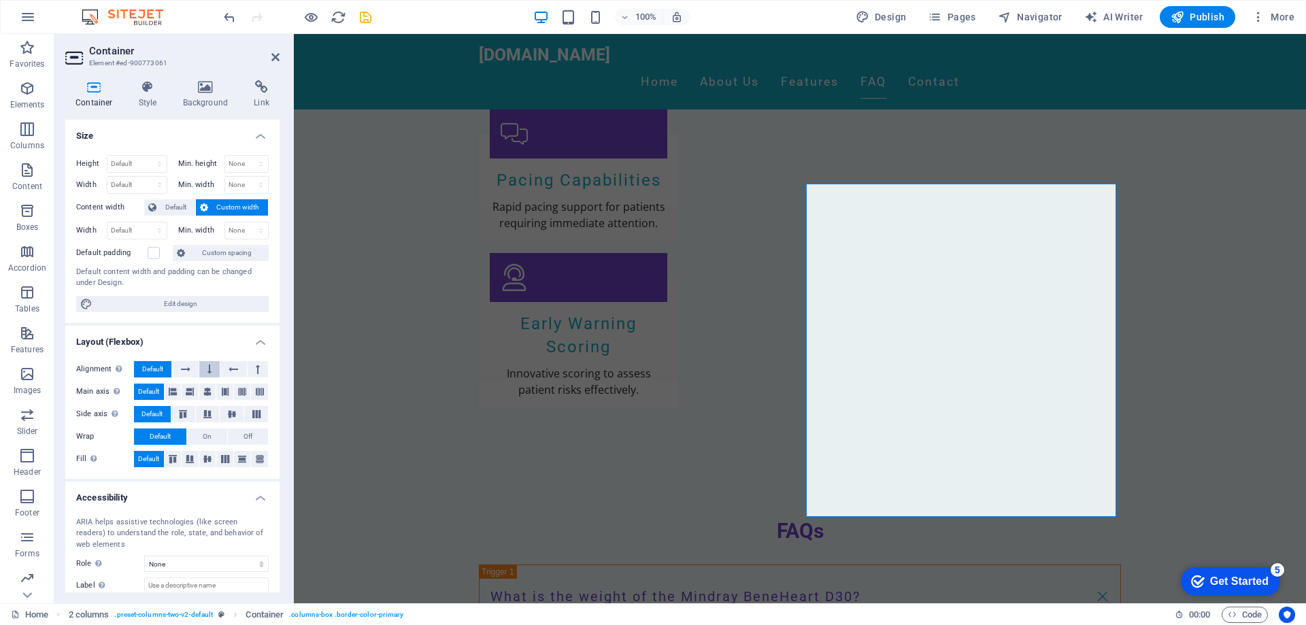
click at [211, 368] on button at bounding box center [209, 369] width 20 height 16
click at [189, 367] on icon at bounding box center [186, 369] width 10 height 16
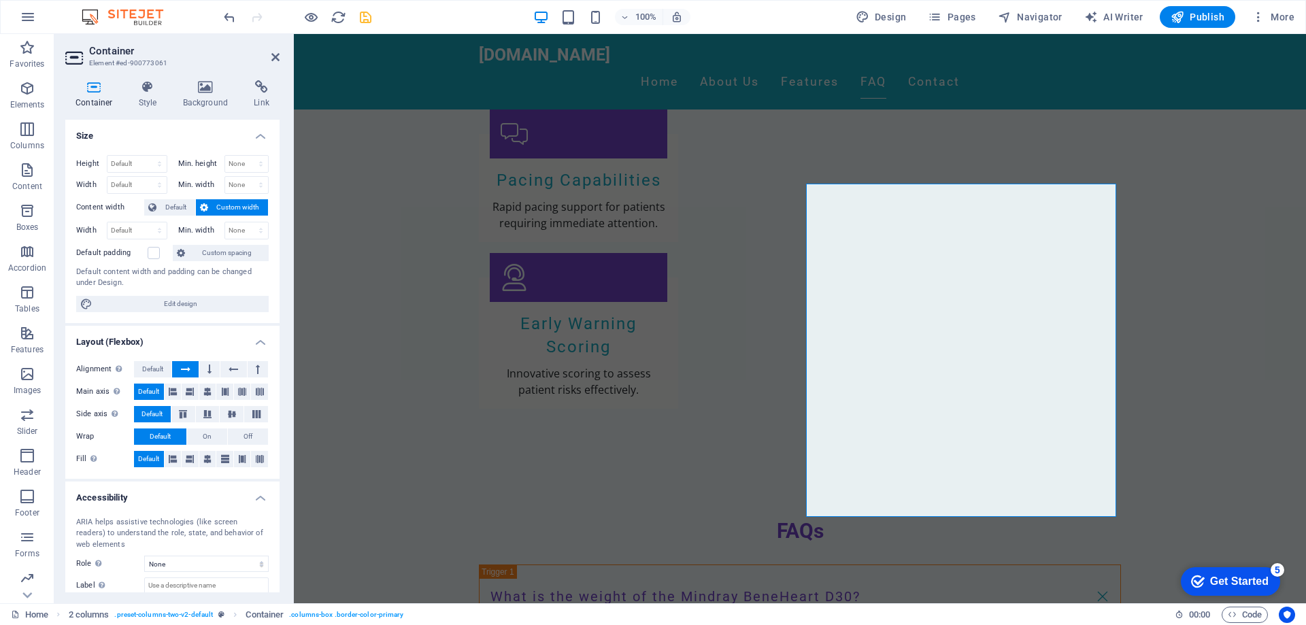
click at [189, 367] on icon at bounding box center [186, 369] width 10 height 16
click at [201, 367] on button at bounding box center [209, 369] width 20 height 16
click at [190, 366] on button at bounding box center [185, 369] width 26 height 16
click at [166, 366] on button "Default" at bounding box center [152, 369] width 37 height 16
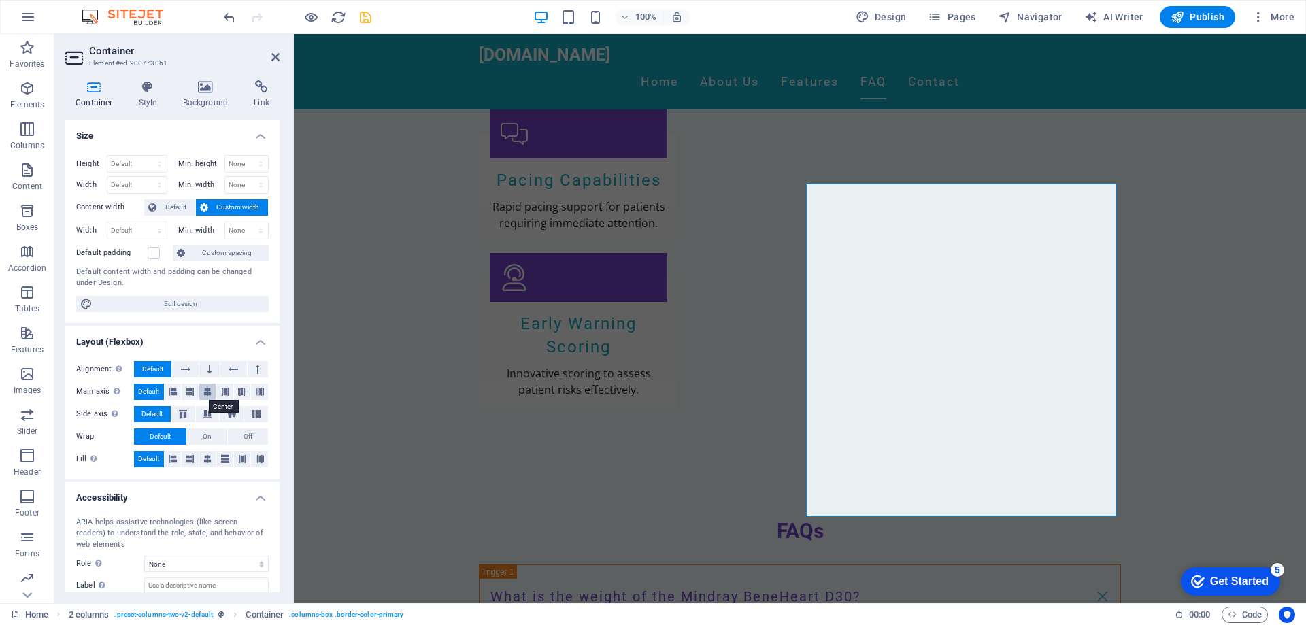
click at [203, 392] on icon at bounding box center [207, 392] width 8 height 16
click at [146, 394] on span "Default" at bounding box center [148, 392] width 21 height 16
click at [207, 412] on icon at bounding box center [207, 414] width 16 height 8
click at [160, 415] on span "Default" at bounding box center [151, 414] width 21 height 16
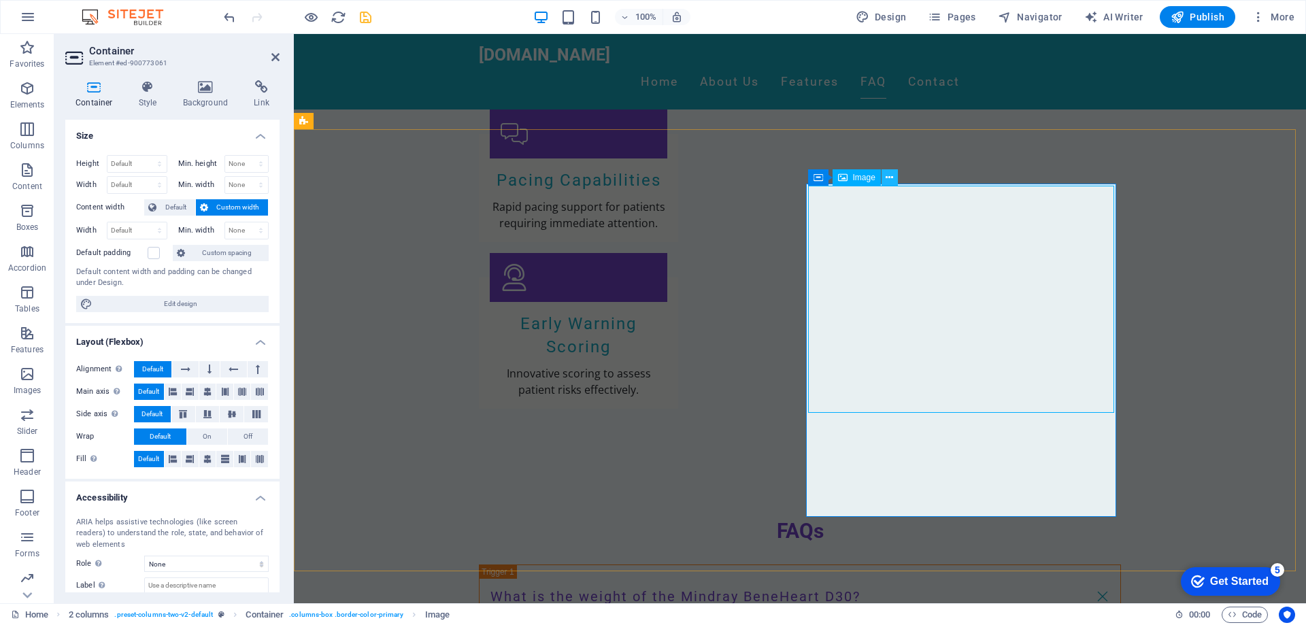
click at [889, 177] on icon at bounding box center [888, 178] width 7 height 14
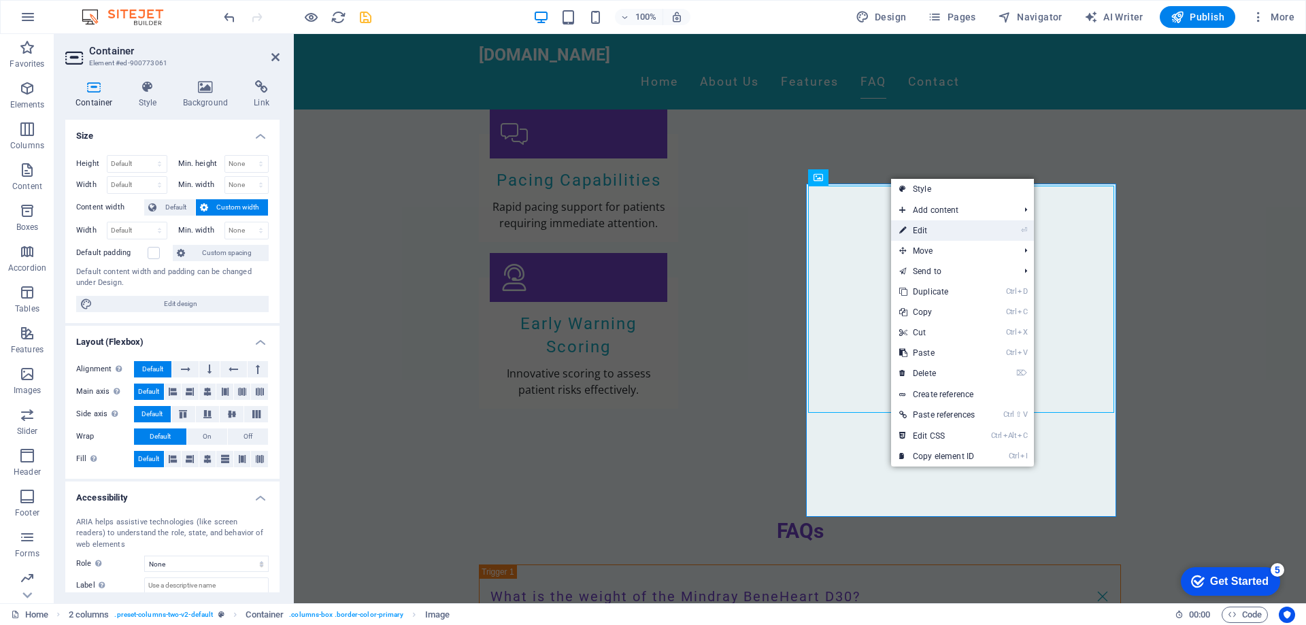
click at [966, 237] on link "⏎ Edit" at bounding box center [937, 230] width 92 height 20
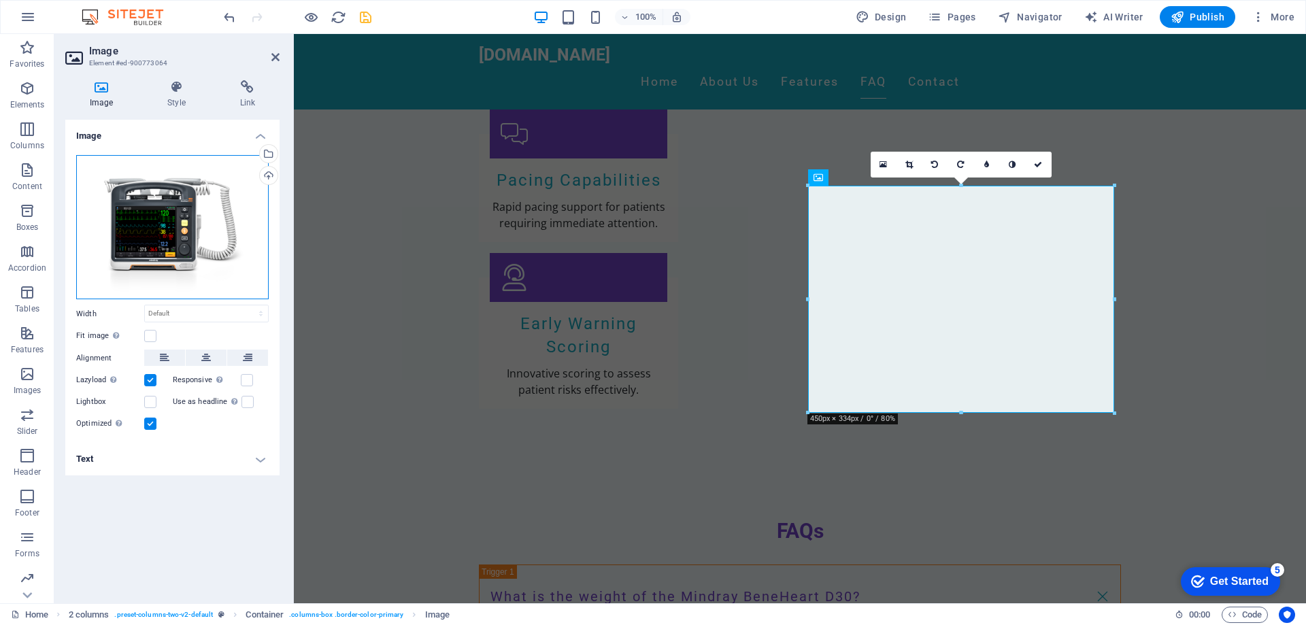
click at [139, 228] on div "Drag files here, click to choose files or select files from Files or our free s…" at bounding box center [172, 227] width 192 height 145
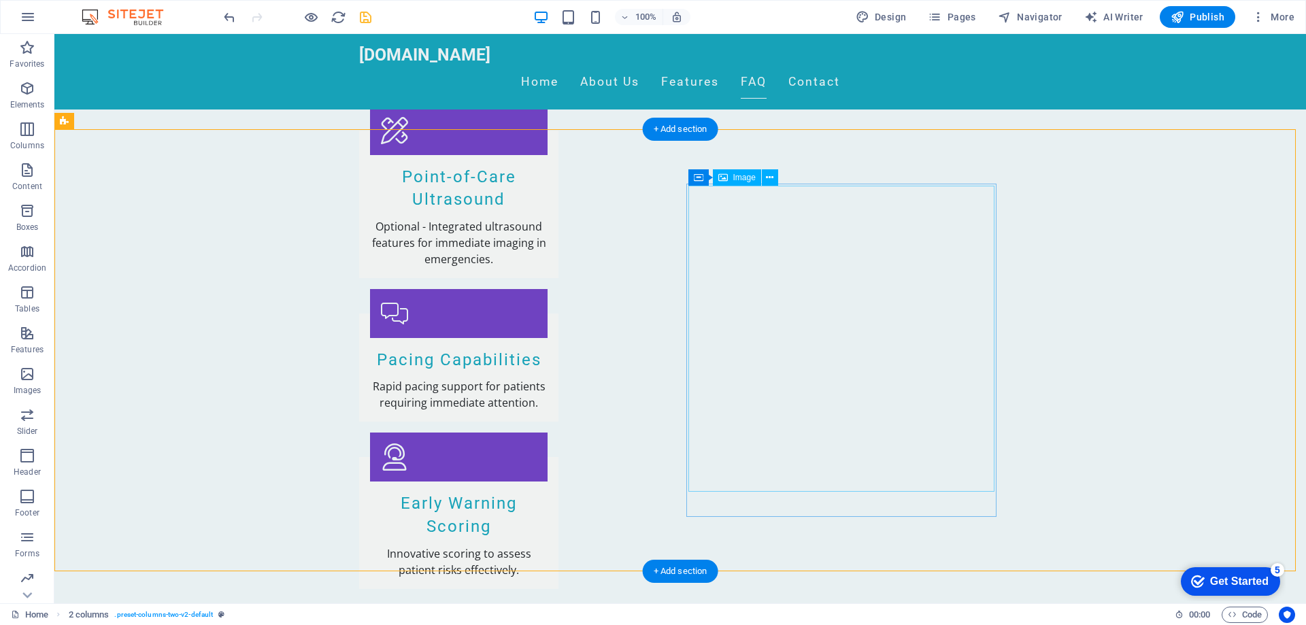
click at [748, 176] on span "Image" at bounding box center [744, 177] width 22 height 8
click at [762, 175] on button at bounding box center [770, 177] width 16 height 16
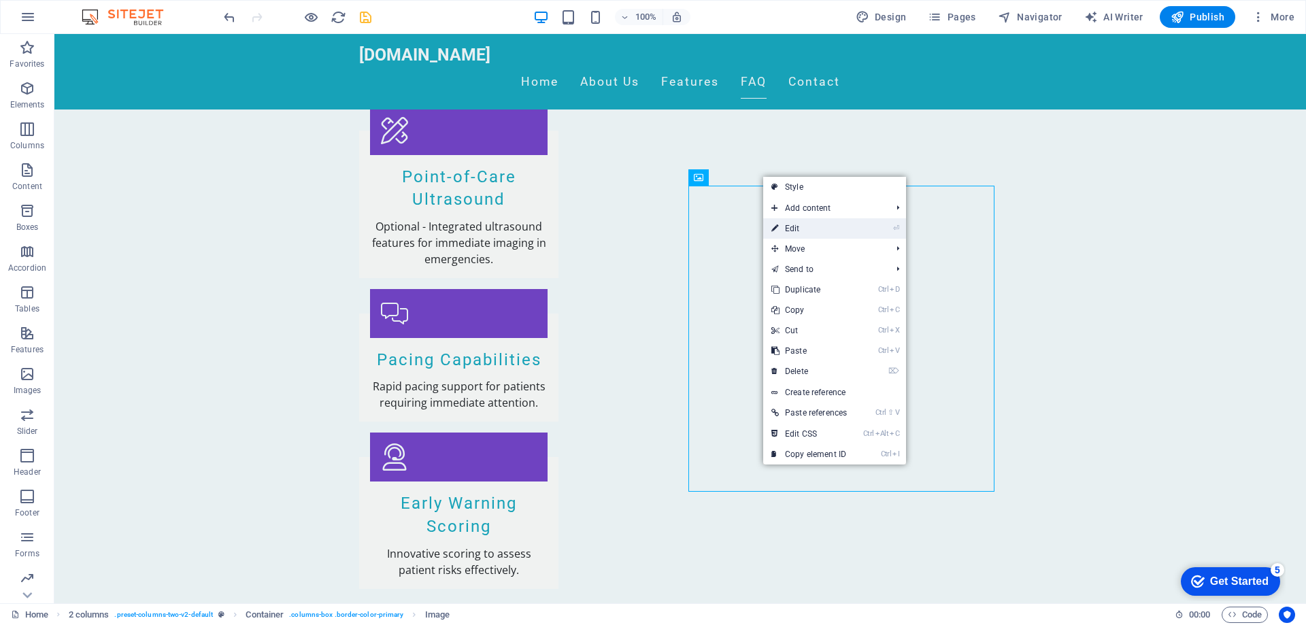
click at [829, 224] on link "⏎ Edit" at bounding box center [809, 228] width 92 height 20
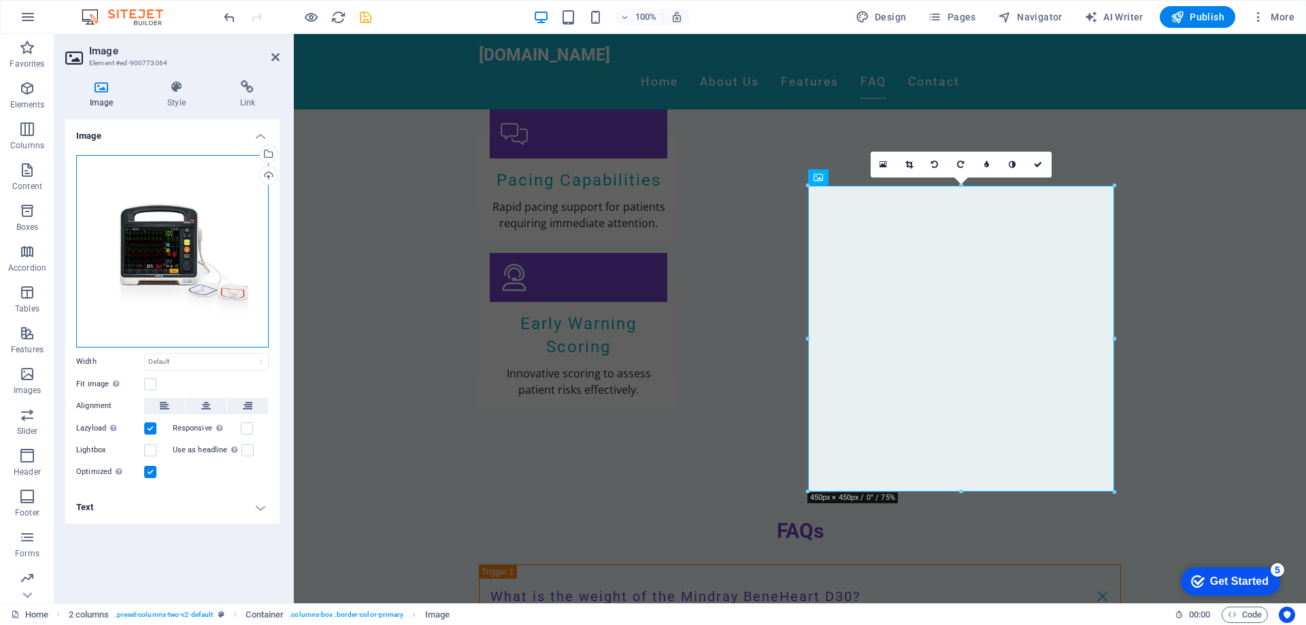
click at [183, 227] on div "Drag files here, click to choose files or select files from Files or our free s…" at bounding box center [172, 251] width 192 height 192
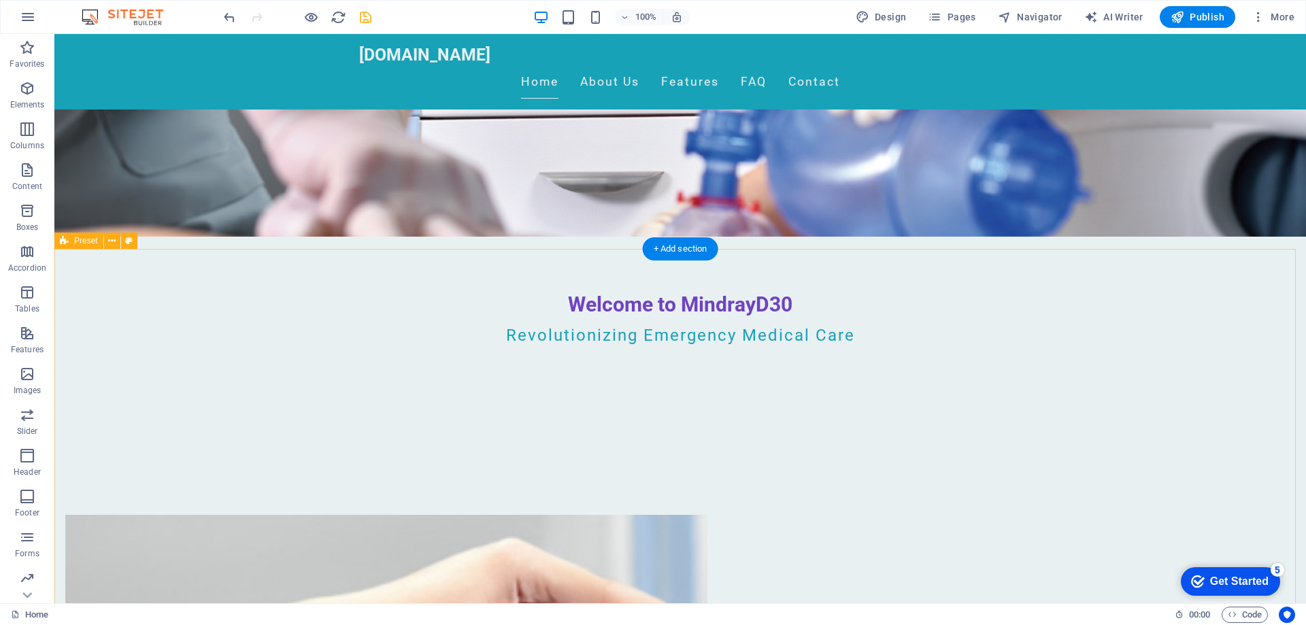
scroll to position [107, 0]
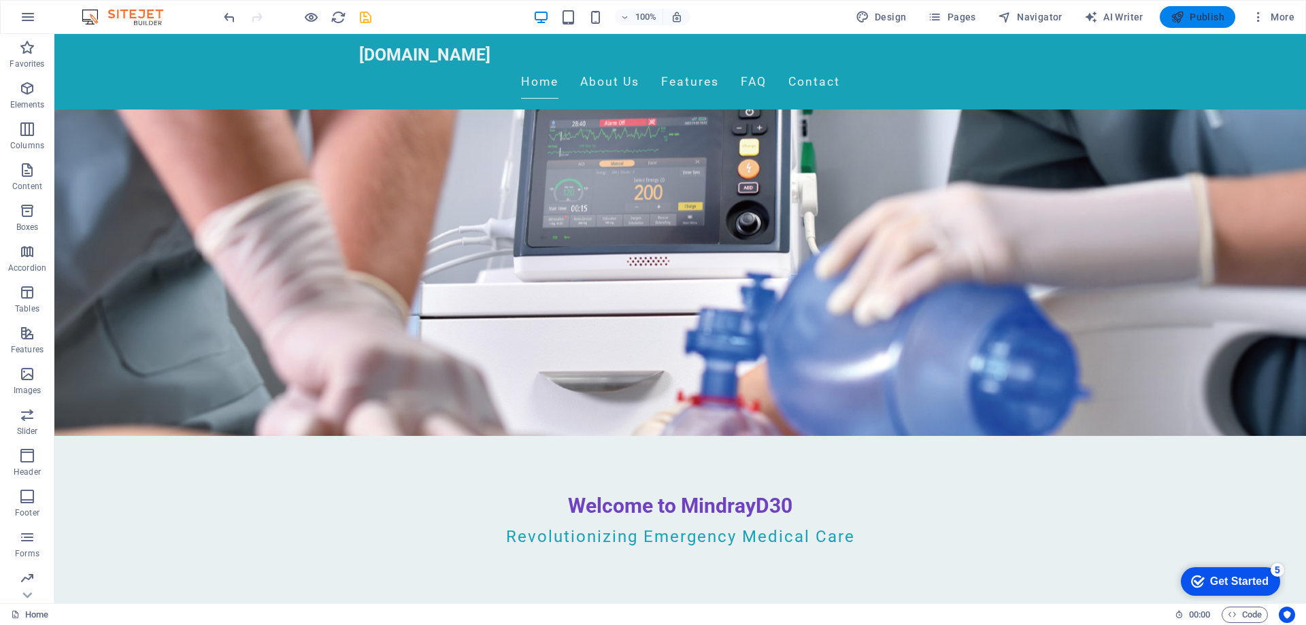
click at [1195, 20] on span "Publish" at bounding box center [1197, 17] width 54 height 14
